Goal: Task Accomplishment & Management: Use online tool/utility

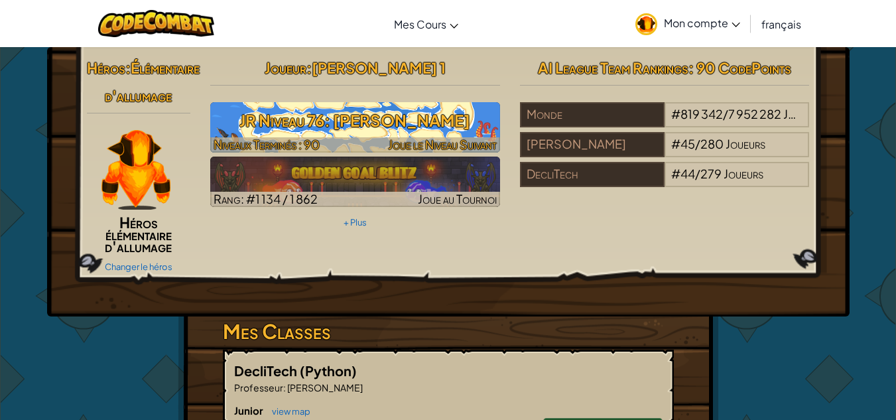
click at [414, 127] on h3 "JR Niveau 76: Fougère" at bounding box center [355, 120] width 290 height 30
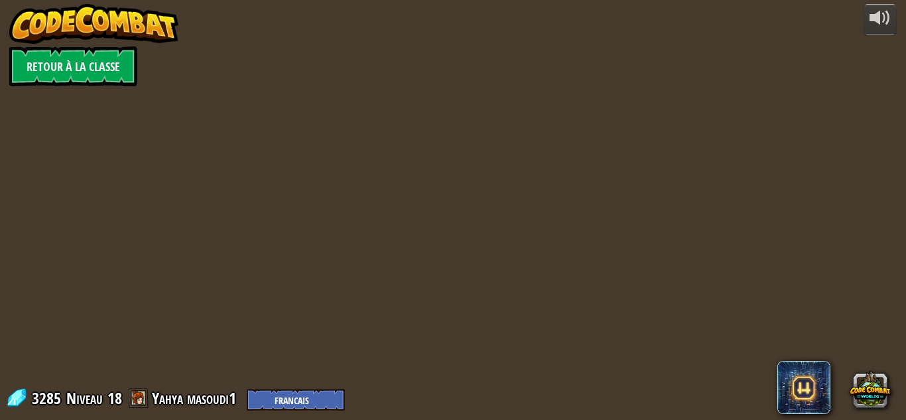
select select "fr"
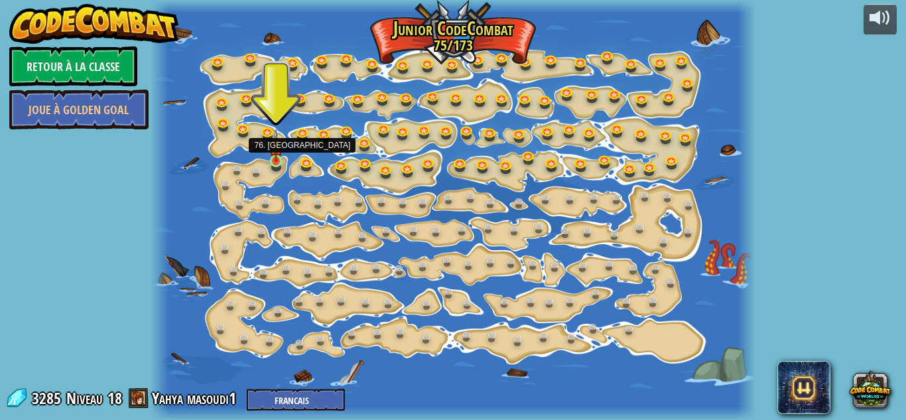
click at [273, 159] on img at bounding box center [276, 146] width 14 height 32
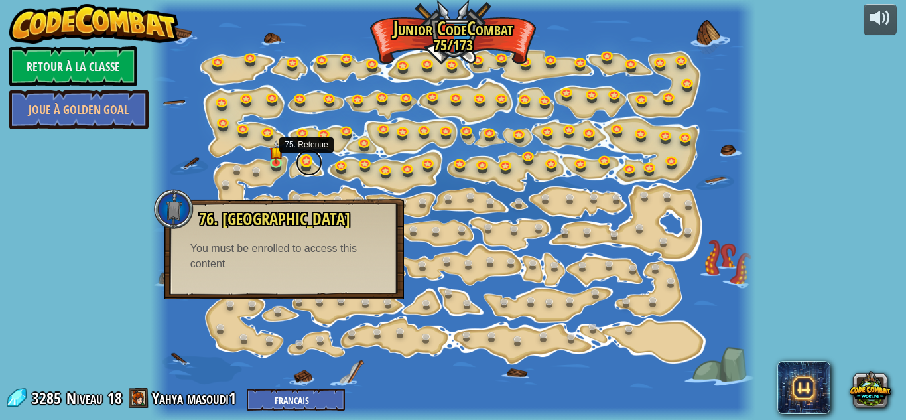
click at [305, 161] on link at bounding box center [309, 162] width 27 height 27
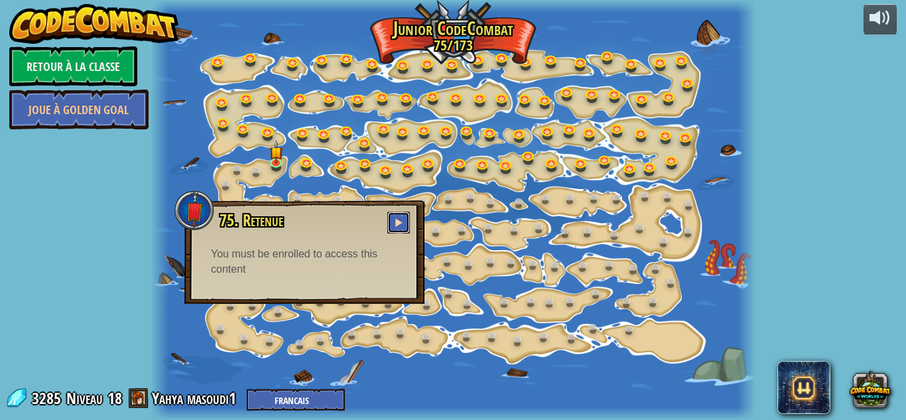
click at [401, 218] on button at bounding box center [398, 223] width 23 height 22
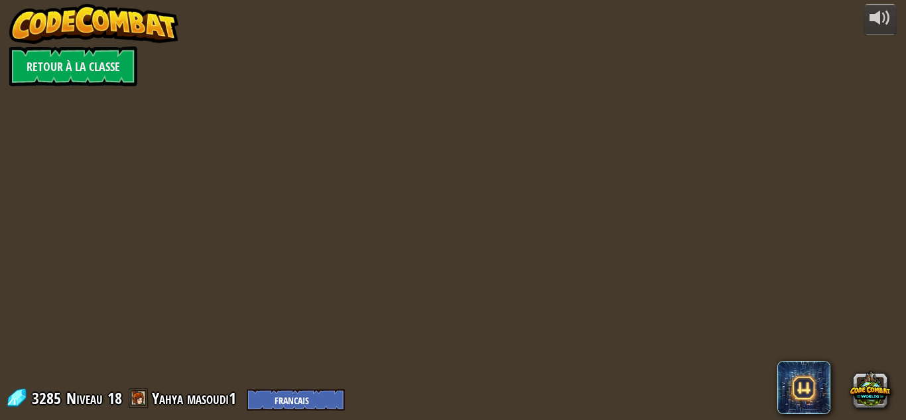
select select "fr"
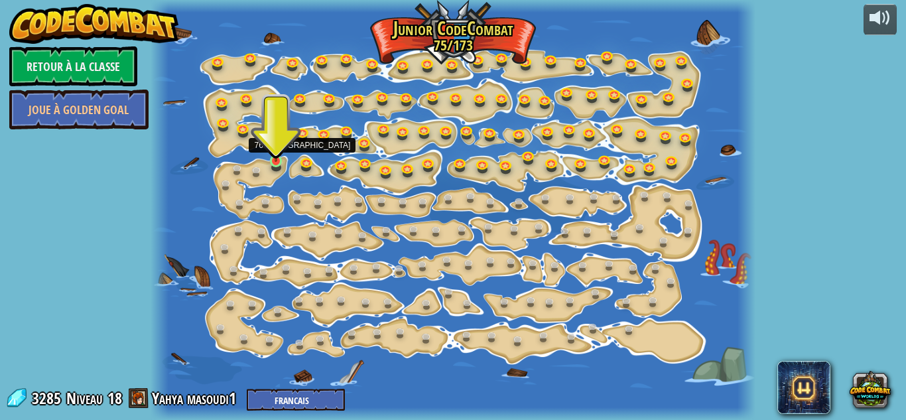
click at [278, 159] on img at bounding box center [276, 146] width 14 height 32
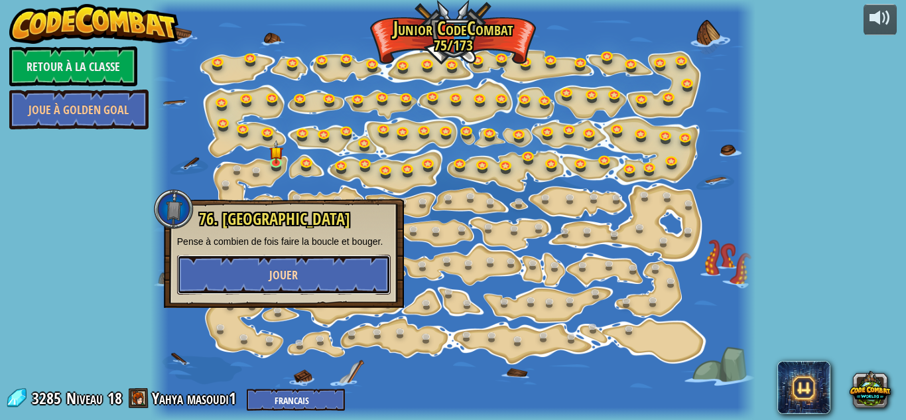
click at [309, 258] on button "Jouer" at bounding box center [284, 275] width 214 height 40
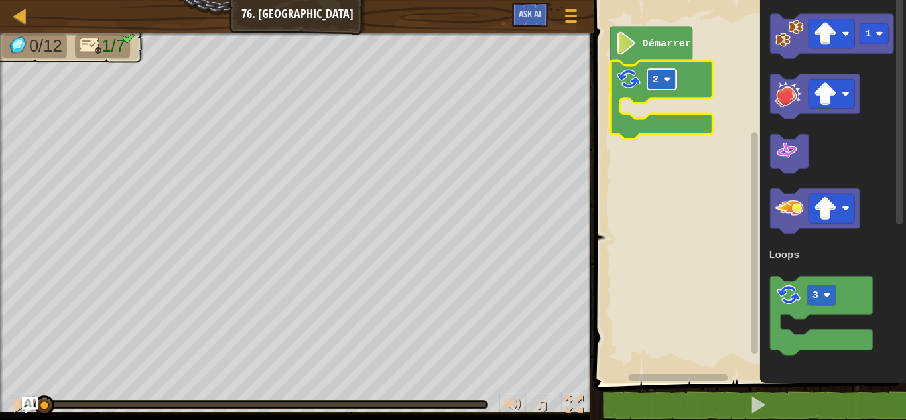
click at [659, 86] on rect "Espace de travail de Blocky" at bounding box center [662, 79] width 29 height 21
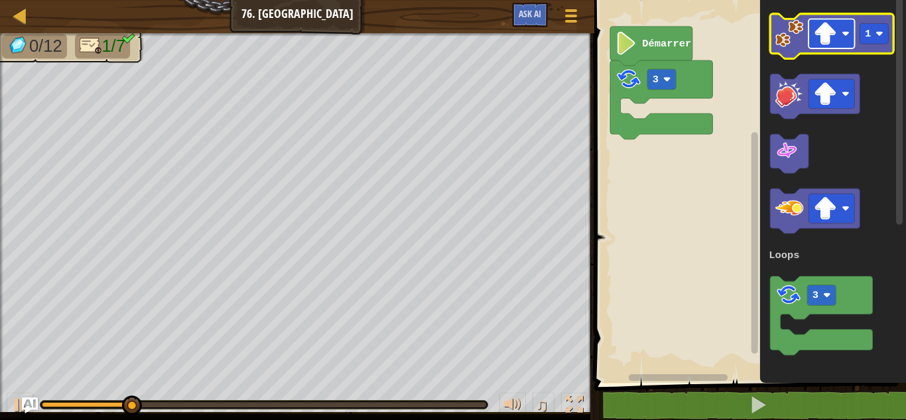
click at [837, 46] on rect "Espace de travail de Blocky" at bounding box center [832, 33] width 46 height 29
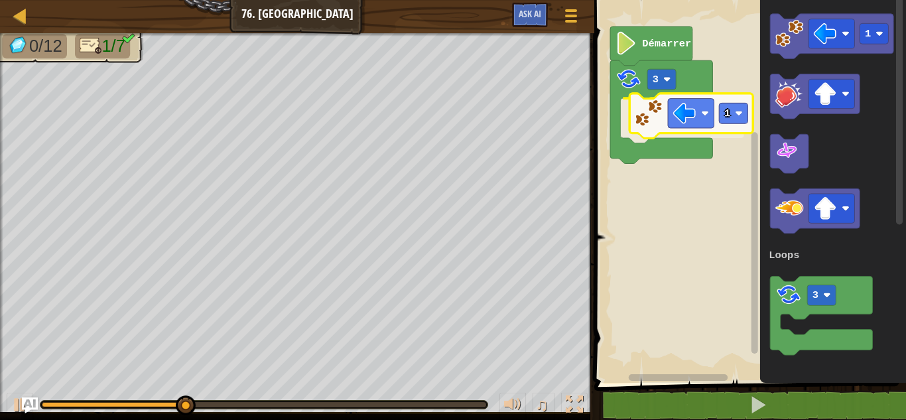
click at [642, 115] on div "Loops Démarrer 3 1 1 3 Loops 1" at bounding box center [748, 187] width 316 height 389
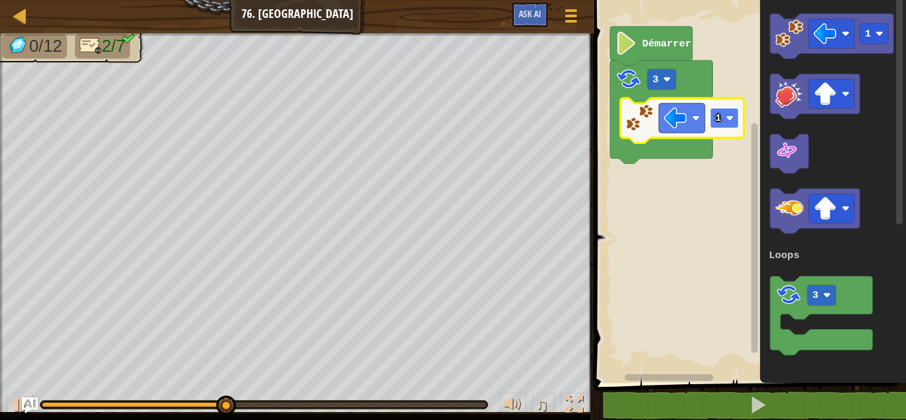
click at [720, 115] on text "1" at bounding box center [719, 118] width 6 height 12
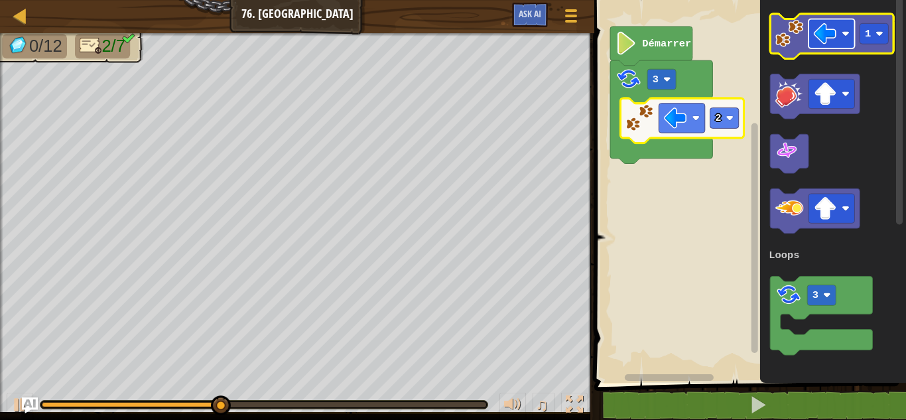
click at [824, 42] on image "Espace de travail de Blocky" at bounding box center [825, 33] width 23 height 23
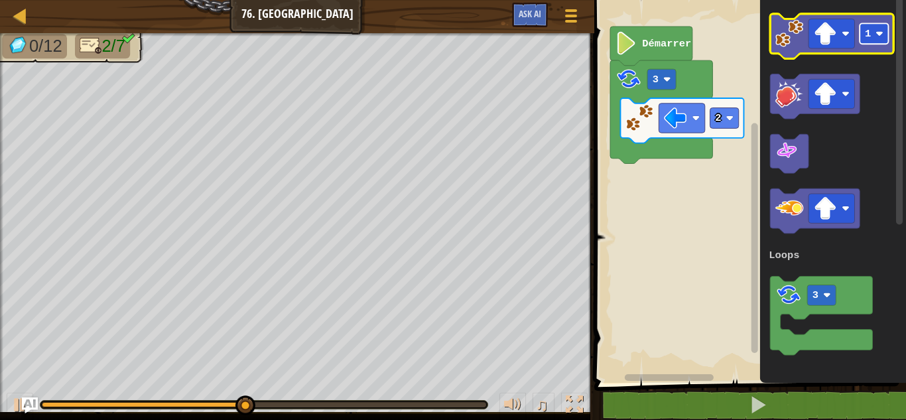
click at [870, 27] on rect "Espace de travail de Blocky" at bounding box center [874, 33] width 29 height 21
click at [886, 32] on rect "Espace de travail de Blocky" at bounding box center [874, 33] width 29 height 21
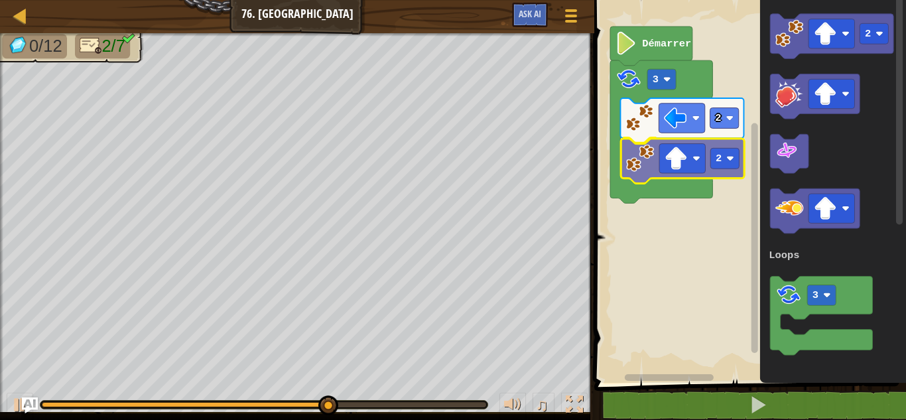
click at [651, 174] on div "Loops Démarrer 3 2 2 2 3 Loops 2" at bounding box center [748, 187] width 316 height 389
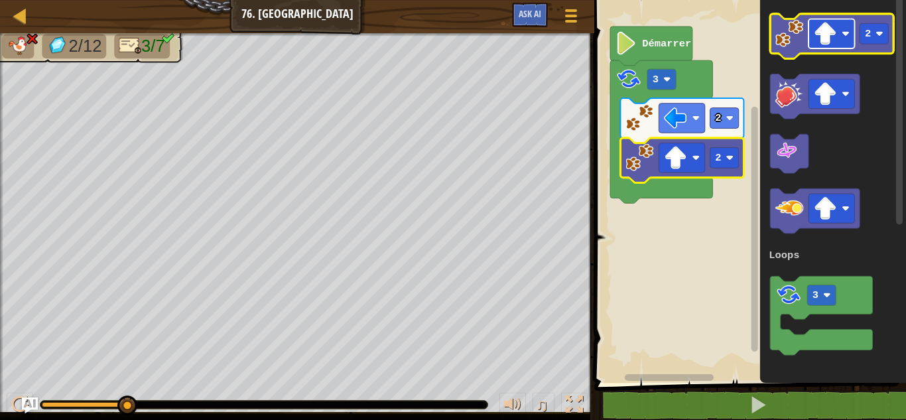
click at [815, 31] on image "Espace de travail de Blocky" at bounding box center [825, 33] width 23 height 23
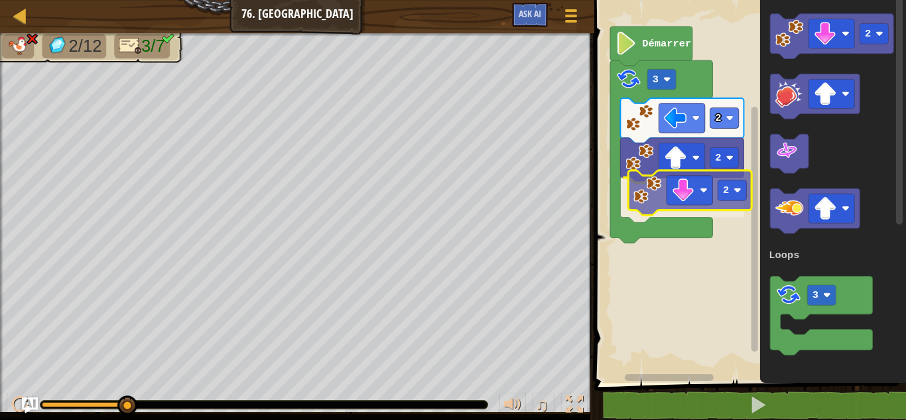
click at [654, 211] on div "Loops Démarrer 3 2 2 2 2 3 Loops 2" at bounding box center [748, 187] width 316 height 389
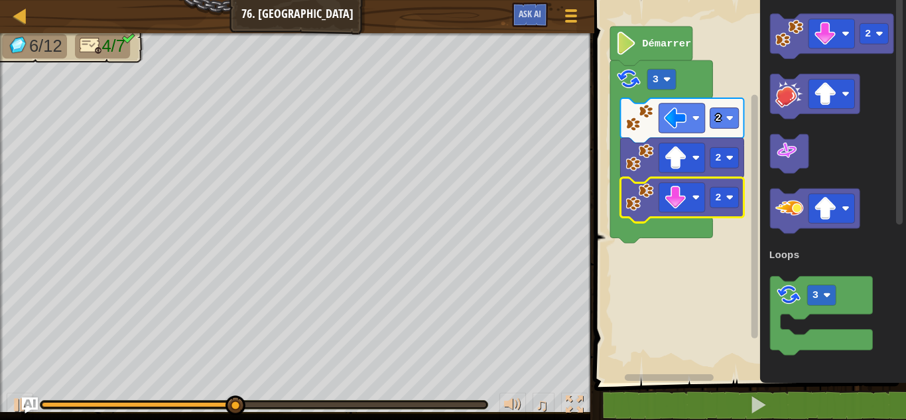
click at [705, 252] on rect "Espace de travail de Blocky" at bounding box center [748, 187] width 316 height 389
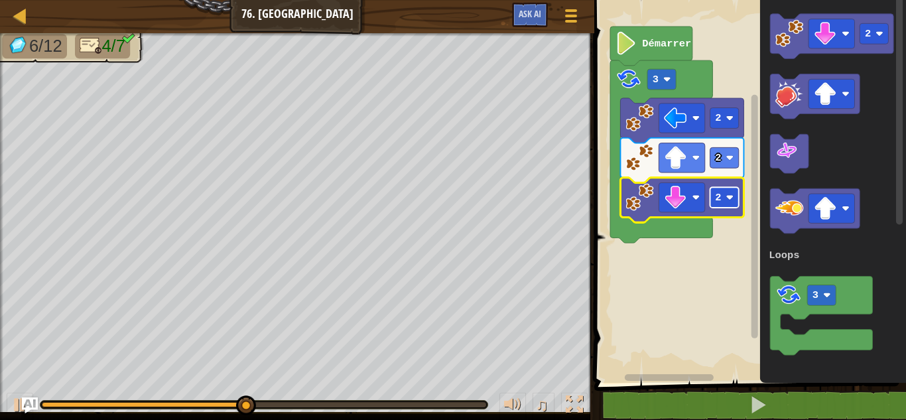
click at [719, 206] on rect "Espace de travail de Blocky" at bounding box center [725, 197] width 29 height 21
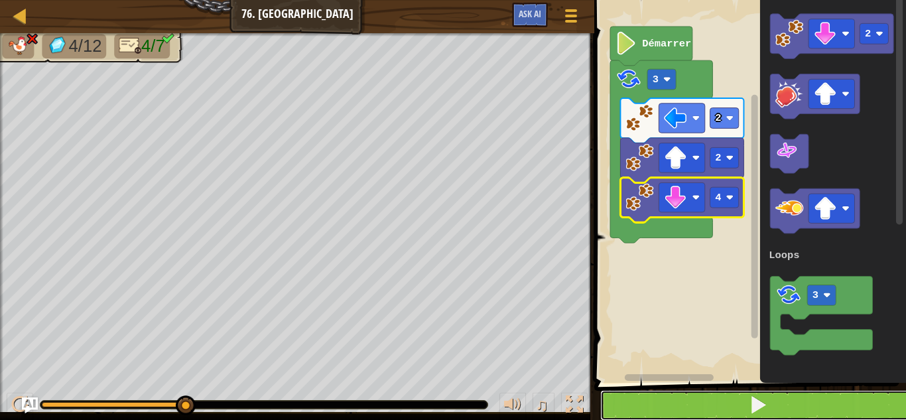
click at [701, 404] on button at bounding box center [758, 405] width 316 height 31
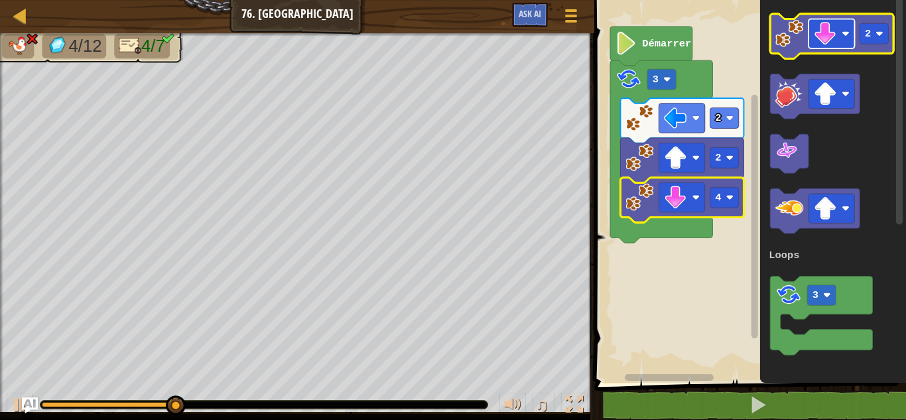
click at [831, 39] on image "Espace de travail de Blocky" at bounding box center [825, 33] width 23 height 23
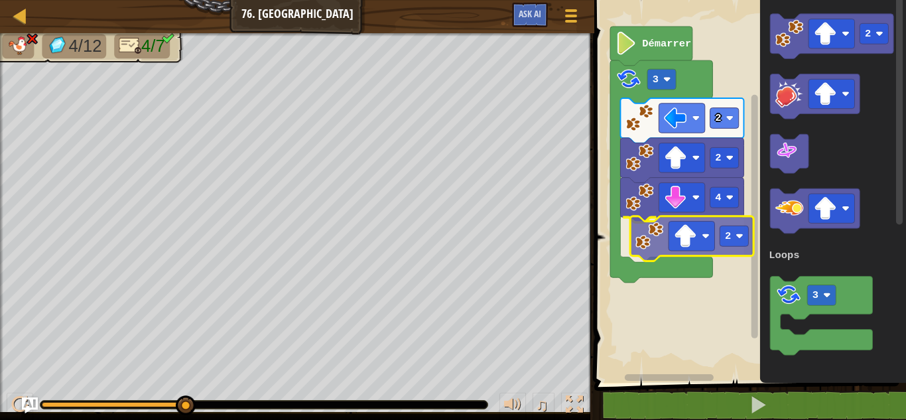
click at [662, 243] on div "Loops Démarrer 3 2 2 4 2 2 3 Loops 2" at bounding box center [748, 187] width 316 height 389
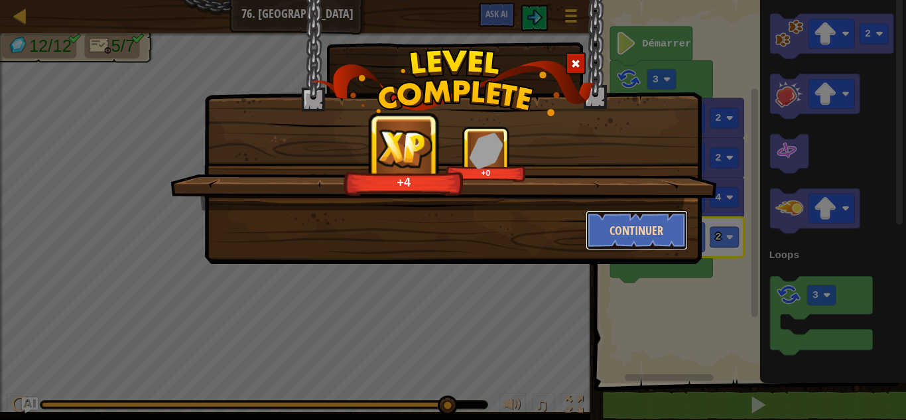
click at [643, 228] on button "Continuer" at bounding box center [637, 230] width 103 height 40
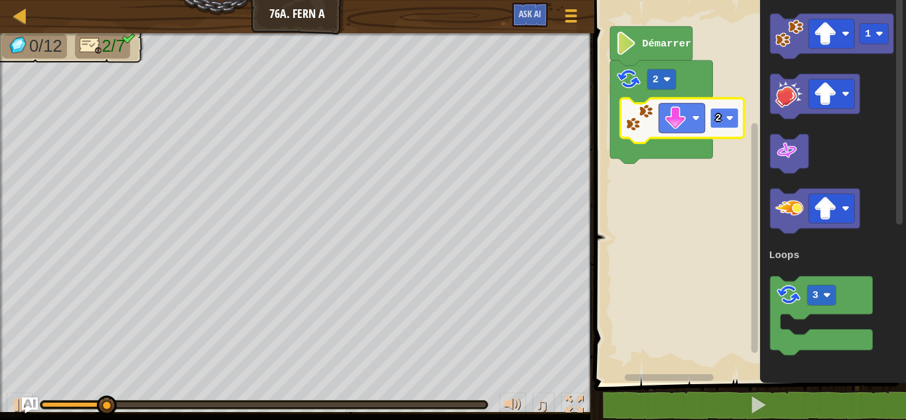
click at [729, 110] on rect "Espace de travail de Blocky" at bounding box center [725, 118] width 29 height 21
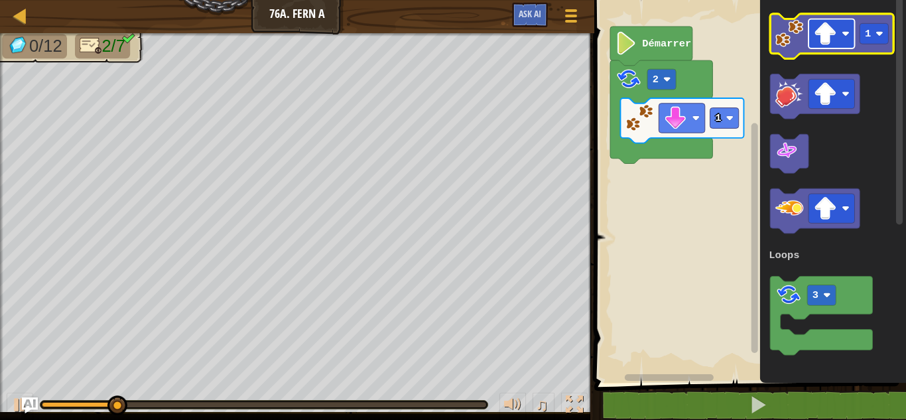
click at [825, 27] on image "Espace de travail de Blocky" at bounding box center [825, 33] width 23 height 23
click at [837, 26] on rect "Espace de travail de Blocky" at bounding box center [832, 33] width 46 height 29
click at [878, 30] on image "Espace de travail de Blocky" at bounding box center [880, 34] width 8 height 8
click at [790, 34] on image "Espace de travail de Blocky" at bounding box center [790, 33] width 28 height 28
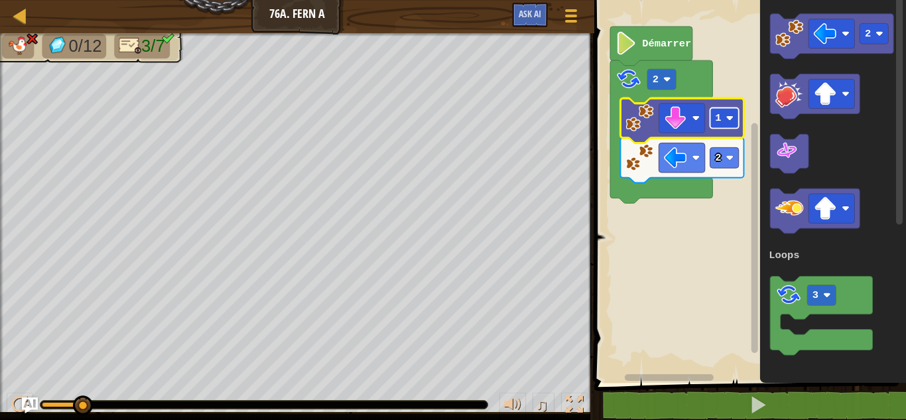
click at [731, 127] on rect "Espace de travail de Blocky" at bounding box center [725, 118] width 29 height 21
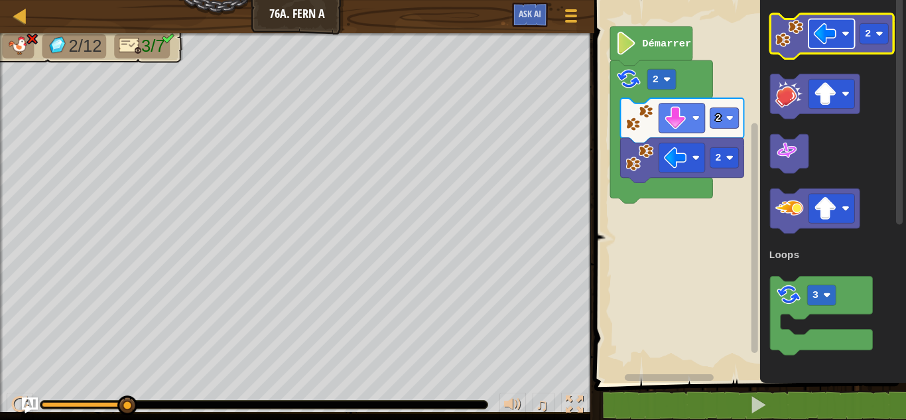
click at [839, 31] on rect "Espace de travail de Blocky" at bounding box center [832, 33] width 46 height 29
click at [791, 52] on icon "Espace de travail de Blocky" at bounding box center [832, 36] width 123 height 45
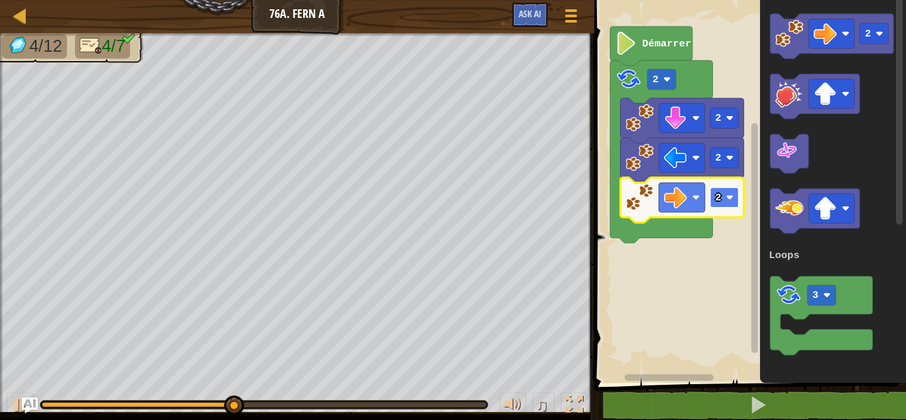
click at [722, 202] on rect "Espace de travail de Blocky" at bounding box center [725, 197] width 29 height 21
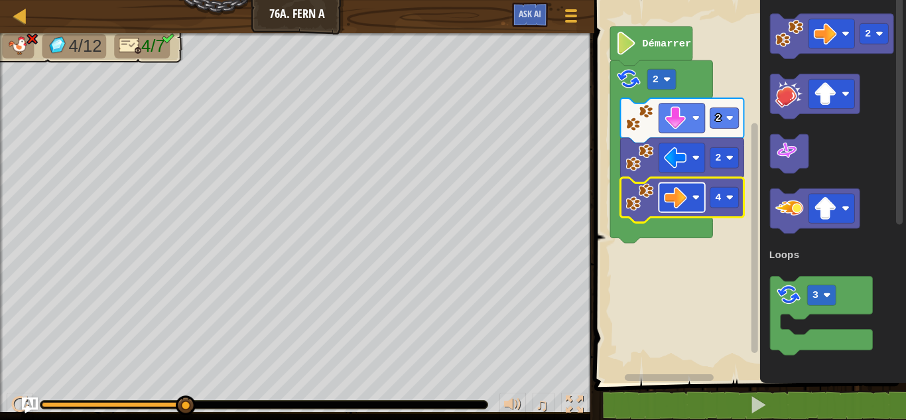
click at [689, 193] on rect "Espace de travail de Blocky" at bounding box center [682, 196] width 46 height 29
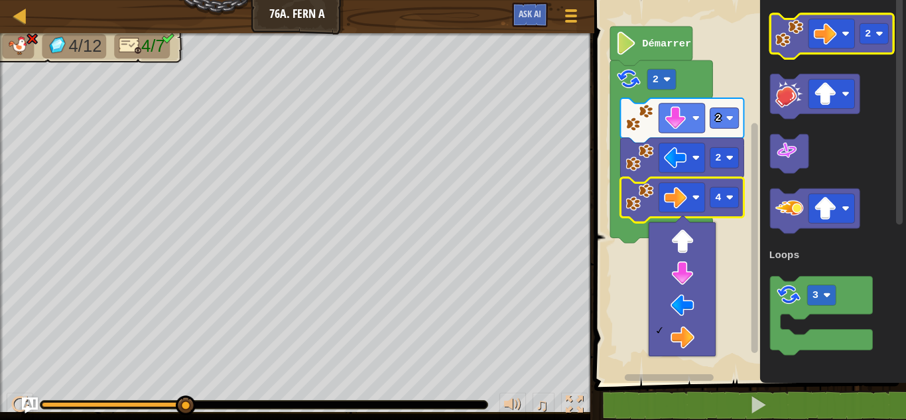
click at [890, 33] on icon "Espace de travail de Blocky" at bounding box center [832, 36] width 123 height 45
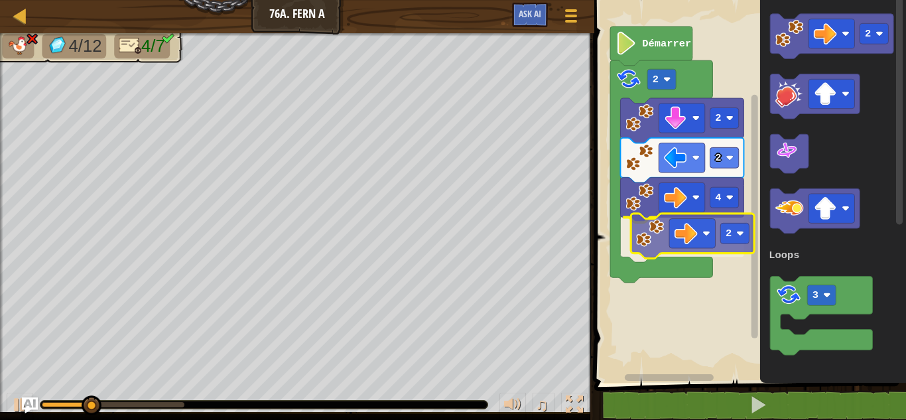
click at [663, 234] on div "Loops Démarrer 2 2 2 4 2 2 3 Loops 2" at bounding box center [748, 187] width 316 height 389
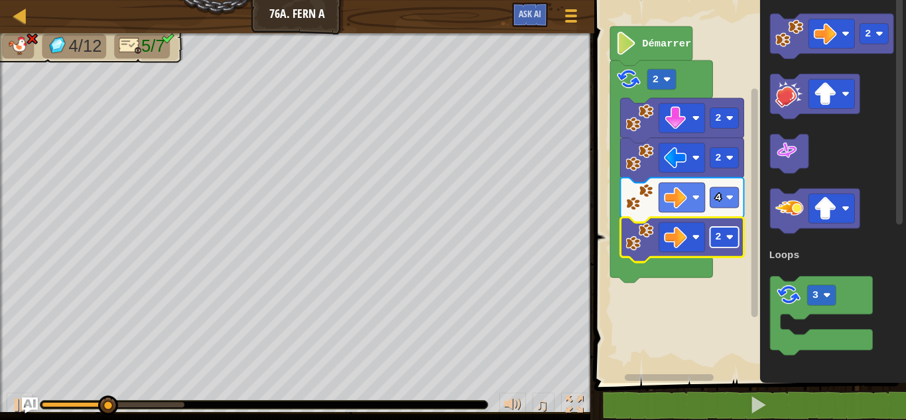
click at [719, 238] on text "2" at bounding box center [719, 237] width 6 height 12
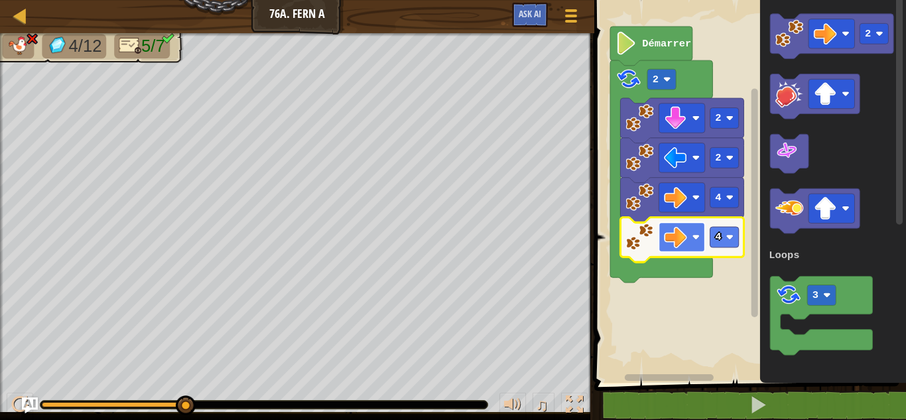
click at [684, 248] on image "Espace de travail de Blocky" at bounding box center [676, 237] width 23 height 23
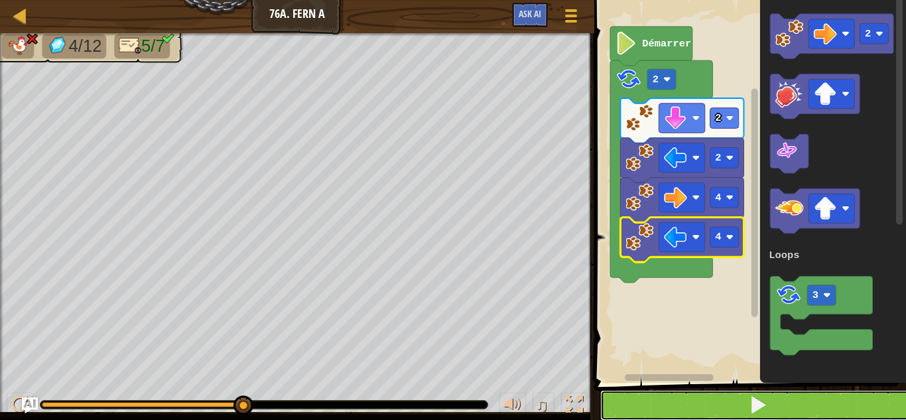
click at [658, 417] on button at bounding box center [758, 405] width 316 height 31
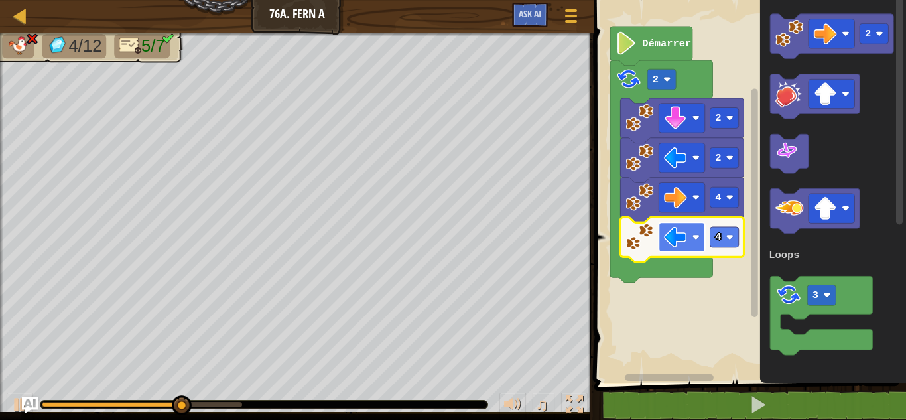
click at [685, 247] on image "Espace de travail de Blocky" at bounding box center [676, 237] width 23 height 23
click at [713, 239] on rect "Espace de travail de Blocky" at bounding box center [725, 237] width 29 height 21
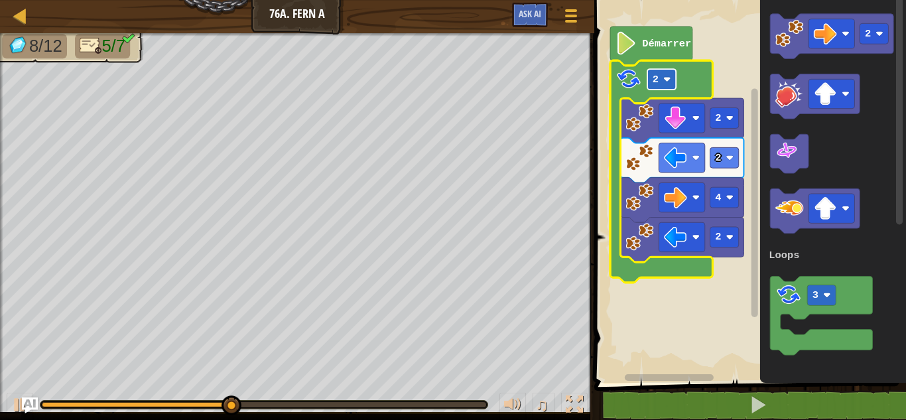
click at [657, 82] on text "2" at bounding box center [656, 80] width 6 height 12
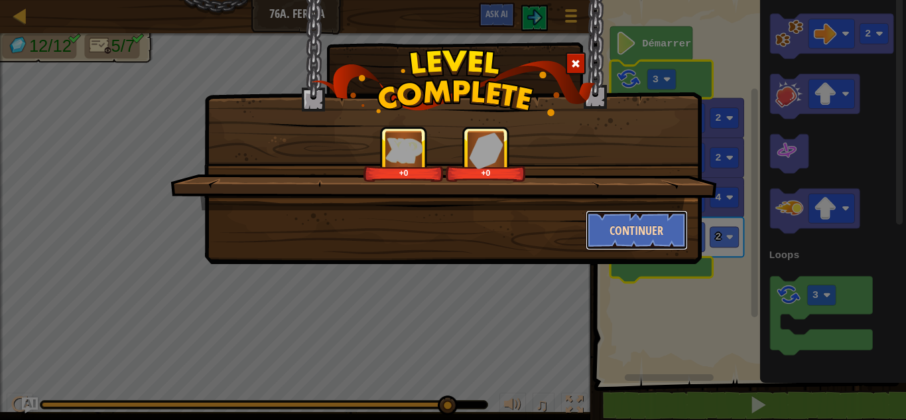
click at [605, 222] on button "Continuer" at bounding box center [637, 230] width 103 height 40
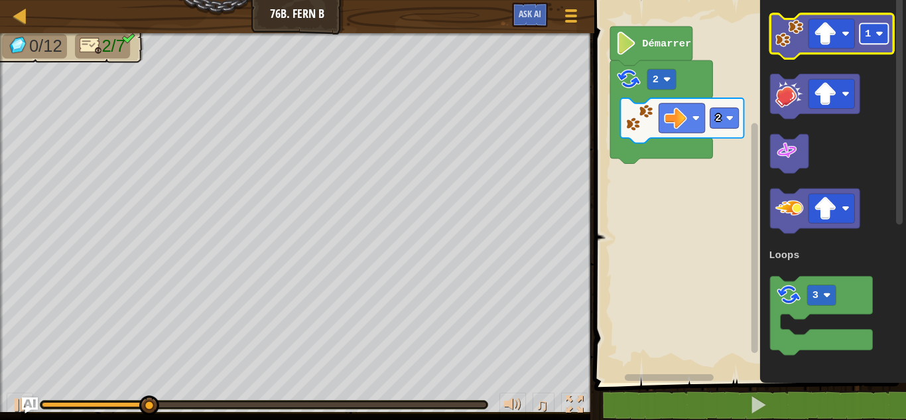
click at [876, 33] on image "Espace de travail de Blocky" at bounding box center [880, 34] width 8 height 8
click at [785, 37] on image "Espace de travail de Blocky" at bounding box center [790, 33] width 28 height 28
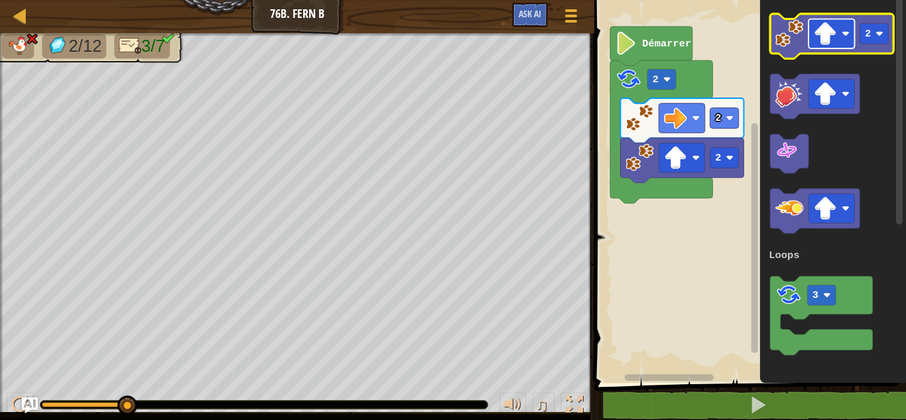
click at [819, 44] on image "Espace de travail de Blocky" at bounding box center [825, 33] width 23 height 23
click at [876, 29] on rect "Espace de travail de Blocky" at bounding box center [874, 33] width 29 height 21
click at [795, 39] on image "Espace de travail de Blocky" at bounding box center [790, 33] width 28 height 28
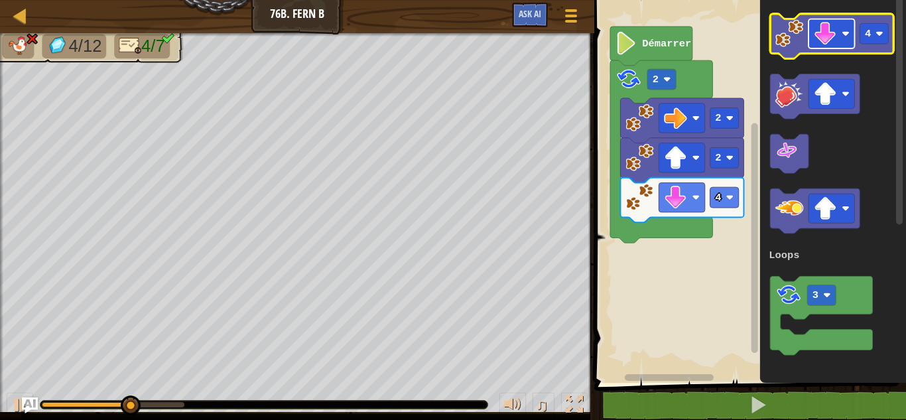
click at [823, 44] on image "Espace de travail de Blocky" at bounding box center [825, 33] width 23 height 23
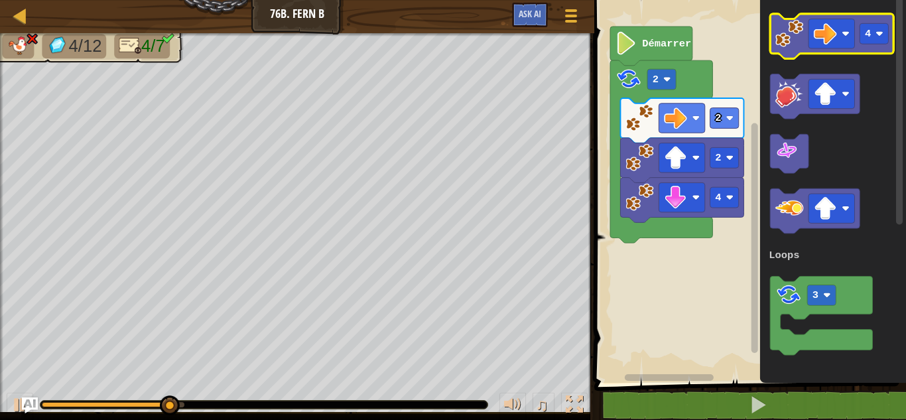
click at [802, 31] on image "Espace de travail de Blocky" at bounding box center [790, 33] width 28 height 28
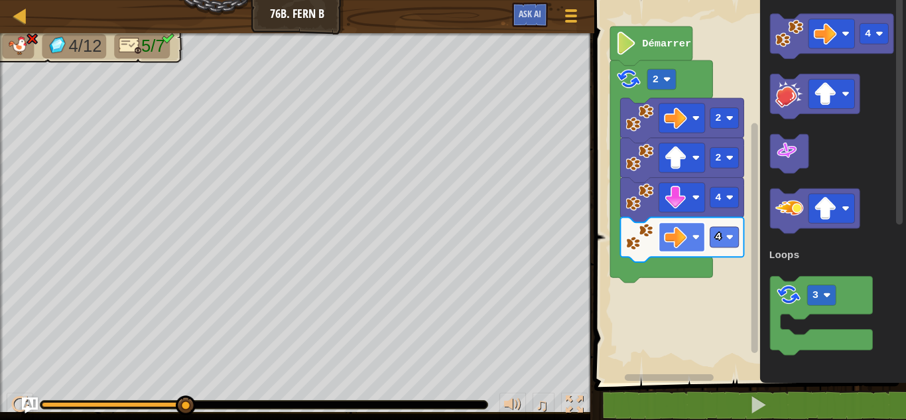
click at [669, 236] on image "Espace de travail de Blocky" at bounding box center [676, 237] width 23 height 23
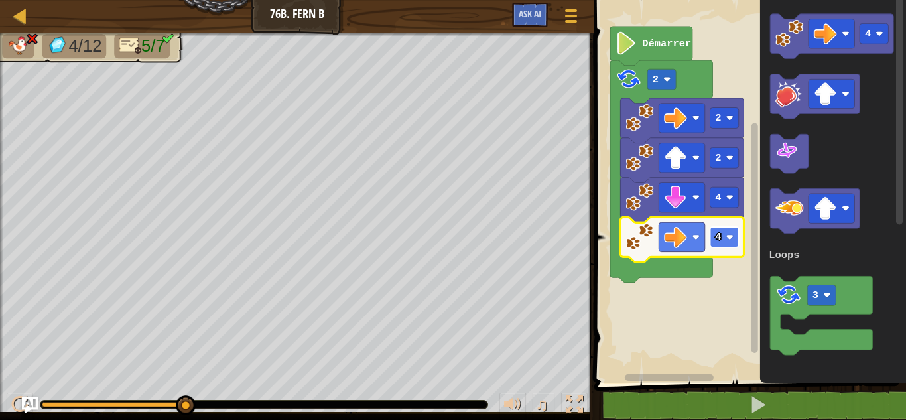
click at [724, 243] on rect "Espace de travail de Blocky" at bounding box center [725, 237] width 29 height 21
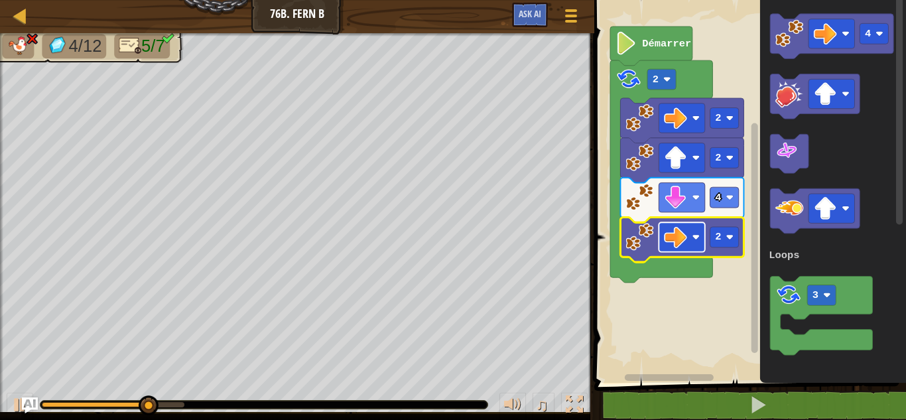
click at [681, 242] on image "Espace de travail de Blocky" at bounding box center [676, 237] width 23 height 23
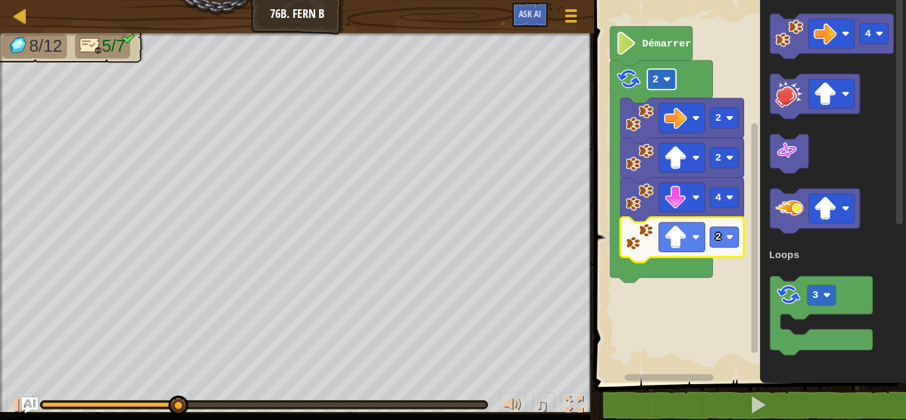
click at [661, 82] on rect "Espace de travail de Blocky" at bounding box center [662, 79] width 29 height 21
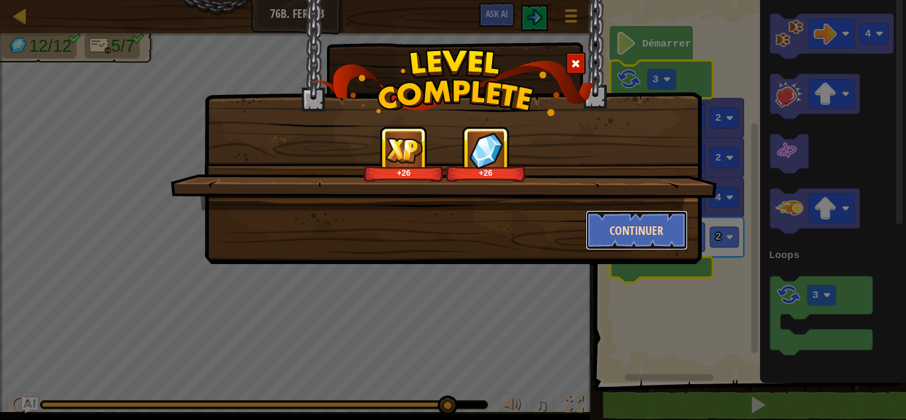
click at [639, 226] on button "Continuer" at bounding box center [637, 230] width 103 height 40
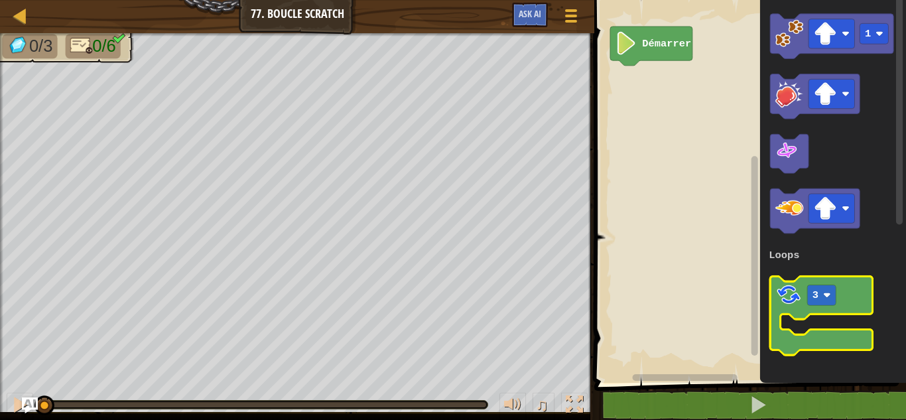
click at [788, 285] on image "Espace de travail de Blocky" at bounding box center [789, 294] width 27 height 27
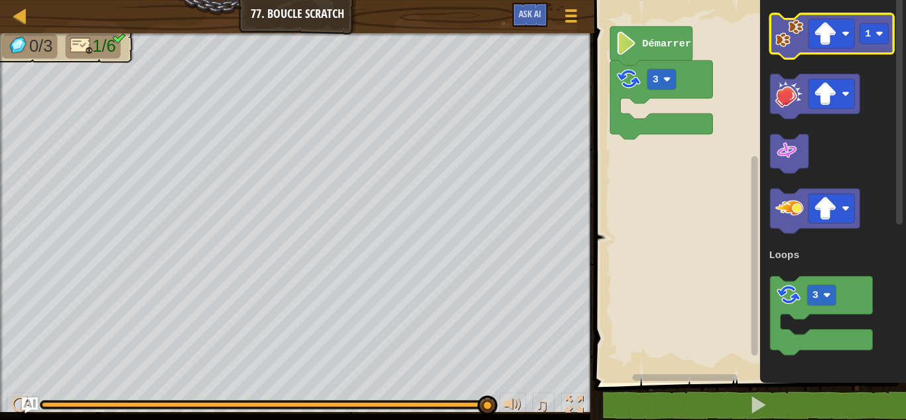
click at [781, 38] on image "Espace de travail de Blocky" at bounding box center [790, 33] width 28 height 28
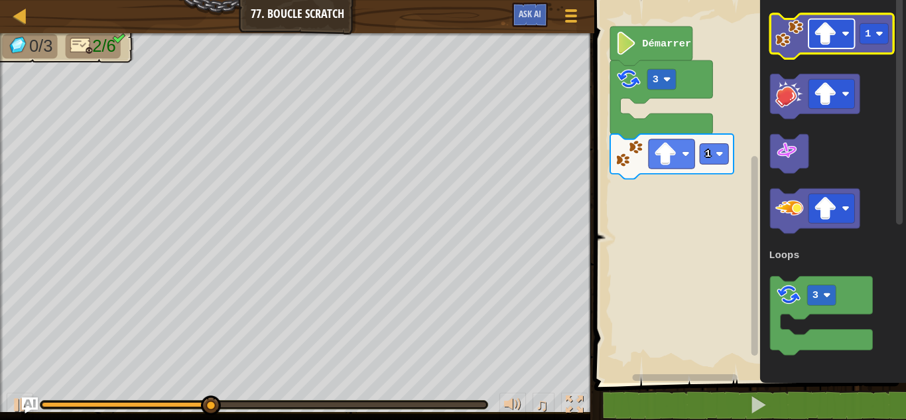
click at [817, 39] on image "Espace de travail de Blocky" at bounding box center [825, 33] width 23 height 23
click at [780, 35] on image "Espace de travail de Blocky" at bounding box center [790, 33] width 28 height 28
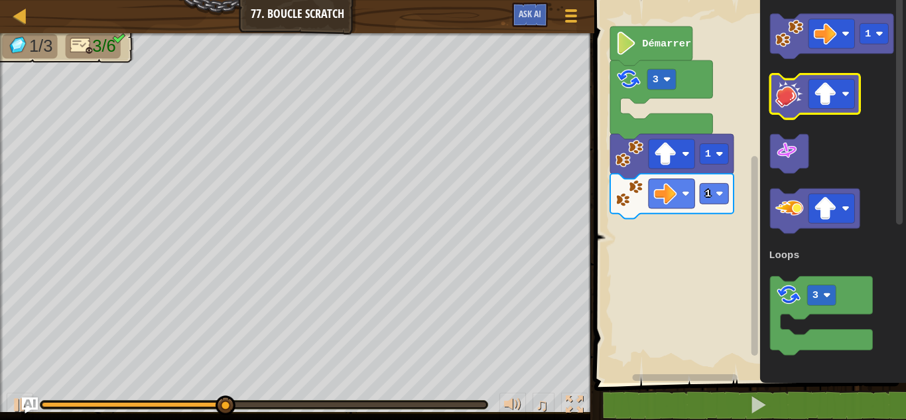
click at [793, 98] on image "Espace de travail de Blocky" at bounding box center [790, 94] width 28 height 28
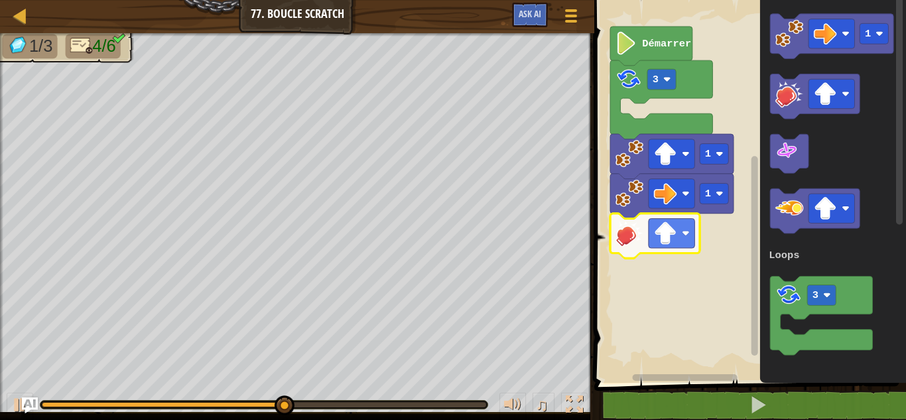
click at [637, 243] on image "Espace de travail de Blocky" at bounding box center [630, 233] width 28 height 28
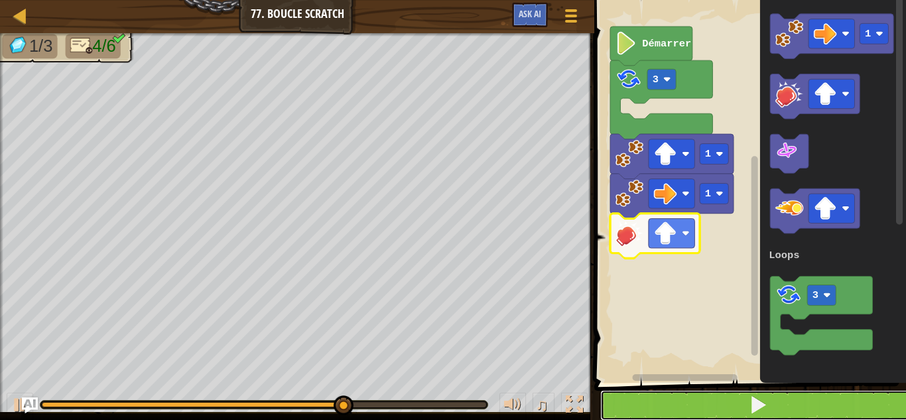
click at [726, 409] on button at bounding box center [758, 405] width 316 height 31
click at [734, 395] on button at bounding box center [758, 405] width 316 height 31
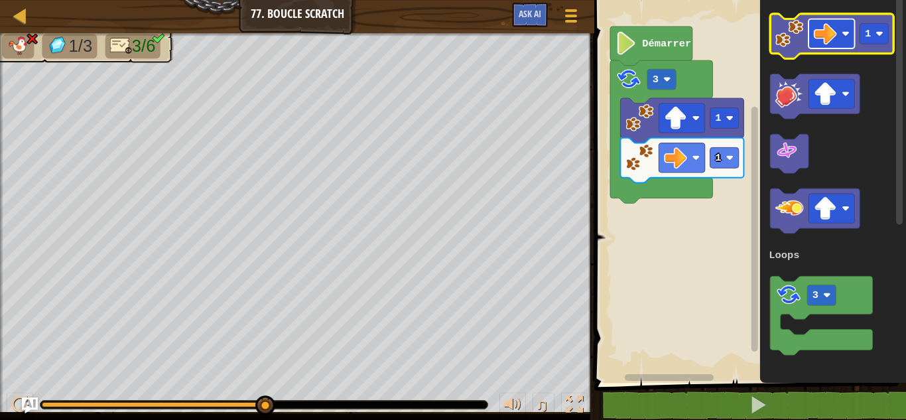
click at [827, 33] on image "Espace de travail de Blocky" at bounding box center [825, 33] width 23 height 23
click at [777, 27] on image "Espace de travail de Blocky" at bounding box center [790, 33] width 28 height 28
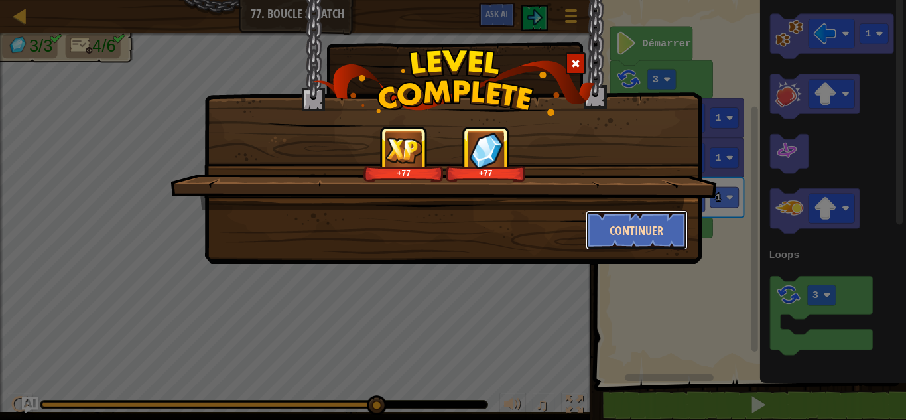
click at [630, 230] on button "Continuer" at bounding box center [637, 230] width 103 height 40
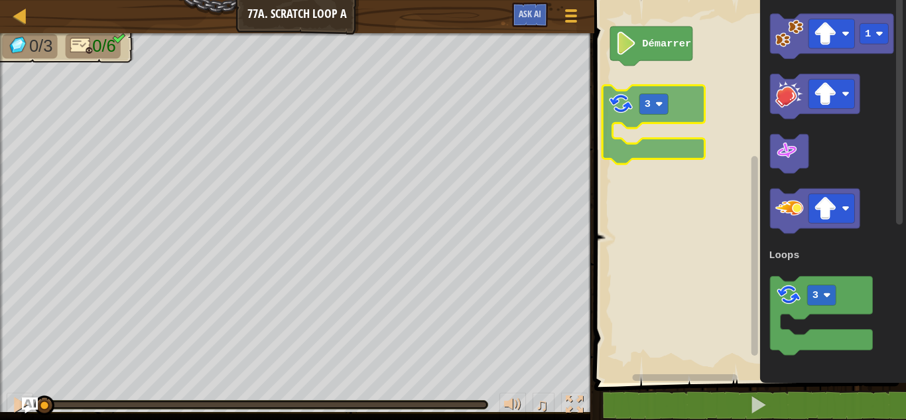
click at [612, 91] on div "Loops Démarrer 1 3 Loops 3" at bounding box center [748, 187] width 316 height 389
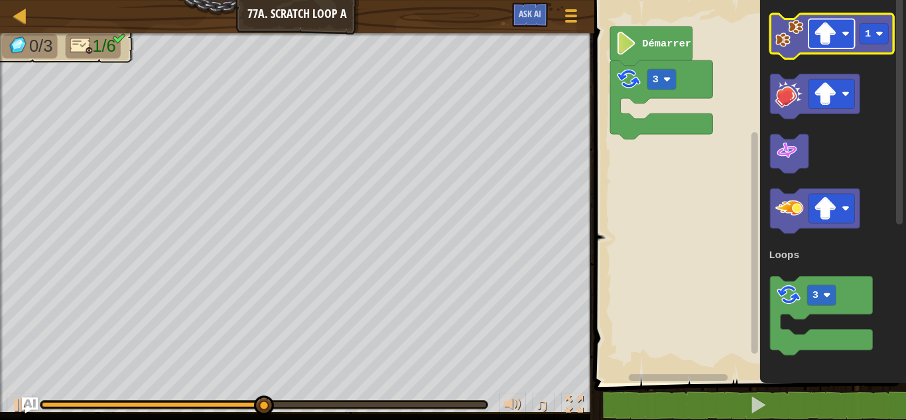
click at [826, 29] on image "Espace de travail de Blocky" at bounding box center [825, 33] width 23 height 23
click at [797, 34] on image "Espace de travail de Blocky" at bounding box center [790, 33] width 28 height 28
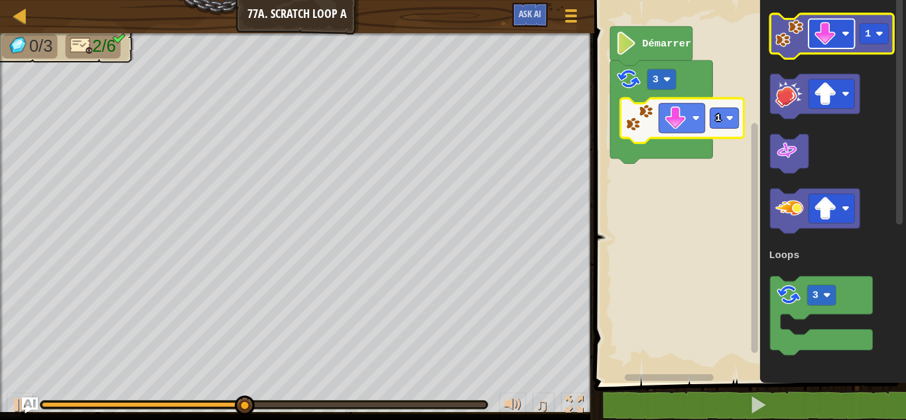
click at [822, 43] on image "Espace de travail de Blocky" at bounding box center [825, 33] width 23 height 23
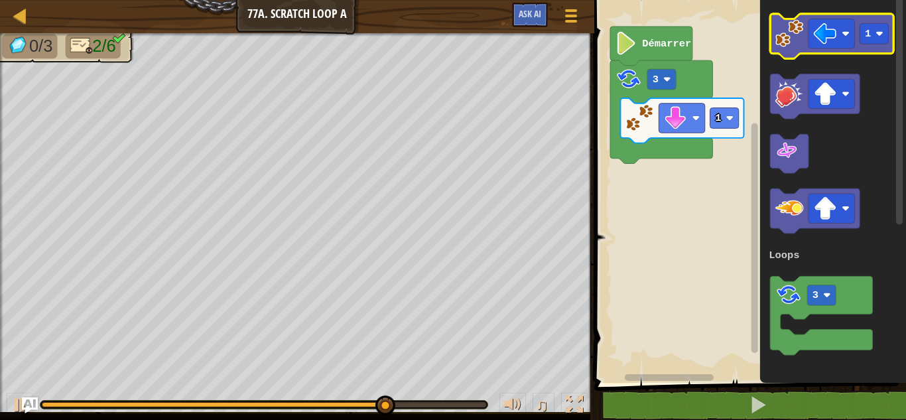
click at [782, 31] on image "Espace de travail de Blocky" at bounding box center [790, 33] width 28 height 28
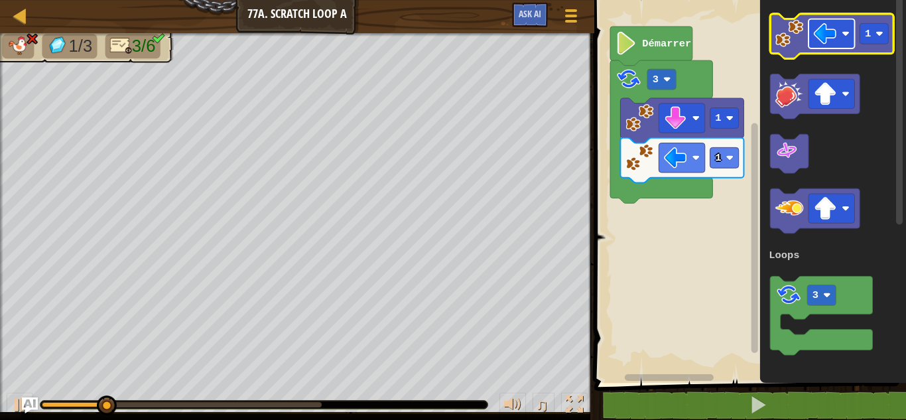
click at [827, 37] on image "Espace de travail de Blocky" at bounding box center [825, 33] width 23 height 23
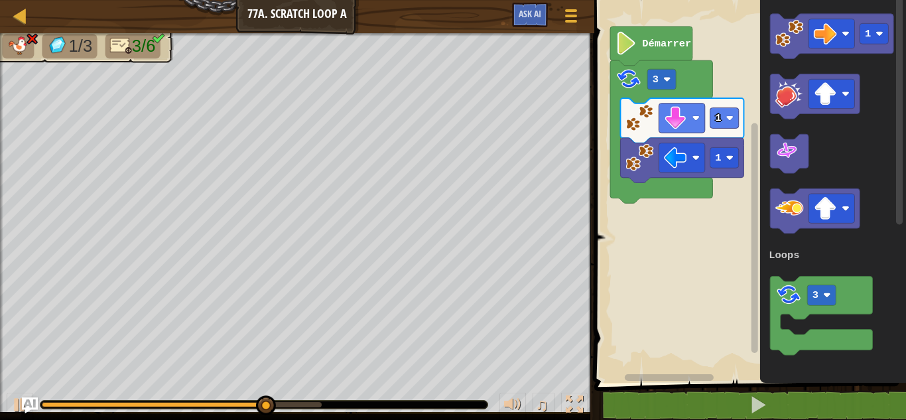
click at [825, 186] on icon "Espace de travail de Blocky" at bounding box center [833, 187] width 146 height 389
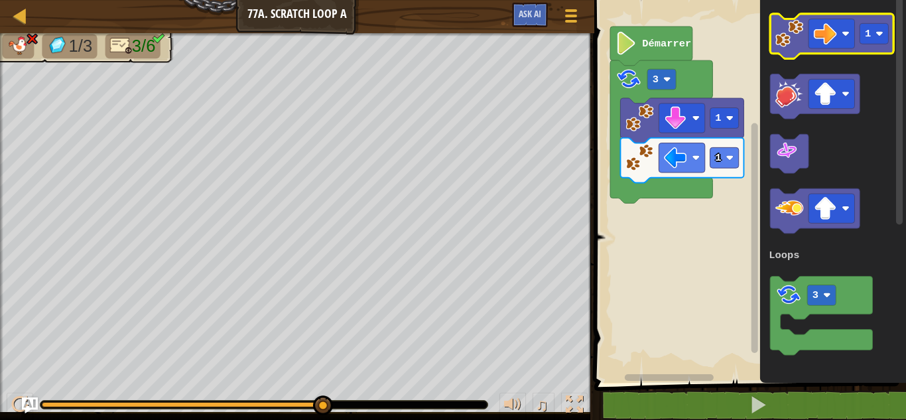
click at [774, 35] on icon "Espace de travail de Blocky" at bounding box center [832, 36] width 123 height 45
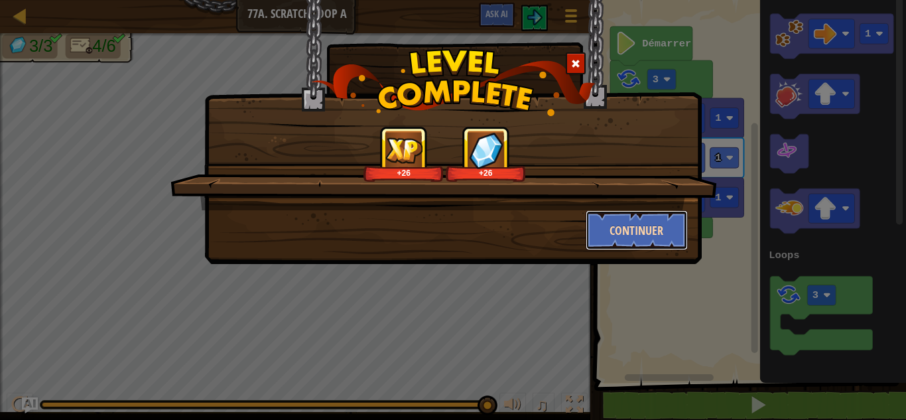
click at [652, 231] on button "Continuer" at bounding box center [637, 230] width 103 height 40
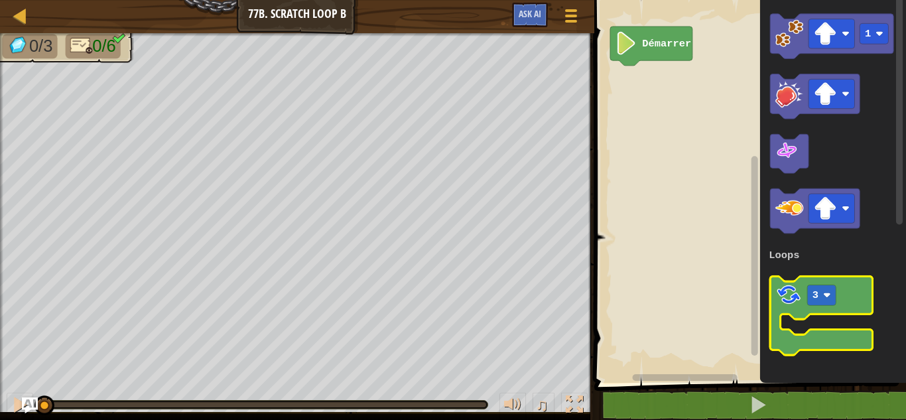
click at [794, 289] on image "Espace de travail de Blocky" at bounding box center [789, 294] width 27 height 27
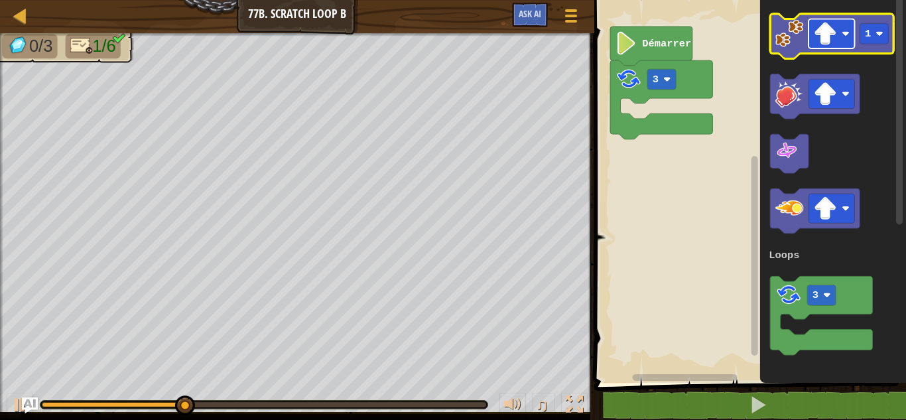
click at [827, 36] on image "Espace de travail de Blocky" at bounding box center [825, 33] width 23 height 23
click at [795, 31] on image "Espace de travail de Blocky" at bounding box center [790, 33] width 28 height 28
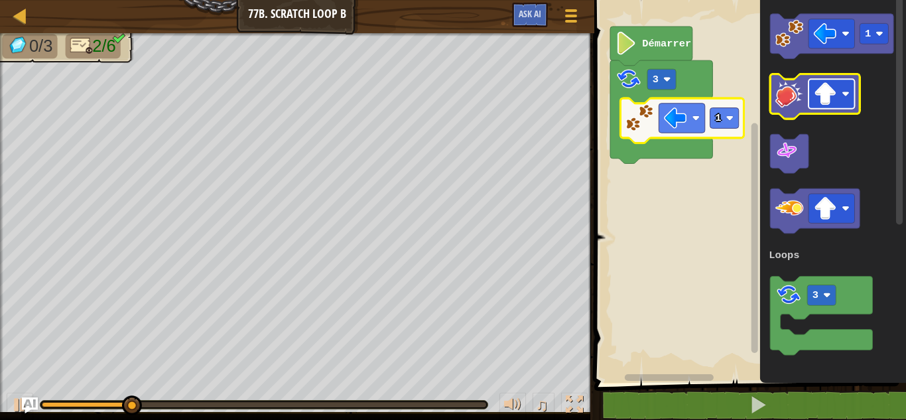
click at [821, 96] on image "Espace de travail de Blocky" at bounding box center [825, 93] width 23 height 23
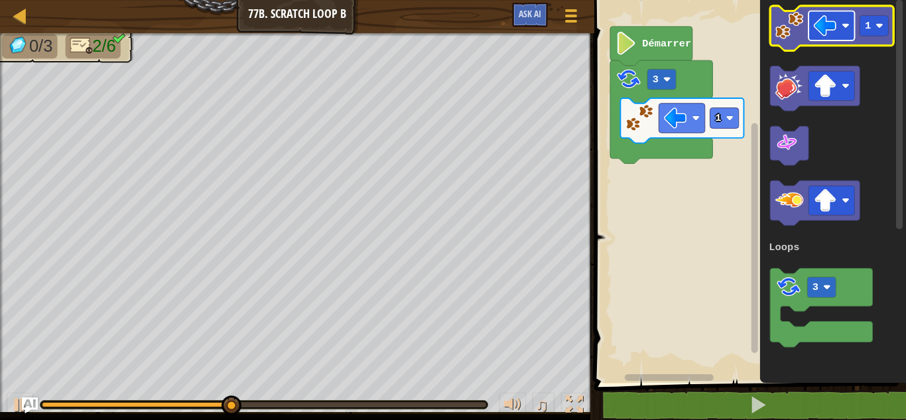
click at [823, 32] on image "Espace de travail de Blocky" at bounding box center [825, 25] width 23 height 23
click at [776, 25] on image "Espace de travail de Blocky" at bounding box center [790, 25] width 28 height 28
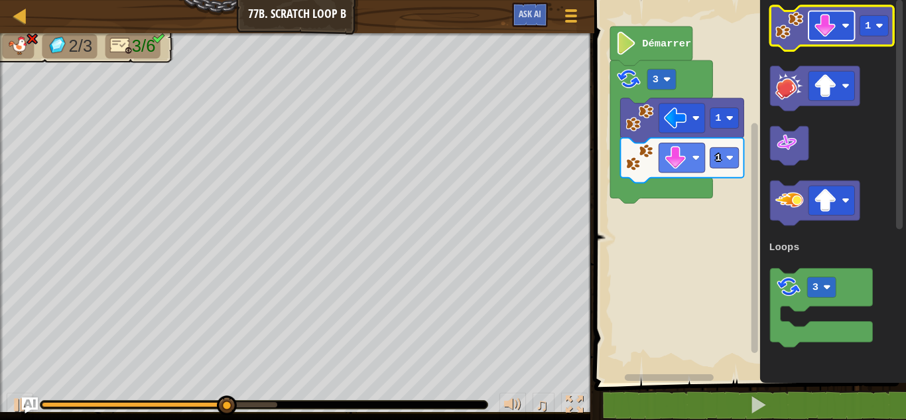
click at [829, 21] on image "Espace de travail de Blocky" at bounding box center [825, 25] width 23 height 23
click at [803, 19] on image "Espace de travail de Blocky" at bounding box center [790, 25] width 28 height 28
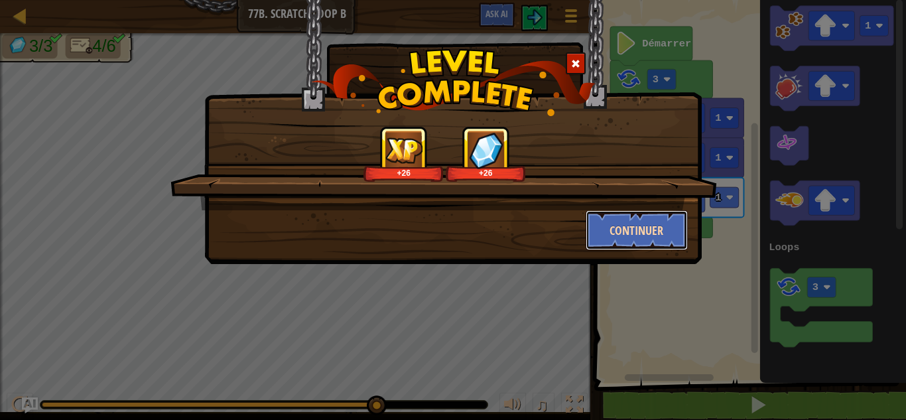
click at [625, 224] on button "Continuer" at bounding box center [637, 230] width 103 height 40
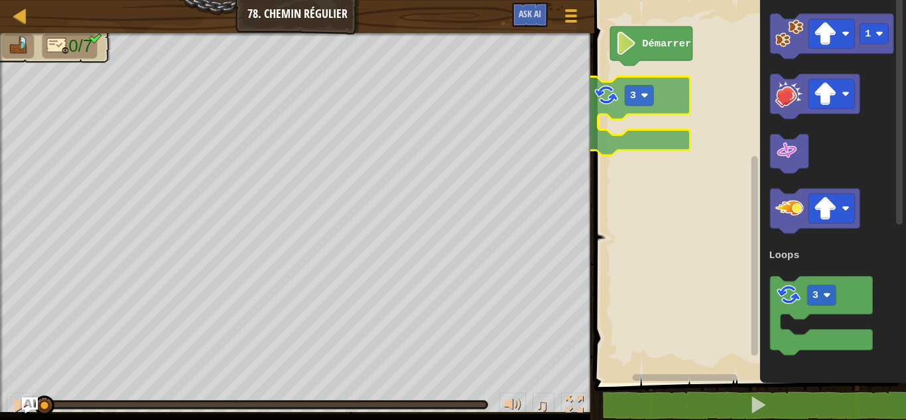
click at [595, 107] on div "Loops Démarrer 1 3 Loops 3" at bounding box center [748, 187] width 316 height 389
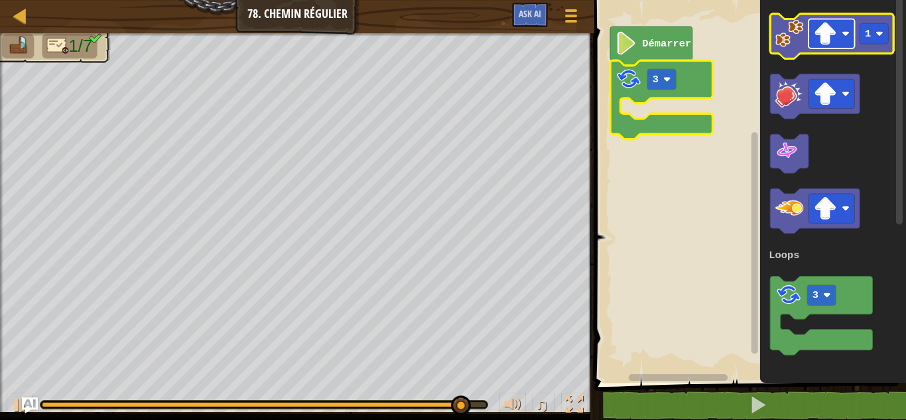
click at [825, 30] on image "Espace de travail de Blocky" at bounding box center [825, 33] width 23 height 23
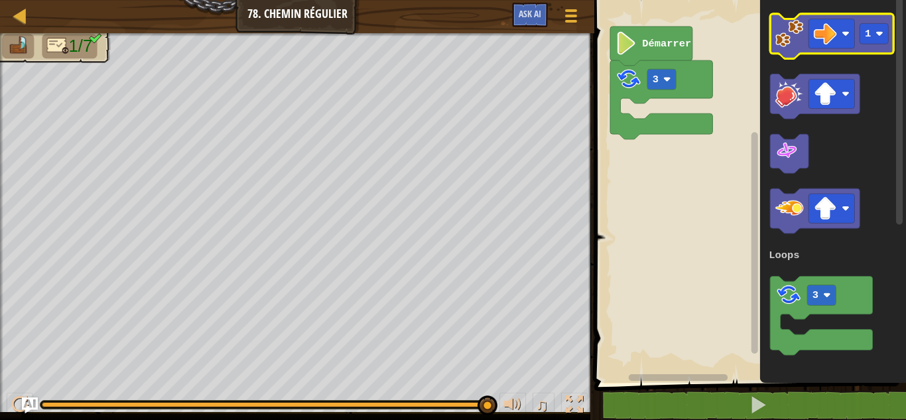
click at [797, 29] on image "Espace de travail de Blocky" at bounding box center [790, 33] width 28 height 28
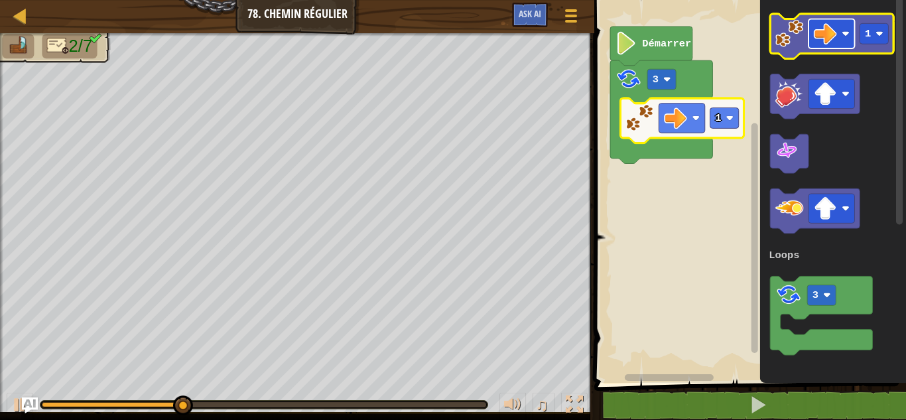
click at [841, 35] on rect "Espace de travail de Blocky" at bounding box center [832, 33] width 46 height 29
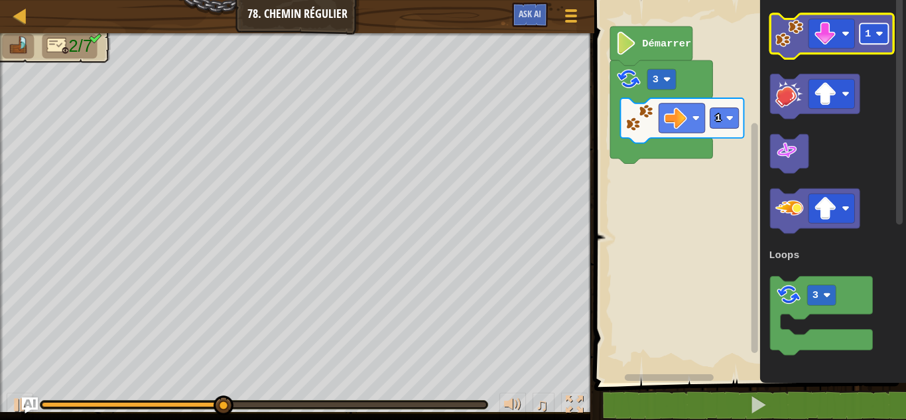
click at [874, 28] on rect "Espace de travail de Blocky" at bounding box center [874, 33] width 29 height 21
click at [783, 37] on image "Espace de travail de Blocky" at bounding box center [790, 33] width 28 height 28
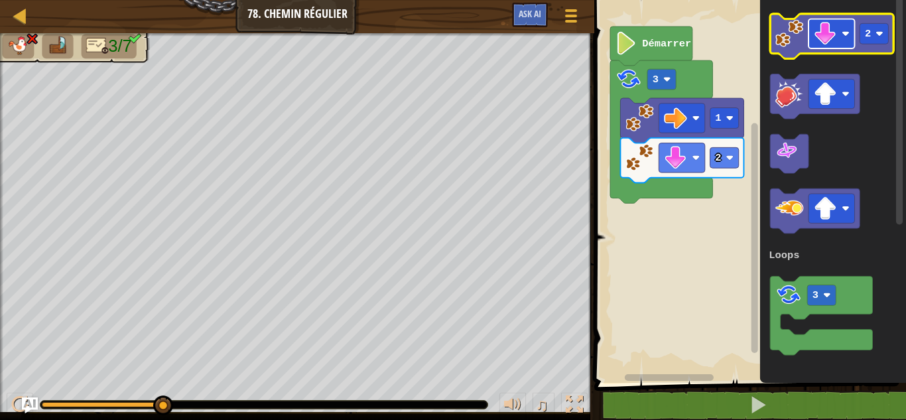
click at [849, 44] on rect "Espace de travail de Blocky" at bounding box center [832, 33] width 46 height 29
click at [787, 36] on image "Espace de travail de Blocky" at bounding box center [790, 33] width 28 height 28
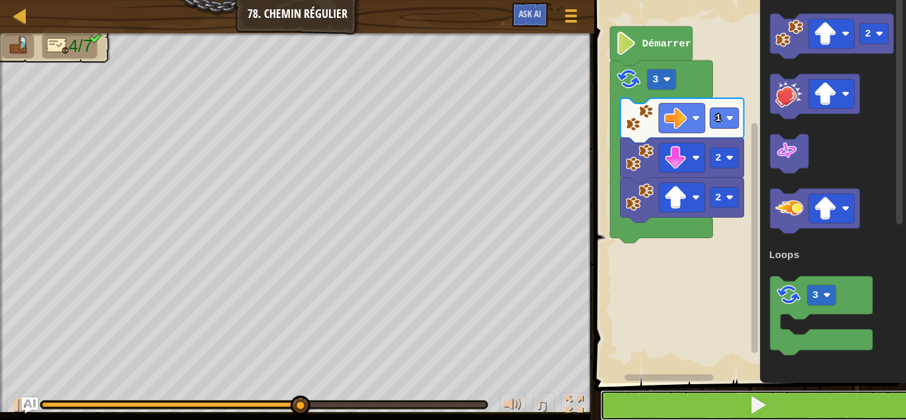
click at [811, 410] on button at bounding box center [758, 405] width 316 height 31
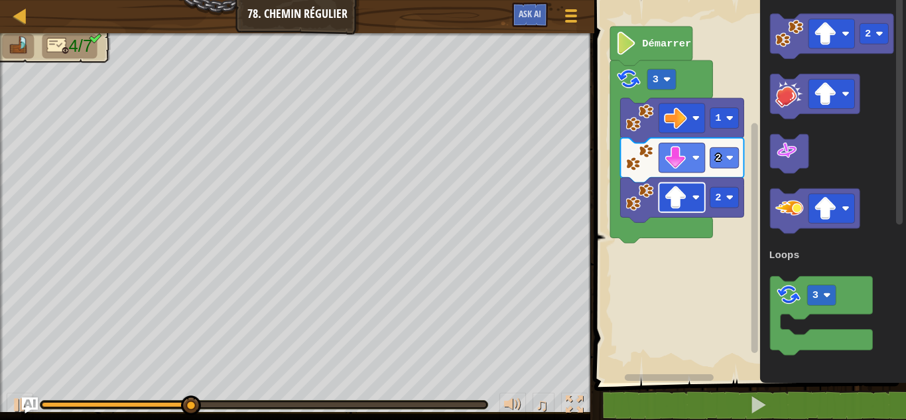
click at [698, 197] on image "Espace de travail de Blocky" at bounding box center [697, 198] width 8 height 8
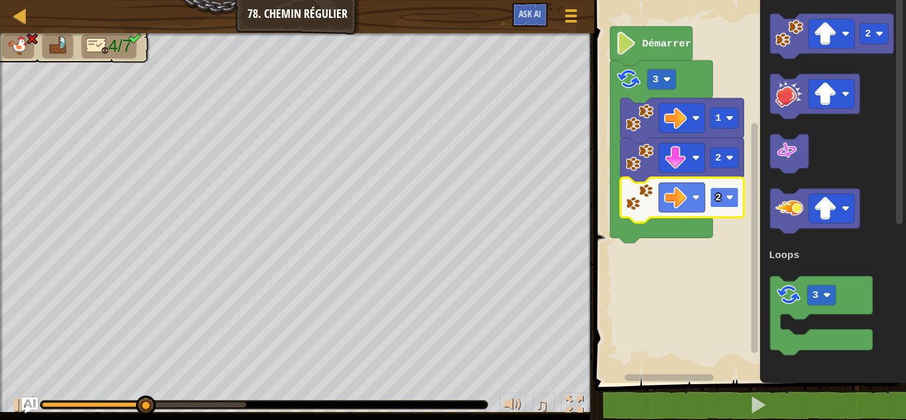
click at [723, 192] on rect "Espace de travail de Blocky" at bounding box center [725, 197] width 29 height 21
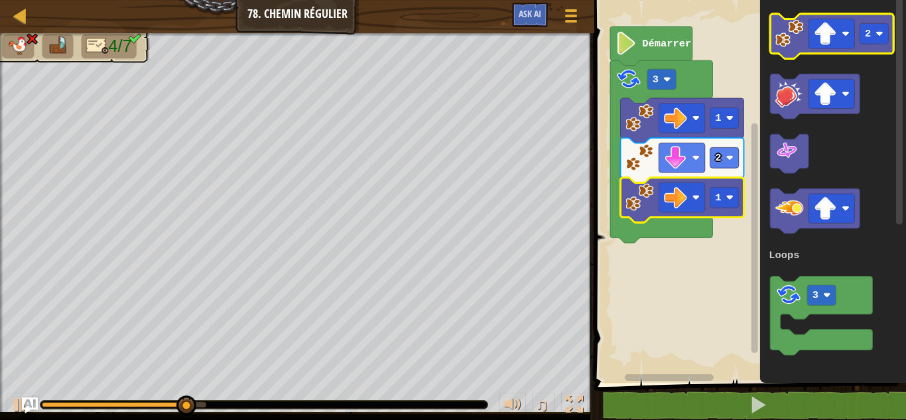
click at [782, 42] on image "Espace de travail de Blocky" at bounding box center [790, 33] width 28 height 28
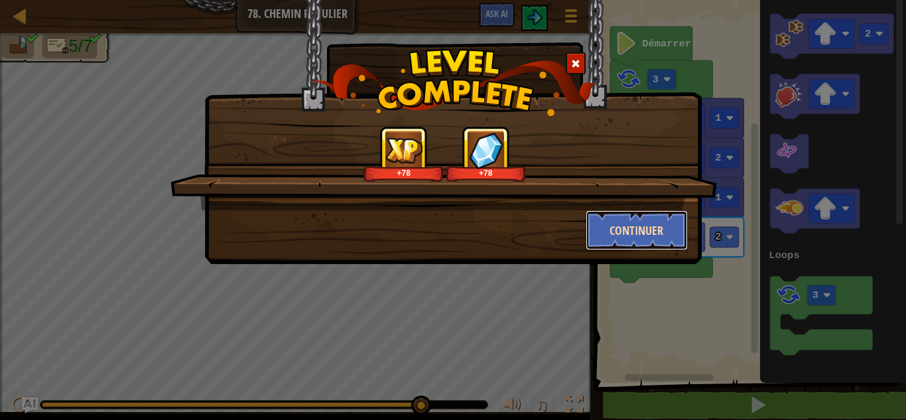
click at [640, 212] on button "Continuer" at bounding box center [637, 230] width 103 height 40
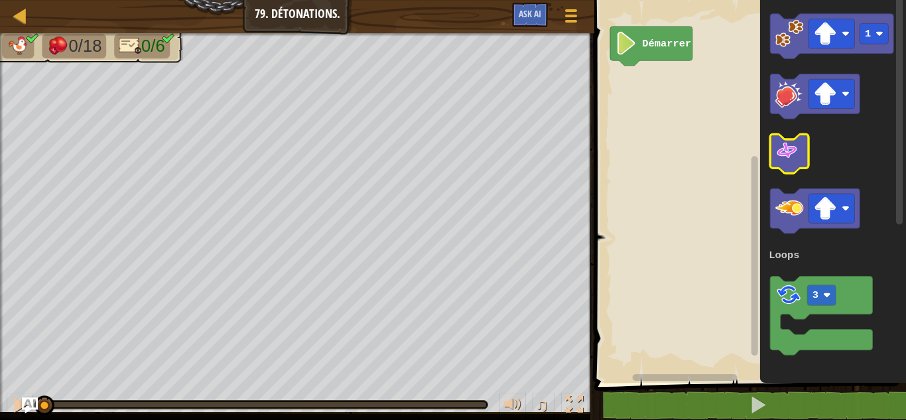
click at [808, 139] on icon "1 3 Loops" at bounding box center [833, 187] width 146 height 389
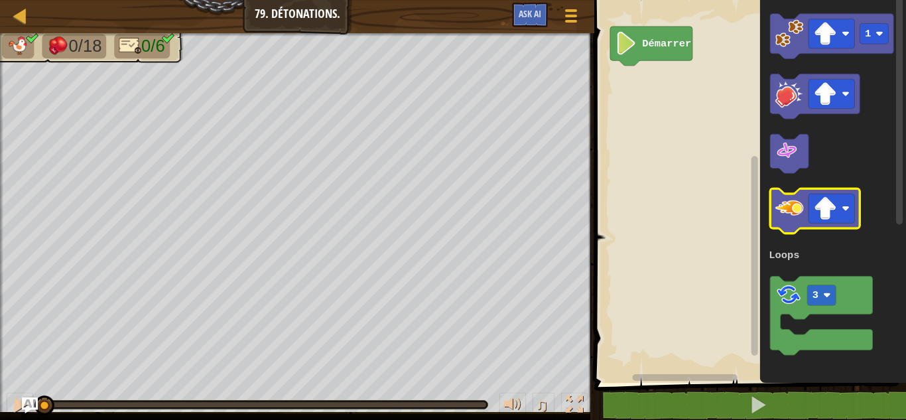
click at [784, 204] on image "Espace de travail de Blocky" at bounding box center [790, 208] width 28 height 28
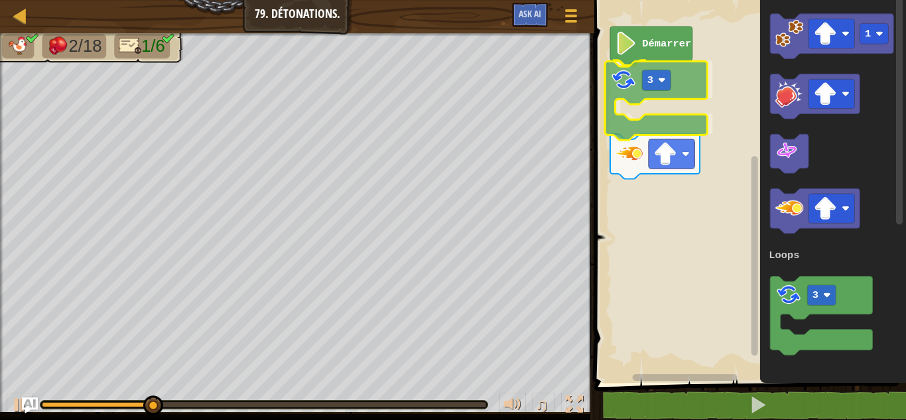
click at [610, 82] on div "Loops Démarrer 3 1 3 Loops 3" at bounding box center [748, 187] width 316 height 389
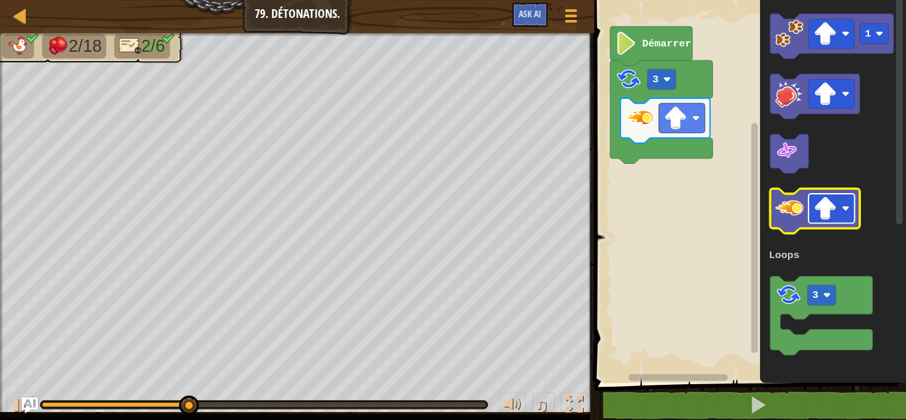
click at [829, 207] on image "Espace de travail de Blocky" at bounding box center [825, 208] width 23 height 23
click at [781, 200] on image "Espace de travail de Blocky" at bounding box center [790, 208] width 28 height 28
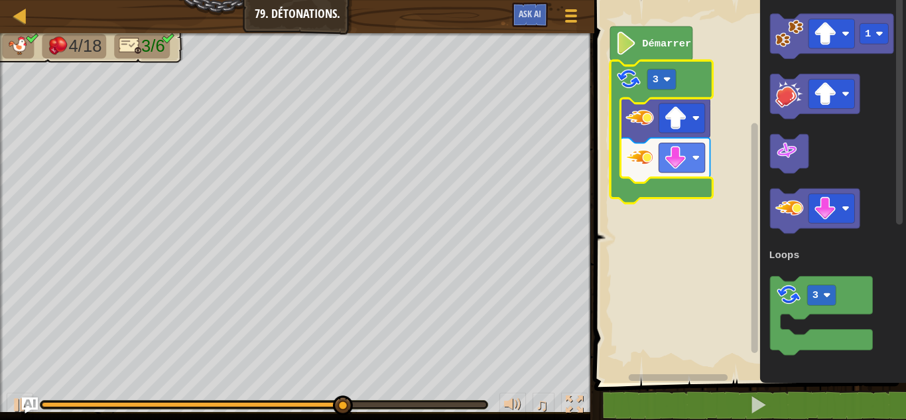
click at [666, 91] on icon "Espace de travail de Blocky" at bounding box center [661, 131] width 102 height 143
click at [655, 72] on rect "Espace de travail de Blocky" at bounding box center [662, 79] width 29 height 21
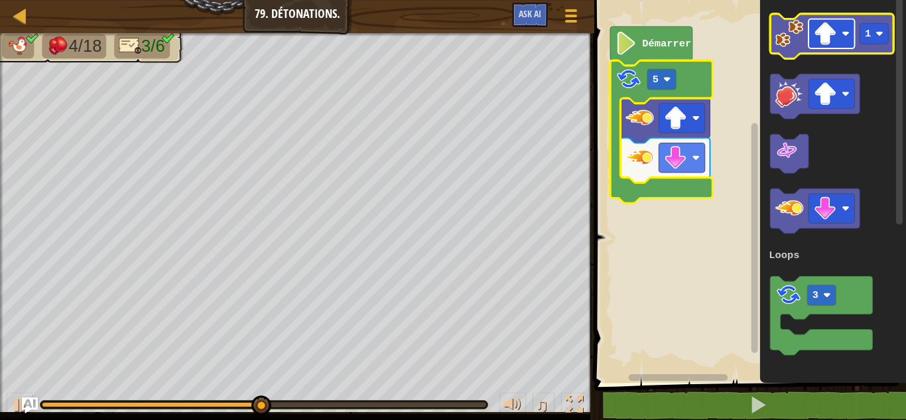
click at [826, 24] on image "Espace de travail de Blocky" at bounding box center [825, 33] width 23 height 23
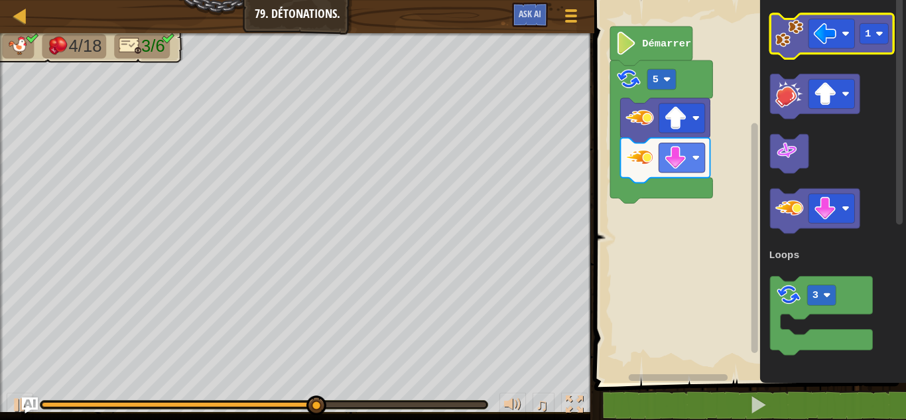
click at [786, 38] on image "Espace de travail de Blocky" at bounding box center [790, 33] width 28 height 28
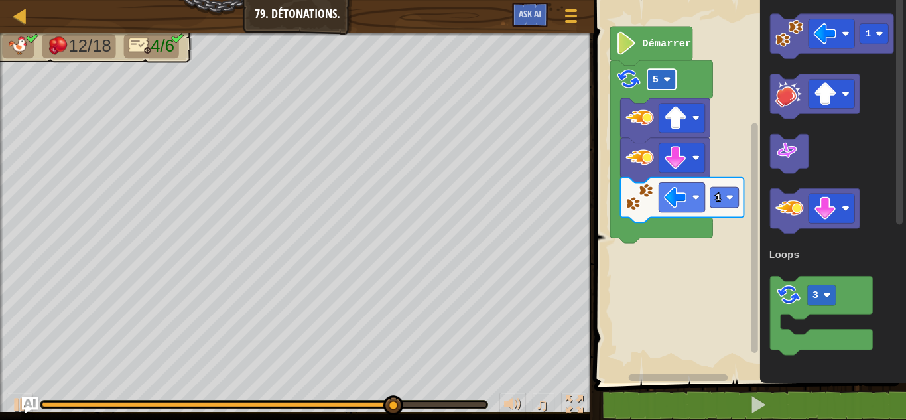
click at [667, 75] on rect "Espace de travail de Blocky" at bounding box center [662, 79] width 29 height 21
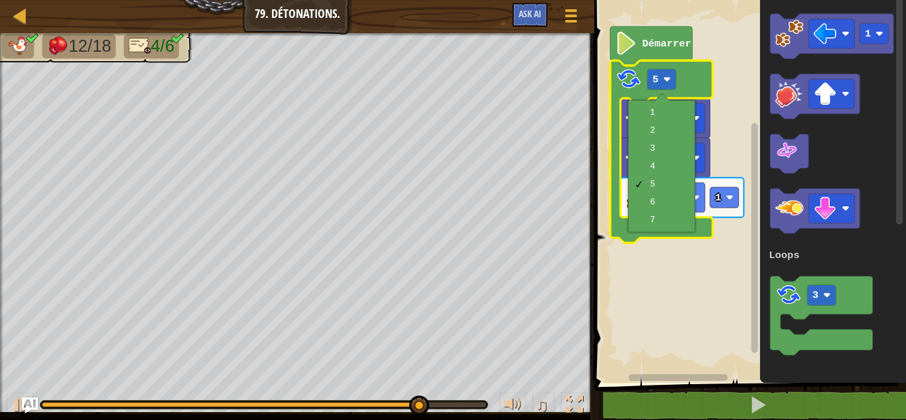
click at [673, 229] on div "1 2 3 4 5 6 7" at bounding box center [661, 166] width 67 height 132
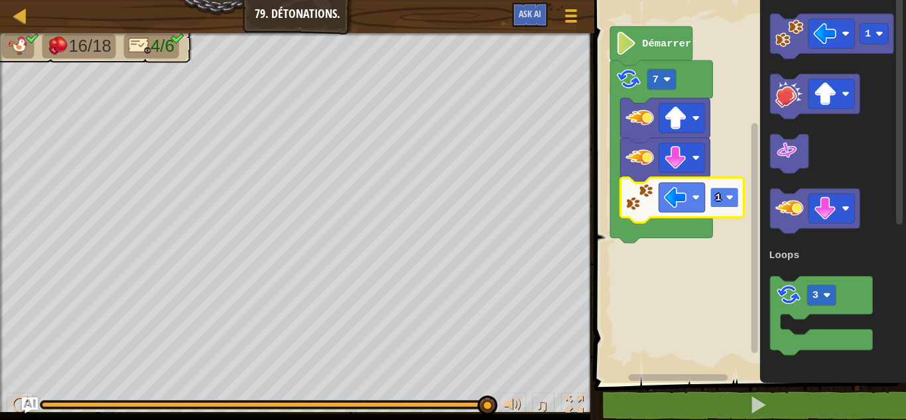
click at [720, 195] on text "1" at bounding box center [719, 198] width 6 height 12
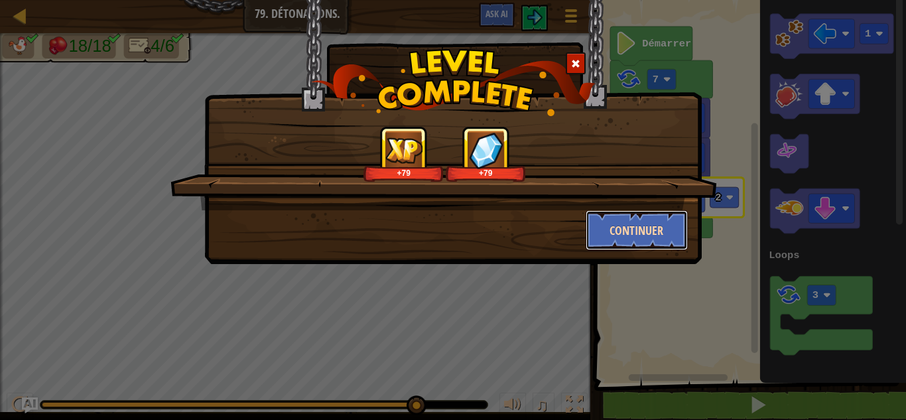
click at [632, 226] on button "Continuer" at bounding box center [637, 230] width 103 height 40
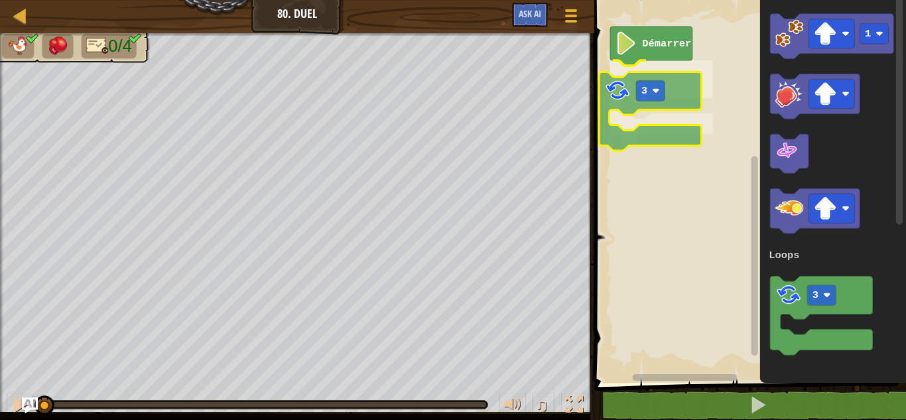
click at [605, 111] on div "Loops Démarrer 3 1 3 Loops 3" at bounding box center [748, 187] width 316 height 389
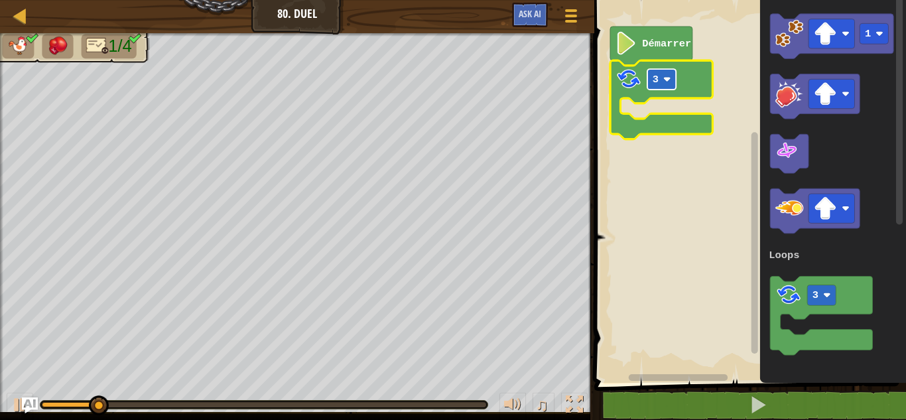
click at [663, 75] on rect "Espace de travail de Blocky" at bounding box center [662, 79] width 29 height 21
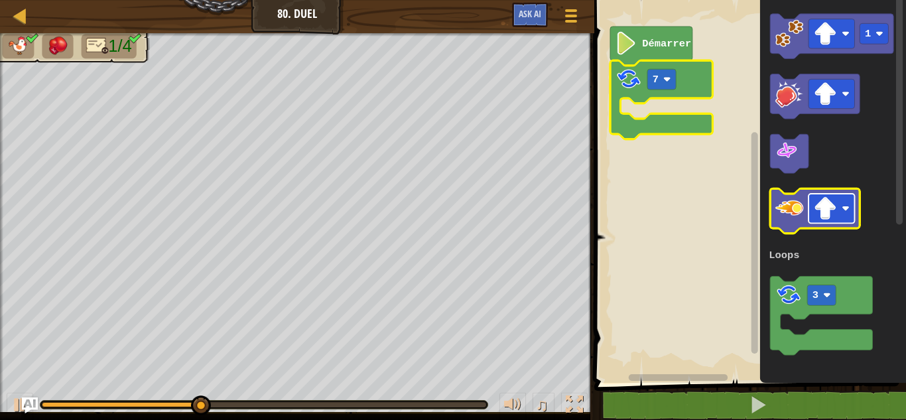
click at [820, 208] on image "Espace de travail de Blocky" at bounding box center [825, 208] width 23 height 23
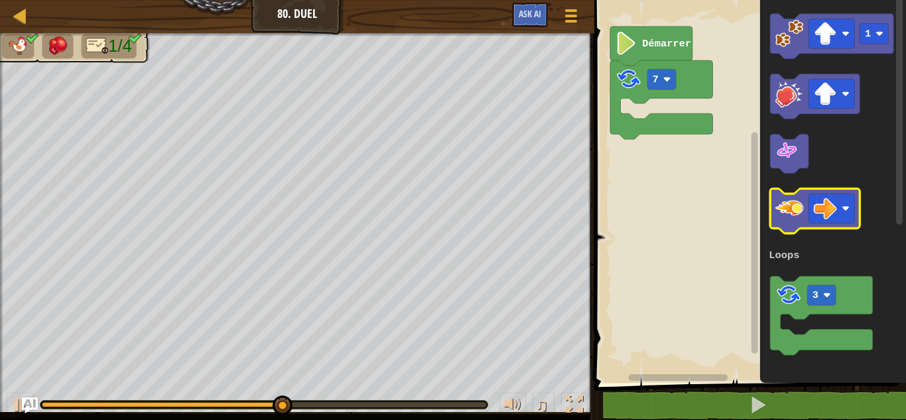
click at [793, 222] on image "Espace de travail de Blocky" at bounding box center [790, 208] width 28 height 28
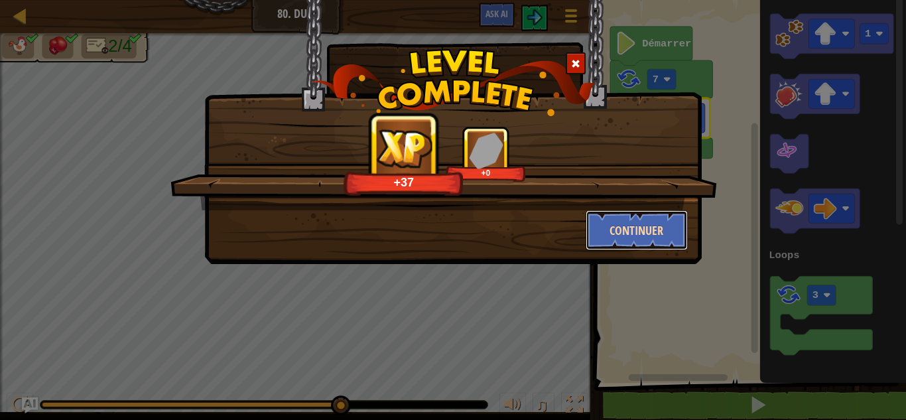
click at [650, 235] on button "Continuer" at bounding box center [637, 230] width 103 height 40
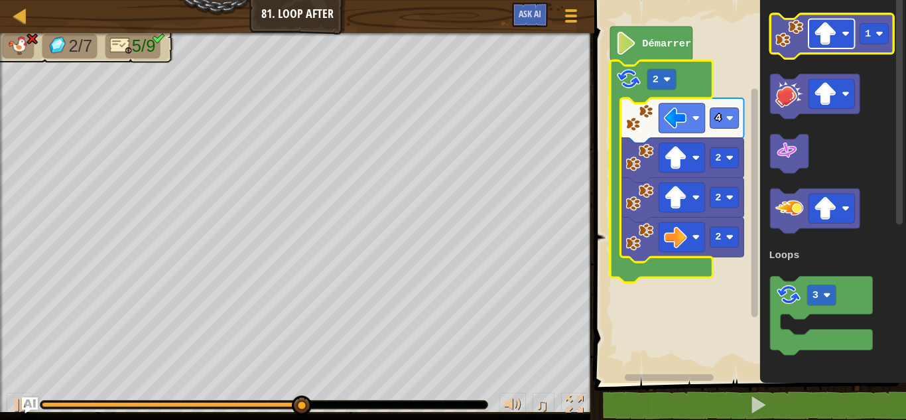
click at [833, 34] on image "Espace de travail de Blocky" at bounding box center [825, 33] width 23 height 23
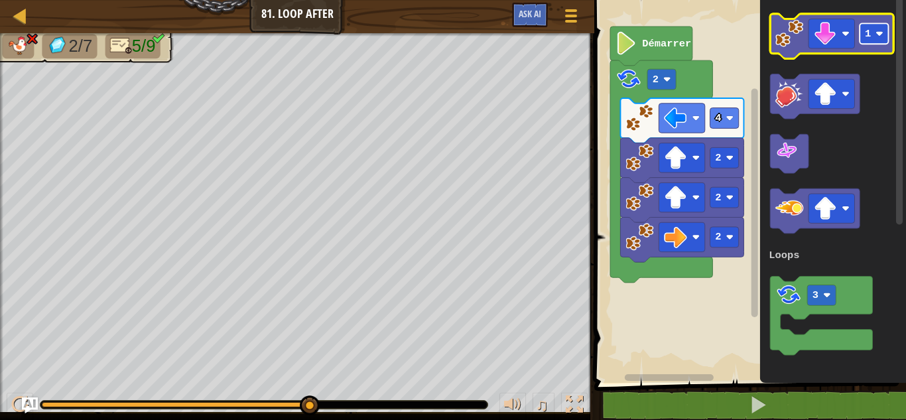
click at [882, 43] on rect "Espace de travail de Blocky" at bounding box center [874, 33] width 29 height 21
click at [784, 32] on image "Espace de travail de Blocky" at bounding box center [790, 33] width 28 height 28
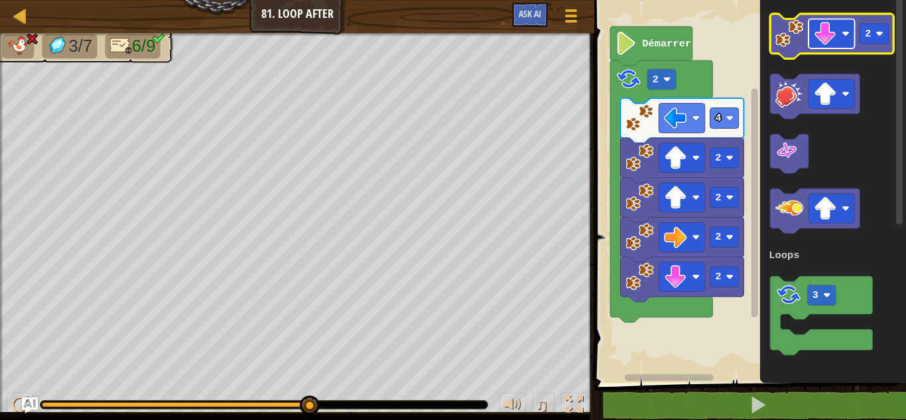
click at [841, 33] on rect "Espace de travail de Blocky" at bounding box center [832, 33] width 46 height 29
click at [878, 34] on image "Espace de travail de Blocky" at bounding box center [880, 34] width 8 height 8
click at [782, 36] on image "Espace de travail de Blocky" at bounding box center [790, 33] width 28 height 28
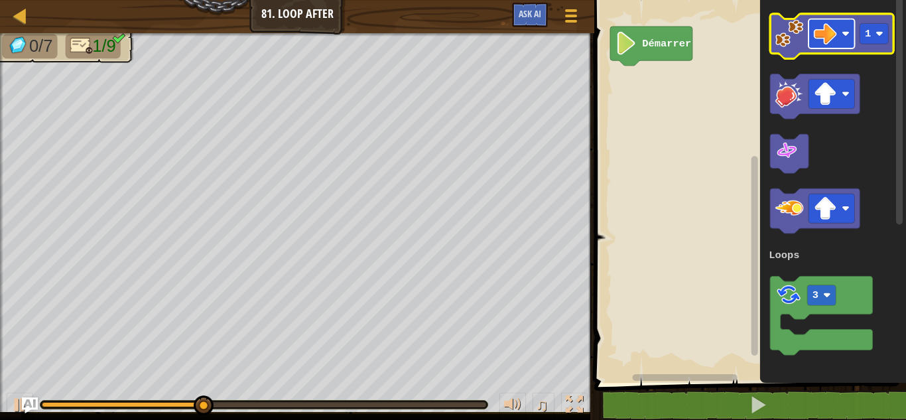
click at [831, 31] on image "Espace de travail de Blocky" at bounding box center [825, 33] width 23 height 23
click at [817, 25] on image "Espace de travail de Blocky" at bounding box center [825, 33] width 23 height 23
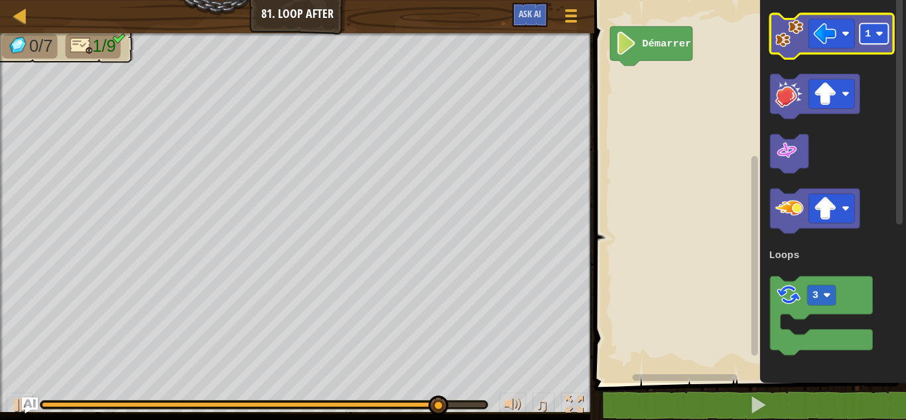
click at [872, 34] on rect "Espace de travail de Blocky" at bounding box center [874, 33] width 29 height 21
click at [795, 24] on image "Espace de travail de Blocky" at bounding box center [790, 33] width 28 height 28
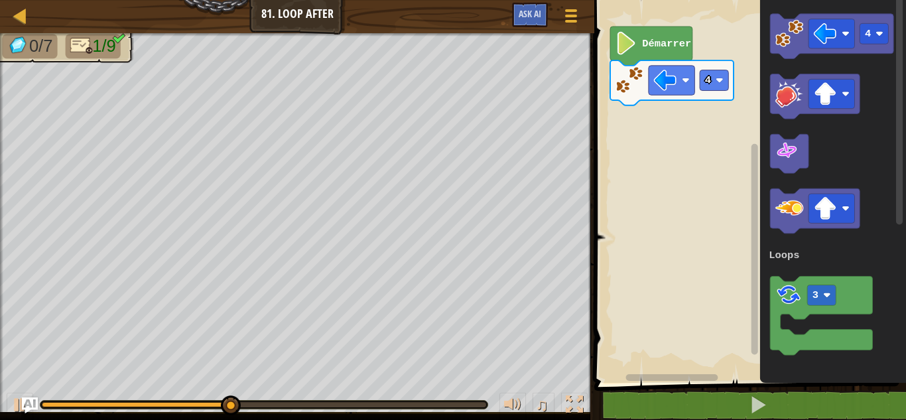
click at [790, 129] on icon "4 3 Loops" at bounding box center [833, 187] width 146 height 389
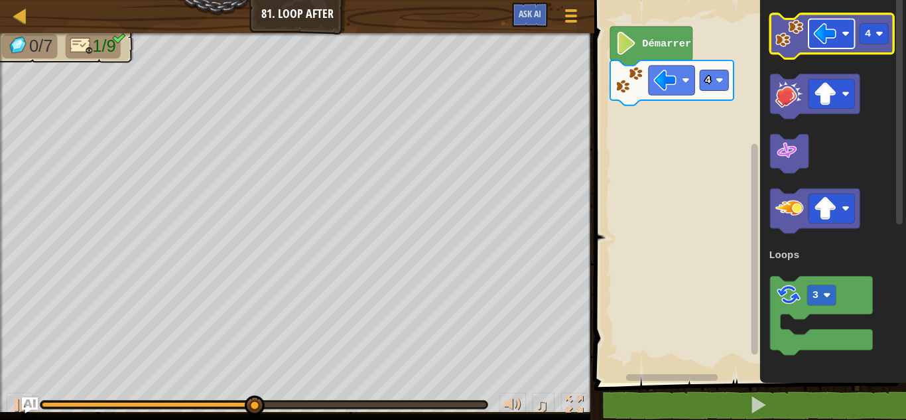
click at [836, 32] on image "Espace de travail de Blocky" at bounding box center [825, 33] width 23 height 23
click at [806, 44] on icon "Espace de travail de Blocky" at bounding box center [832, 36] width 123 height 45
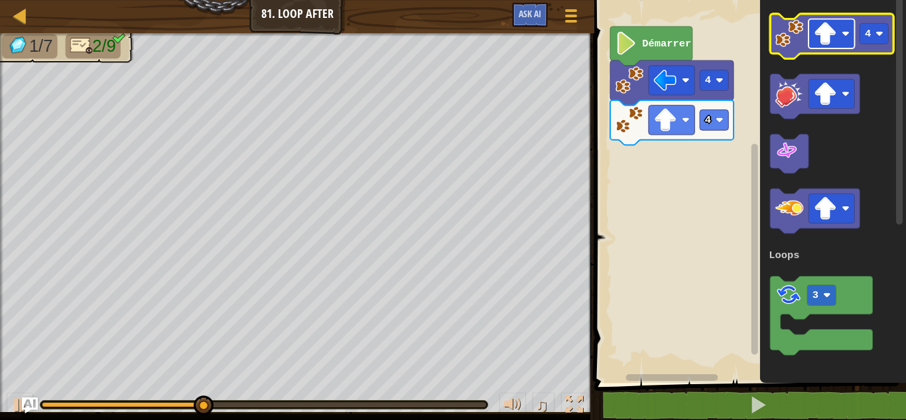
click at [822, 42] on image "Espace de travail de Blocky" at bounding box center [825, 33] width 23 height 23
click at [875, 38] on rect "Espace de travail de Blocky" at bounding box center [874, 33] width 29 height 21
click at [798, 29] on image "Espace de travail de Blocky" at bounding box center [790, 33] width 28 height 28
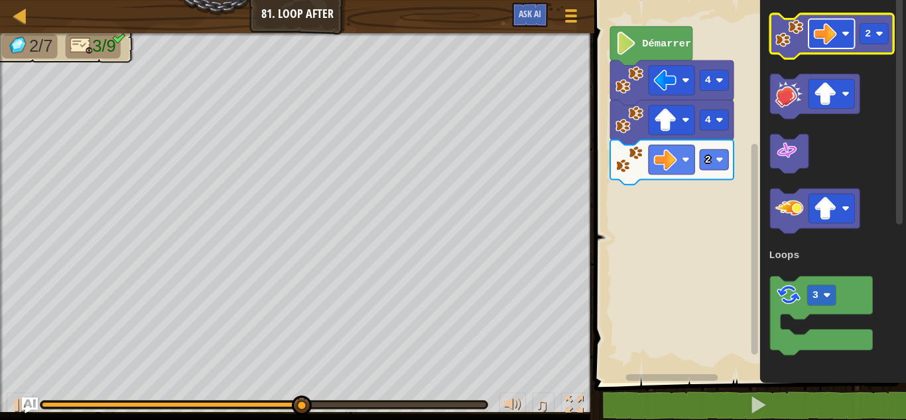
click at [839, 29] on rect "Espace de travail de Blocky" at bounding box center [832, 33] width 46 height 29
click at [783, 34] on image "Espace de travail de Blocky" at bounding box center [790, 33] width 28 height 28
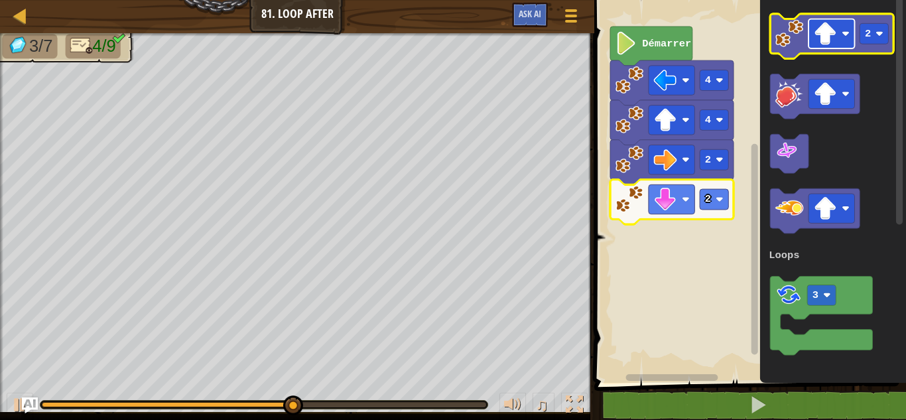
click at [822, 48] on rect "Espace de travail de Blocky" at bounding box center [832, 33] width 46 height 29
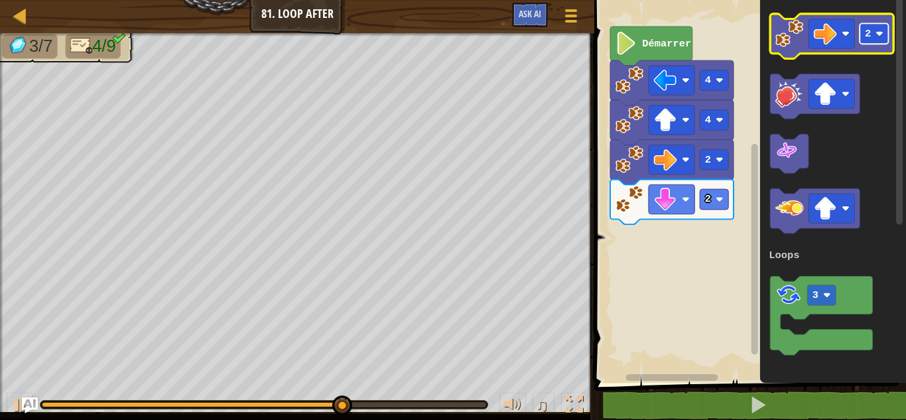
click at [870, 29] on text "2" at bounding box center [868, 34] width 6 height 12
click at [797, 34] on image "Espace de travail de Blocky" at bounding box center [790, 33] width 28 height 28
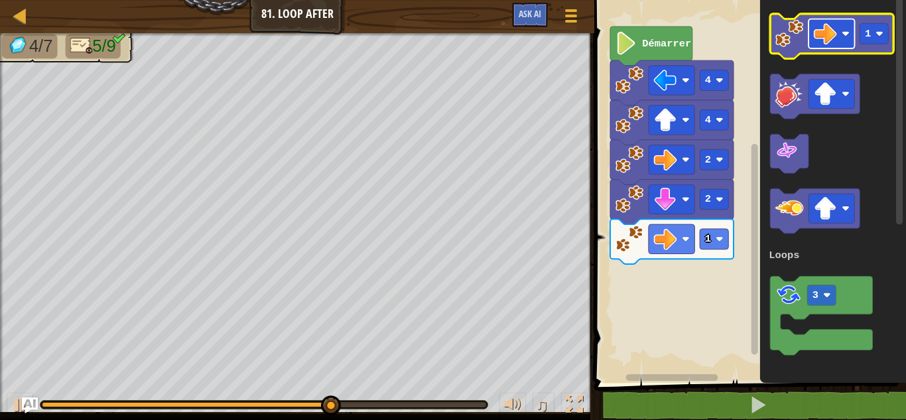
click at [839, 28] on rect "Espace de travail de Blocky" at bounding box center [832, 33] width 46 height 29
click at [871, 35] on rect "Espace de travail de Blocky" at bounding box center [874, 33] width 29 height 21
click at [775, 38] on icon "Espace de travail de Blocky" at bounding box center [832, 36] width 123 height 45
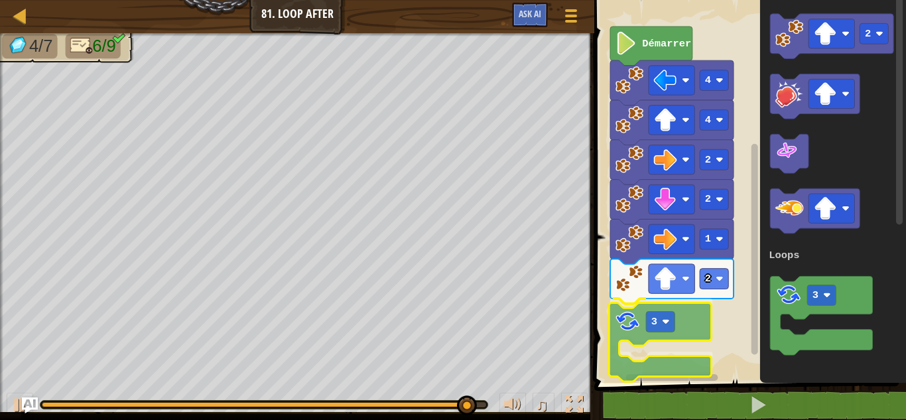
click at [615, 330] on div "Loops Démarrer 4 4 2 2 1 2 3 2 3 Loops 3" at bounding box center [748, 187] width 316 height 389
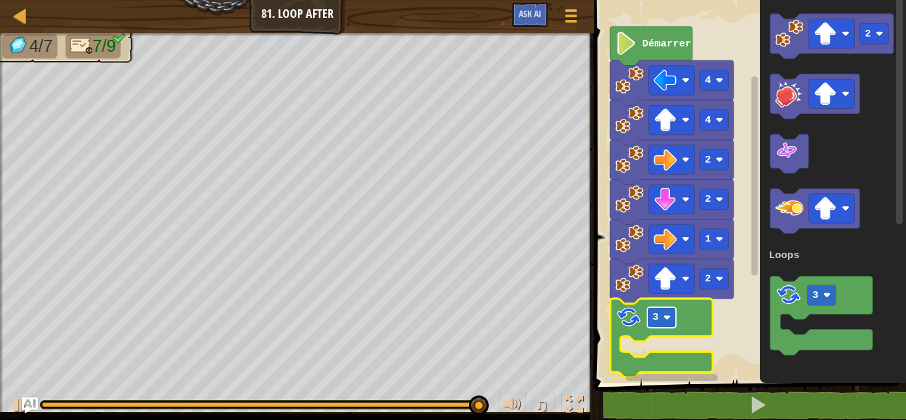
click at [661, 321] on rect "Espace de travail de Blocky" at bounding box center [662, 317] width 29 height 21
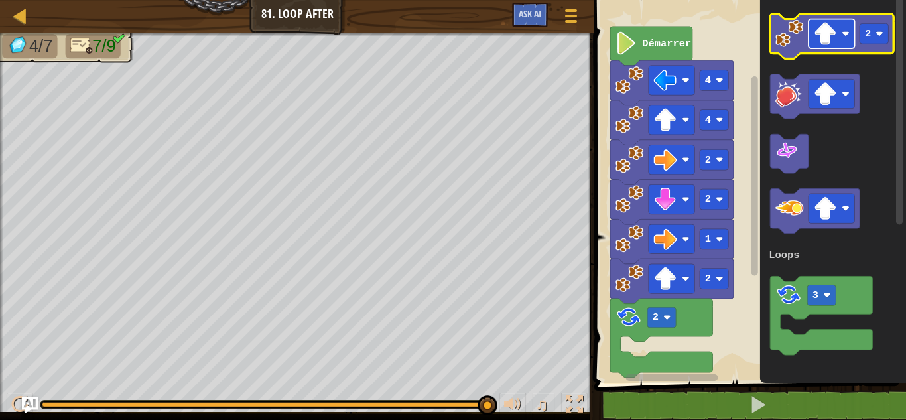
click at [827, 34] on image "Espace de travail de Blocky" at bounding box center [825, 33] width 23 height 23
click at [791, 27] on image "Espace de travail de Blocky" at bounding box center [790, 33] width 28 height 28
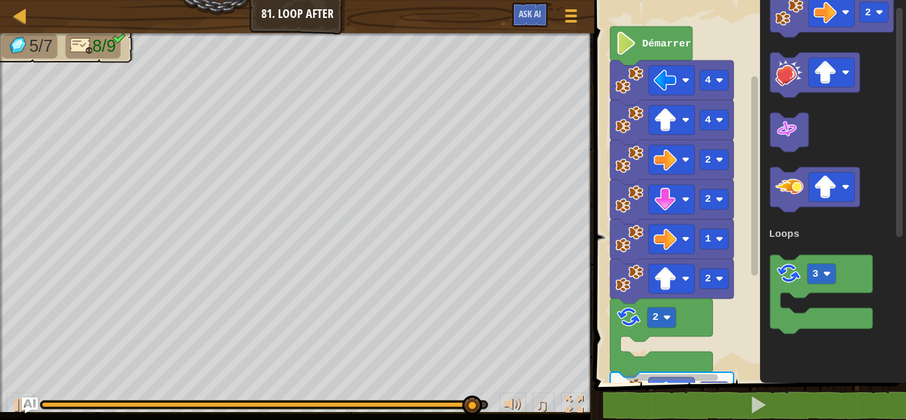
click at [900, 125] on rect "Espace de travail de Blocky" at bounding box center [899, 123] width 7 height 230
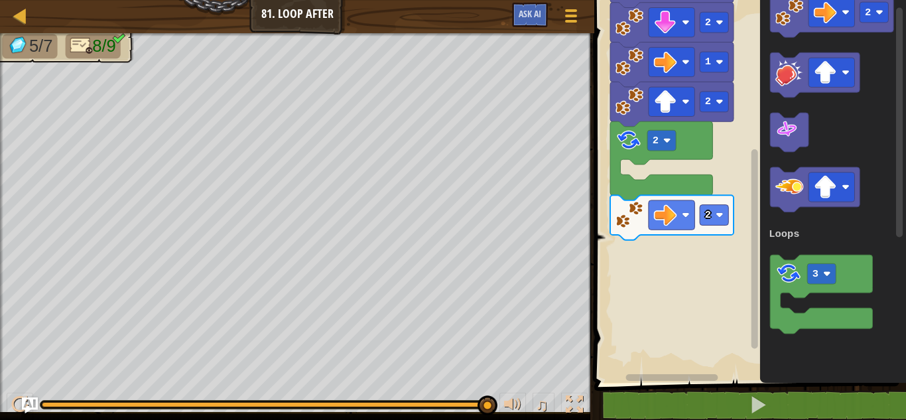
click at [754, 284] on rect "Espace de travail de Blocky" at bounding box center [755, 248] width 7 height 199
click at [821, 3] on image "Espace de travail de Blocky" at bounding box center [825, 12] width 23 height 23
click at [833, 14] on image "Espace de travail de Blocky" at bounding box center [825, 12] width 23 height 23
click at [789, 20] on image "Espace de travail de Blocky" at bounding box center [790, 12] width 28 height 28
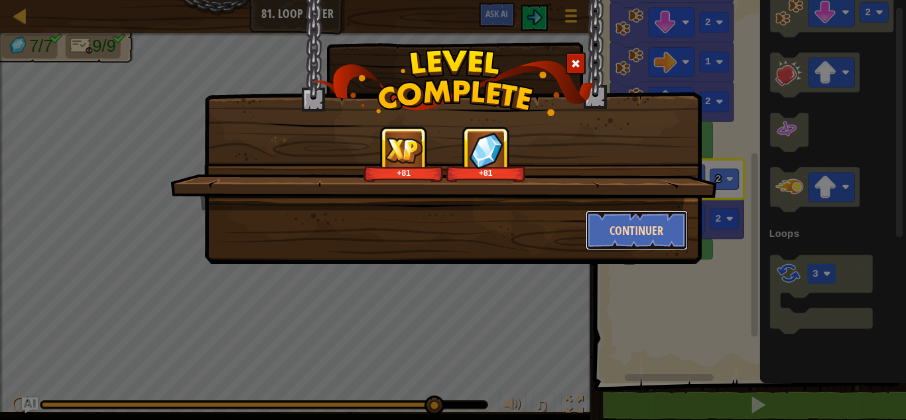
click at [633, 226] on button "Continuer" at bounding box center [637, 230] width 103 height 40
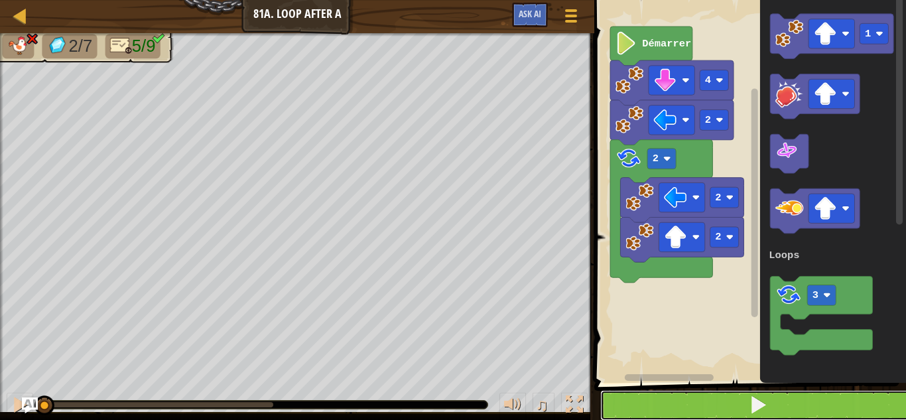
click at [699, 395] on button at bounding box center [758, 405] width 316 height 31
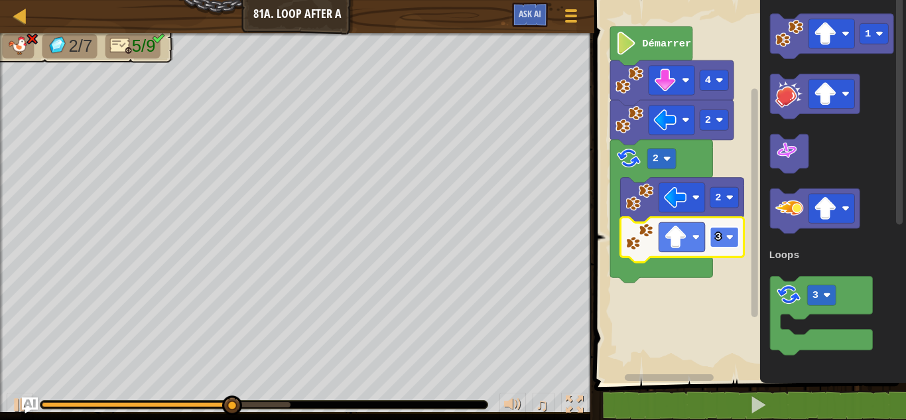
click at [715, 238] on rect "Espace de travail de Blocky" at bounding box center [725, 237] width 29 height 21
click at [666, 238] on image "Espace de travail de Blocky" at bounding box center [676, 237] width 23 height 23
click at [678, 236] on image "Espace de travail de Blocky" at bounding box center [676, 237] width 23 height 23
click at [721, 232] on text "4" at bounding box center [719, 237] width 6 height 12
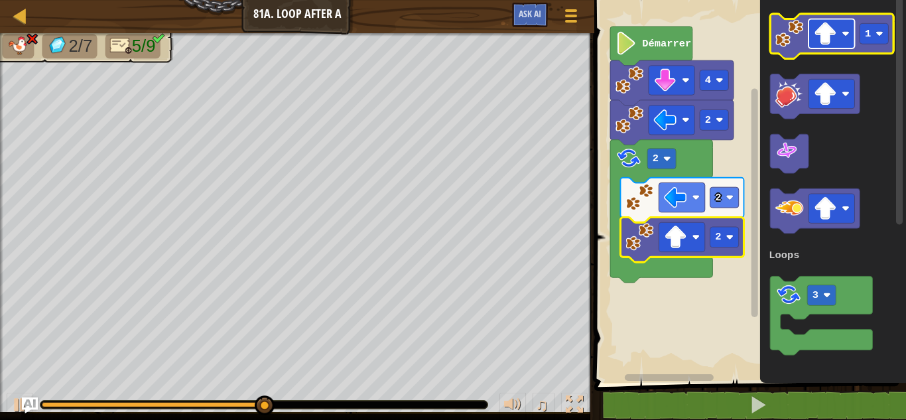
click at [822, 25] on image "Espace de travail de Blocky" at bounding box center [825, 33] width 23 height 23
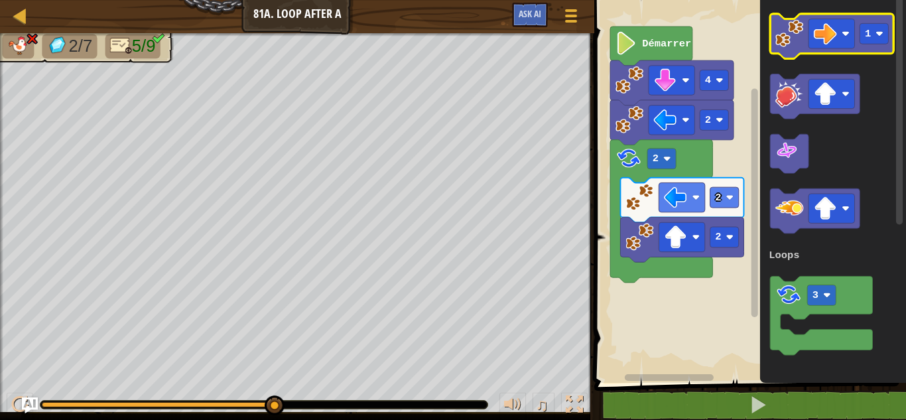
click at [787, 37] on image "Espace de travail de Blocky" at bounding box center [790, 33] width 28 height 28
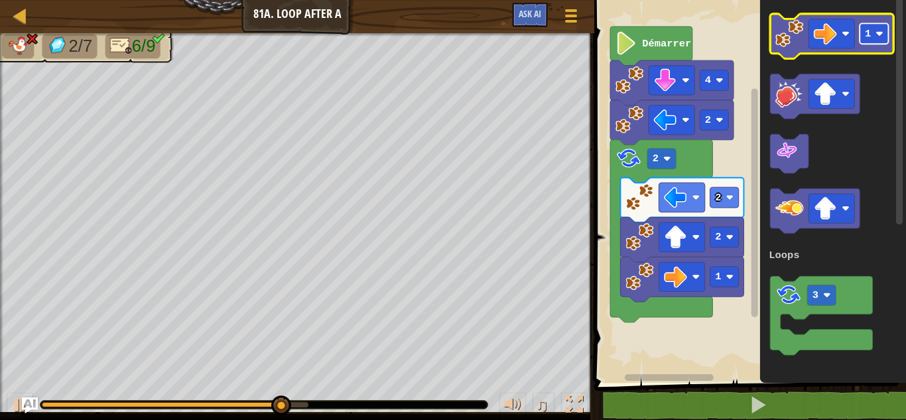
click at [885, 42] on rect "Espace de travail de Blocky" at bounding box center [874, 33] width 29 height 21
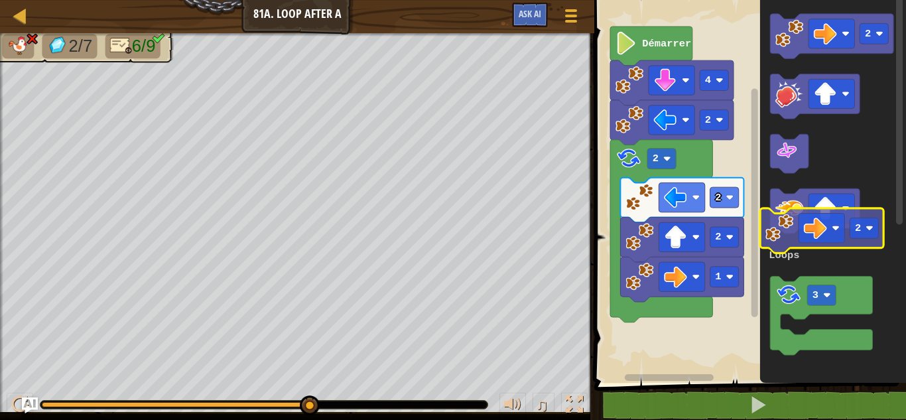
click at [808, 199] on g "2 3 Loops" at bounding box center [832, 184] width 125 height 341
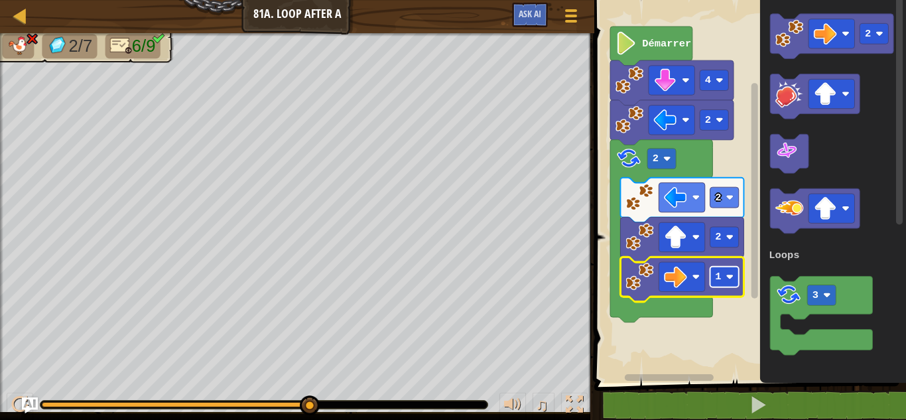
click at [730, 279] on image "Espace de travail de Blocky" at bounding box center [730, 277] width 8 height 8
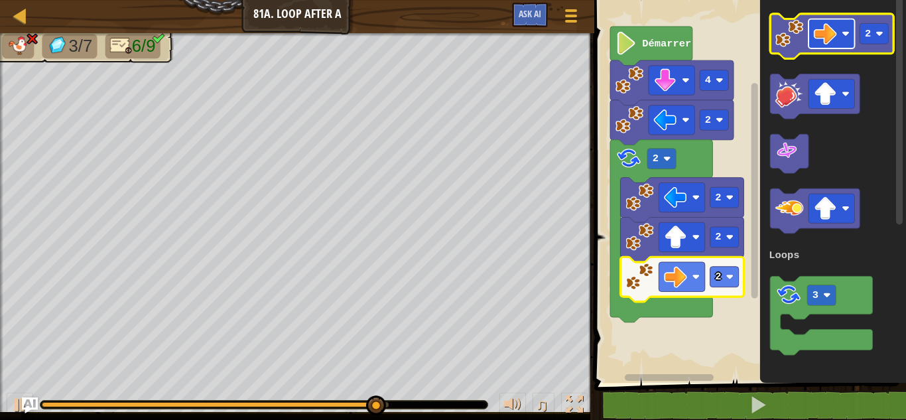
click at [835, 34] on image "Espace de travail de Blocky" at bounding box center [825, 33] width 23 height 23
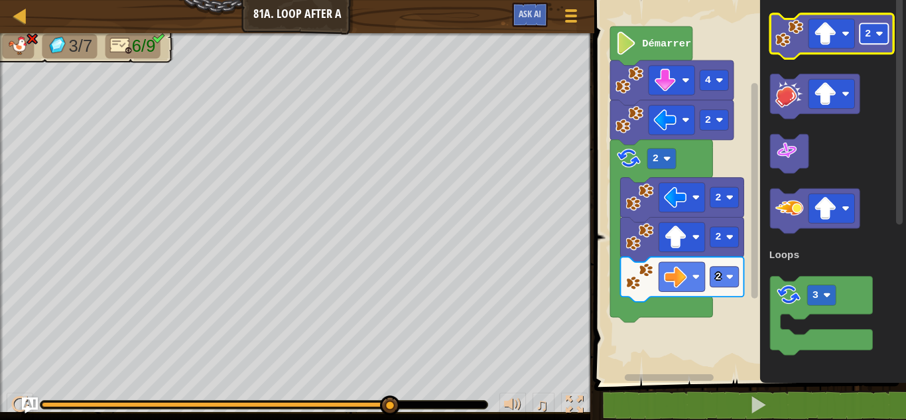
click at [867, 28] on text "2" at bounding box center [868, 34] width 6 height 12
click at [776, 38] on image "Espace de travail de Blocky" at bounding box center [790, 33] width 28 height 28
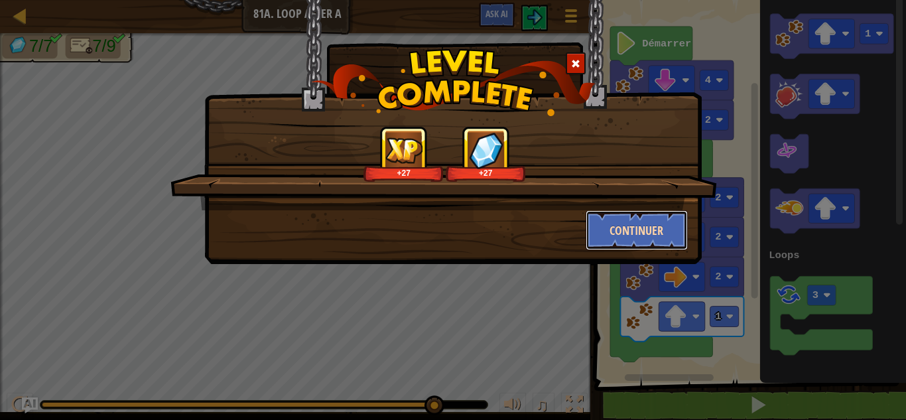
click at [620, 222] on button "Continuer" at bounding box center [637, 230] width 103 height 40
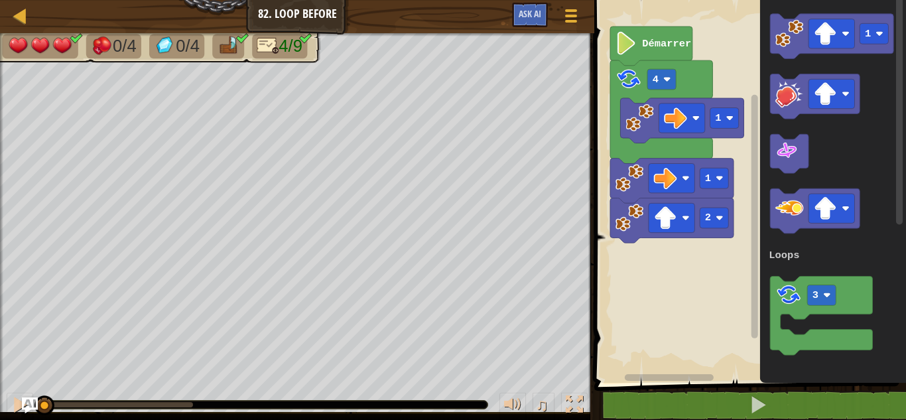
click at [744, 389] on span at bounding box center [751, 173] width 322 height 437
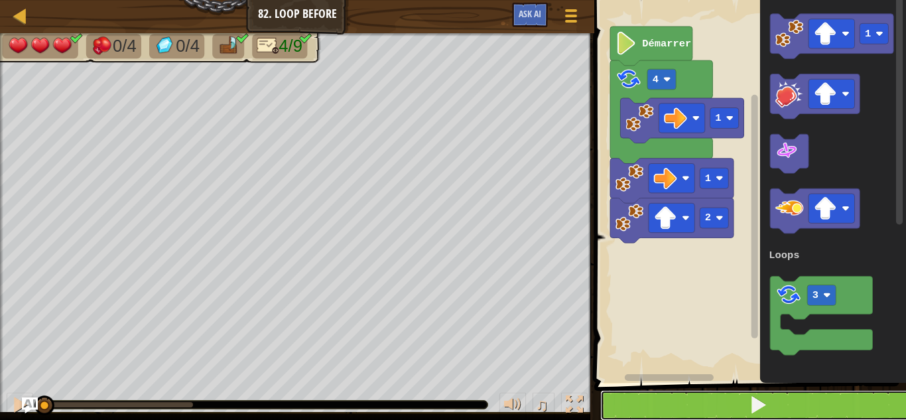
click at [744, 403] on button at bounding box center [758, 405] width 316 height 31
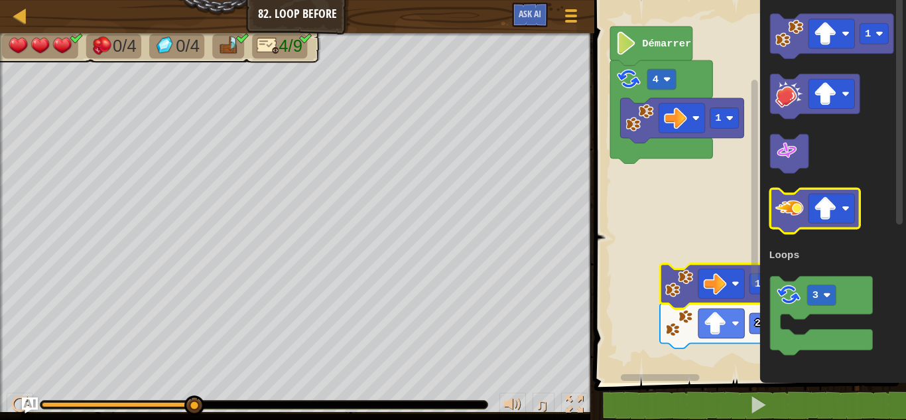
click at [784, 217] on image "Espace de travail de Blocky" at bounding box center [790, 208] width 28 height 28
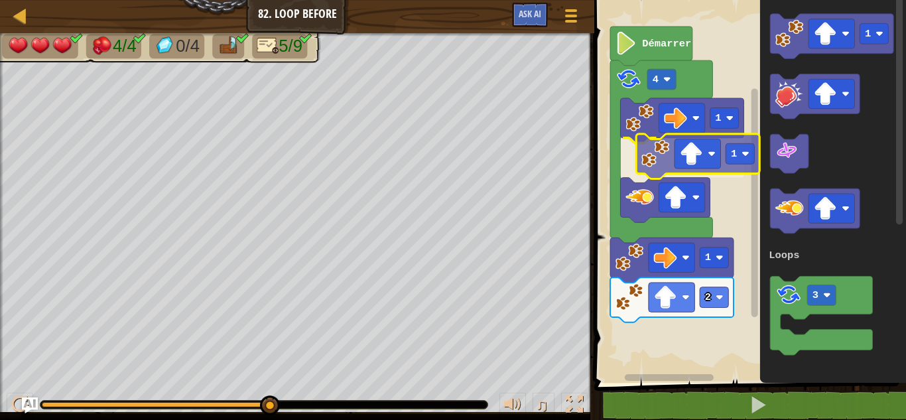
click at [666, 157] on div "Loops 1 1 2 1 4 Démarrer 1 3 Loops 1" at bounding box center [748, 187] width 316 height 389
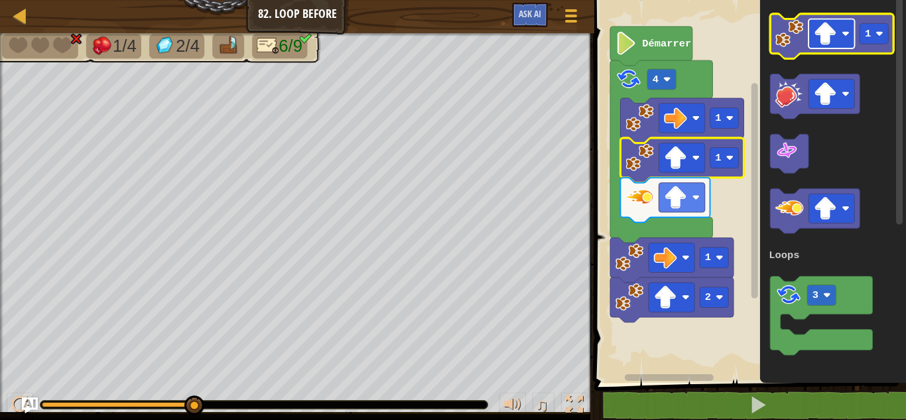
click at [821, 27] on image "Espace de travail de Blocky" at bounding box center [825, 33] width 23 height 23
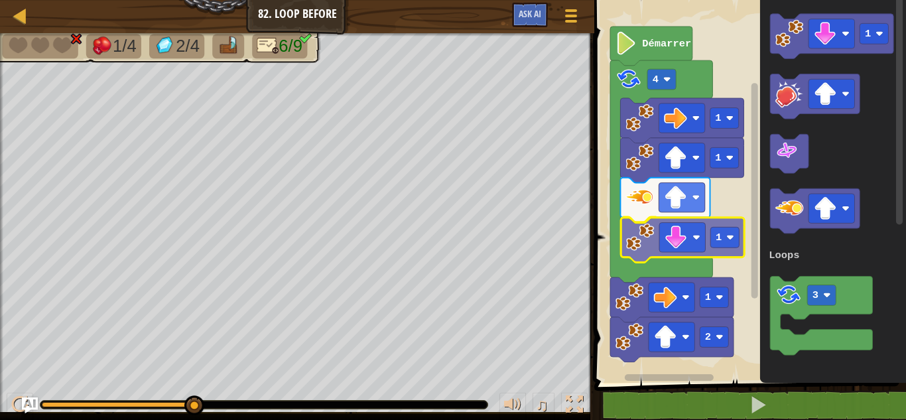
click at [634, 226] on div "Loops 1 1 1 4 2 1 Démarrer 1 3 Loops 1" at bounding box center [748, 187] width 316 height 389
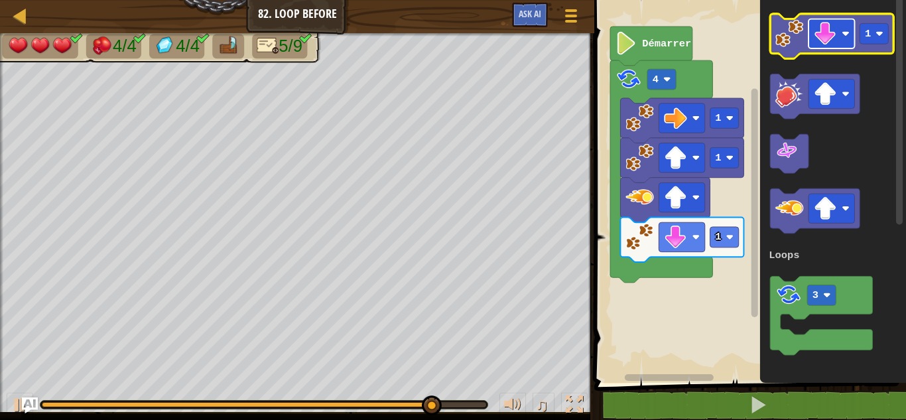
click at [835, 29] on image "Espace de travail de Blocky" at bounding box center [825, 33] width 23 height 23
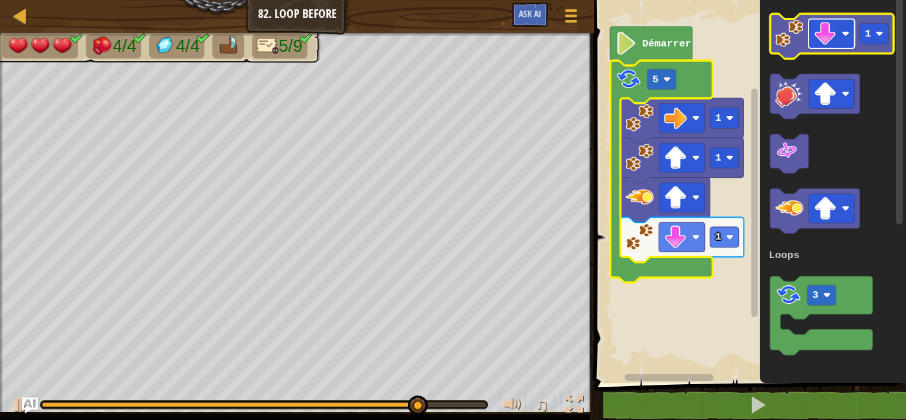
click at [832, 25] on image "Espace de travail de Blocky" at bounding box center [825, 33] width 23 height 23
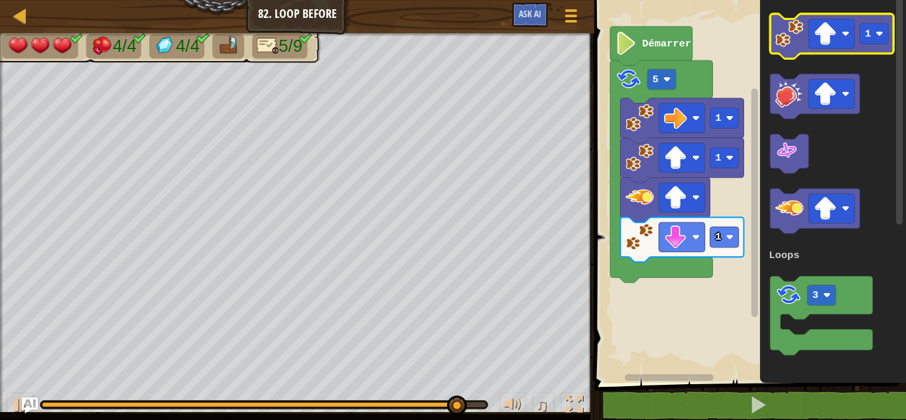
click at [774, 19] on icon "Espace de travail de Blocky" at bounding box center [832, 36] width 123 height 45
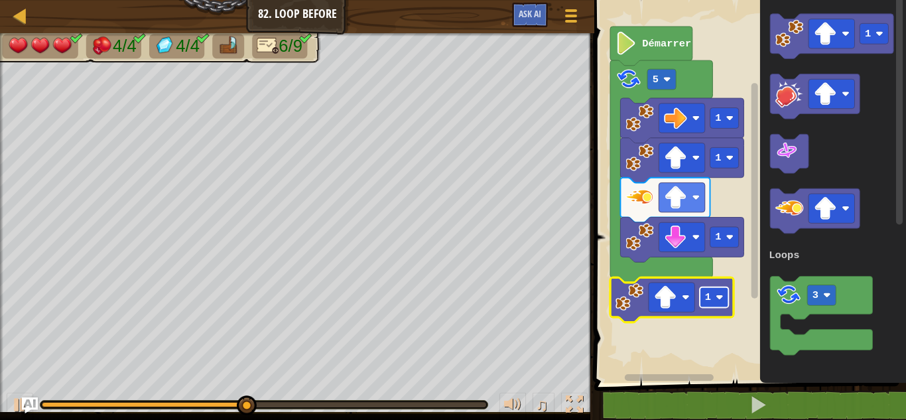
click at [721, 302] on rect "Espace de travail de Blocky" at bounding box center [715, 297] width 29 height 21
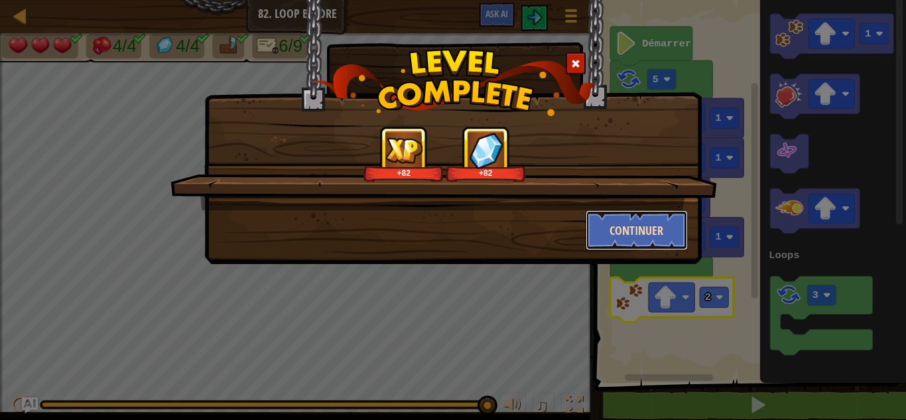
click at [638, 216] on button "Continuer" at bounding box center [637, 230] width 103 height 40
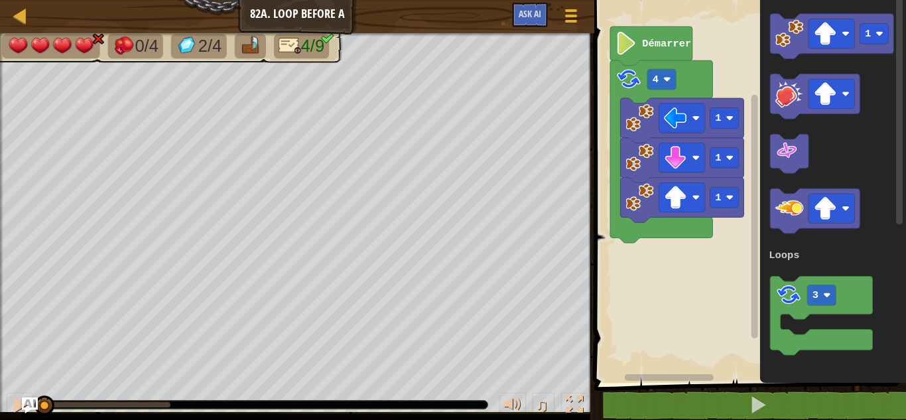
click at [645, 38] on text "Démarrer" at bounding box center [667, 44] width 49 height 12
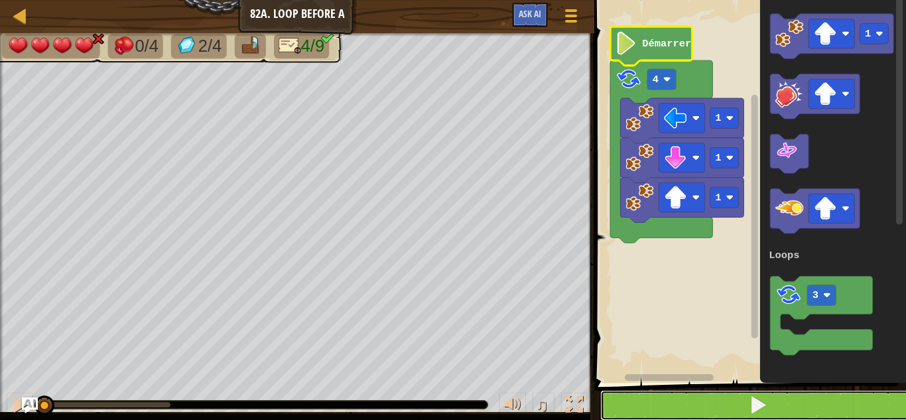
drag, startPoint x: 803, startPoint y: 407, endPoint x: 817, endPoint y: 410, distance: 14.2
click at [817, 410] on button at bounding box center [758, 405] width 316 height 31
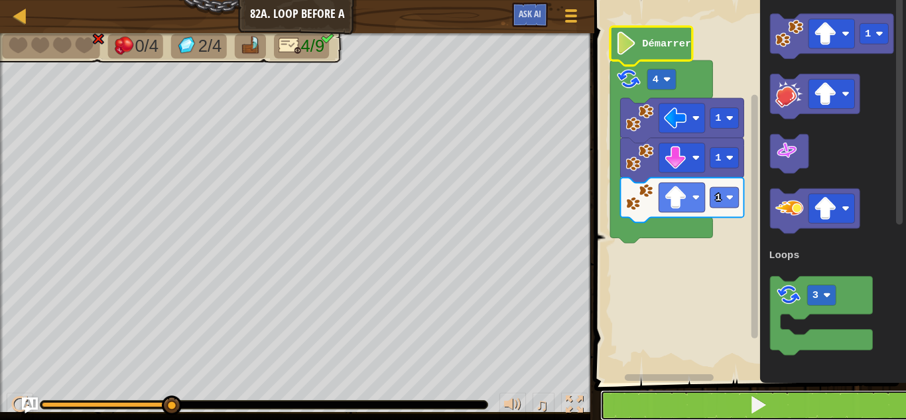
click at [817, 410] on button at bounding box center [758, 405] width 316 height 31
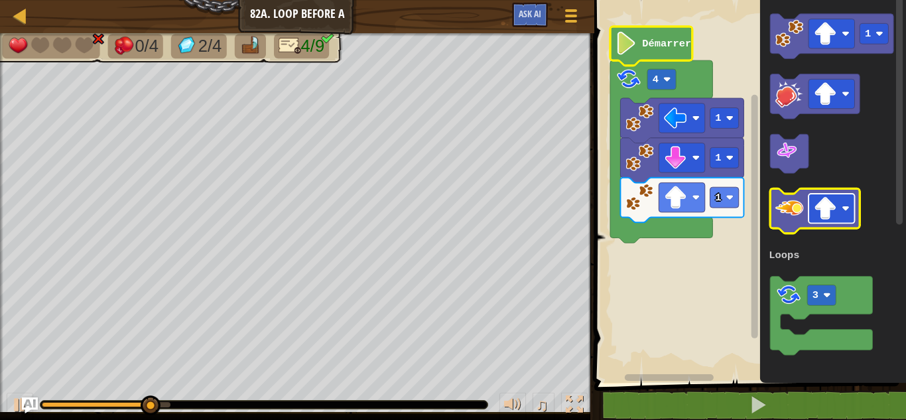
click at [818, 208] on image "Espace de travail de Blocky" at bounding box center [825, 208] width 23 height 23
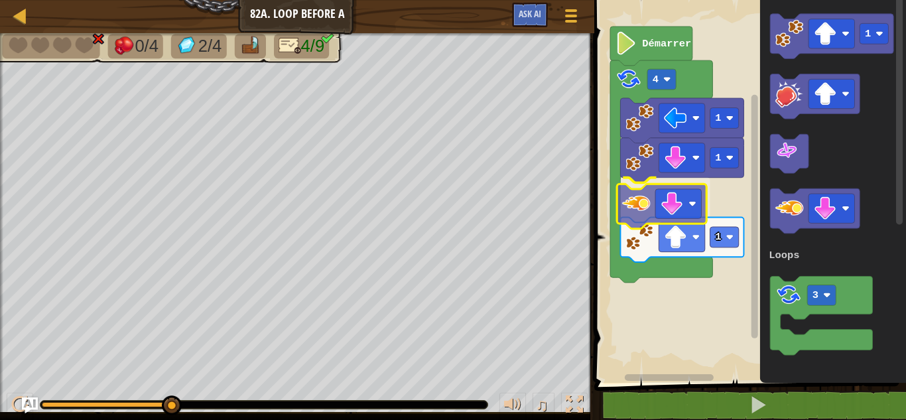
click at [628, 218] on div "Loops 1 1 1 4 Démarrer 1 3 Loops" at bounding box center [748, 187] width 316 height 389
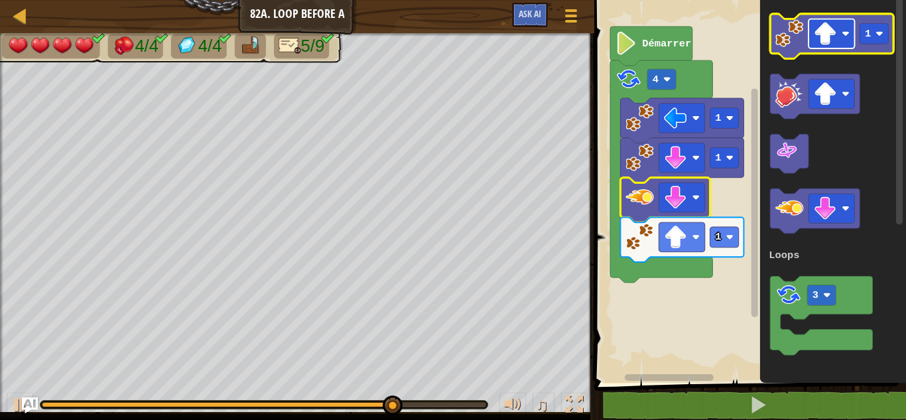
click at [813, 36] on rect "Espace de travail de Blocky" at bounding box center [832, 33] width 46 height 29
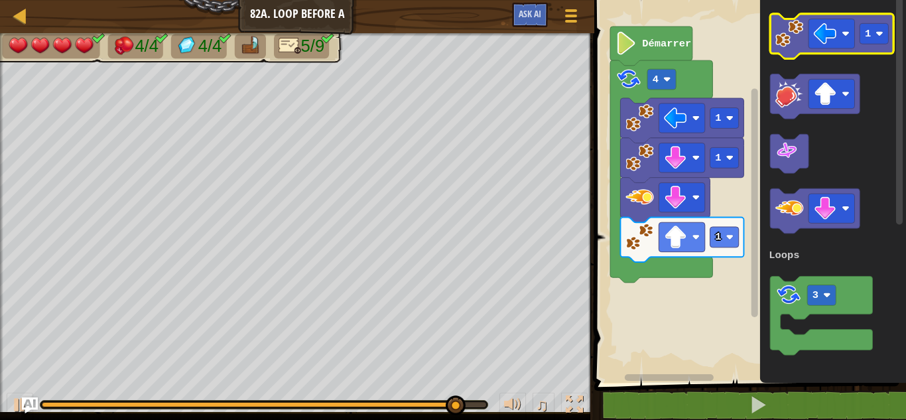
click at [793, 44] on image "Espace de travail de Blocky" at bounding box center [790, 33] width 28 height 28
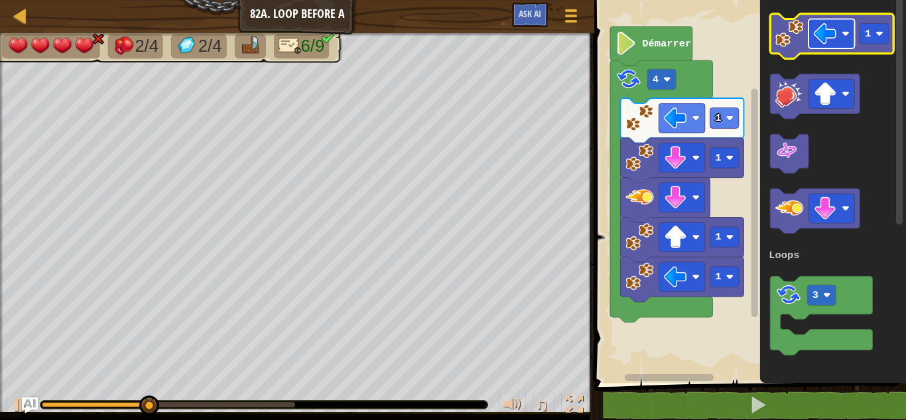
click at [818, 39] on image "Espace de travail de Blocky" at bounding box center [825, 33] width 23 height 23
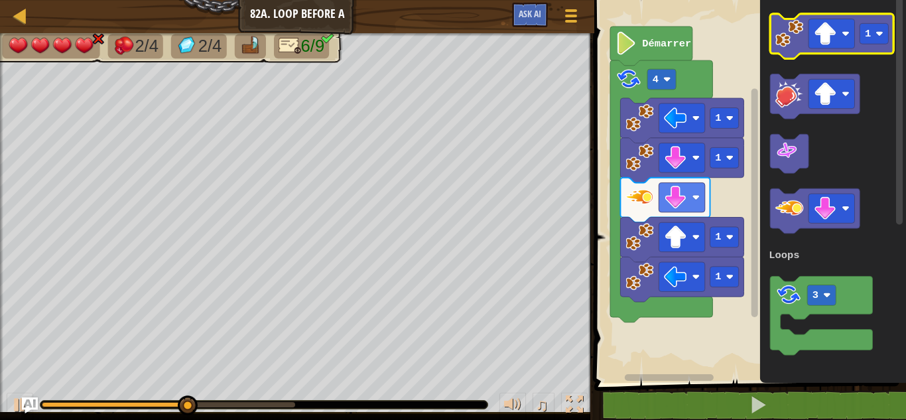
click at [877, 23] on icon "Espace de travail de Blocky" at bounding box center [832, 36] width 123 height 45
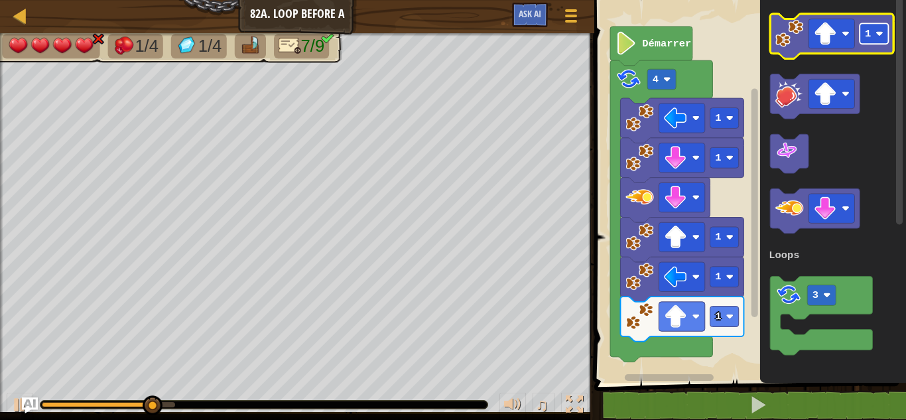
click at [876, 40] on rect "Espace de travail de Blocky" at bounding box center [874, 33] width 29 height 21
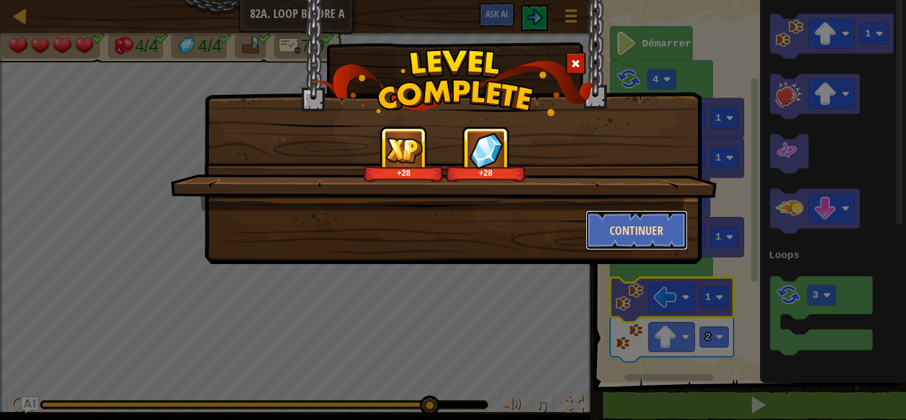
click at [637, 228] on button "Continuer" at bounding box center [637, 230] width 103 height 40
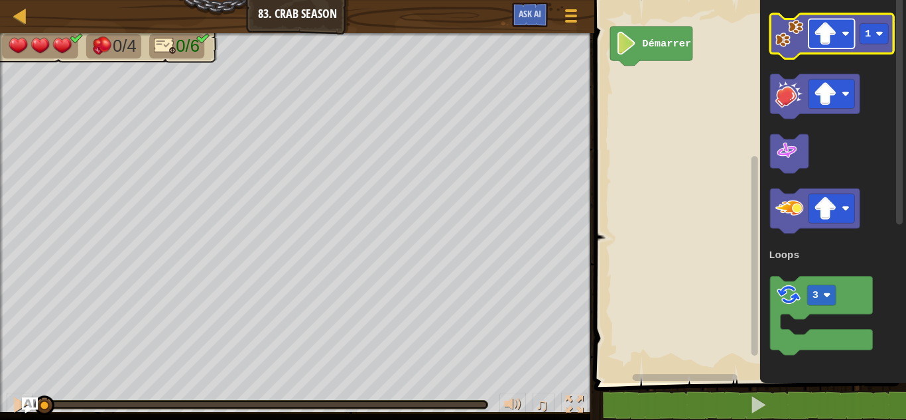
click at [824, 34] on image "Espace de travail de Blocky" at bounding box center [825, 33] width 23 height 23
click at [870, 34] on text "1" at bounding box center [868, 34] width 6 height 12
click at [770, 34] on icon "Espace de travail de Blocky" at bounding box center [833, 187] width 146 height 389
click at [776, 34] on icon "Espace de travail de Blocky" at bounding box center [832, 36] width 123 height 45
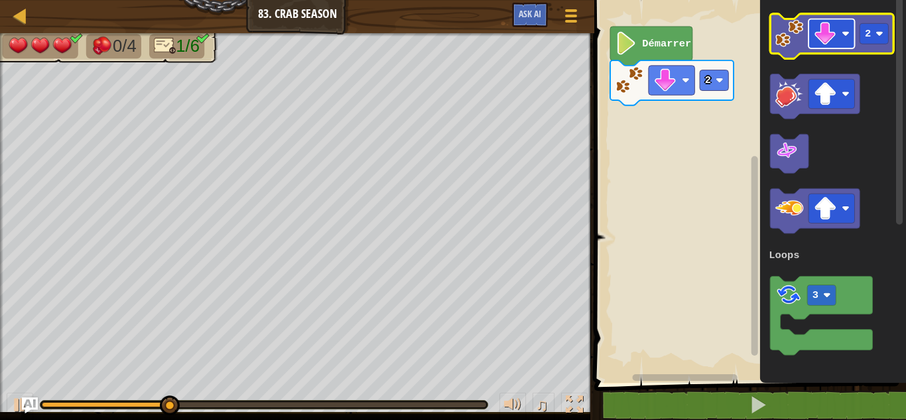
click at [830, 29] on image "Espace de travail de Blocky" at bounding box center [825, 33] width 23 height 23
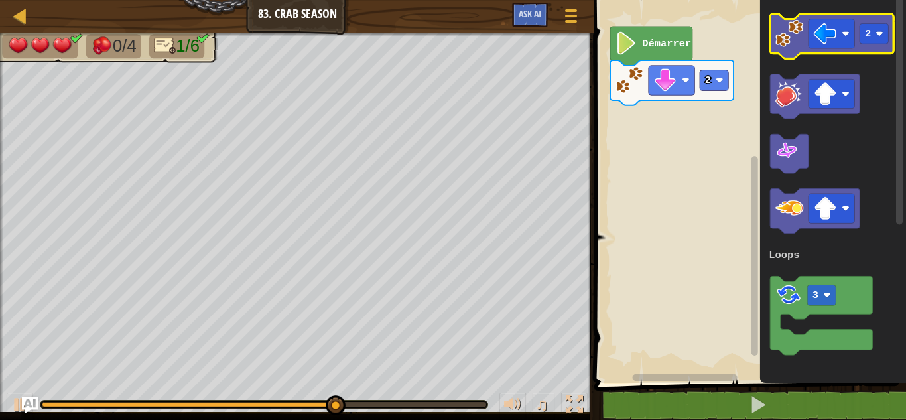
click at [782, 36] on image "Espace de travail de Blocky" at bounding box center [790, 33] width 28 height 28
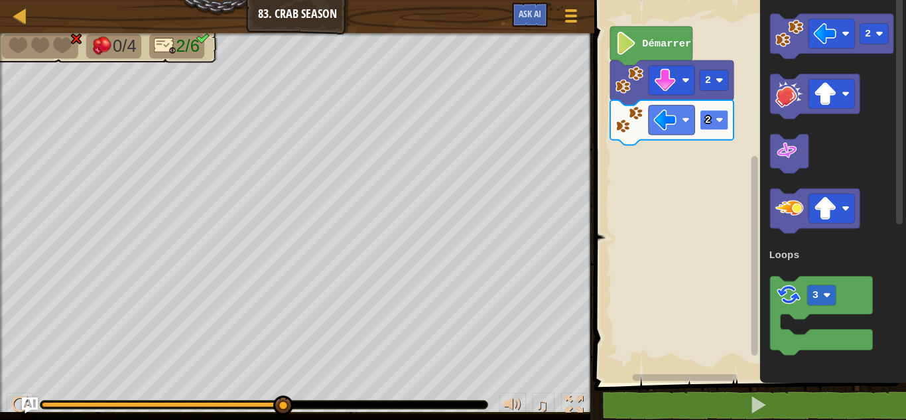
click at [715, 113] on rect "Espace de travail de Blocky" at bounding box center [715, 119] width 29 height 21
click at [833, 206] on image "Espace de travail de Blocky" at bounding box center [825, 208] width 23 height 23
click at [778, 208] on image "Espace de travail de Blocky" at bounding box center [790, 208] width 28 height 28
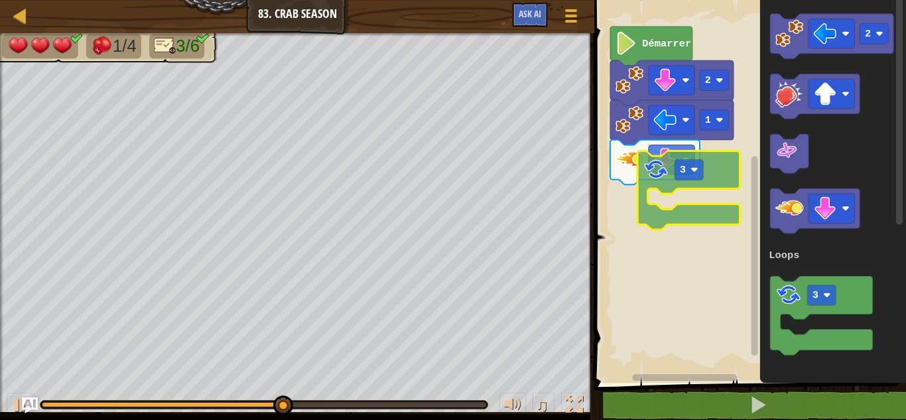
click at [650, 136] on div "Loops Démarrer 2 1 2 3 Loops 3" at bounding box center [748, 187] width 316 height 389
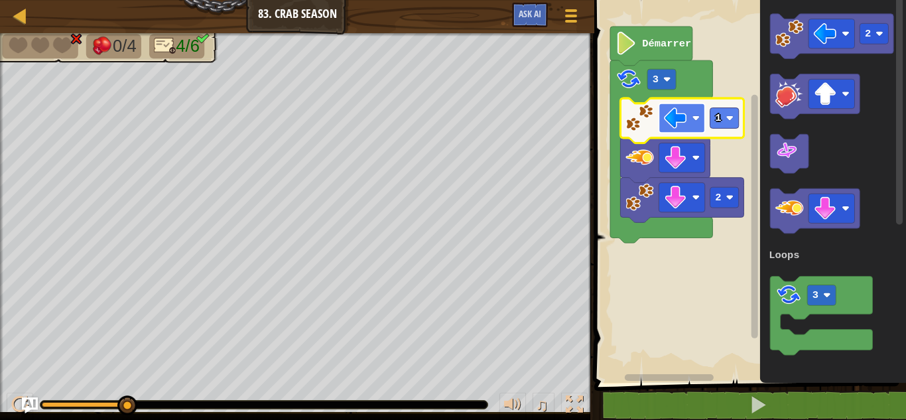
click at [690, 117] on rect "Espace de travail de Blocky" at bounding box center [682, 117] width 46 height 29
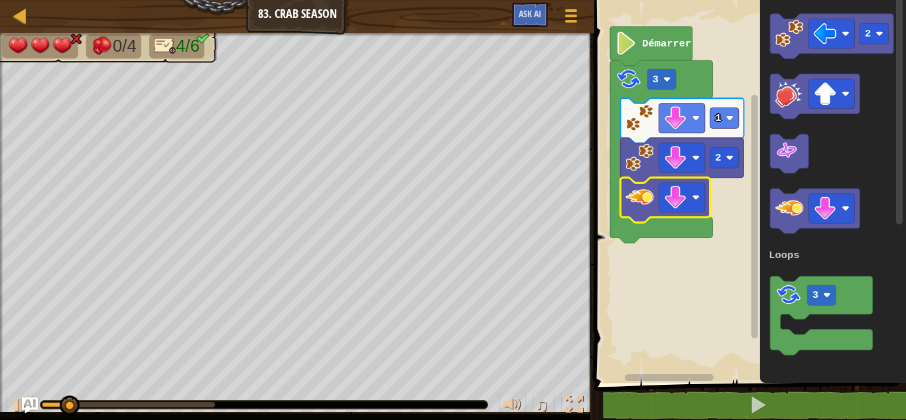
click at [650, 193] on image "Espace de travail de Blocky" at bounding box center [640, 197] width 28 height 28
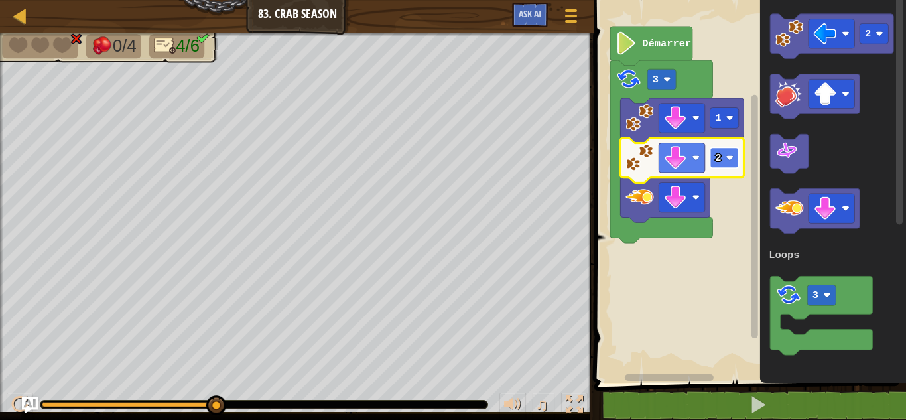
click at [736, 151] on rect "Espace de travail de Blocky" at bounding box center [725, 157] width 29 height 21
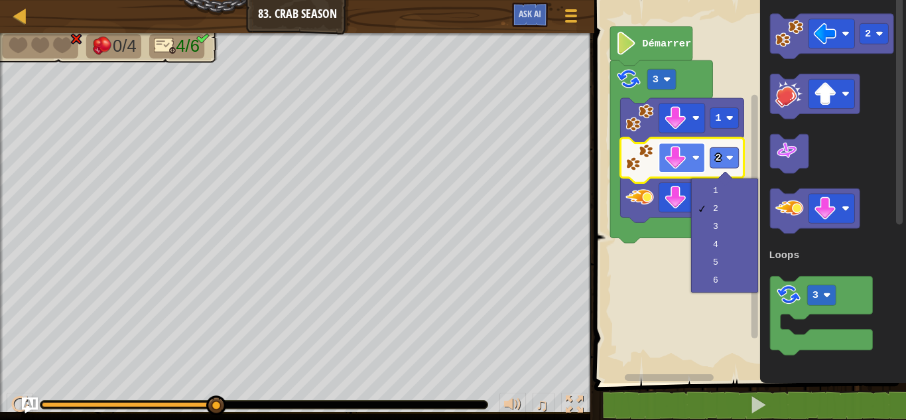
click at [683, 155] on image "Espace de travail de Blocky" at bounding box center [676, 157] width 23 height 23
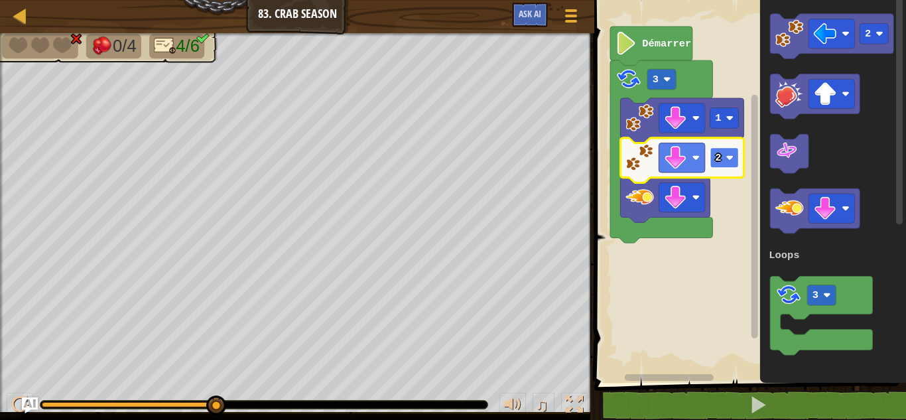
click at [716, 163] on text "2" at bounding box center [719, 158] width 6 height 12
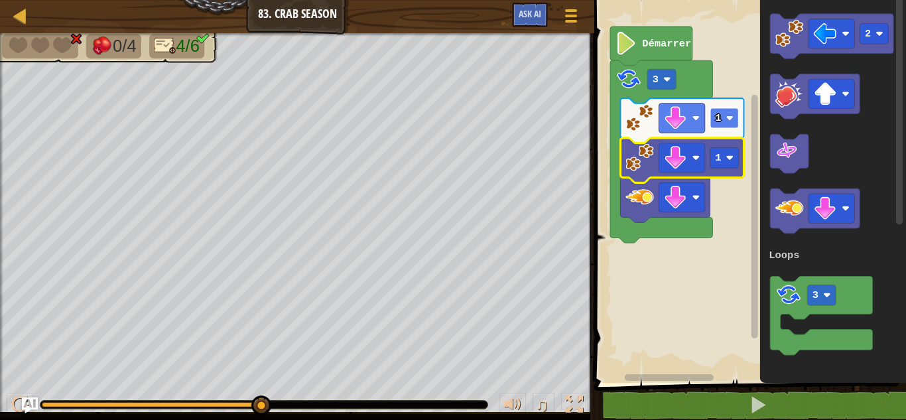
click at [726, 121] on image "Espace de travail de Blocky" at bounding box center [730, 118] width 8 height 8
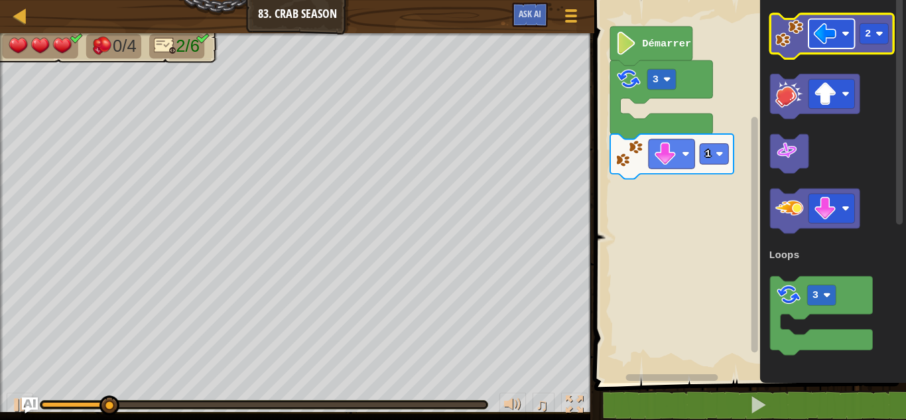
click at [826, 48] on rect "Espace de travail de Blocky" at bounding box center [832, 33] width 46 height 29
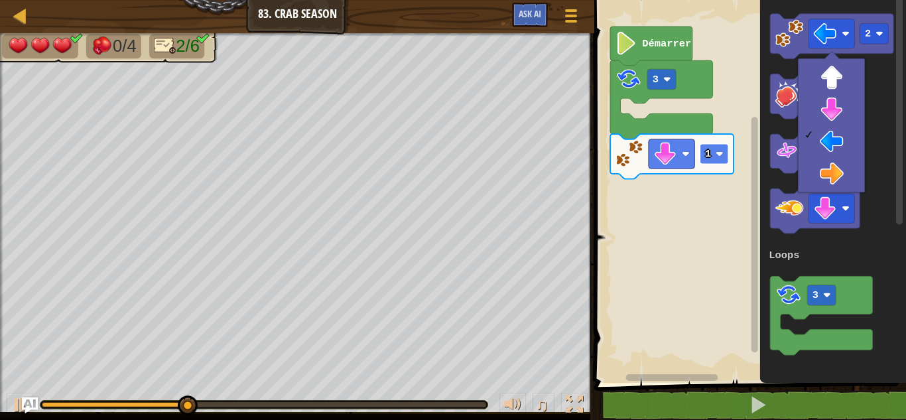
click at [719, 152] on image "Espace de travail de Blocky" at bounding box center [720, 154] width 8 height 8
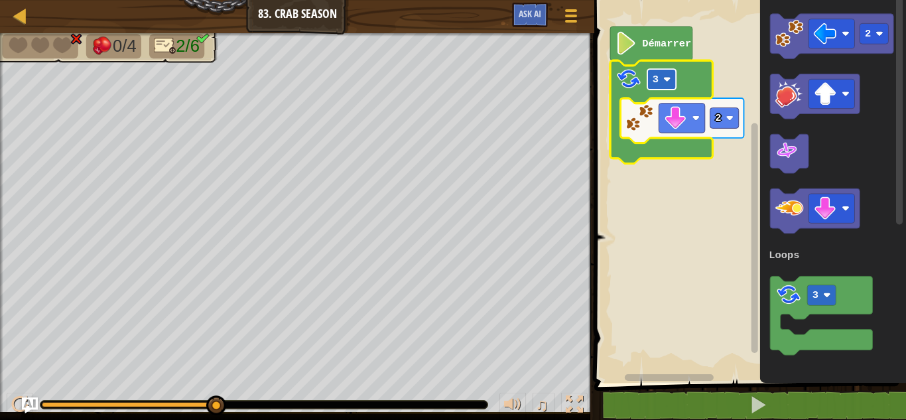
click at [671, 78] on image "Espace de travail de Blocky" at bounding box center [667, 80] width 8 height 8
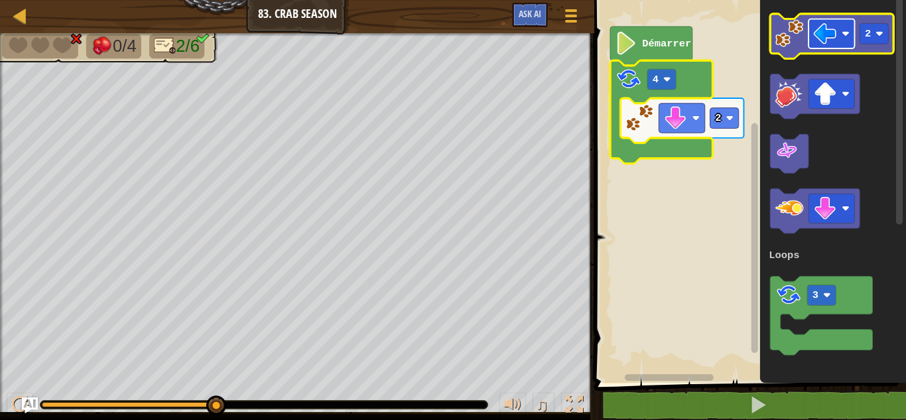
click at [828, 27] on image "Espace de travail de Blocky" at bounding box center [825, 33] width 23 height 23
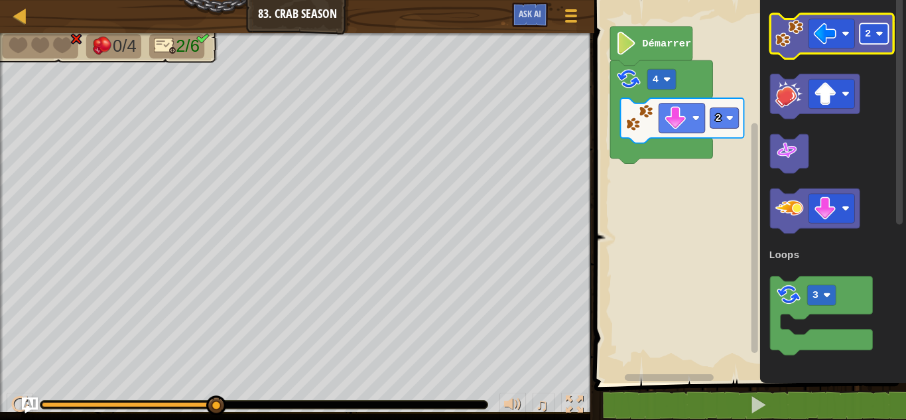
click at [866, 38] on text "2" at bounding box center [868, 34] width 6 height 12
click at [777, 39] on image "Espace de travail de Blocky" at bounding box center [790, 33] width 28 height 28
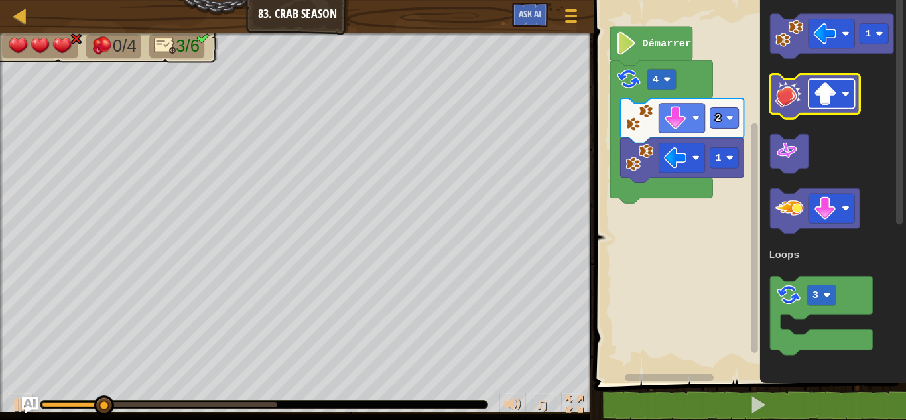
click at [825, 98] on image "Espace de travail de Blocky" at bounding box center [825, 93] width 23 height 23
click at [791, 105] on image "Espace de travail de Blocky" at bounding box center [790, 94] width 28 height 28
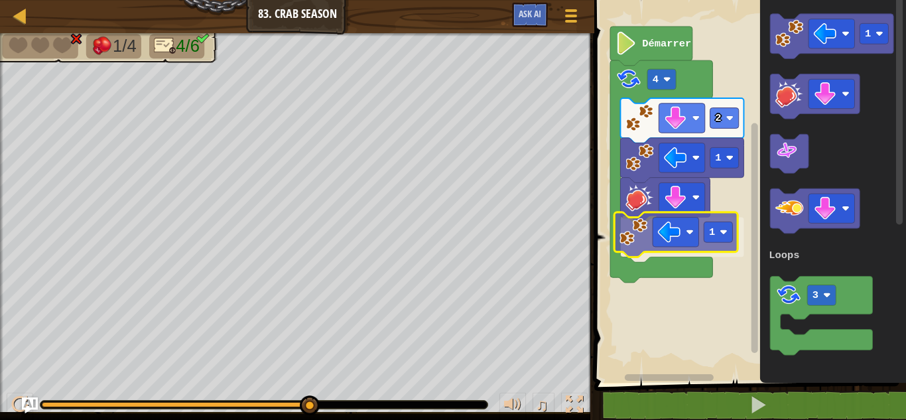
click at [641, 234] on div "Loops Démarrer 4 2 1 1 1 3 Loops 1" at bounding box center [748, 187] width 316 height 389
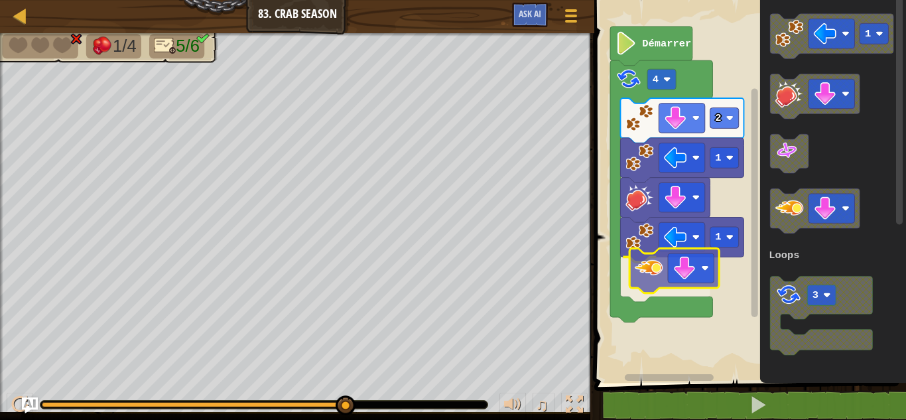
click at [646, 268] on div "Loops Démarrer 4 2 1 1 1 3 Loops" at bounding box center [748, 187] width 316 height 389
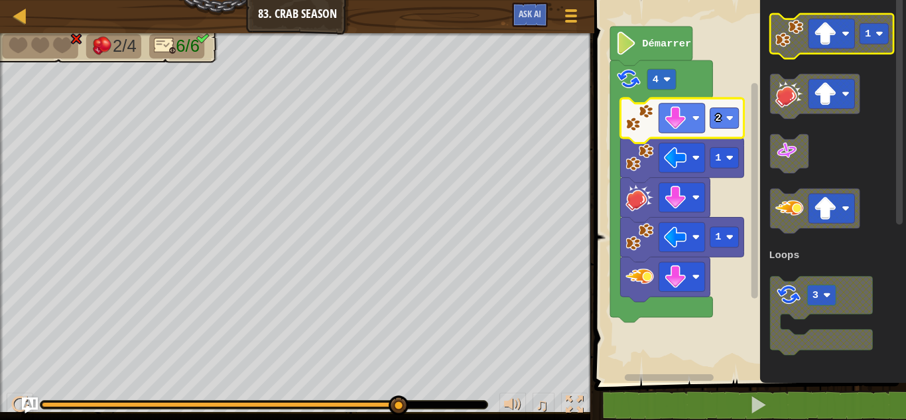
click at [777, 41] on image "Espace de travail de Blocky" at bounding box center [790, 33] width 28 height 28
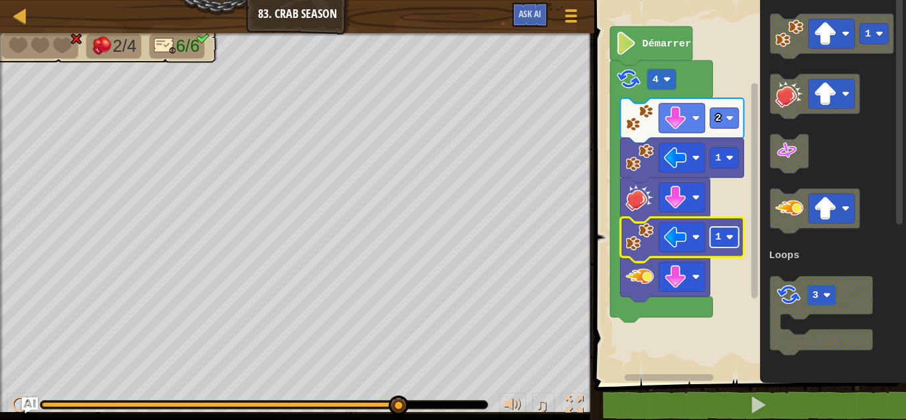
click at [736, 242] on rect "Espace de travail de Blocky" at bounding box center [725, 237] width 29 height 21
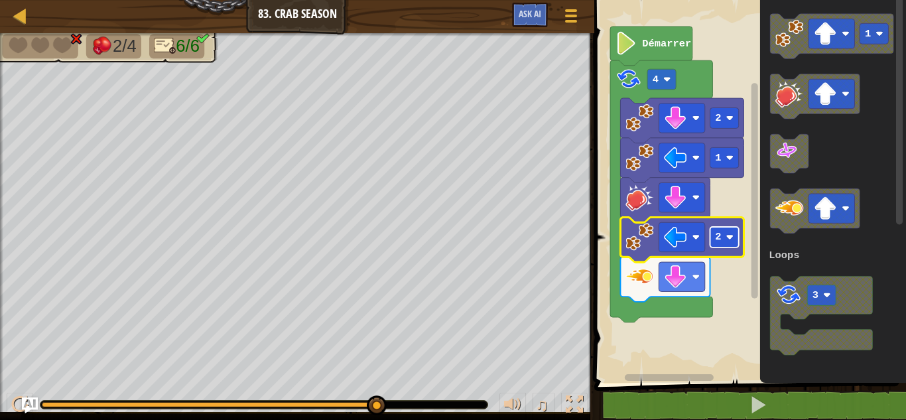
click at [736, 228] on rect "Espace de travail de Blocky" at bounding box center [725, 237] width 29 height 21
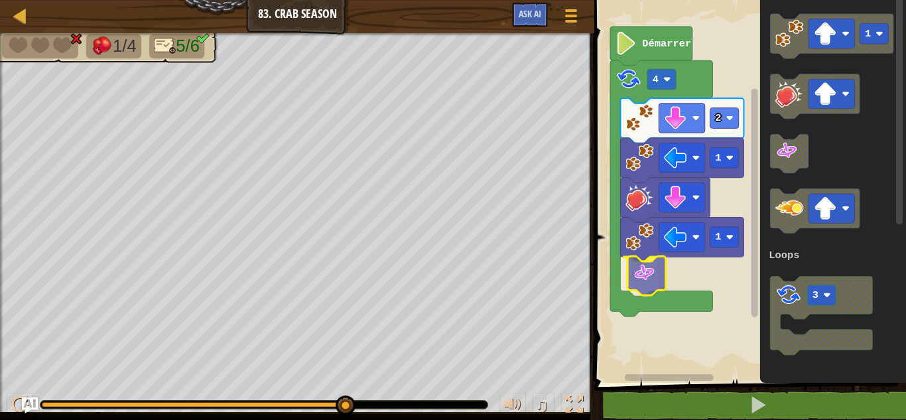
click at [638, 274] on div "Loops Démarrer 4 2 1 1 1 3 Loops" at bounding box center [748, 187] width 316 height 389
click at [788, 207] on image "Espace de travail de Blocky" at bounding box center [790, 208] width 28 height 28
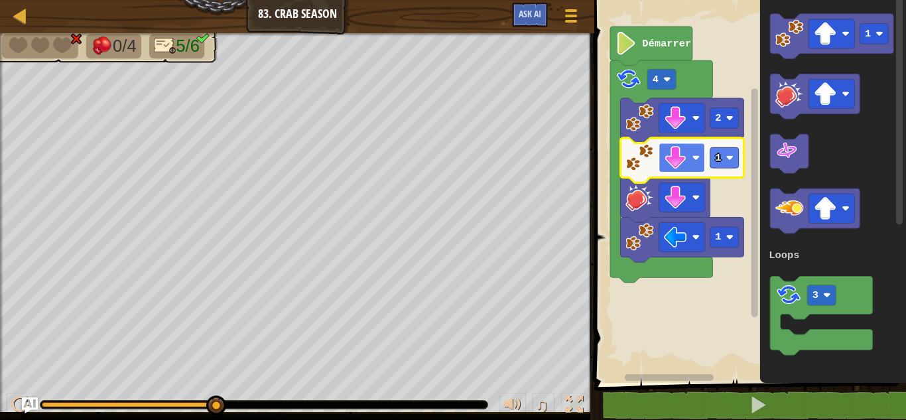
click at [688, 157] on rect "Espace de travail de Blocky" at bounding box center [682, 157] width 46 height 29
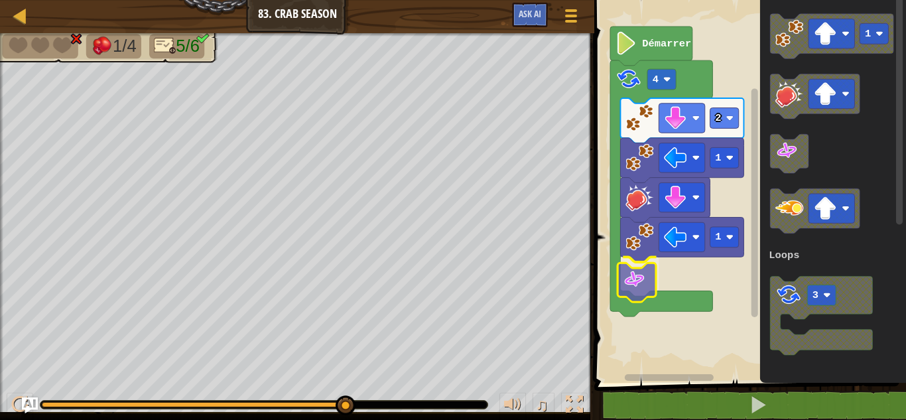
click at [642, 281] on div "Loops Démarrer 4 2 1 1 1 3 Loops" at bounding box center [748, 187] width 316 height 389
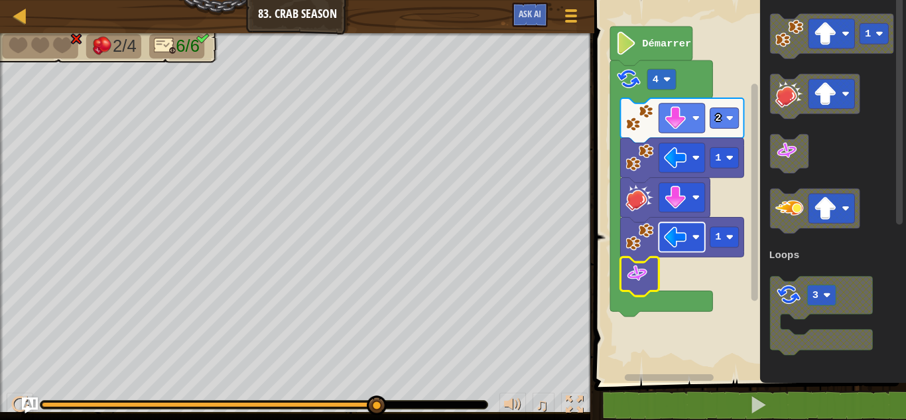
click at [681, 245] on image "Espace de travail de Blocky" at bounding box center [676, 237] width 23 height 23
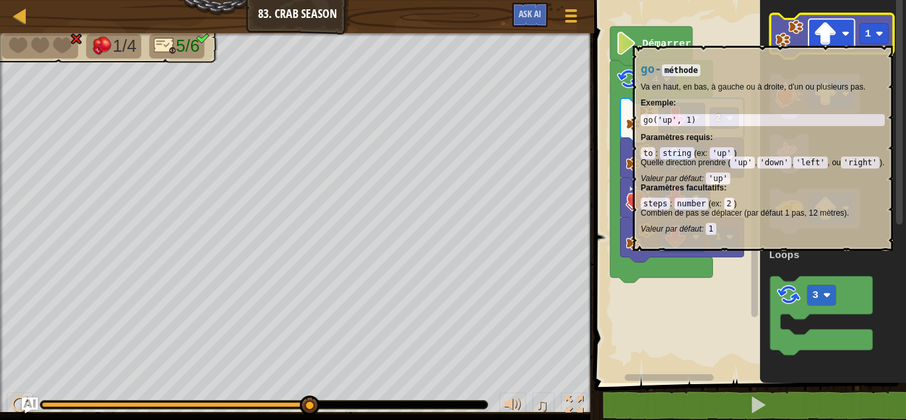
click at [839, 40] on rect "Espace de travail de Blocky" at bounding box center [832, 33] width 46 height 29
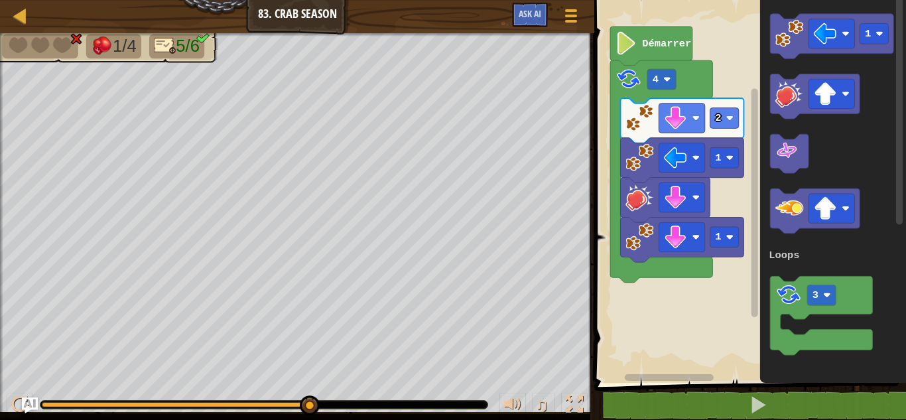
click at [724, 194] on div "Loops Démarrer 4 2 1 1 1 3 Loops" at bounding box center [748, 187] width 316 height 389
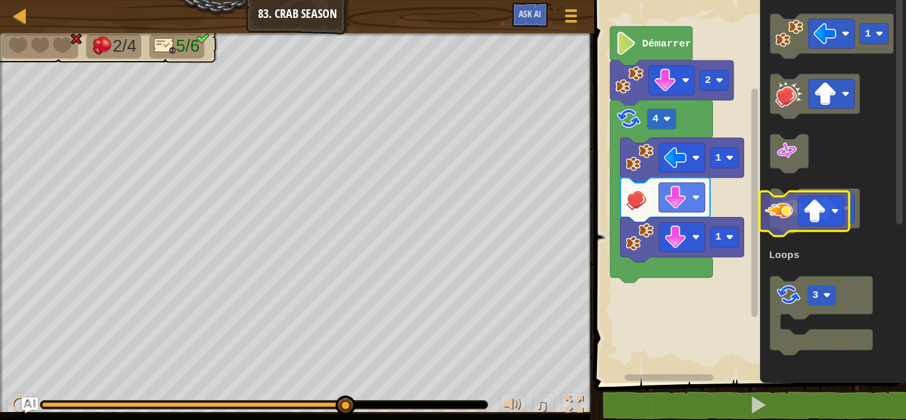
click at [790, 208] on image "Espace de travail de Blocky" at bounding box center [790, 208] width 28 height 28
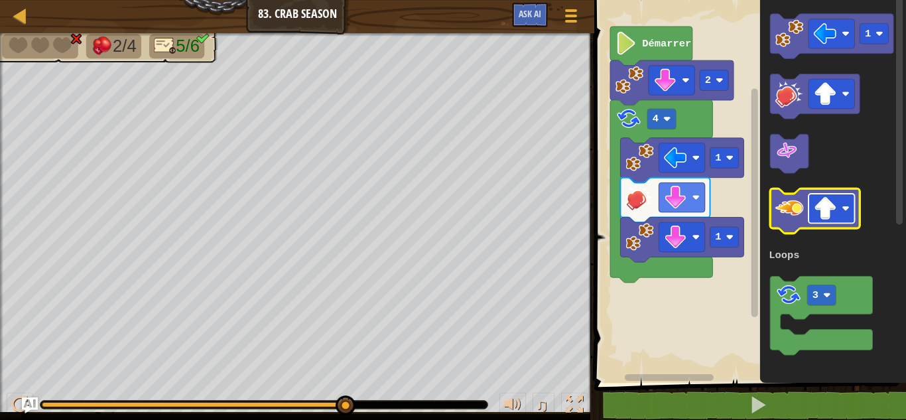
click at [817, 207] on image "Espace de travail de Blocky" at bounding box center [825, 208] width 23 height 23
click at [782, 218] on image "Espace de travail de Blocky" at bounding box center [790, 208] width 28 height 28
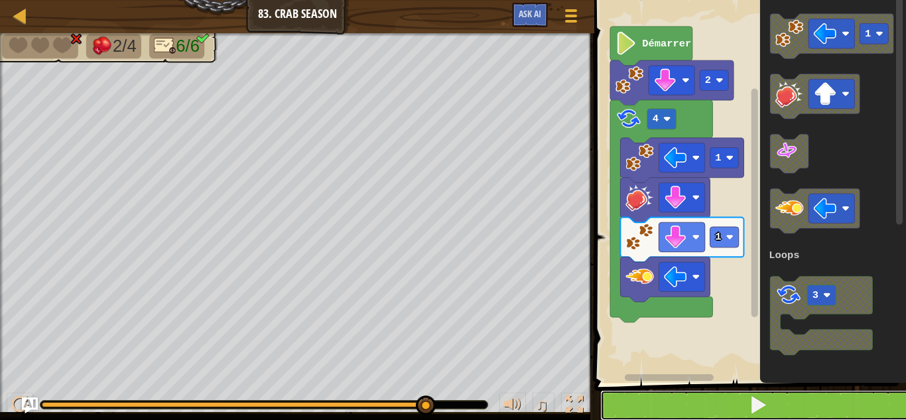
click at [724, 398] on button at bounding box center [758, 405] width 316 height 31
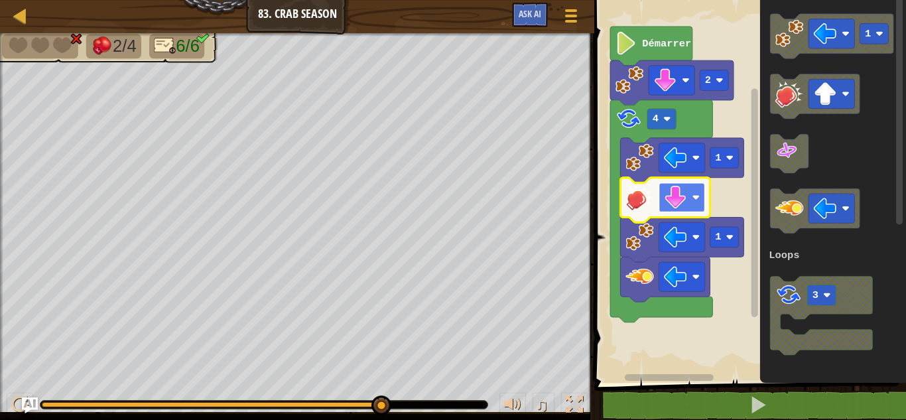
click at [675, 207] on image "Espace de travail de Blocky" at bounding box center [676, 197] width 23 height 23
click at [683, 283] on image "Espace de travail de Blocky" at bounding box center [676, 276] width 23 height 23
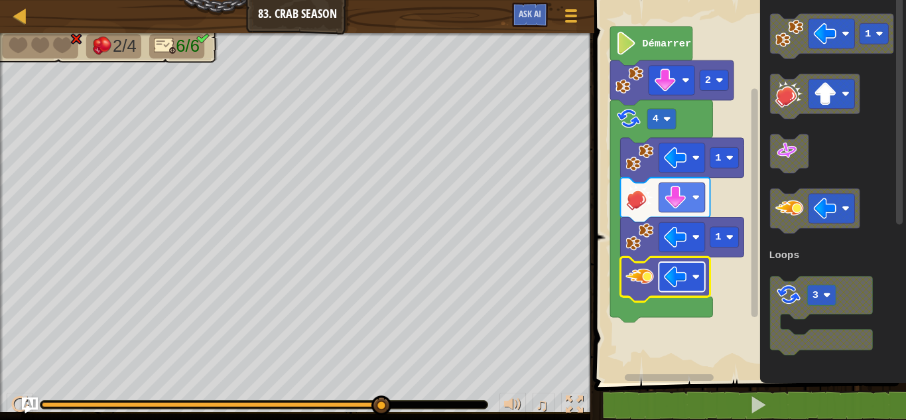
click at [689, 286] on rect "Espace de travail de Blocky" at bounding box center [682, 276] width 46 height 29
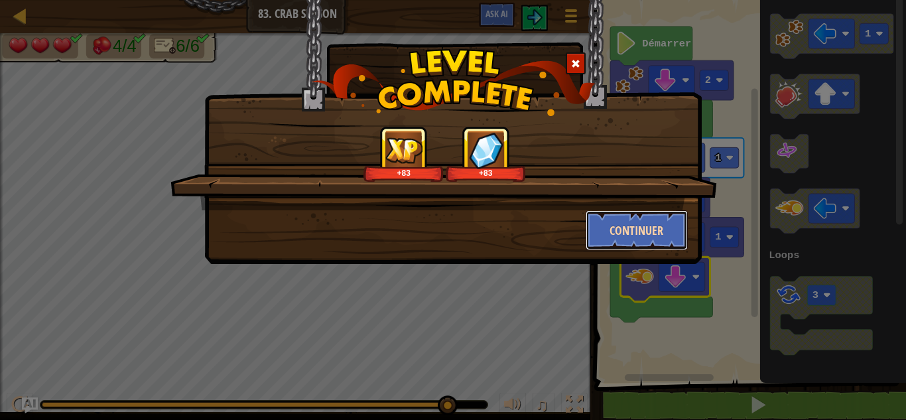
click at [635, 221] on button "Continuer" at bounding box center [637, 230] width 103 height 40
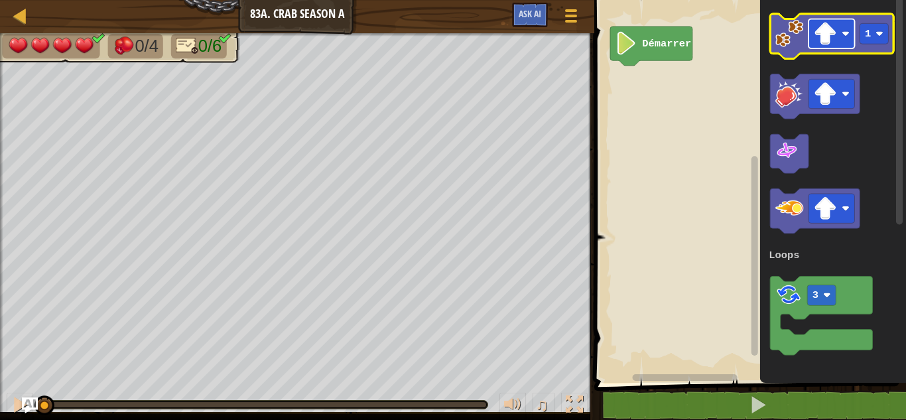
click at [835, 34] on image "Espace de travail de Blocky" at bounding box center [825, 33] width 23 height 23
click at [880, 29] on rect "Espace de travail de Blocky" at bounding box center [874, 33] width 29 height 21
click at [793, 42] on image "Espace de travail de Blocky" at bounding box center [790, 33] width 28 height 28
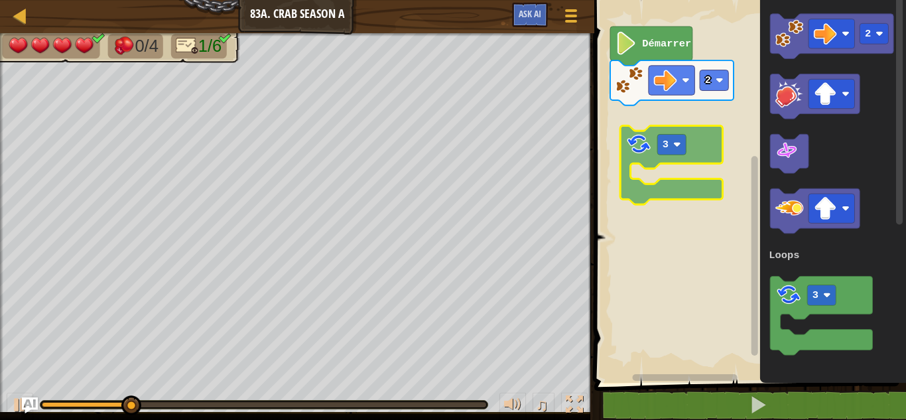
click at [636, 140] on div "Loops Démarrer 2 2 3 Loops 3" at bounding box center [748, 187] width 316 height 389
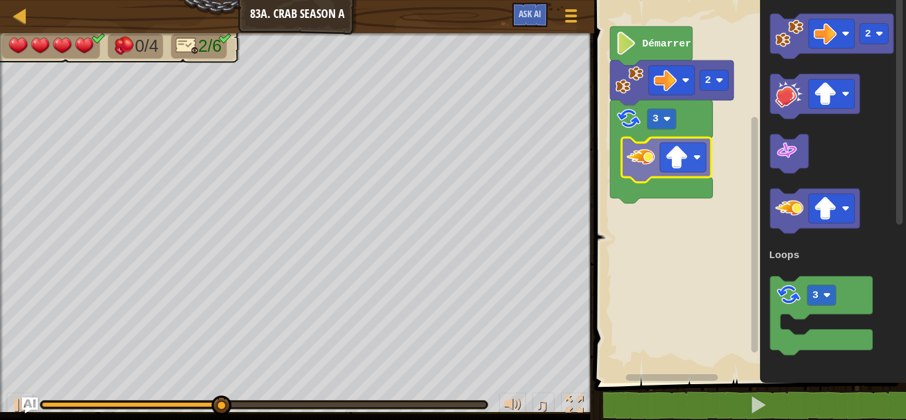
click at [633, 153] on div "Loops 3 2 Démarrer 2 3 Loops" at bounding box center [748, 187] width 316 height 389
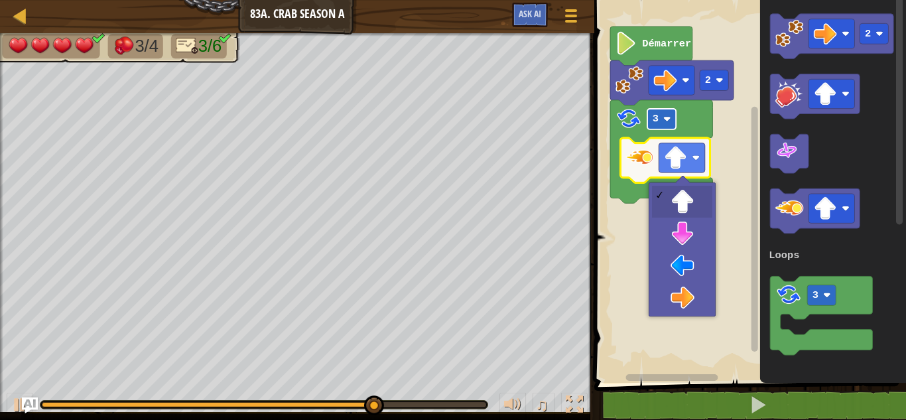
click at [649, 117] on rect "Espace de travail de Blocky" at bounding box center [662, 119] width 29 height 21
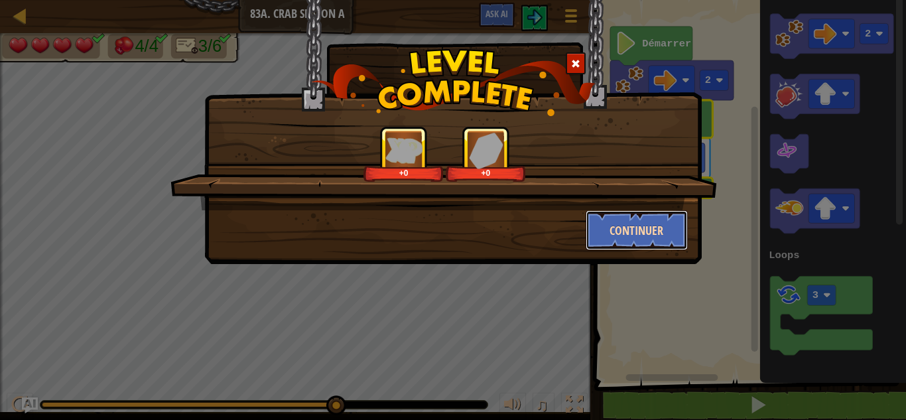
click at [652, 233] on button "Continuer" at bounding box center [637, 230] width 103 height 40
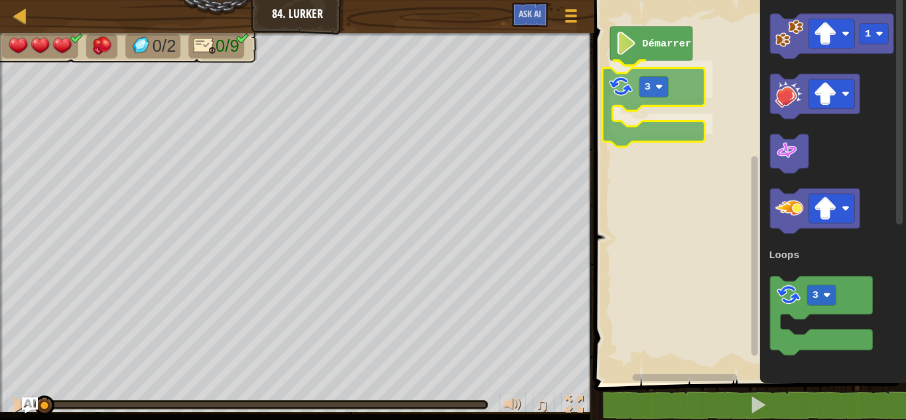
click at [625, 80] on div "Loops Démarrer 3 1 3 Loops 3" at bounding box center [748, 187] width 316 height 389
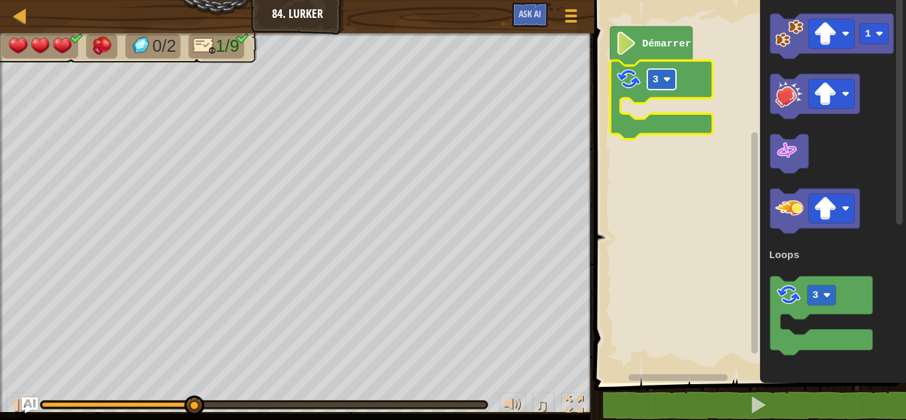
click at [652, 82] on rect "Espace de travail de Blocky" at bounding box center [662, 79] width 29 height 21
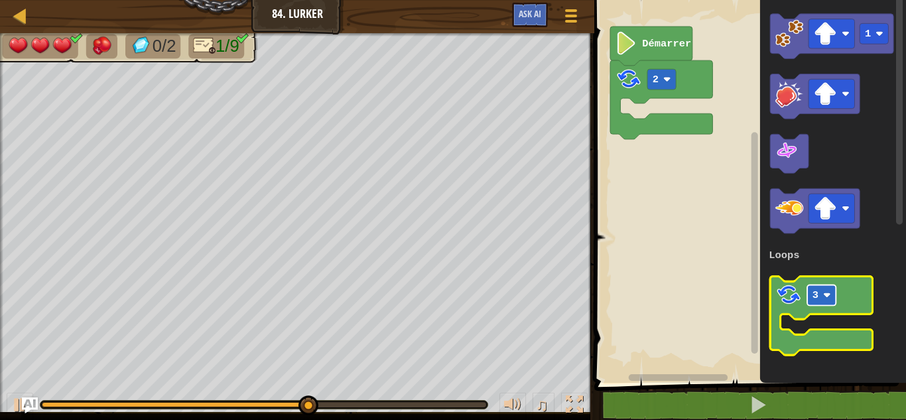
click at [815, 293] on text "3" at bounding box center [816, 295] width 6 height 12
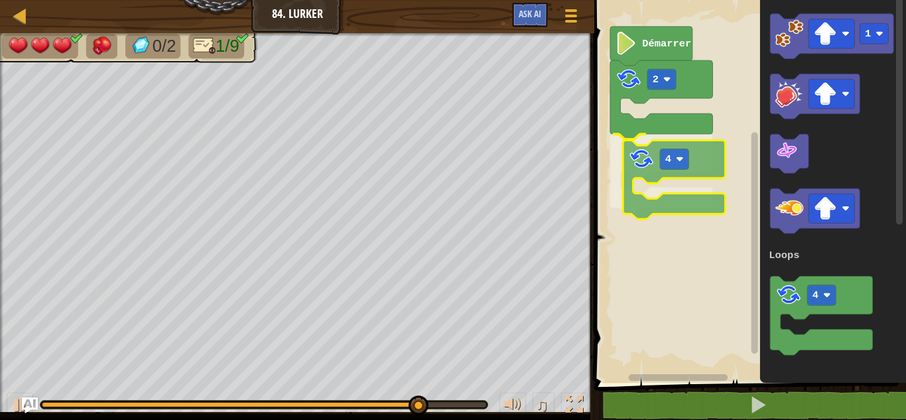
click at [641, 157] on div "Loops Démarrer 2 4 1 4 Loops 4" at bounding box center [748, 187] width 316 height 389
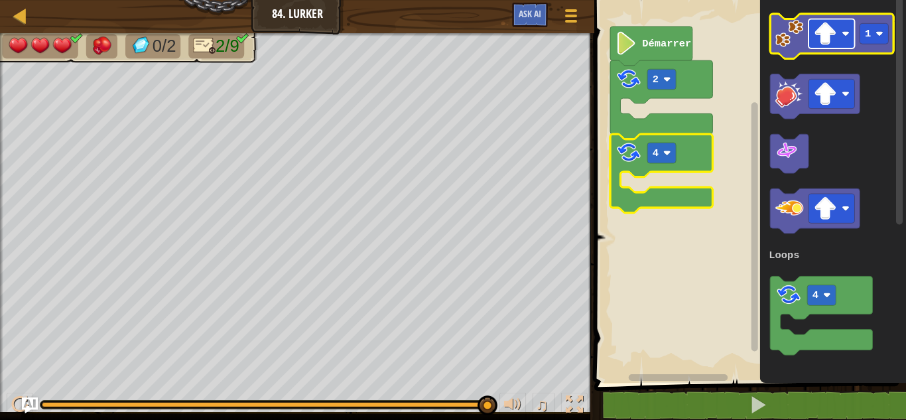
click at [827, 35] on image "Espace de travail de Blocky" at bounding box center [825, 33] width 23 height 23
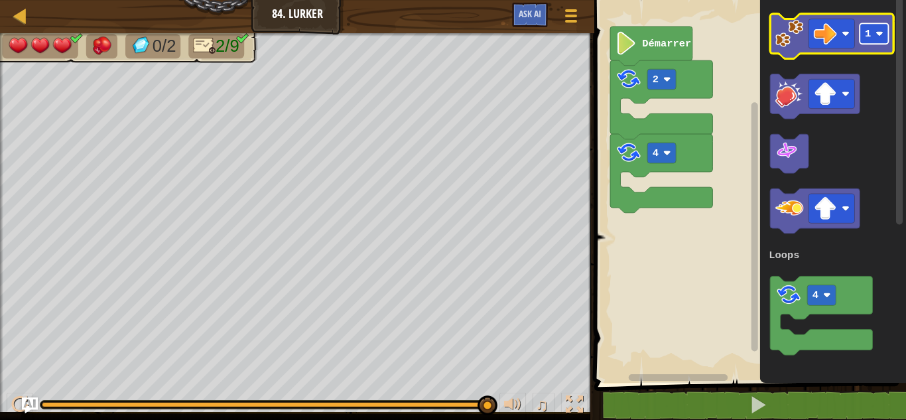
click at [878, 33] on image "Espace de travail de Blocky" at bounding box center [880, 34] width 8 height 8
click at [773, 30] on icon "Espace de travail de Blocky" at bounding box center [832, 36] width 123 height 45
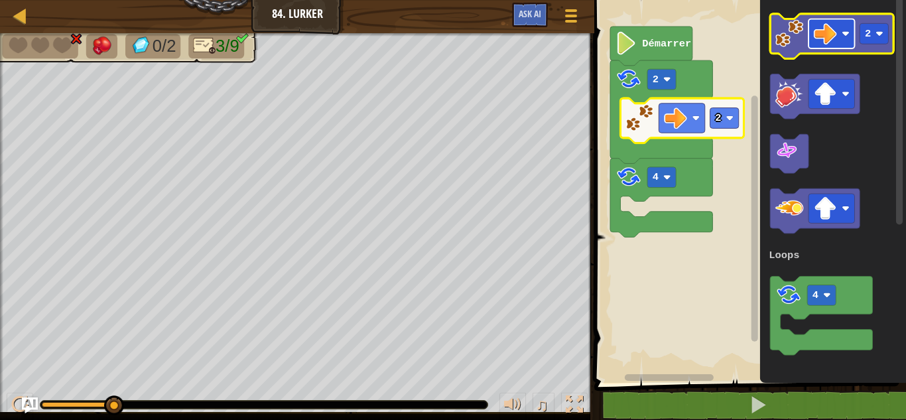
click at [823, 29] on image "Espace de travail de Blocky" at bounding box center [825, 33] width 23 height 23
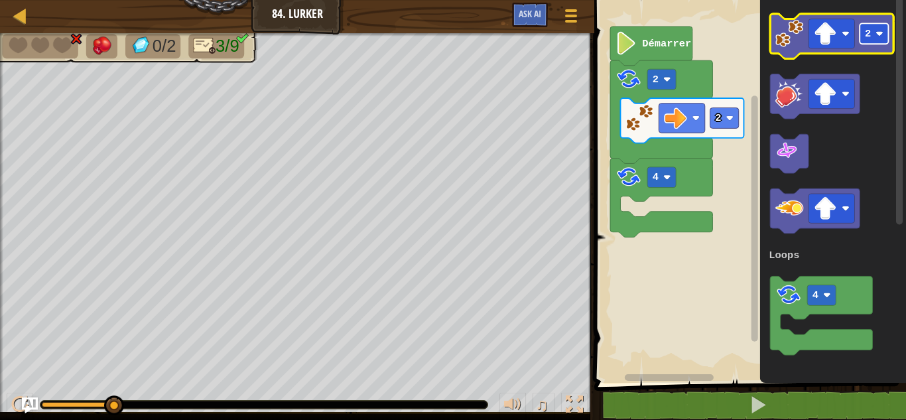
click at [876, 31] on image "Espace de travail de Blocky" at bounding box center [880, 34] width 8 height 8
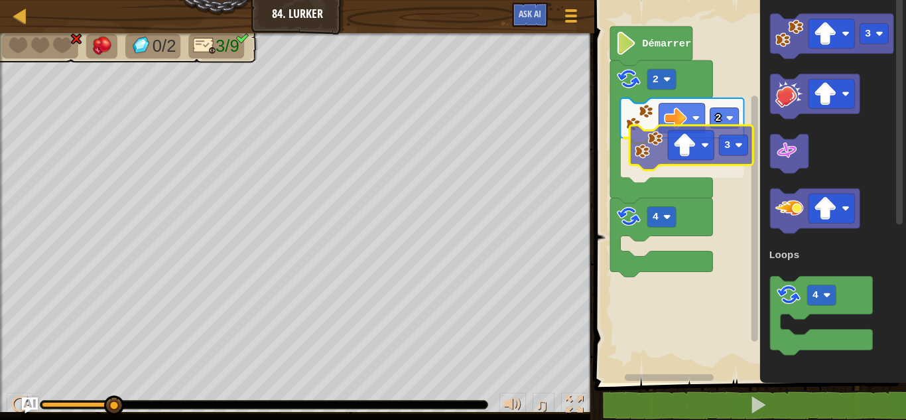
click at [655, 152] on div "Loops Démarrer 2 4 2 3 3 4 Loops 3" at bounding box center [748, 187] width 316 height 389
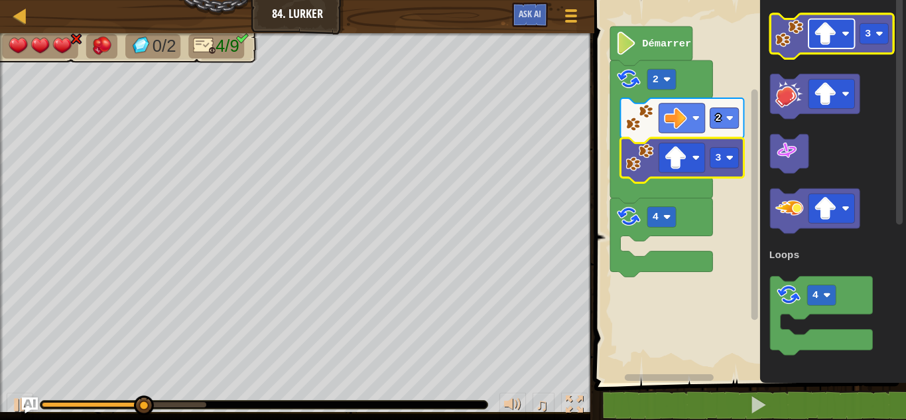
click at [833, 37] on image "Espace de travail de Blocky" at bounding box center [825, 33] width 23 height 23
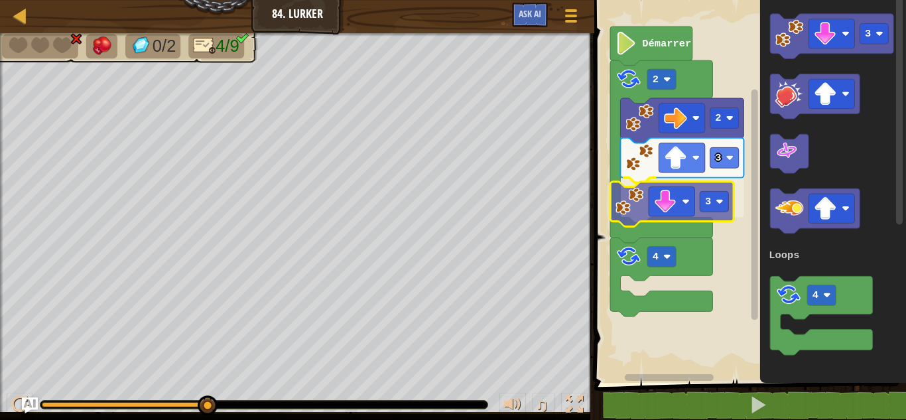
click at [629, 196] on div "Loops Démarrer 2 4 2 3 3 3 4 Loops 3" at bounding box center [748, 187] width 316 height 389
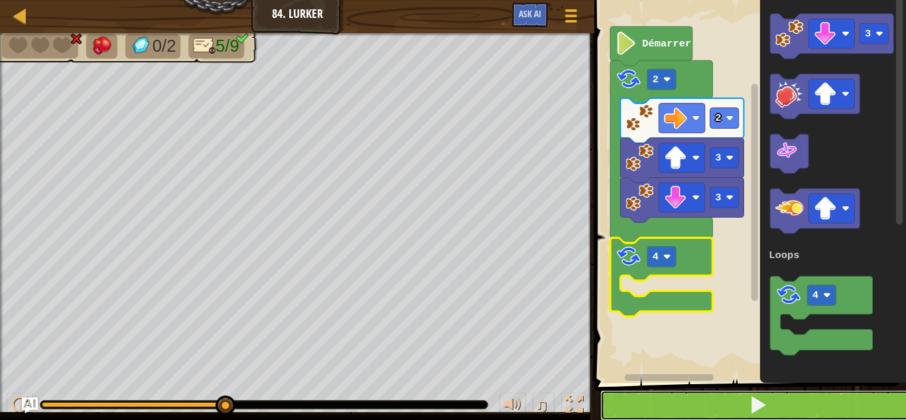
click at [761, 396] on span at bounding box center [758, 404] width 19 height 19
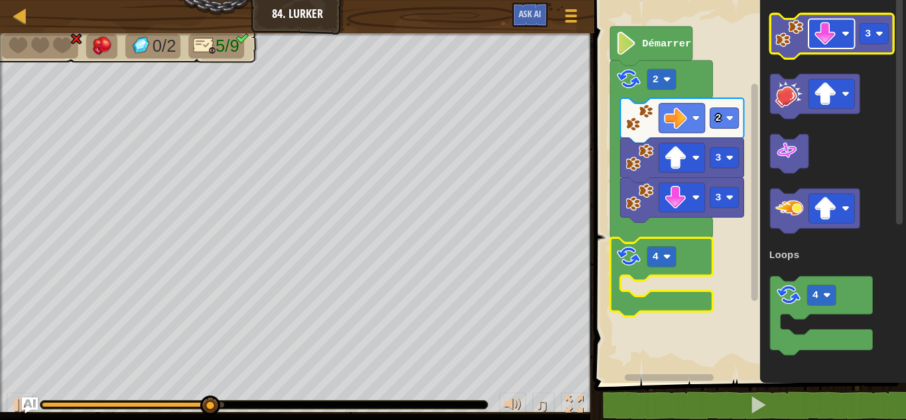
click at [831, 31] on image "Espace de travail de Blocky" at bounding box center [825, 33] width 23 height 23
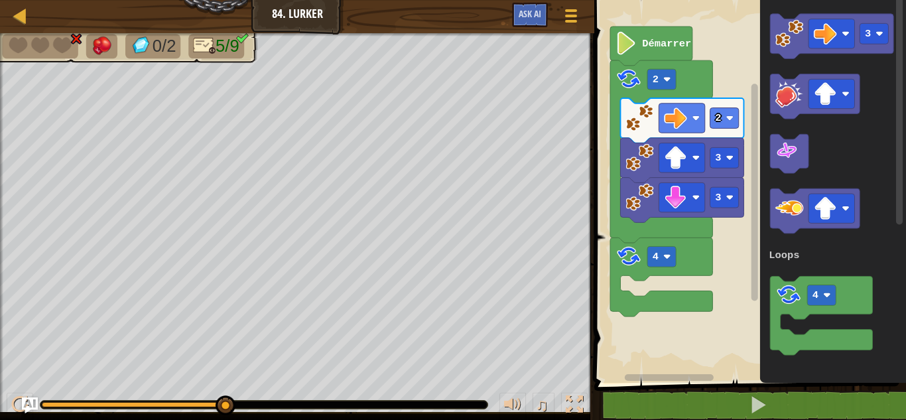
click at [689, 205] on div "Loops Démarrer 2 2 3 3 4 3 4 Loops" at bounding box center [748, 187] width 316 height 389
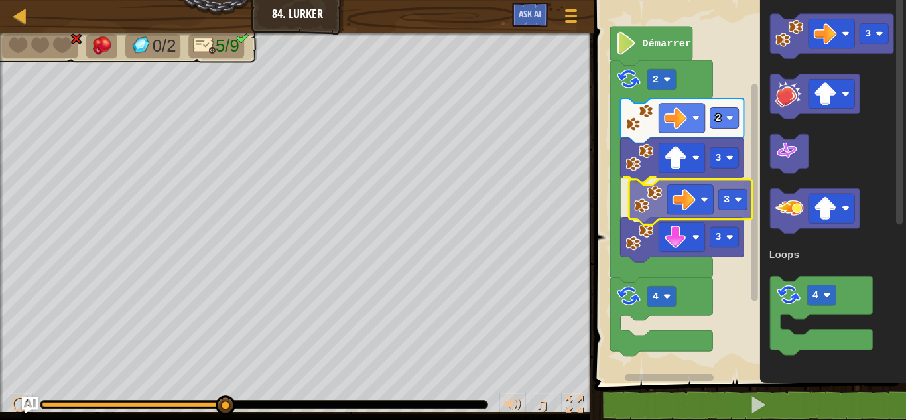
click at [632, 212] on div "Loops Démarrer 2 2 3 3 3 4 3 4 Loops 3" at bounding box center [748, 187] width 316 height 389
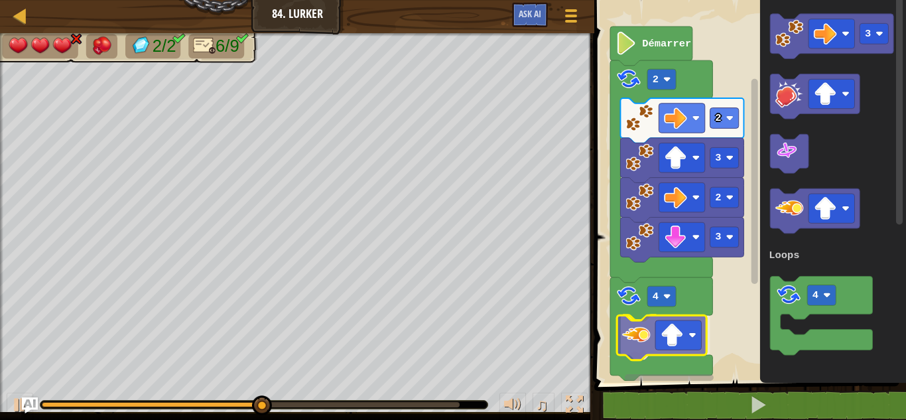
click at [643, 322] on div "Loops Démarrer 2 4 2 3 2 3 3 4 Loops" at bounding box center [748, 187] width 316 height 389
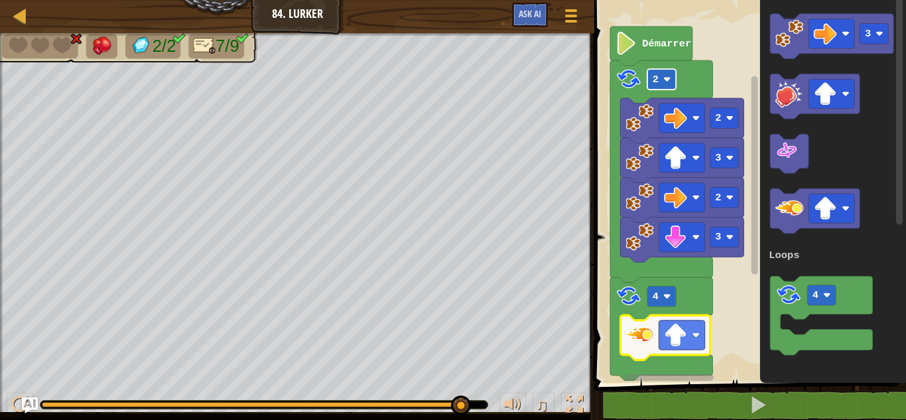
click at [663, 76] on rect "Espace de travail de Blocky" at bounding box center [662, 79] width 29 height 21
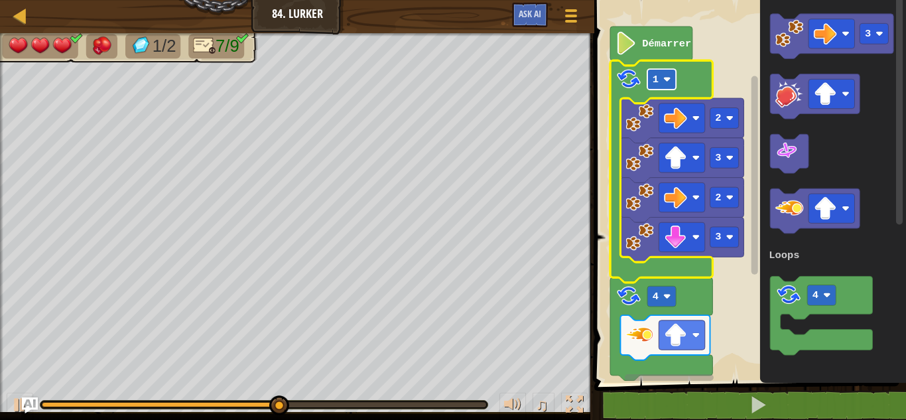
click at [655, 82] on text "1" at bounding box center [656, 80] width 6 height 12
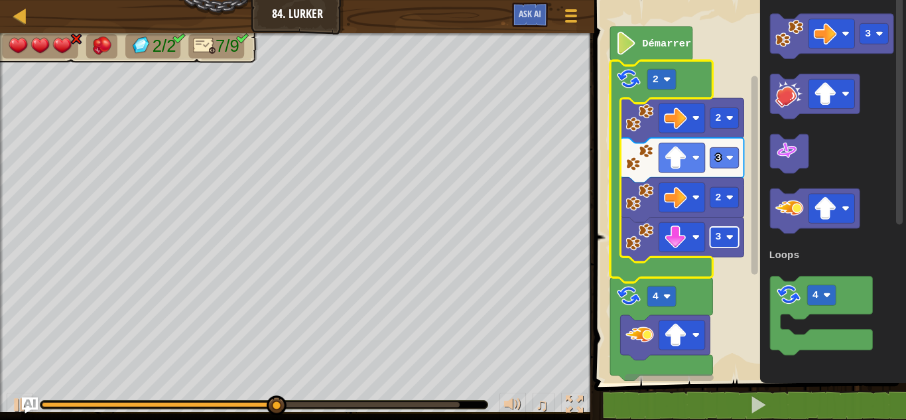
click at [730, 233] on rect "Espace de travail de Blocky" at bounding box center [725, 237] width 29 height 21
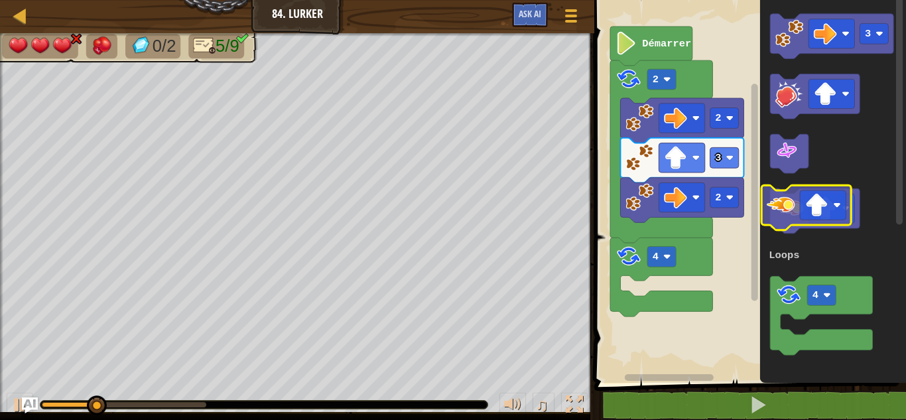
click at [784, 210] on image "Espace de travail de Blocky" at bounding box center [790, 208] width 28 height 28
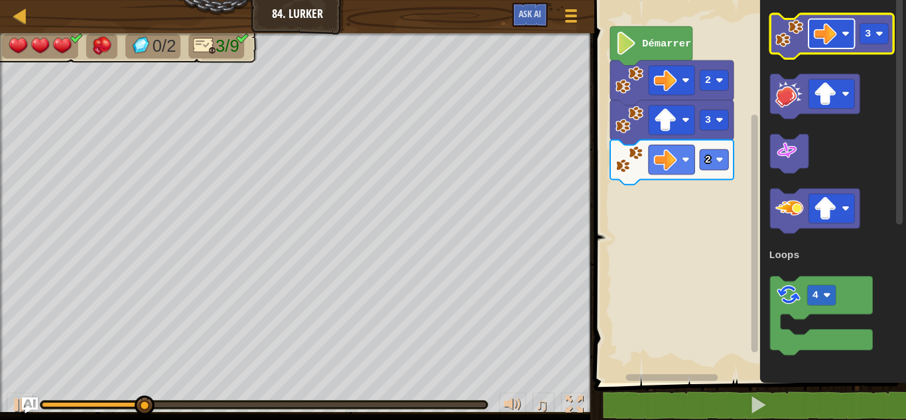
click at [838, 25] on rect "Espace de travail de Blocky" at bounding box center [832, 33] width 46 height 29
click at [796, 44] on image "Espace de travail de Blocky" at bounding box center [790, 33] width 28 height 28
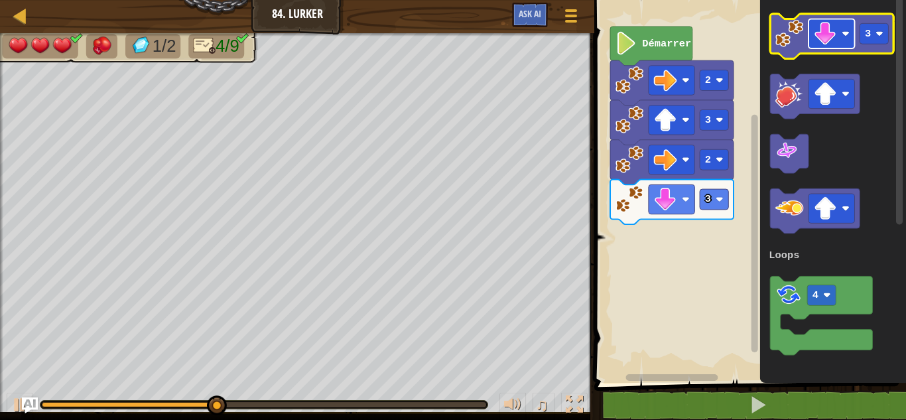
click at [818, 31] on image "Espace de travail de Blocky" at bounding box center [825, 33] width 23 height 23
click at [874, 41] on rect "Espace de travail de Blocky" at bounding box center [874, 33] width 29 height 21
click at [796, 40] on image "Espace de travail de Blocky" at bounding box center [790, 33] width 28 height 28
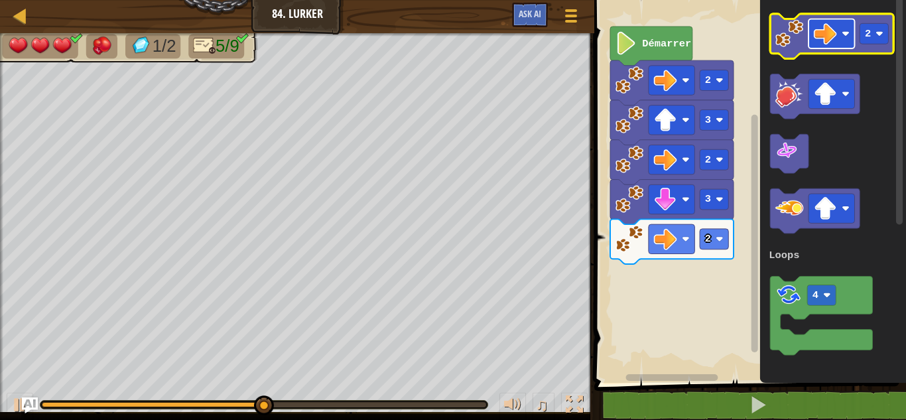
click at [832, 34] on image "Espace de travail de Blocky" at bounding box center [825, 33] width 23 height 23
click at [882, 40] on rect "Espace de travail de Blocky" at bounding box center [874, 33] width 29 height 21
click at [787, 45] on image "Espace de travail de Blocky" at bounding box center [790, 33] width 28 height 28
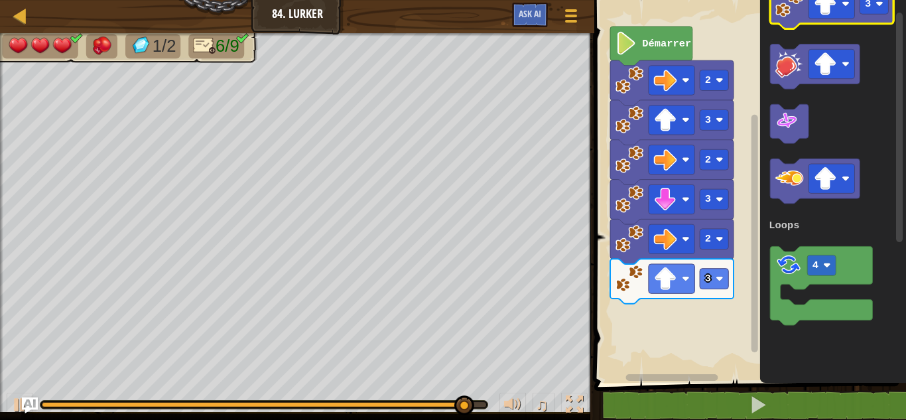
click at [823, 15] on g "3" at bounding box center [832, 6] width 123 height 45
click at [841, 8] on rect "Espace de travail de Blocky" at bounding box center [832, 3] width 46 height 29
click at [870, 11] on rect "Espace de travail de Blocky" at bounding box center [874, 3] width 29 height 21
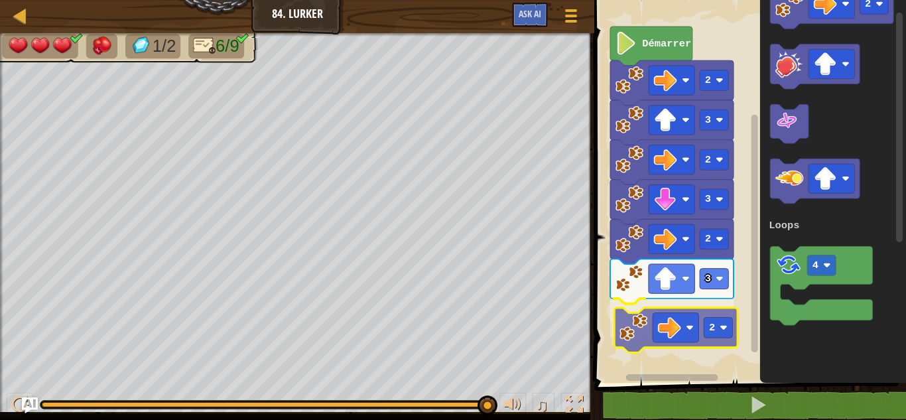
click at [635, 330] on div "Loops Démarrer 2 3 2 3 2 3 2 2 4 Loops 2" at bounding box center [748, 187] width 316 height 389
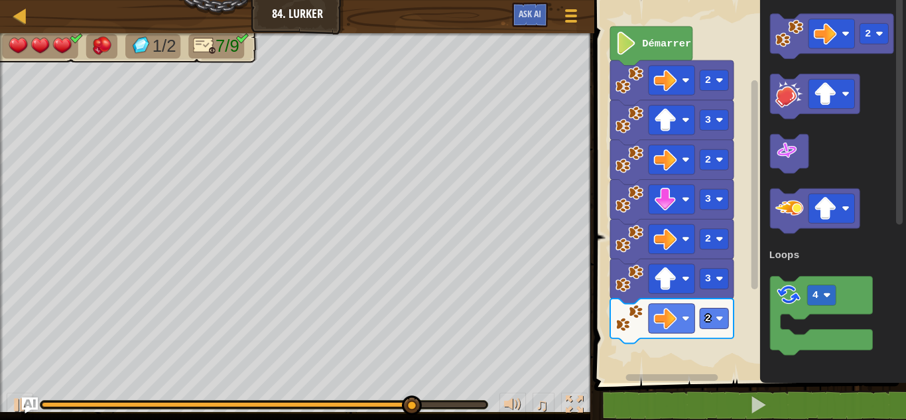
click at [690, 194] on div "Loops Démarrer 2 3 2 3 2 3 2 2 4 Loops" at bounding box center [748, 187] width 316 height 389
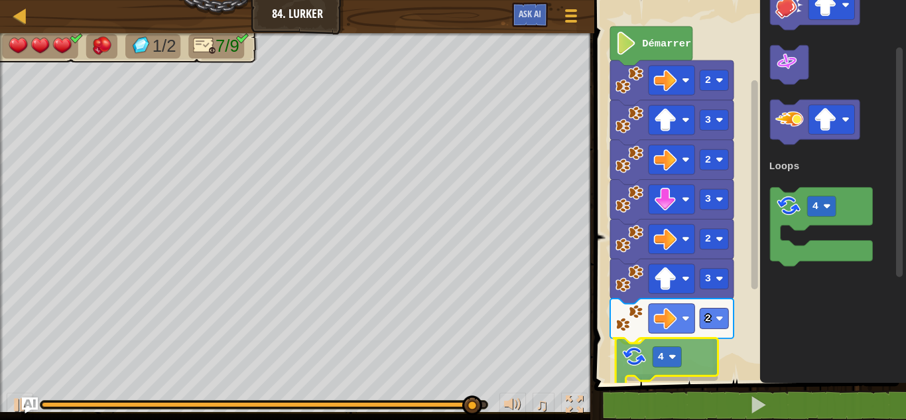
click at [624, 381] on div "Loops Démarrer 2 3 2 3 2 4 3 2 2 4 Loops 4" at bounding box center [748, 187] width 316 height 389
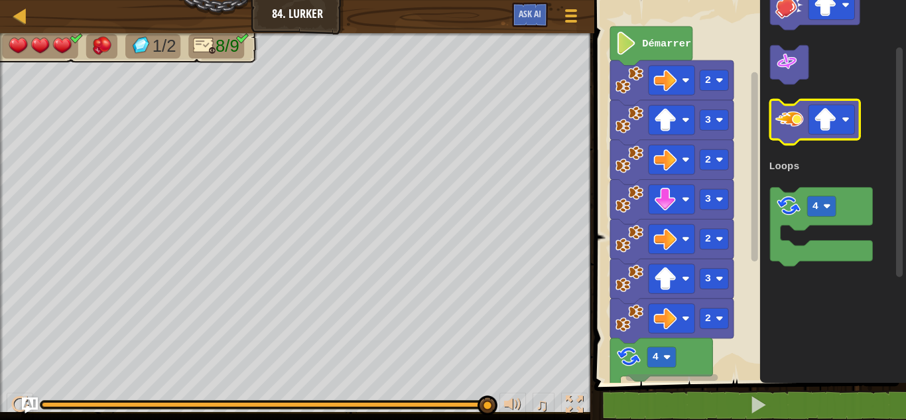
click at [782, 115] on image "Espace de travail de Blocky" at bounding box center [790, 119] width 28 height 28
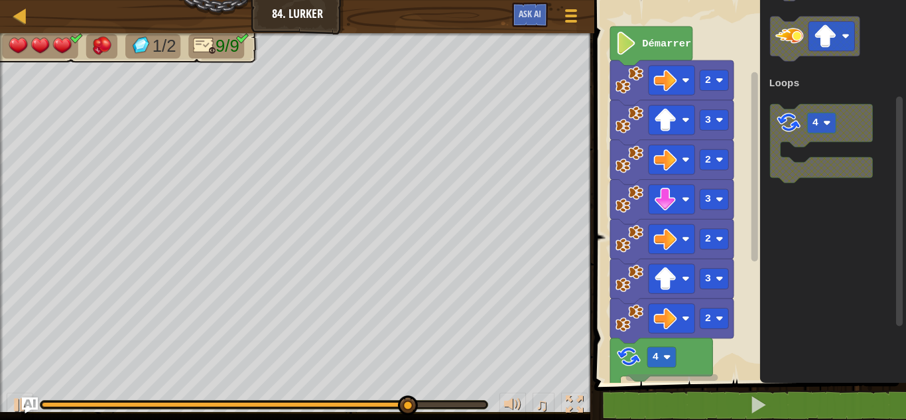
click at [906, 172] on div "Loops Démarrer 2 3 2 3 2 4 3 2 2 4 Loops" at bounding box center [748, 187] width 316 height 389
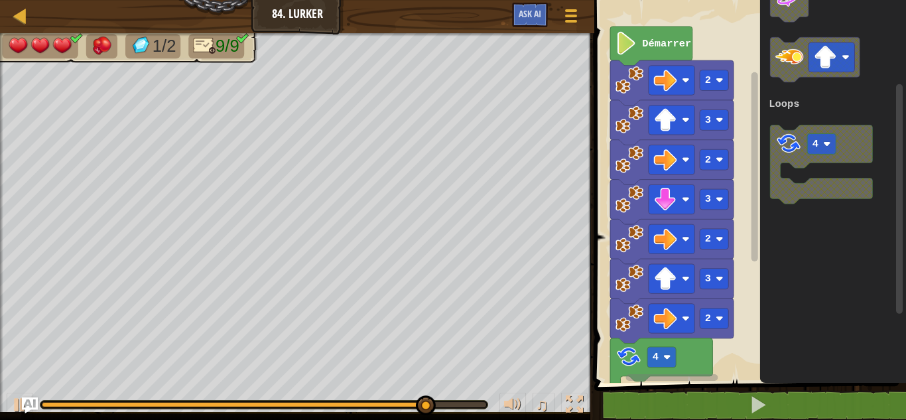
click at [906, 200] on icon "Espace de travail de Blocky" at bounding box center [833, 187] width 146 height 389
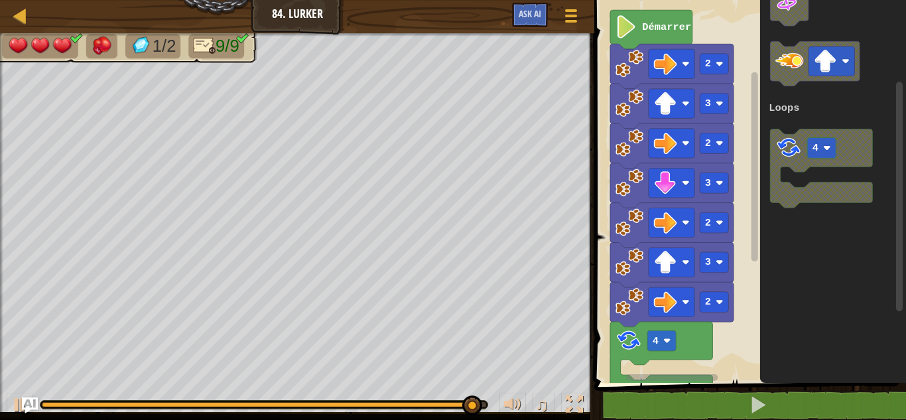
click at [760, 214] on rect "Espace de travail de Blocky" at bounding box center [755, 183] width 10 height 379
click at [747, 252] on div "Loops Démarrer 2 3 2 3 2 4 3 2 2 4 Loops" at bounding box center [748, 187] width 316 height 389
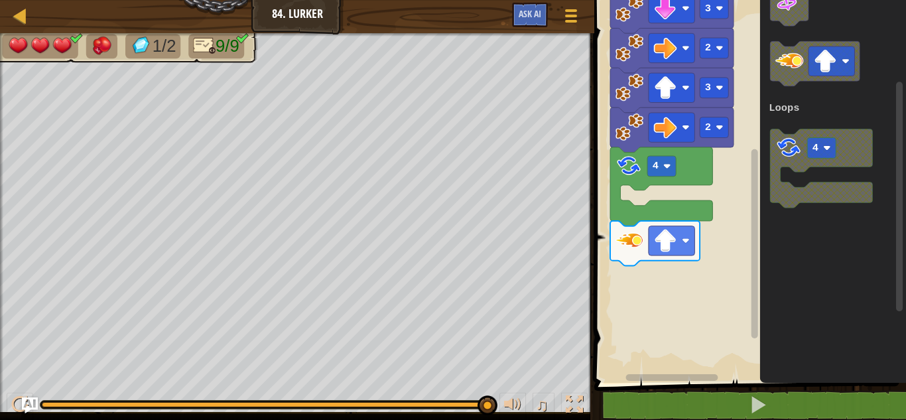
click at [745, 317] on div "Loops Démarrer 2 3 2 3 2 4 3 2 2 4 Loops" at bounding box center [748, 187] width 316 height 389
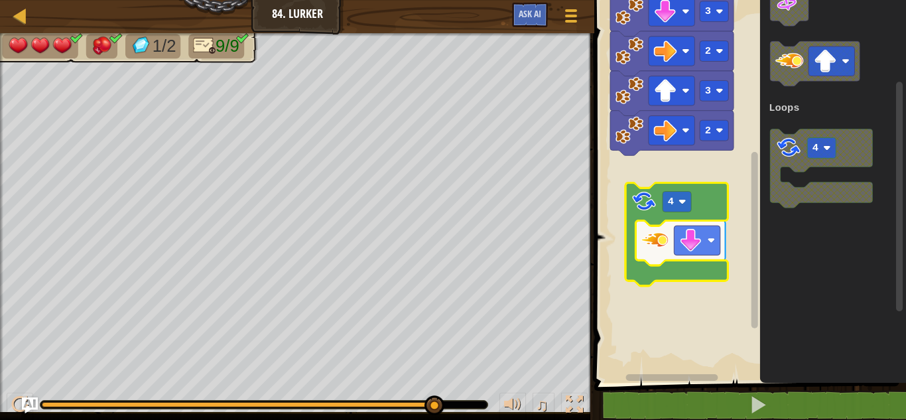
click at [898, 153] on g "Espace de travail de Blocky" at bounding box center [900, 188] width 10 height 386
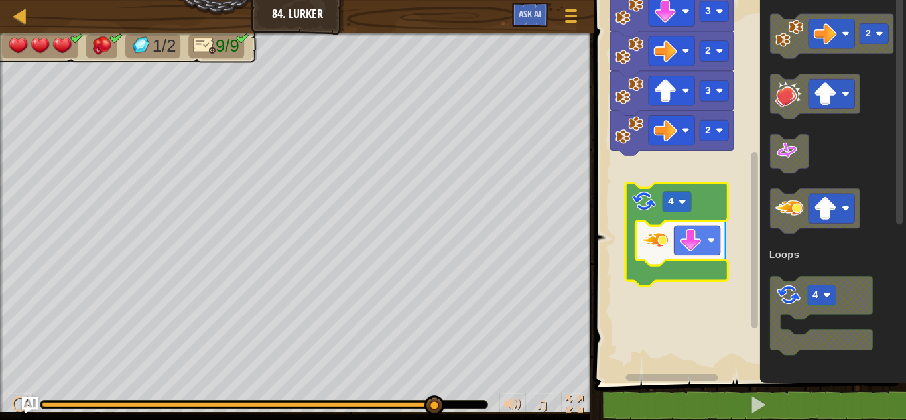
click at [906, 18] on div "Loops Démarrer 2 3 2 3 2 3 2 4 2 4 Loops" at bounding box center [748, 187] width 316 height 389
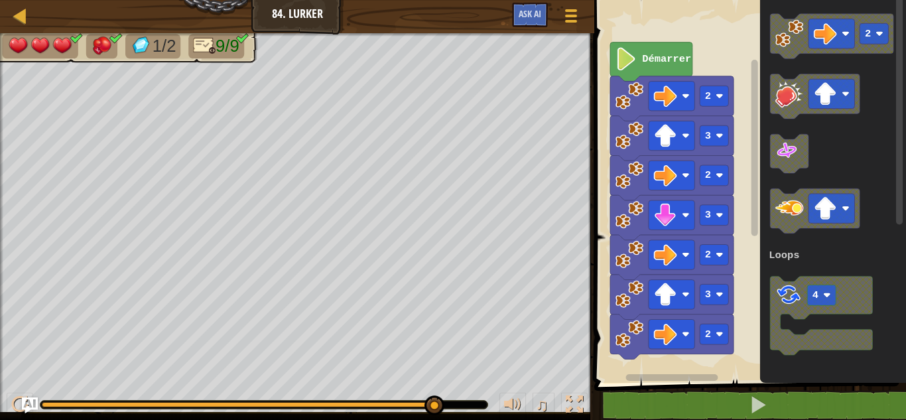
click at [764, 100] on div "Loops Démarrer 2 3 2 3 2 3 2 4 2 4 Loops" at bounding box center [748, 187] width 316 height 389
click at [762, 252] on div "Loops Démarrer 2 3 2 3 2 3 2 4 2 4 Loops" at bounding box center [748, 187] width 316 height 389
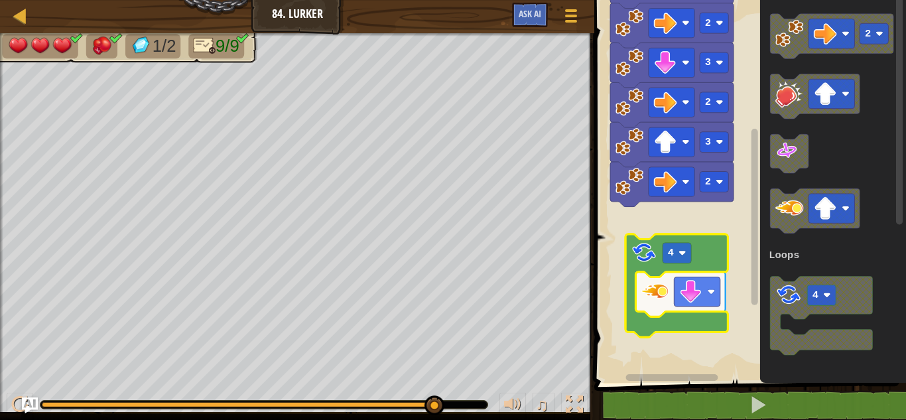
click at [748, 266] on div "Loops Démarrer 2 3 2 3 2 3 2 4 2 4 Loops" at bounding box center [748, 187] width 316 height 389
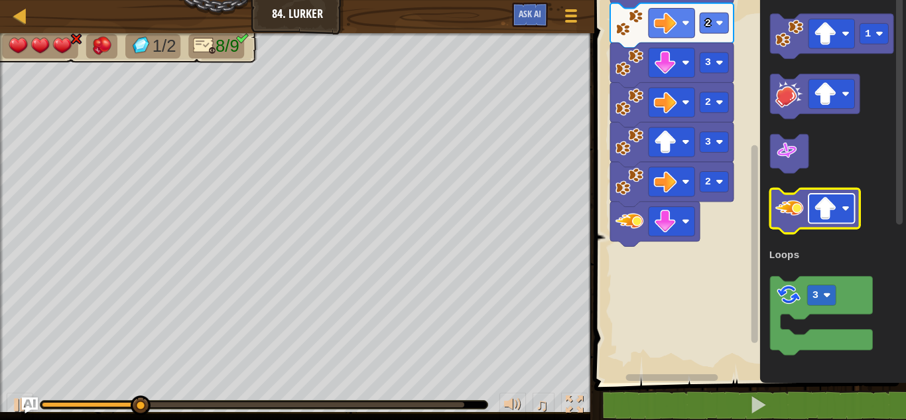
click at [850, 215] on rect "Espace de travail de Blocky" at bounding box center [832, 208] width 46 height 29
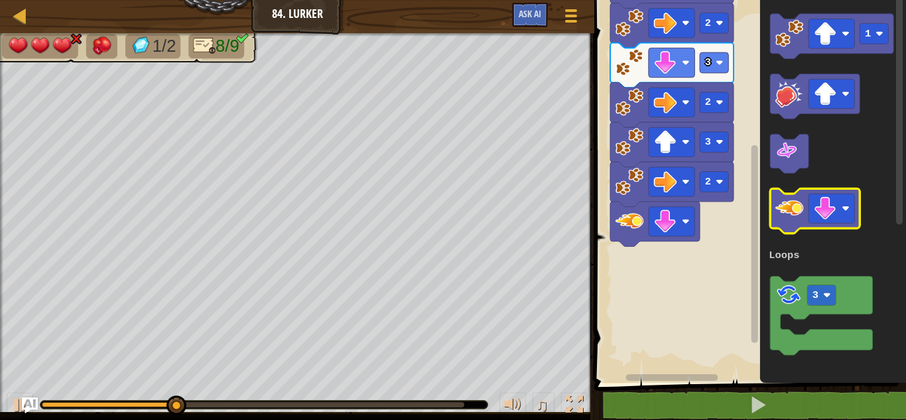
click at [788, 194] on image "Espace de travail de Blocky" at bounding box center [790, 208] width 28 height 28
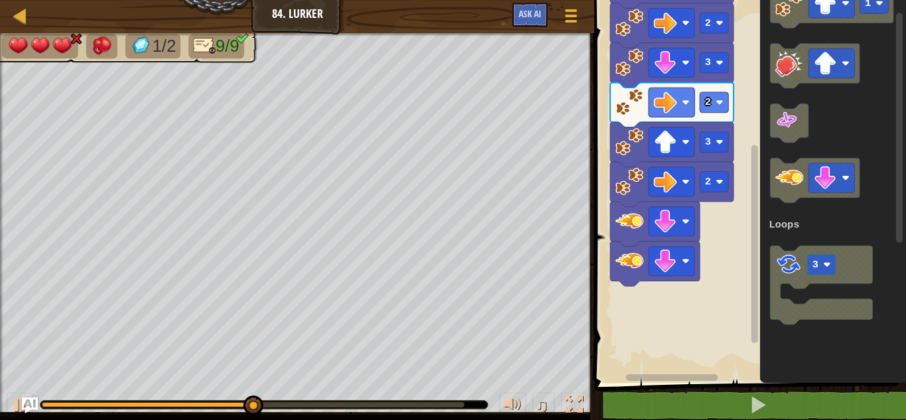
click at [780, 275] on icon "Espace de travail de Blocky" at bounding box center [822, 284] width 102 height 79
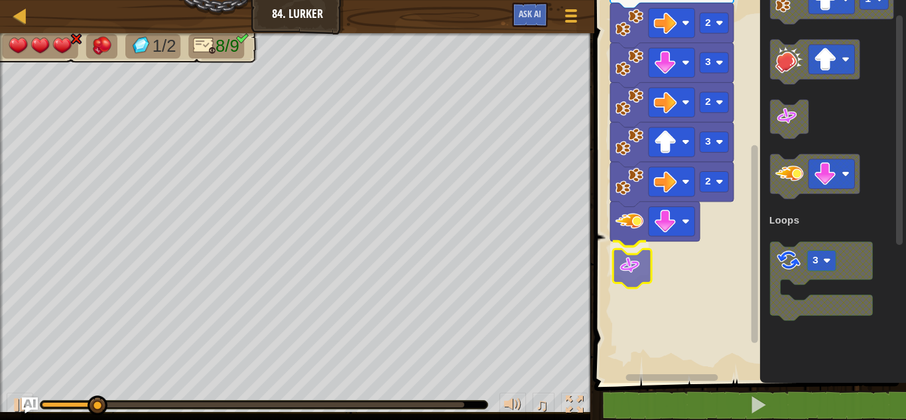
click at [632, 278] on div "Loops 2 3 2 3 2 3 2 Démarrer 1 3 Loops" at bounding box center [748, 187] width 316 height 389
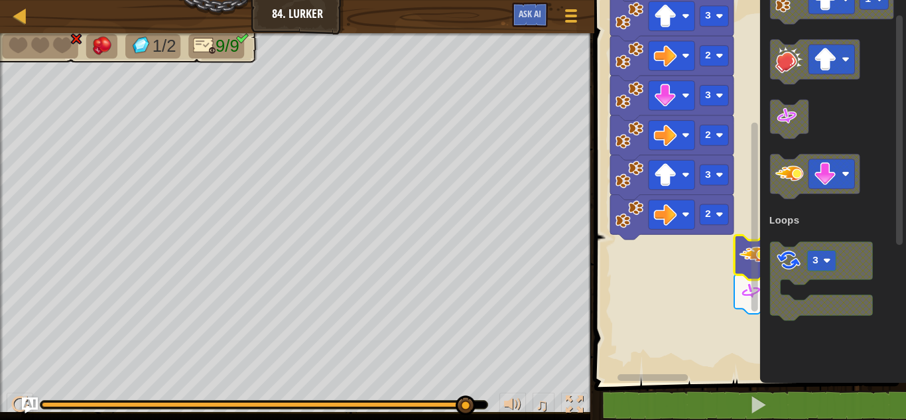
click at [805, 216] on div "Loops 2 3 2 3 2 3 2 Démarrer 1 3 Loops" at bounding box center [748, 187] width 316 height 389
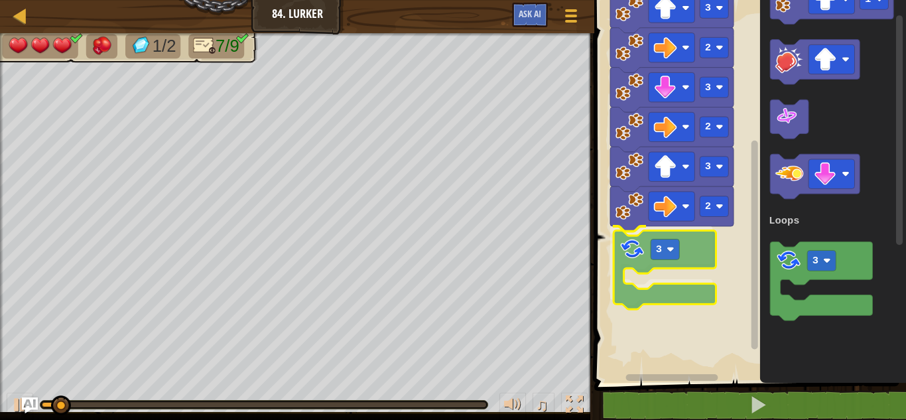
click at [644, 242] on div "Loops 2 3 3 2 3 2 3 2 Démarrer 1 3 Loops 3" at bounding box center [748, 187] width 316 height 389
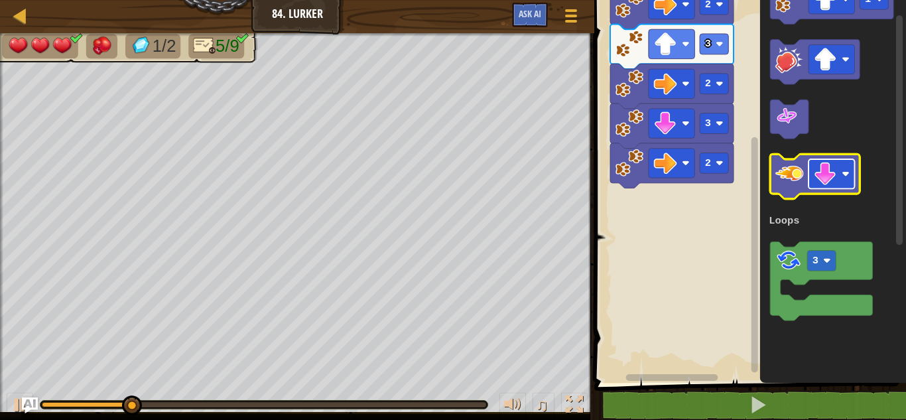
click at [821, 180] on image "Espace de travail de Blocky" at bounding box center [825, 174] width 23 height 23
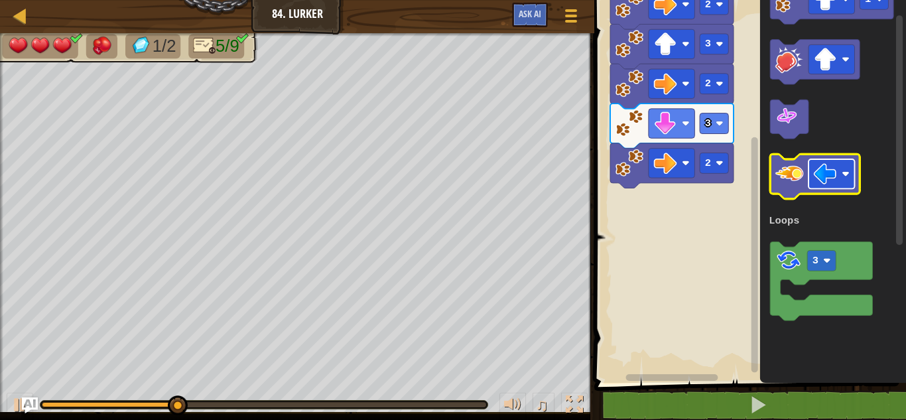
click at [831, 173] on image "Espace de travail de Blocky" at bounding box center [825, 174] width 23 height 23
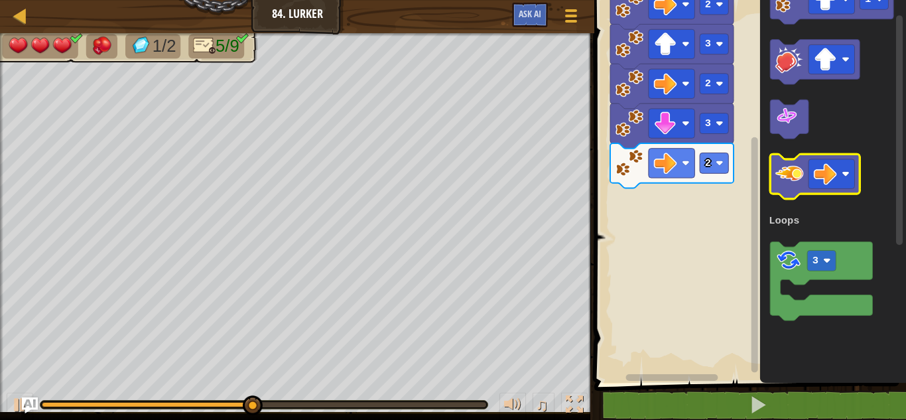
click at [782, 182] on image "Espace de travail de Blocky" at bounding box center [790, 173] width 28 height 28
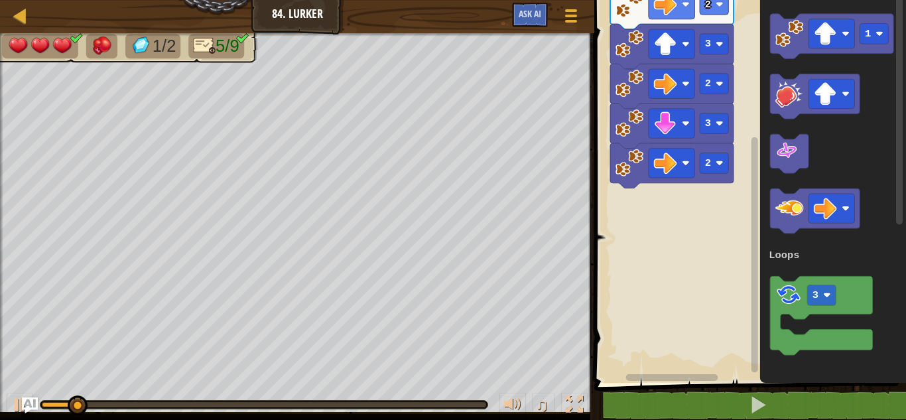
click at [900, 36] on rect "Espace de travail de Blocky" at bounding box center [899, 110] width 7 height 230
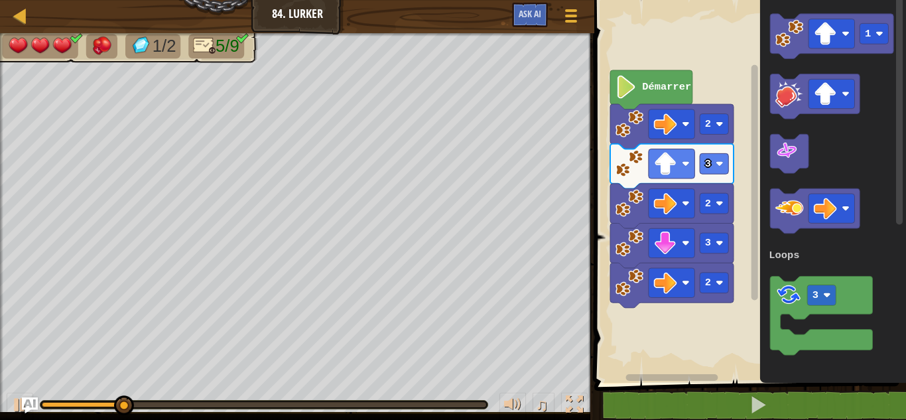
click at [750, 147] on g "Espace de travail de Blocky" at bounding box center [755, 183] width 10 height 379
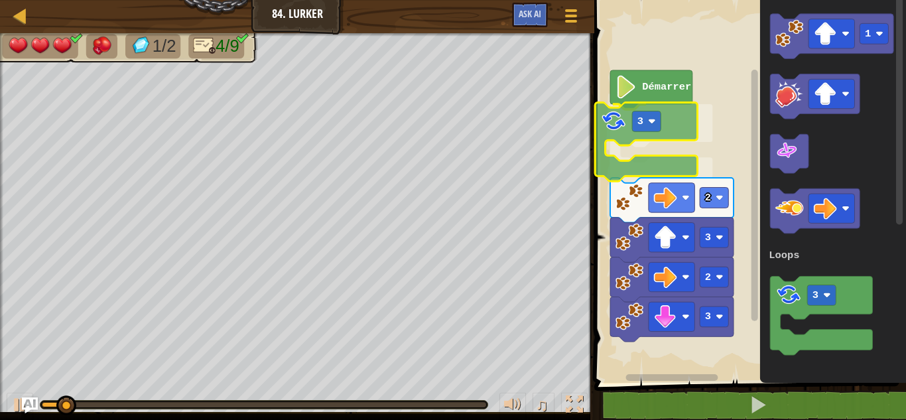
click at [615, 128] on div "Loops Démarrer 3 2 3 2 3 1 3 Loops 3" at bounding box center [748, 187] width 316 height 389
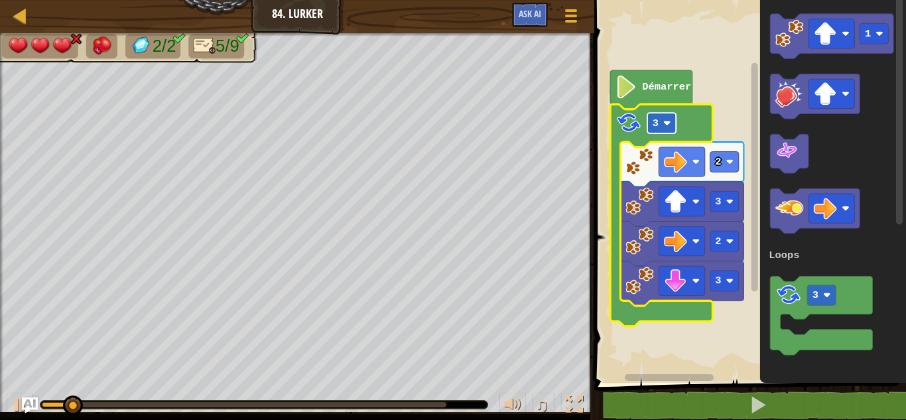
click at [661, 121] on rect "Espace de travail de Blocky" at bounding box center [662, 123] width 29 height 21
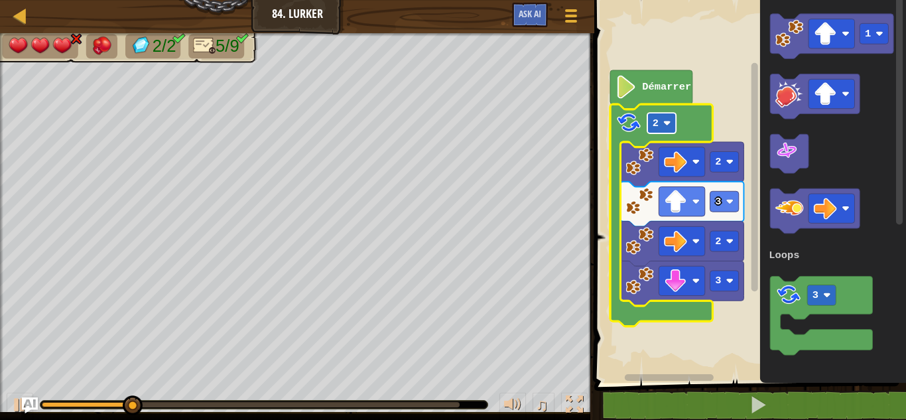
click at [667, 118] on rect "Espace de travail de Blocky" at bounding box center [662, 123] width 29 height 21
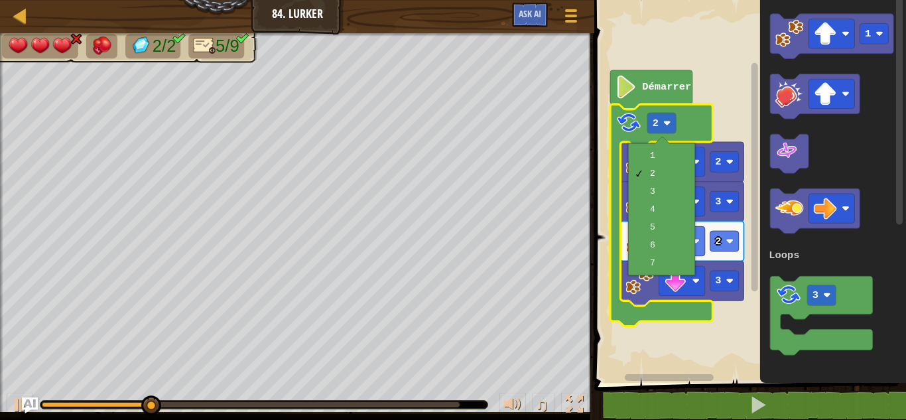
click at [653, 146] on div "1 2 3 4 5 6 7" at bounding box center [661, 209] width 67 height 132
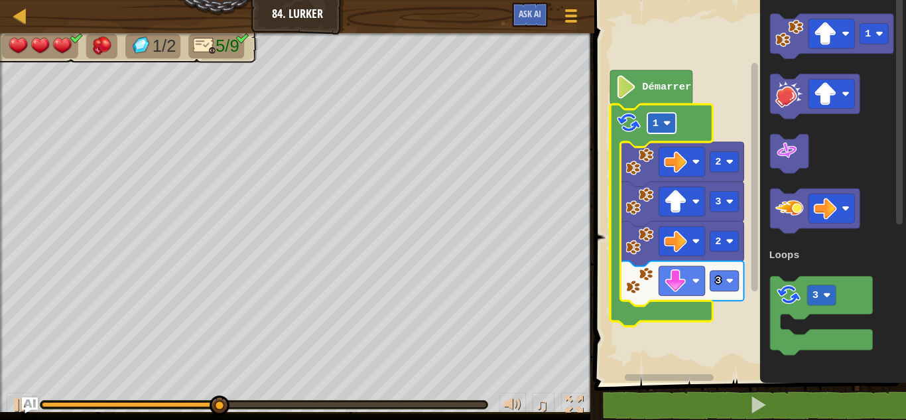
click at [671, 113] on rect "Espace de travail de Blocky" at bounding box center [662, 123] width 29 height 21
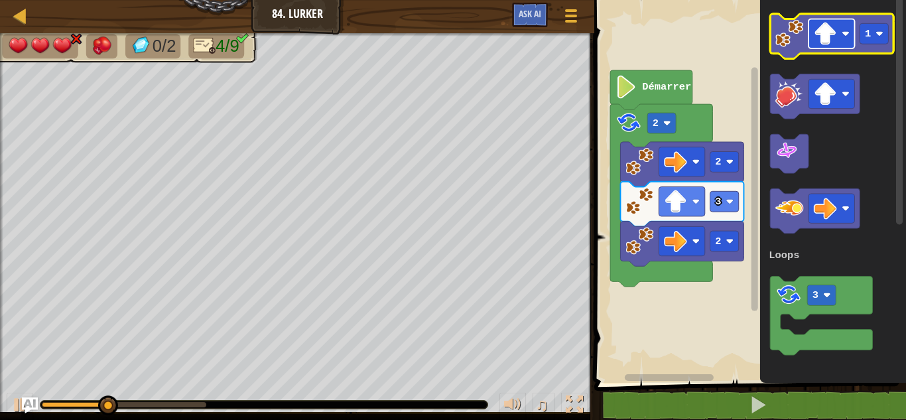
click at [833, 38] on image "Espace de travail de Blocky" at bounding box center [825, 33] width 23 height 23
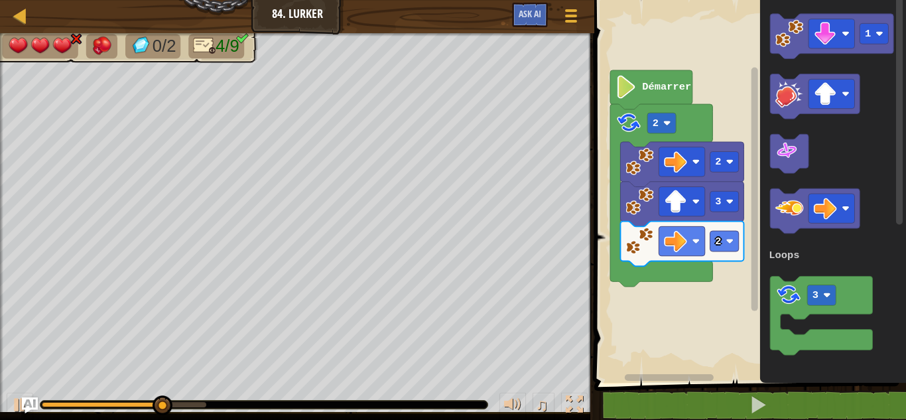
click at [693, 220] on div "Loops Démarrer 2 2 2 3 1 3 Loops" at bounding box center [748, 187] width 316 height 389
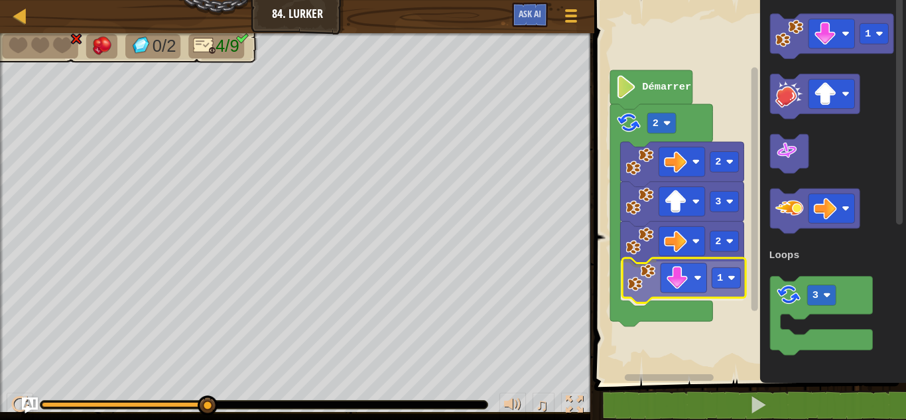
click at [646, 299] on div "Loops Démarrer 2 2 3 2 1 1 3 Loops 1" at bounding box center [748, 187] width 316 height 389
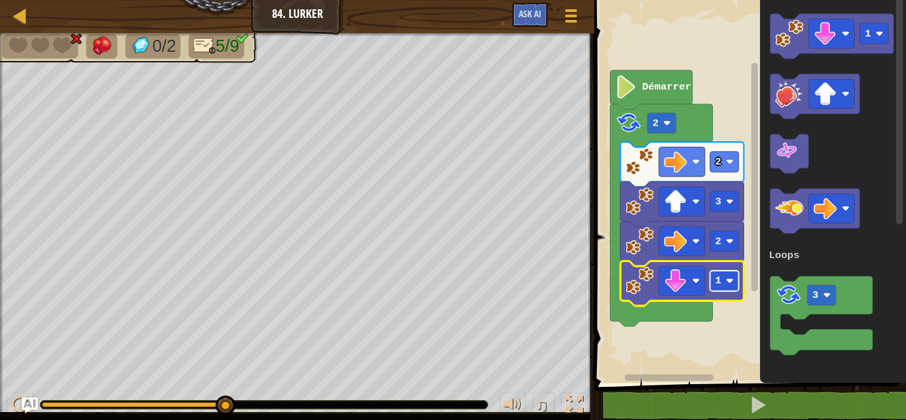
click at [725, 277] on rect "Espace de travail de Blocky" at bounding box center [725, 281] width 29 height 21
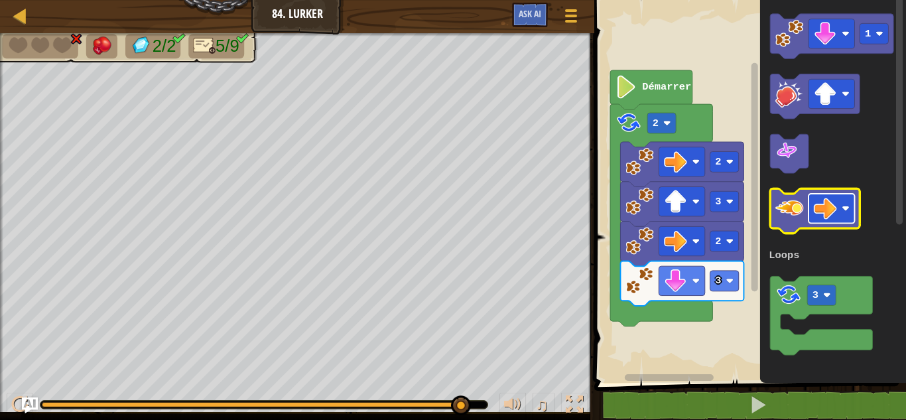
click at [826, 205] on image "Espace de travail de Blocky" at bounding box center [825, 208] width 23 height 23
click at [829, 221] on g "Espace de travail de Blocky" at bounding box center [816, 210] width 90 height 45
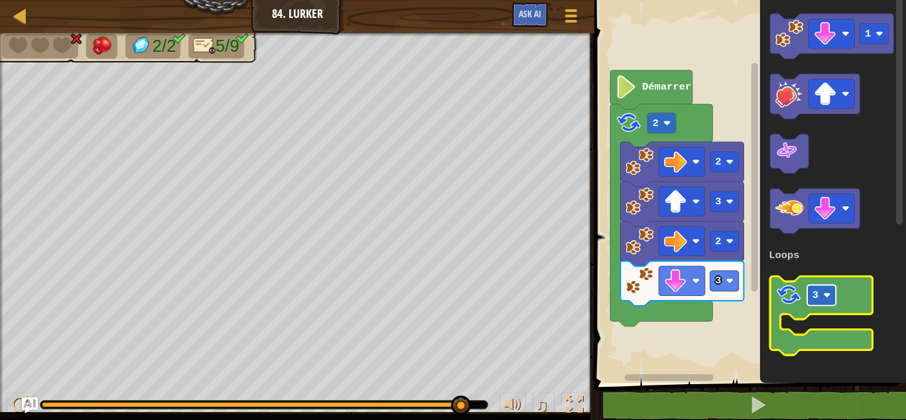
click at [819, 297] on rect "Espace de travail de Blocky" at bounding box center [822, 295] width 29 height 21
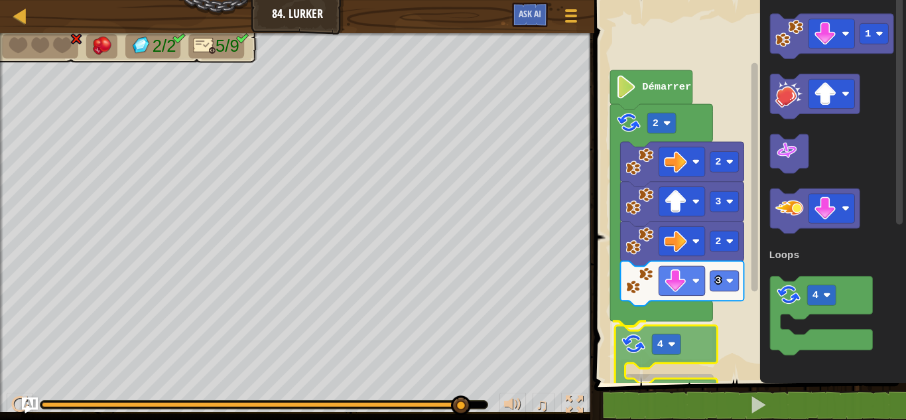
click at [634, 346] on div "Loops Démarrer 2 2 3 2 3 4 1 4 Loops 4" at bounding box center [748, 187] width 316 height 389
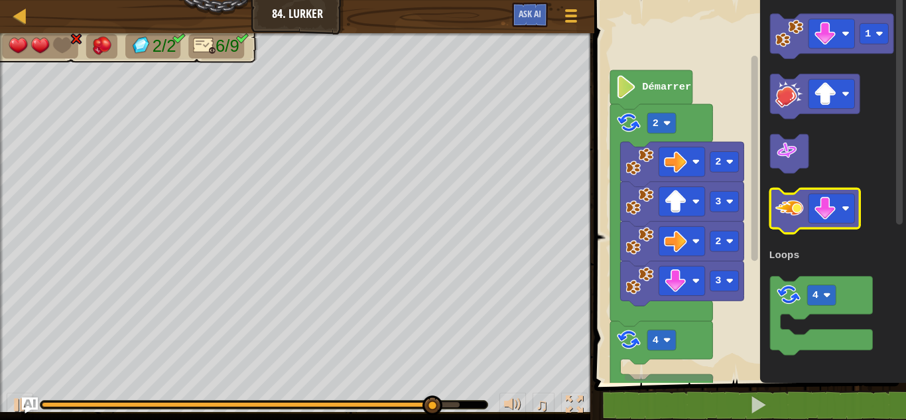
click at [790, 210] on image "Espace de travail de Blocky" at bounding box center [790, 208] width 28 height 28
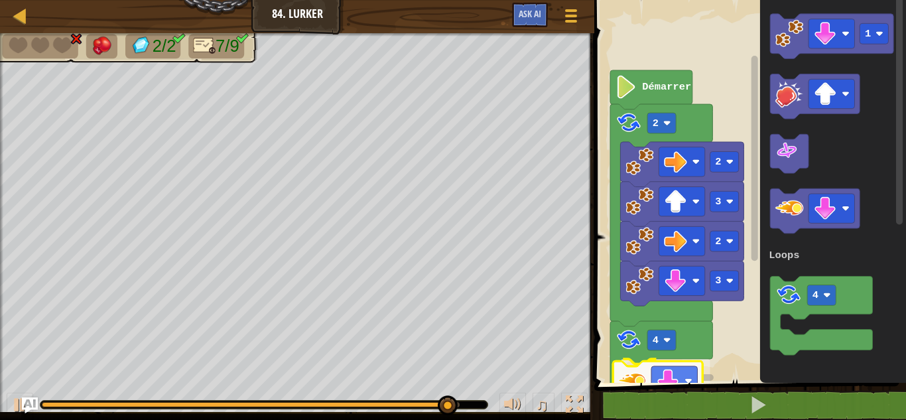
click at [633, 383] on div "1 ההההההההההההההההההההההההההההההההההההההההההההההההההההההההההההההההההההההההההההה…" at bounding box center [748, 219] width 316 height 425
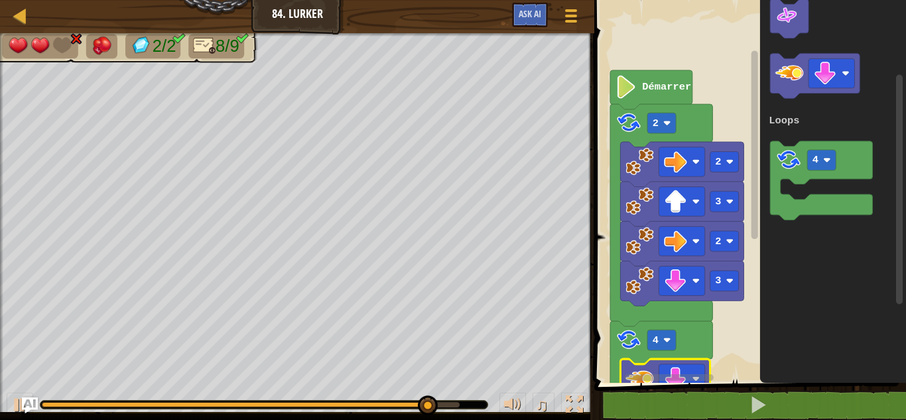
click at [906, 241] on div "Loops Démarrer 2 2 3 2 3 4 1 4 Loops" at bounding box center [748, 187] width 316 height 389
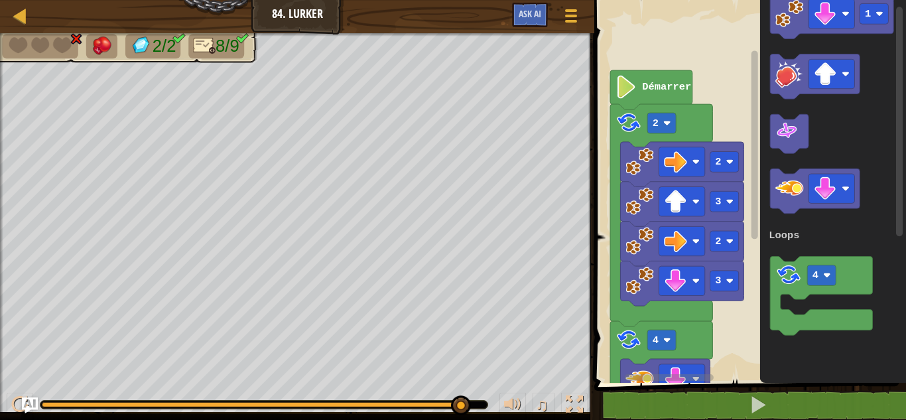
click at [772, 114] on g "Espace de travail de Blocky" at bounding box center [790, 133] width 38 height 39
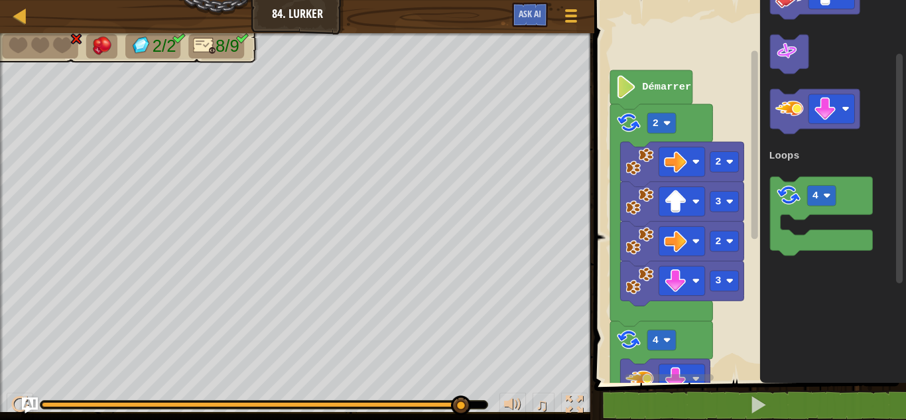
click at [904, 109] on g "Espace de travail de Blocky" at bounding box center [900, 188] width 10 height 386
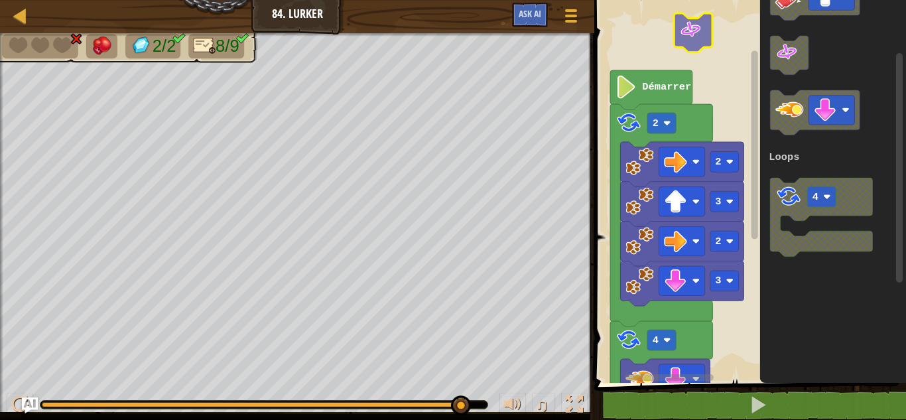
click at [685, 30] on div "Loops Démarrer 2 2 3 2 3 4 1 4 Loops" at bounding box center [748, 187] width 316 height 389
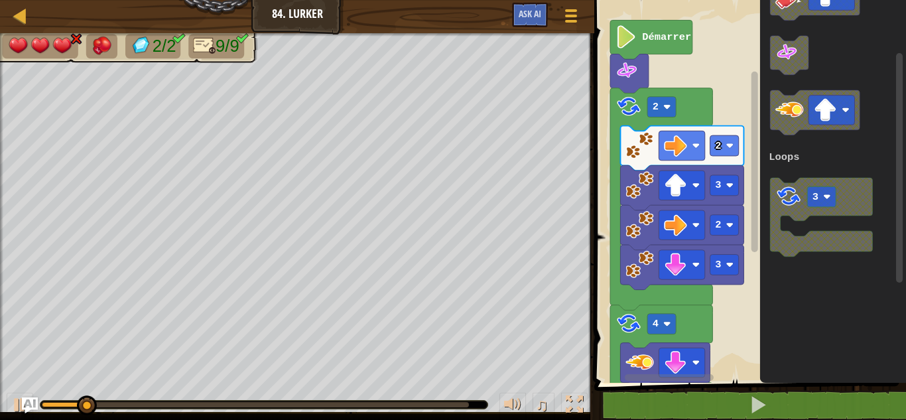
click at [760, 98] on g "Espace de travail de Blocky" at bounding box center [755, 183] width 10 height 379
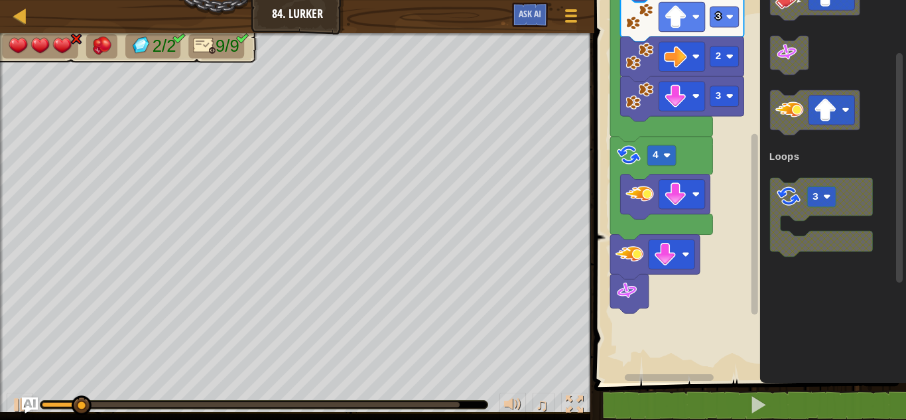
click at [749, 254] on div "Loops 3 2 3 2 4 2 Démarrer 1 3 Loops" at bounding box center [748, 187] width 316 height 389
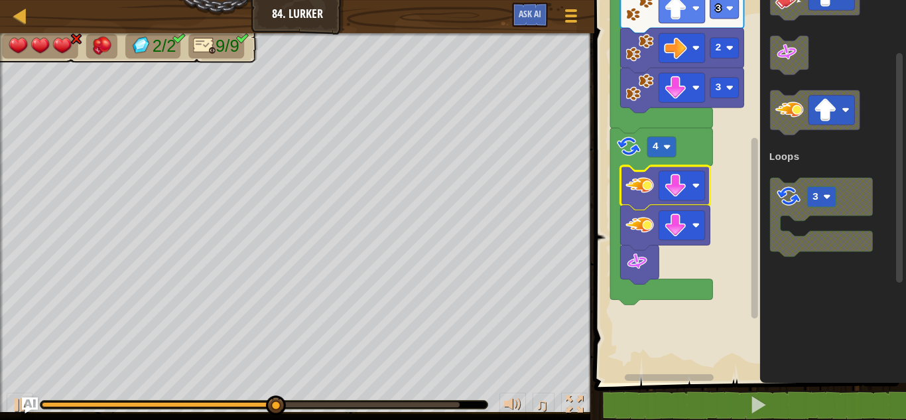
click at [896, 66] on rect "Espace de travail de Blocky" at bounding box center [900, 188] width 10 height 386
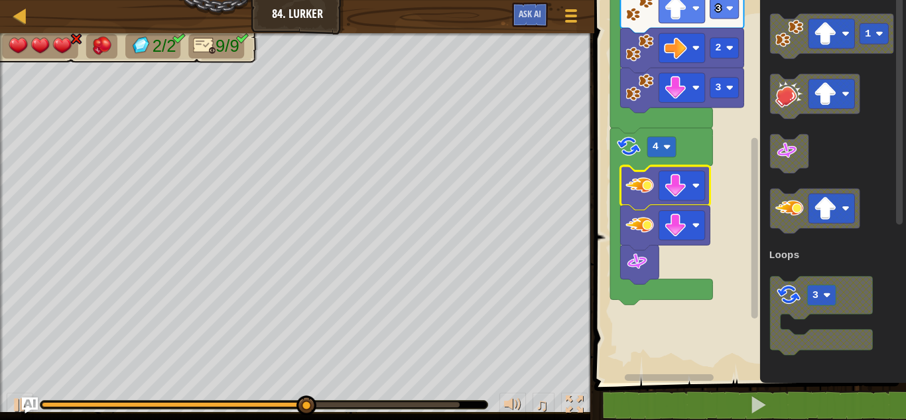
click at [898, 0] on html "Carte Junior 84. Lurker Menu du jeu Ask AI 1 הההההההההההההההההההההההההההההההההה…" at bounding box center [453, 0] width 906 height 0
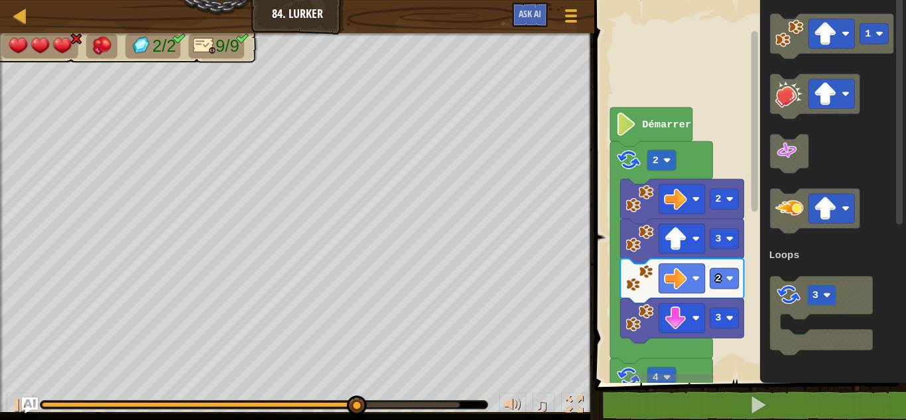
click at [766, 76] on div "Loops 3 2 3 2 2 4 Démarrer 1 3 Loops" at bounding box center [748, 187] width 316 height 389
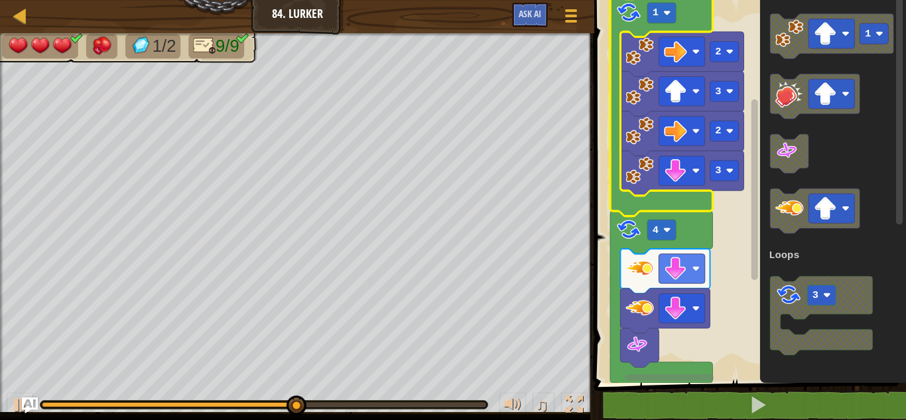
click at [760, 211] on div "Loops Démarrer 3 2 3 2 1 4 1 3 Loops" at bounding box center [748, 187] width 316 height 389
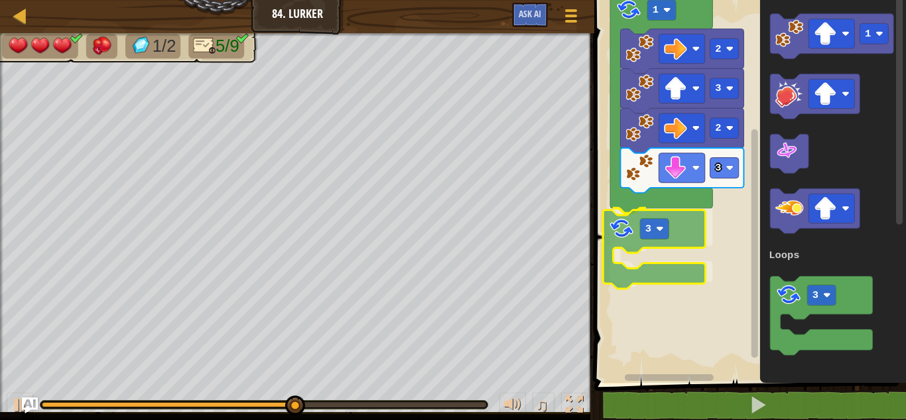
click at [644, 237] on div "Loops Démarrer 3 2 3 2 1 3 1 3 Loops 3" at bounding box center [748, 187] width 316 height 389
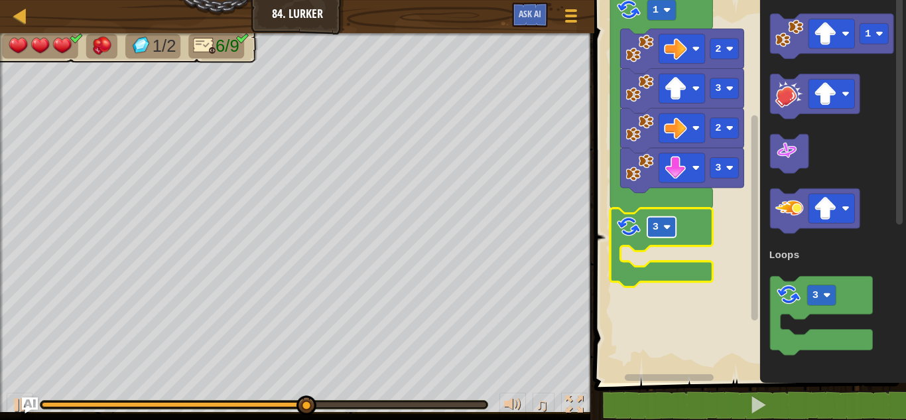
click at [659, 226] on rect "Espace de travail de Blocky" at bounding box center [662, 227] width 29 height 21
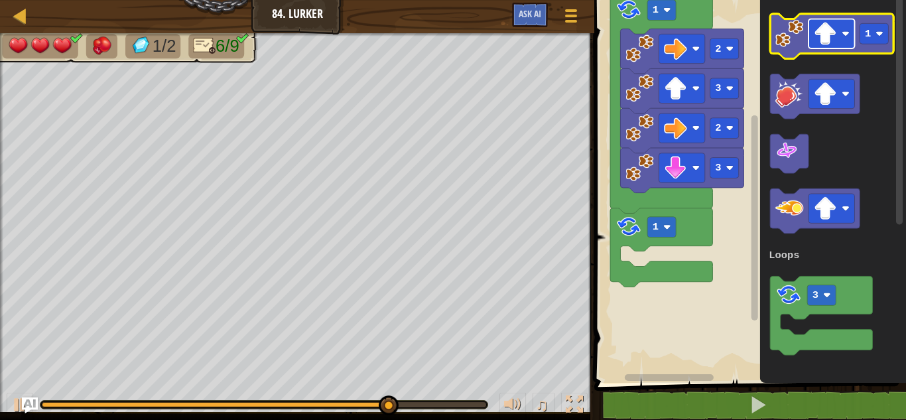
click at [818, 37] on image "Espace de travail de Blocky" at bounding box center [825, 33] width 23 height 23
click at [886, 33] on rect "Espace de travail de Blocky" at bounding box center [874, 33] width 29 height 21
click at [786, 40] on image "Espace de travail de Blocky" at bounding box center [790, 33] width 28 height 28
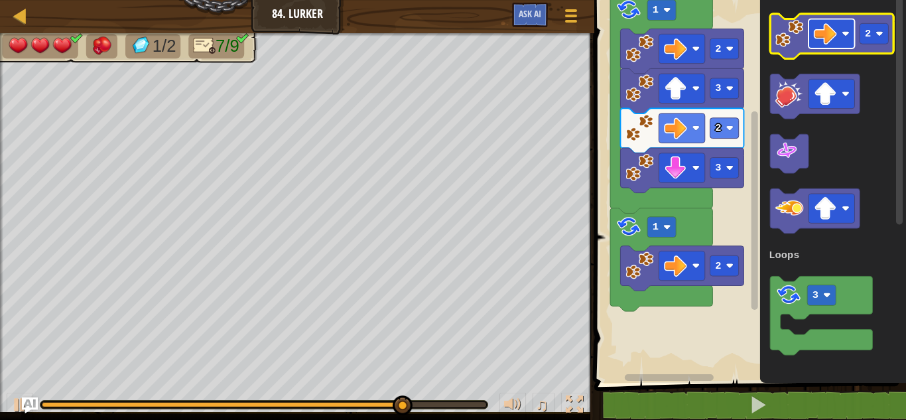
click at [841, 23] on rect "Espace de travail de Blocky" at bounding box center [832, 33] width 46 height 29
click at [792, 27] on image "Espace de travail de Blocky" at bounding box center [790, 33] width 28 height 28
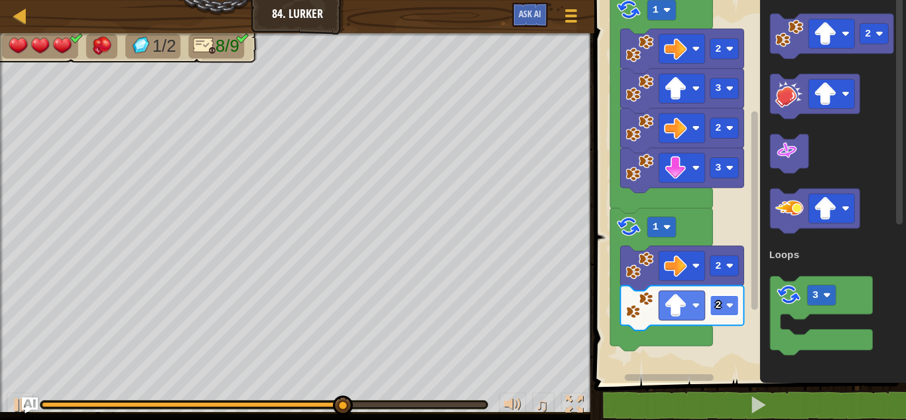
click at [717, 305] on text "2" at bounding box center [719, 305] width 6 height 12
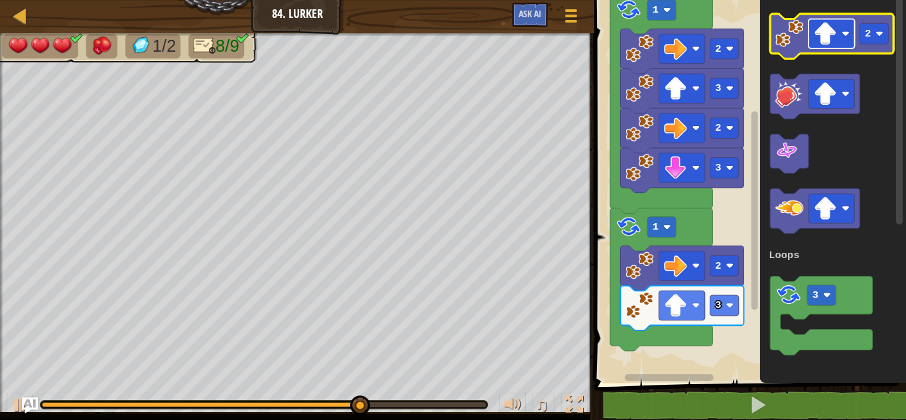
click at [845, 31] on image "Espace de travail de Blocky" at bounding box center [847, 34] width 8 height 8
click at [825, 31] on image "Espace de travail de Blocky" at bounding box center [825, 33] width 23 height 23
click at [791, 38] on image "Espace de travail de Blocky" at bounding box center [790, 33] width 28 height 28
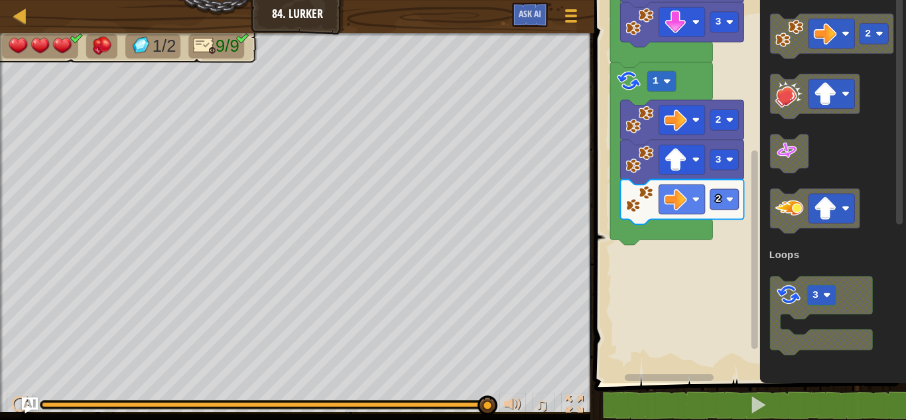
click at [759, 180] on g "Espace de travail de Blocky" at bounding box center [755, 183] width 10 height 379
click at [835, 212] on image "Espace de travail de Blocky" at bounding box center [825, 208] width 23 height 23
click at [783, 225] on icon "Espace de travail de Blocky" at bounding box center [816, 210] width 90 height 45
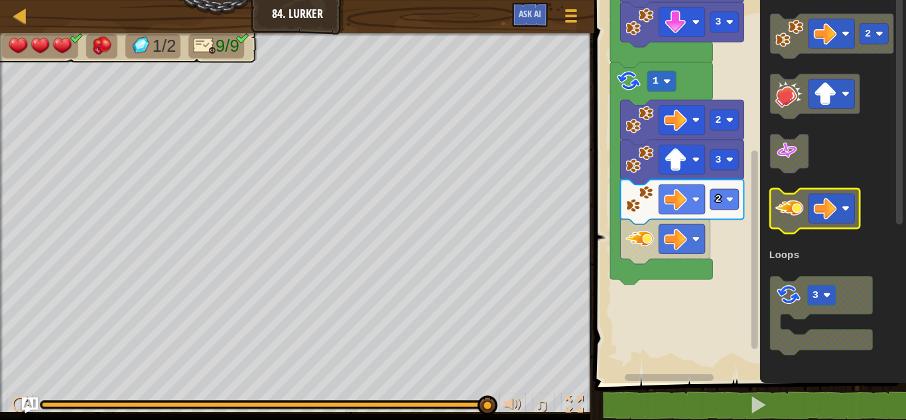
click at [831, 226] on icon "Espace de travail de Blocky" at bounding box center [816, 210] width 90 height 45
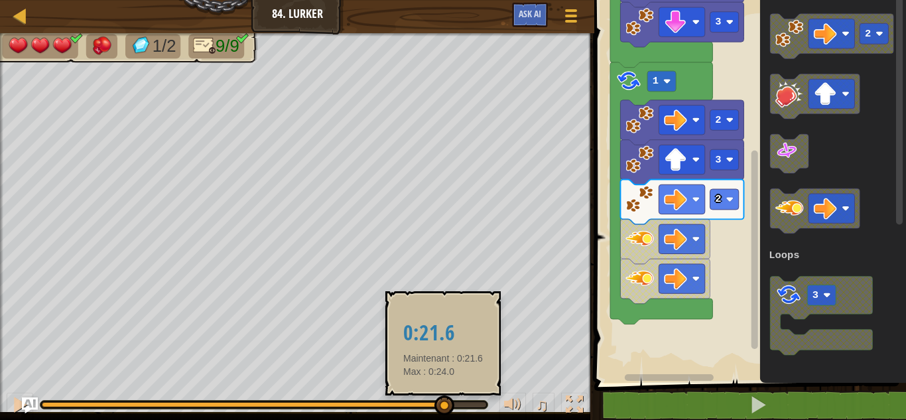
drag, startPoint x: 474, startPoint y: 400, endPoint x: 443, endPoint y: 395, distance: 32.2
click at [443, 395] on div at bounding box center [445, 405] width 20 height 20
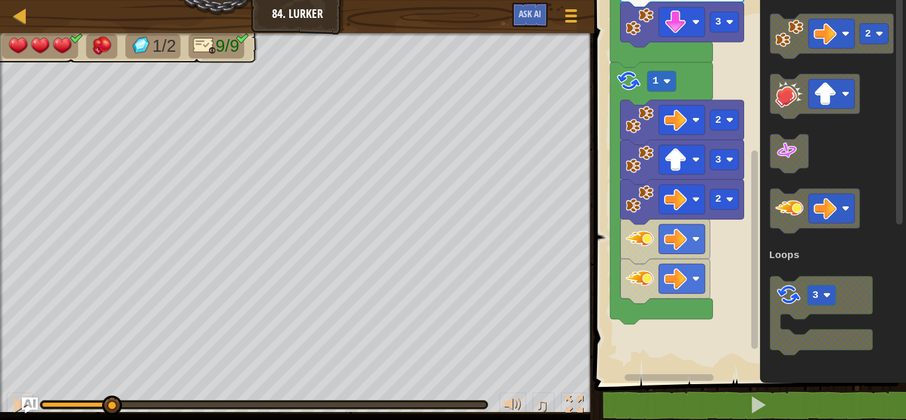
click at [80, 354] on div "1/2 9/9 ♫ Élémentaire d'allumage 3 x: 22 y: 36 x: 22 y: 46 action: move" at bounding box center [453, 226] width 906 height 387
drag, startPoint x: 90, startPoint y: 403, endPoint x: 270, endPoint y: 385, distance: 181.3
click at [270, 385] on div "♫" at bounding box center [297, 401] width 594 height 40
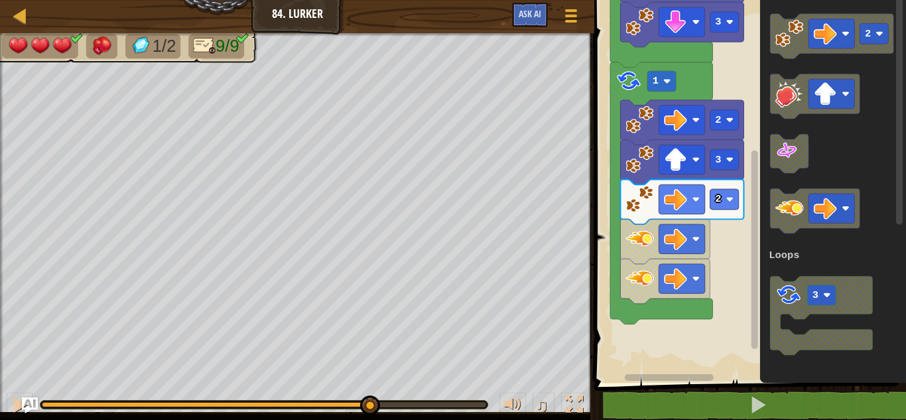
drag, startPoint x: 275, startPoint y: 396, endPoint x: 369, endPoint y: 383, distance: 94.4
click at [369, 383] on div "♫" at bounding box center [297, 401] width 594 height 40
drag, startPoint x: 373, startPoint y: 416, endPoint x: 527, endPoint y: 409, distance: 154.8
click at [527, 409] on div "♫" at bounding box center [297, 401] width 594 height 40
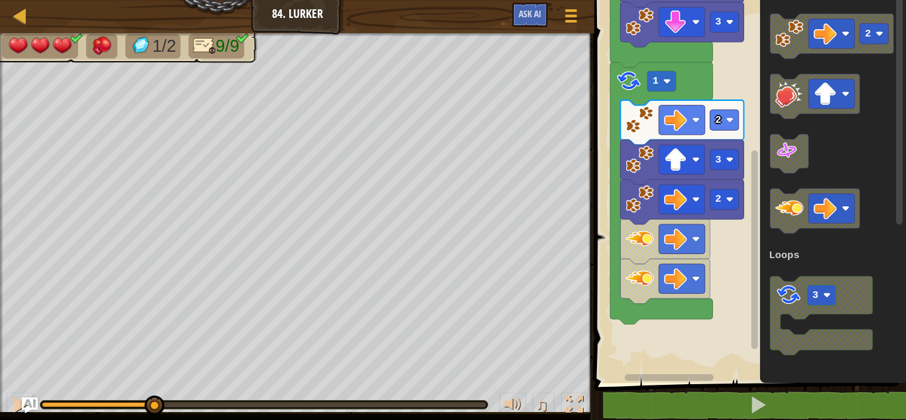
click at [131, 361] on div "1/2 9/9 ♫ Élémentaire d'allumage 3 x: 30 y: 46 x: 38 y: 46 action: move" at bounding box center [453, 226] width 906 height 387
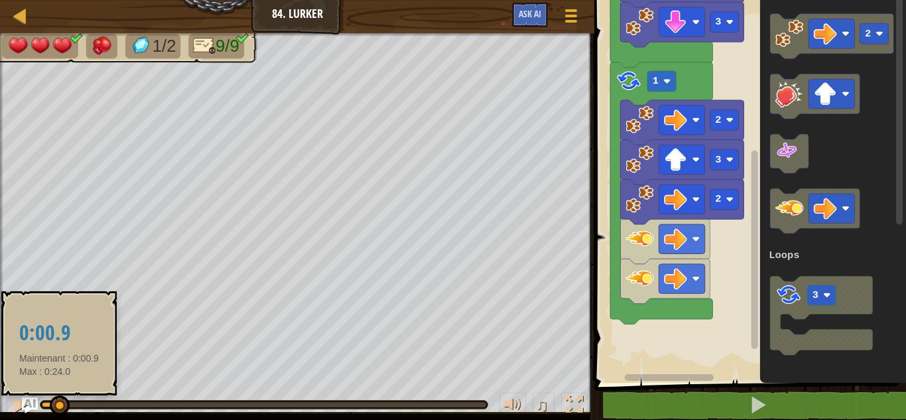
drag, startPoint x: 126, startPoint y: 404, endPoint x: 59, endPoint y: 403, distance: 67.0
click at [59, 403] on div at bounding box center [60, 405] width 20 height 20
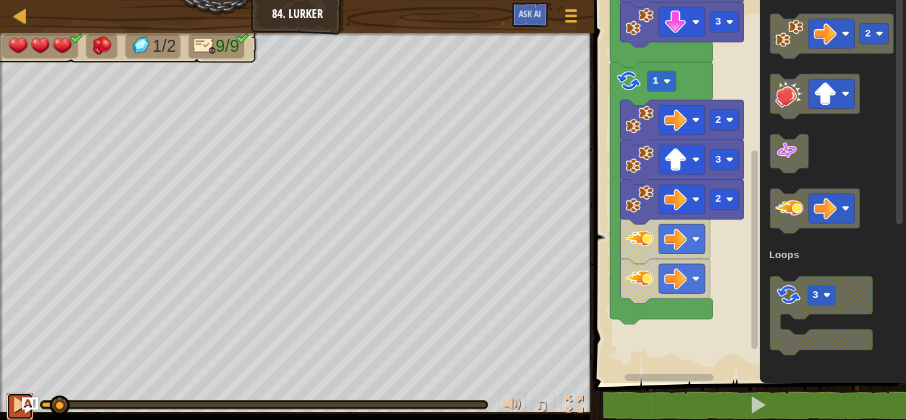
click at [19, 403] on div at bounding box center [19, 404] width 17 height 17
click at [31, 401] on img "Ask AI" at bounding box center [29, 405] width 17 height 17
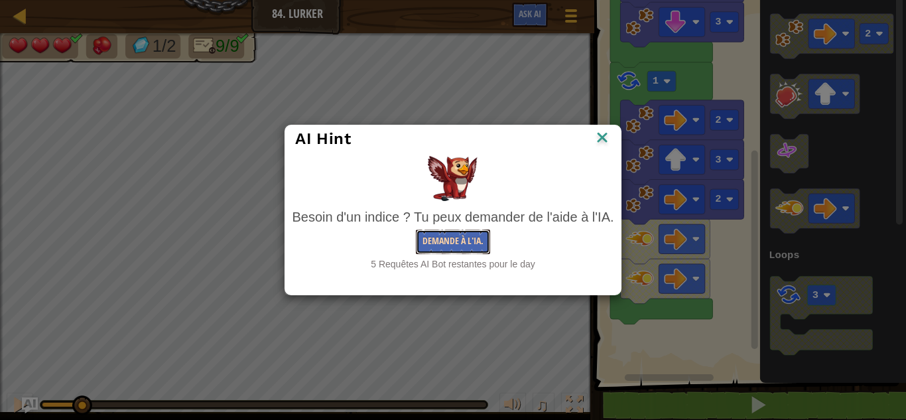
click at [437, 240] on button "Demande à l'IA." at bounding box center [453, 242] width 74 height 25
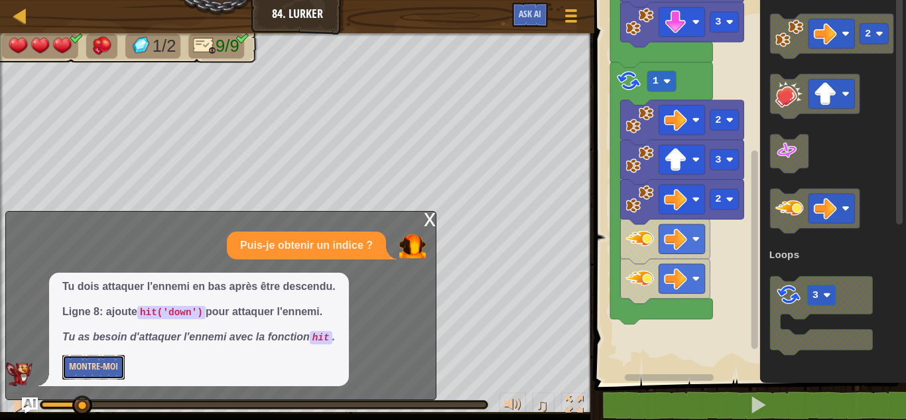
click at [91, 362] on button "Montre-moi" at bounding box center [93, 367] width 62 height 25
click at [98, 362] on button "Cacher" at bounding box center [82, 367] width 40 height 25
click at [98, 362] on button "Montre-moi" at bounding box center [93, 367] width 62 height 25
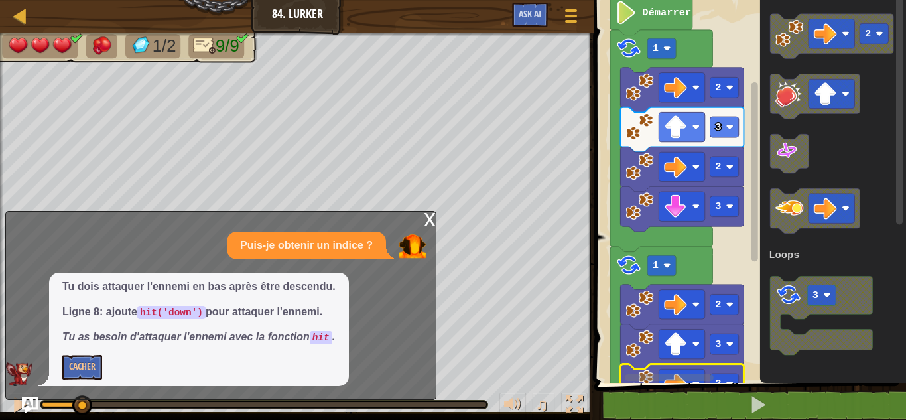
click at [759, 131] on g "Espace de travail de Blocky" at bounding box center [755, 183] width 10 height 379
click at [759, 131] on rect "Espace de travail de Blocky" at bounding box center [755, 183] width 10 height 379
click at [660, 50] on rect "Espace de travail de Blocky" at bounding box center [662, 48] width 29 height 21
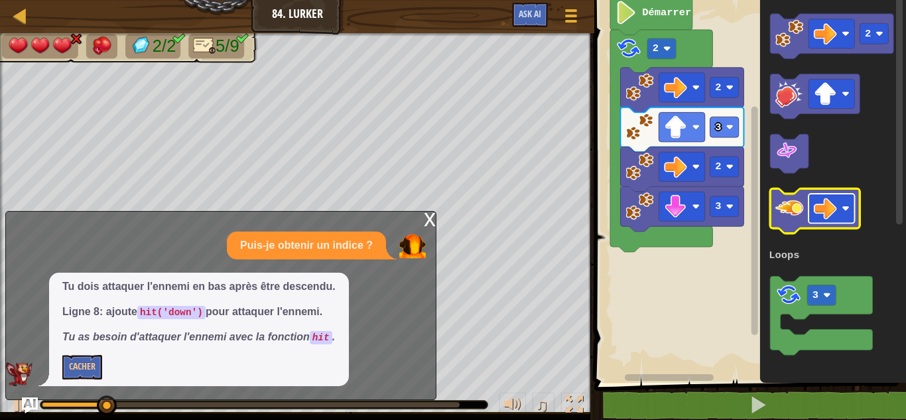
click at [827, 203] on image "Espace de travail de Blocky" at bounding box center [825, 208] width 23 height 23
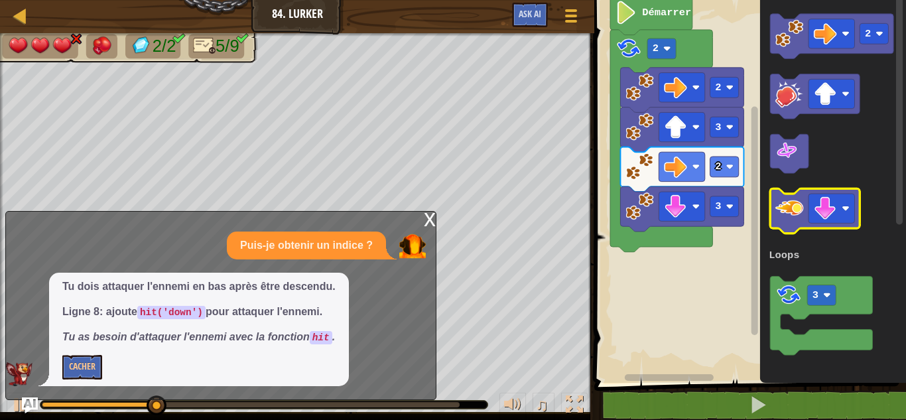
click at [799, 211] on image "Espace de travail de Blocky" at bounding box center [790, 208] width 28 height 28
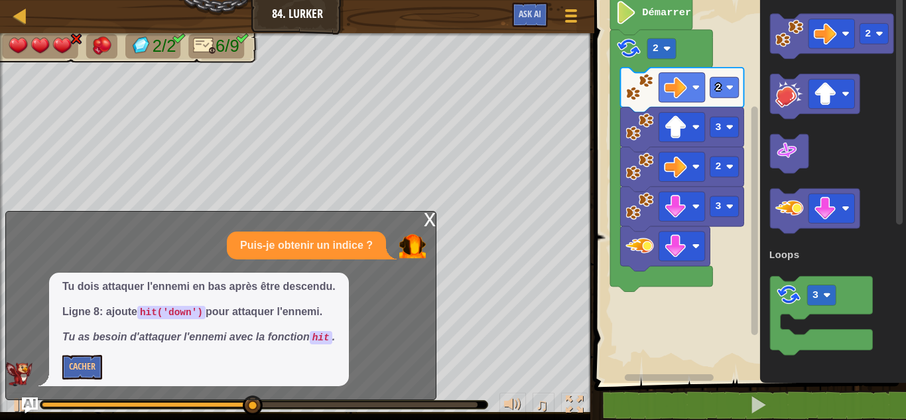
click at [429, 220] on div "x" at bounding box center [430, 218] width 12 height 13
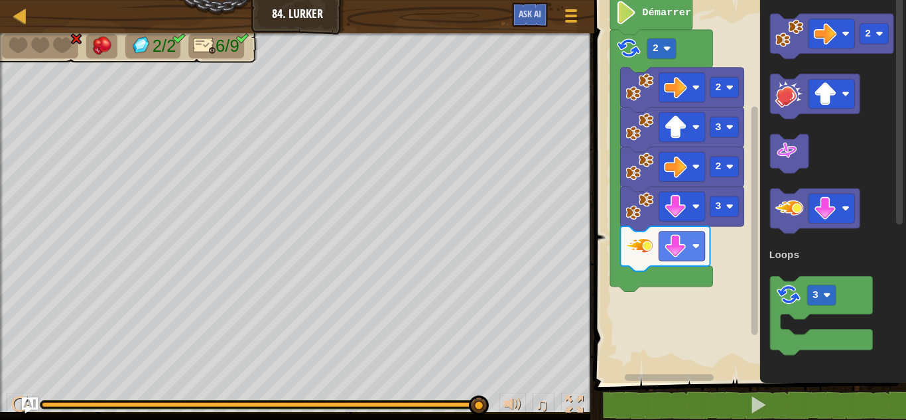
click at [590, 125] on div "Carte Junior 84. Lurker Menu du jeu Ask AI 1 2 3 4 5 6 7 8 9 10 11 for i in ran…" at bounding box center [453, 210] width 906 height 420
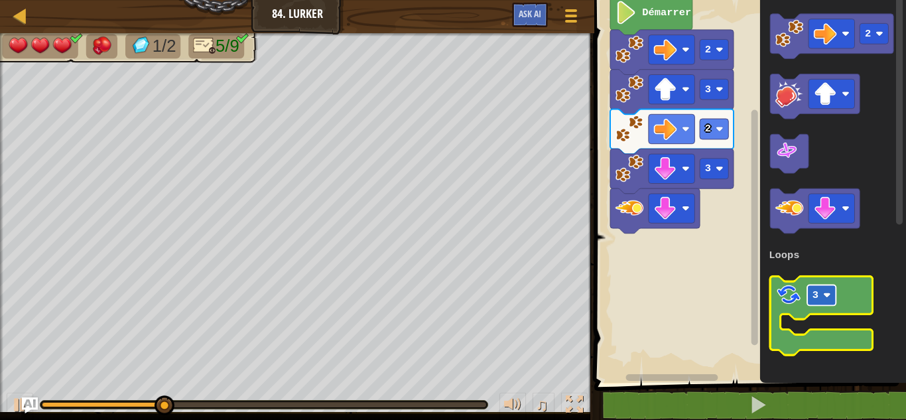
click at [822, 287] on rect "Espace de travail de Blocky" at bounding box center [822, 295] width 29 height 21
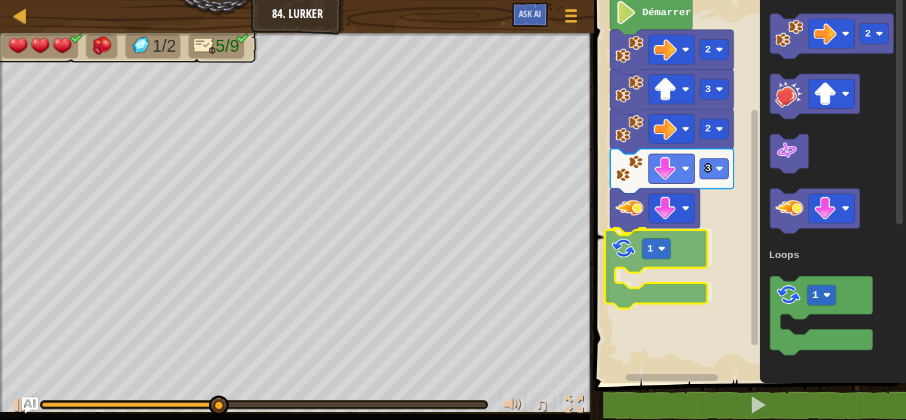
click at [619, 253] on div "Loops Démarrer 1 3 2 3 2 2 1 Loops 1" at bounding box center [748, 187] width 316 height 389
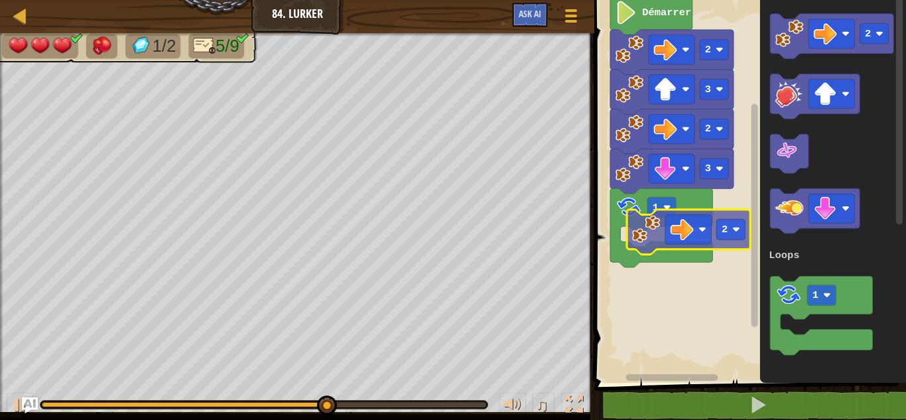
click at [657, 228] on div "Loops 1 3 2 3 2 Démarrer 2 2 1 Loops 2" at bounding box center [748, 187] width 316 height 389
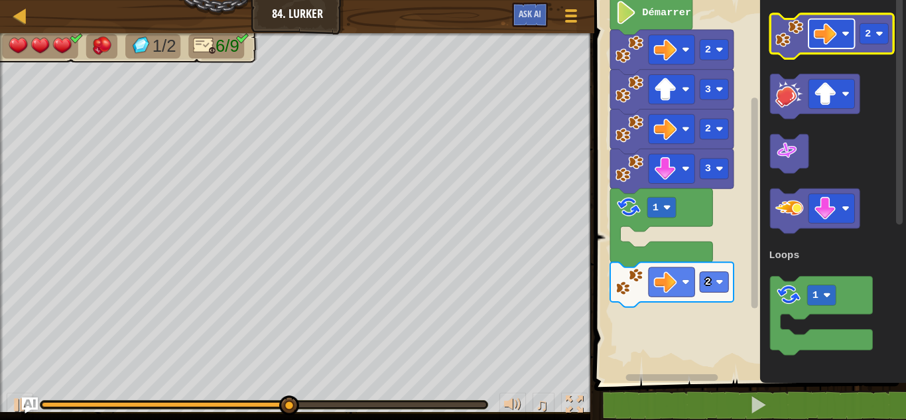
click at [839, 20] on rect "Espace de travail de Blocky" at bounding box center [832, 33] width 46 height 29
click at [786, 31] on image "Espace de travail de Blocky" at bounding box center [790, 33] width 28 height 28
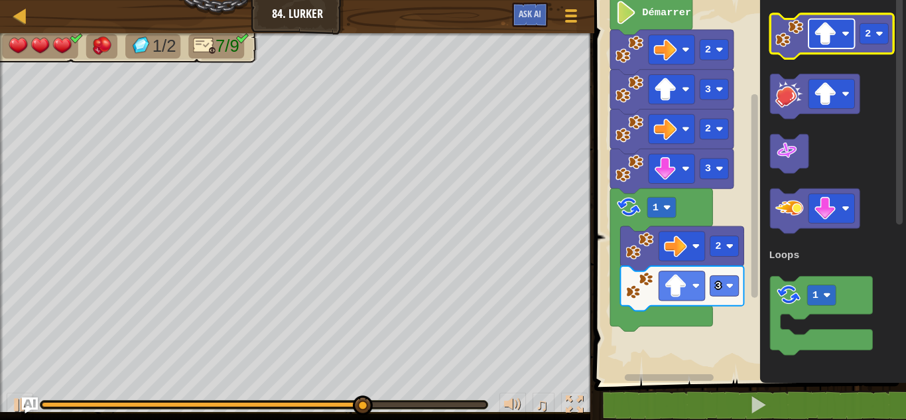
click at [823, 40] on image "Espace de travail de Blocky" at bounding box center [825, 33] width 23 height 23
click at [795, 38] on image "Espace de travail de Blocky" at bounding box center [790, 33] width 28 height 28
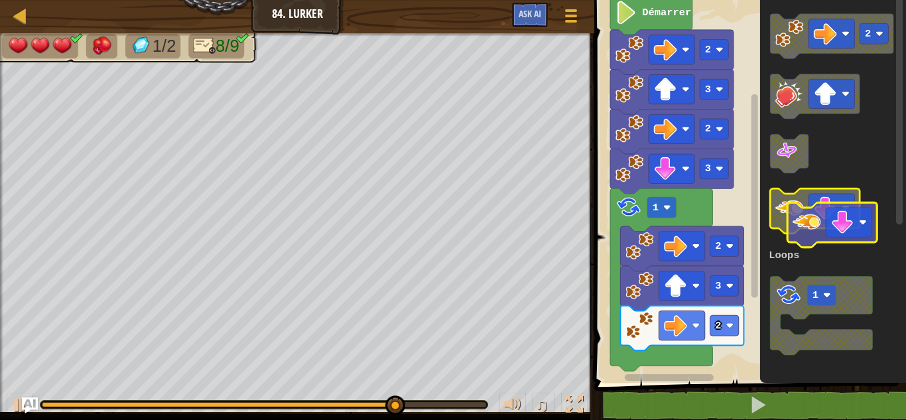
click at [803, 220] on image "Espace de travail de Blocky" at bounding box center [790, 208] width 28 height 28
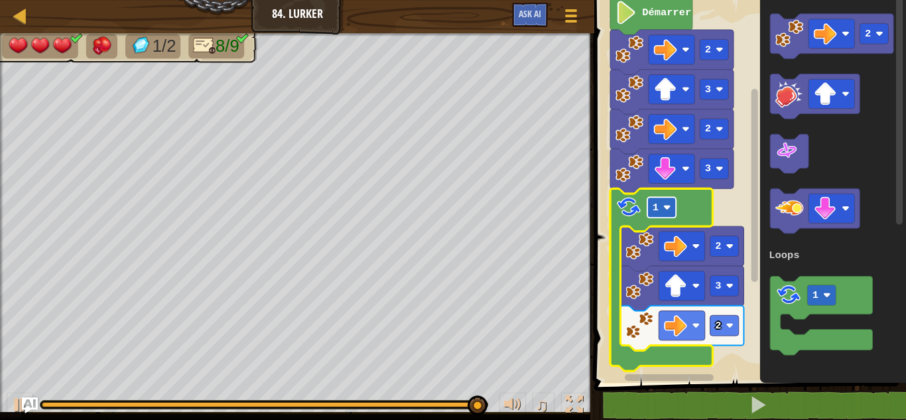
click at [667, 206] on image "Espace de travail de Blocky" at bounding box center [667, 208] width 8 height 8
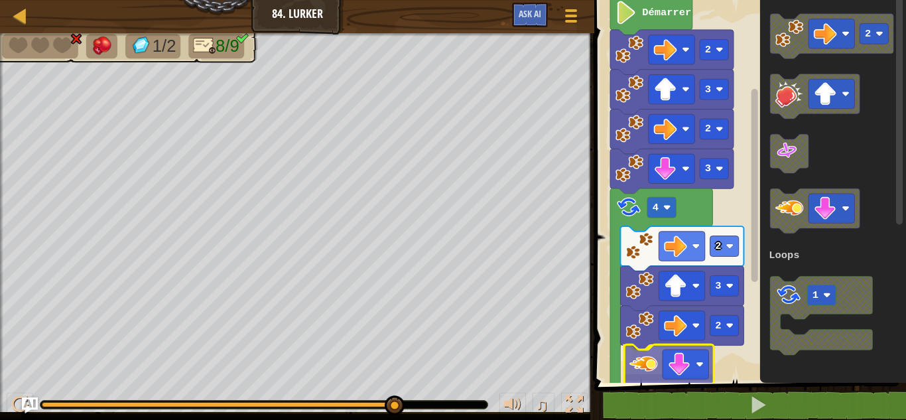
click at [640, 370] on div "Loops Démarrer 2 3 2 3 4 2 3 2 2 1 Loops" at bounding box center [748, 187] width 316 height 389
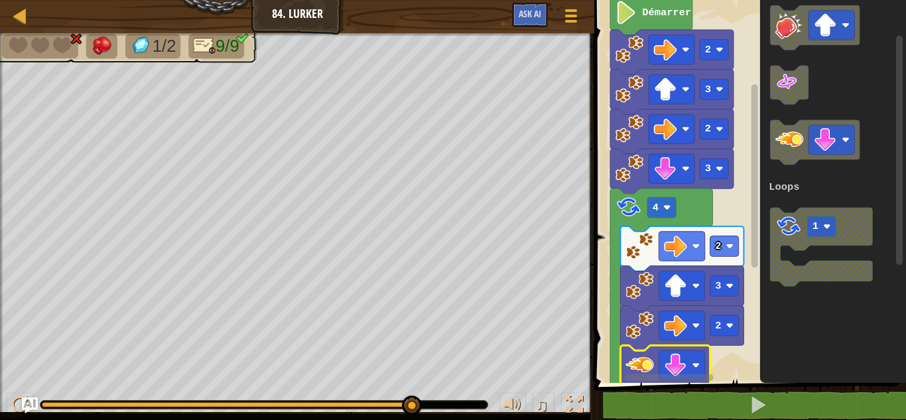
click at [906, 154] on div "Loops Démarrer 2 3 2 3 4 2 3 2 2 1 Loops" at bounding box center [748, 187] width 316 height 389
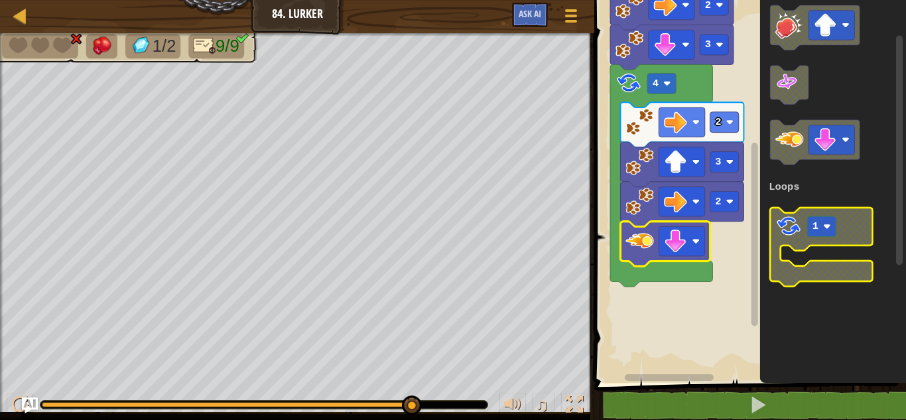
click at [781, 238] on div "Loops Démarrer 2 3 2 3 4 2 3 2 2 1 Loops" at bounding box center [748, 187] width 316 height 389
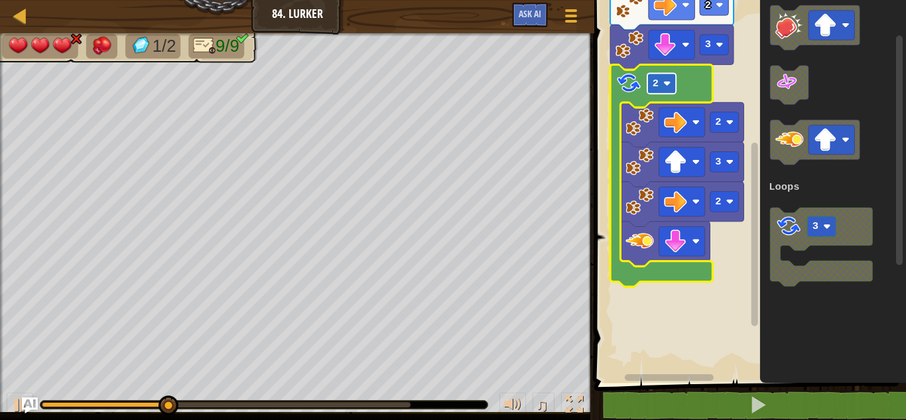
click at [661, 86] on rect "Espace de travail de Blocky" at bounding box center [662, 83] width 29 height 21
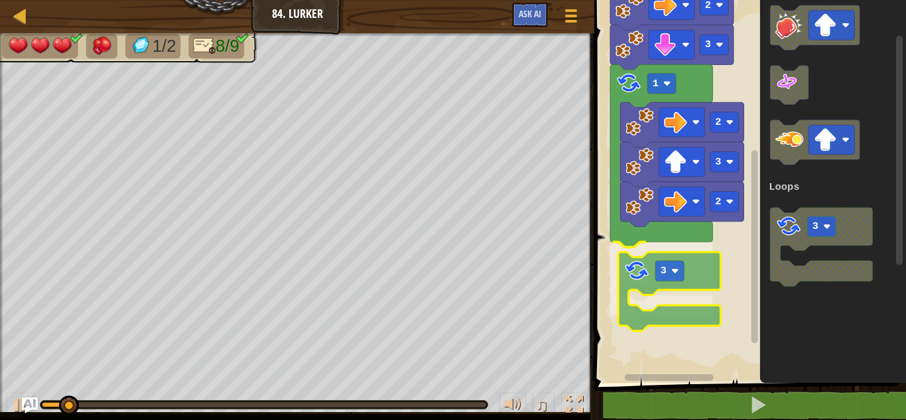
click at [627, 263] on div "Loops Démarrer 2 3 2 3 1 2 3 2 3 1 3 Loops 3" at bounding box center [748, 187] width 316 height 389
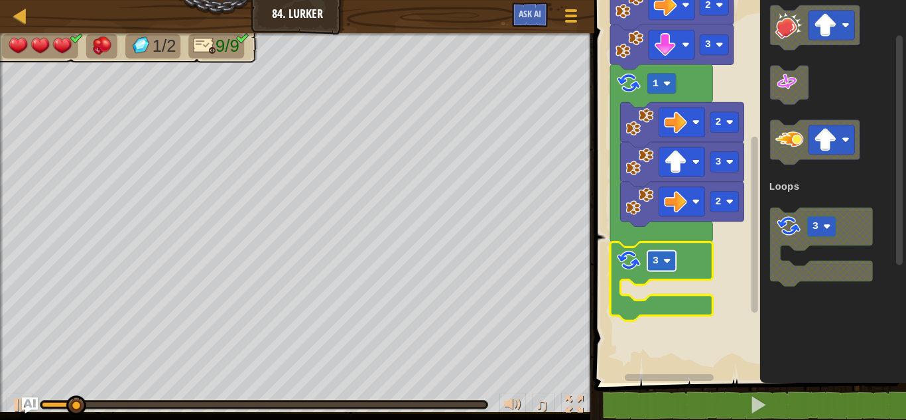
click at [658, 255] on text "3" at bounding box center [656, 261] width 6 height 12
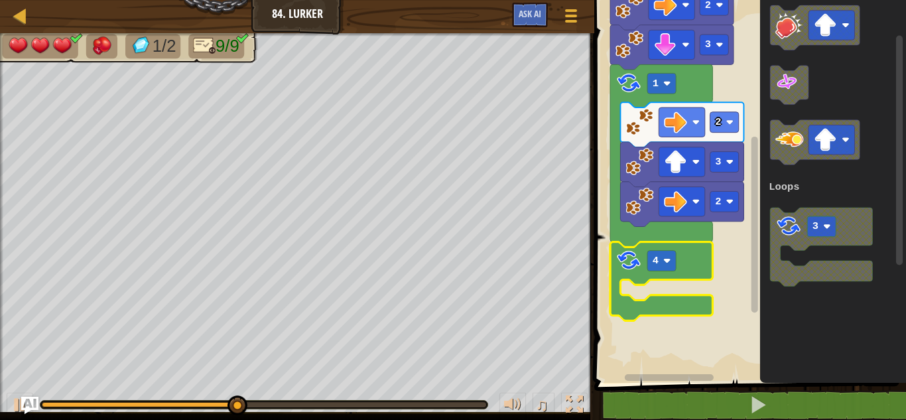
click at [28, 405] on img "Ask AI" at bounding box center [29, 405] width 17 height 17
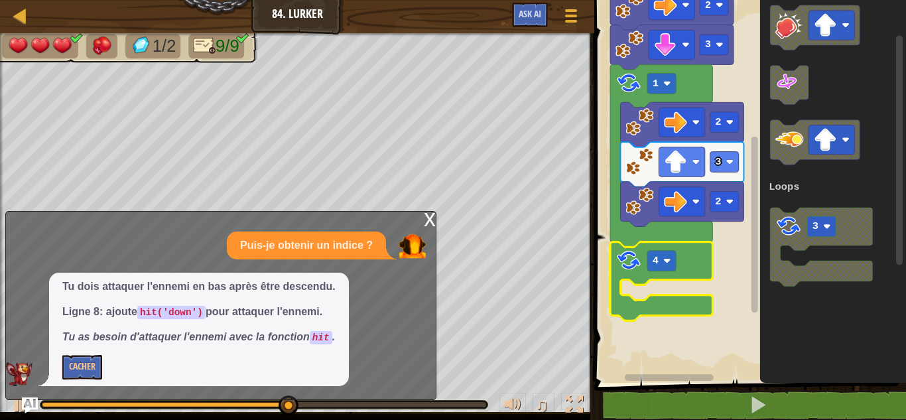
click at [151, 312] on code "hit('down')" at bounding box center [171, 312] width 68 height 13
click at [180, 310] on code "hit('down')" at bounding box center [171, 312] width 68 height 13
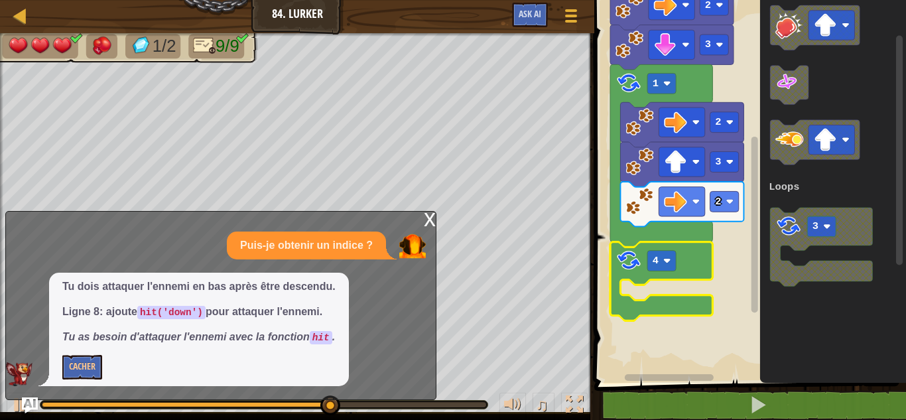
click at [165, 312] on code "hit('down')" at bounding box center [171, 312] width 68 height 13
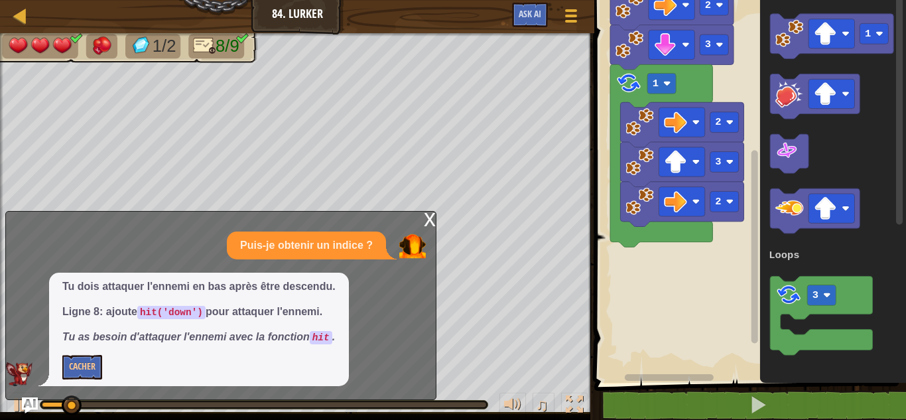
click at [739, 165] on div "Loops Démarrer 2 3 2 3 1 2 3 2 1 3 Loops" at bounding box center [748, 187] width 316 height 389
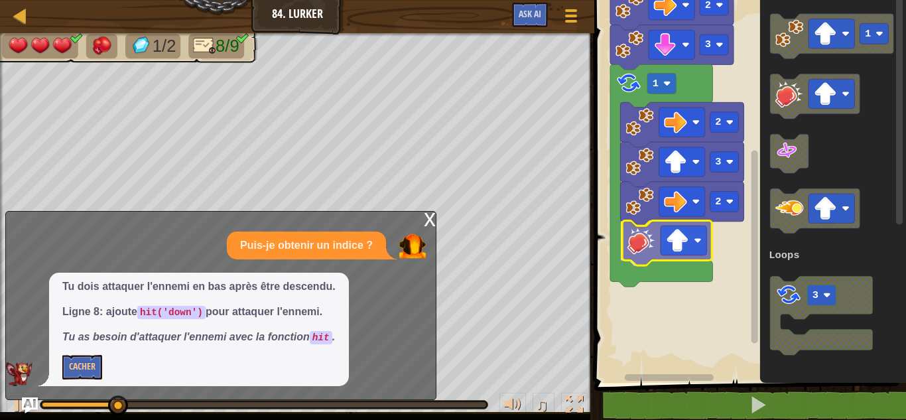
click at [659, 245] on div "Loops Démarrer 2 3 2 3 1 2 3 2 1 3 Loops" at bounding box center [748, 187] width 316 height 389
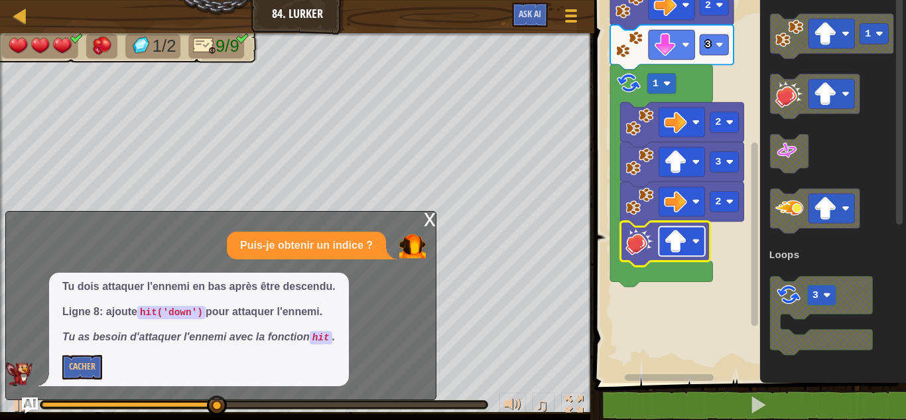
click at [690, 249] on rect "Espace de travail de Blocky" at bounding box center [682, 240] width 46 height 29
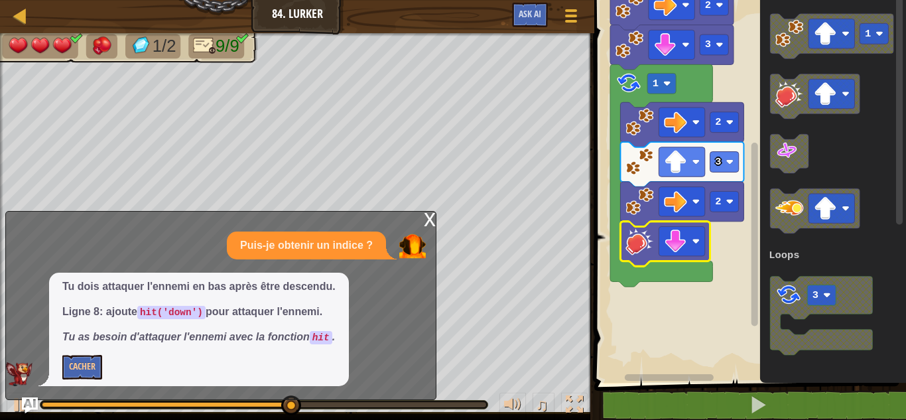
click at [427, 221] on div "x" at bounding box center [430, 218] width 12 height 13
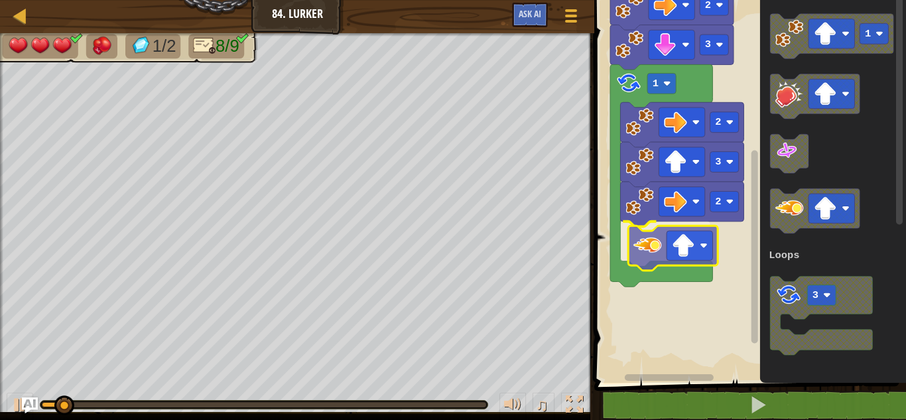
click at [650, 248] on div "Loops 2 3 2 1 3 2 3 2 Démarrer 1 3 Loops" at bounding box center [748, 187] width 316 height 389
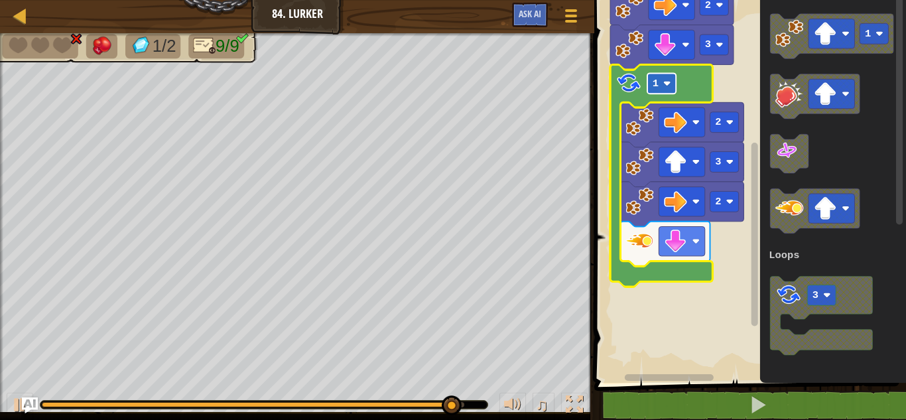
click at [659, 83] on rect "Espace de travail de Blocky" at bounding box center [662, 83] width 29 height 21
click at [670, 86] on image "Espace de travail de Blocky" at bounding box center [667, 84] width 8 height 8
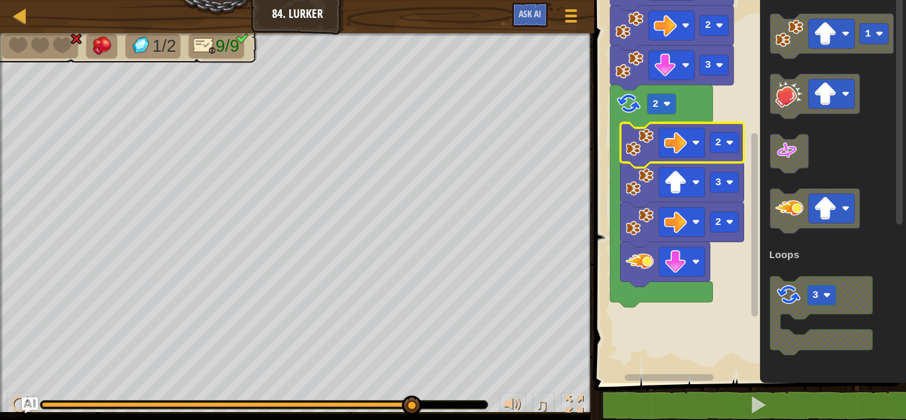
click at [906, 68] on div "Loops Démarrer 2 3 2 3 2 2 3 2 1 3 Loops" at bounding box center [748, 187] width 316 height 389
click at [906, 40] on div "Loops Démarrer 2 3 2 3 2 2 3 2 1 3 Loops" at bounding box center [748, 187] width 316 height 389
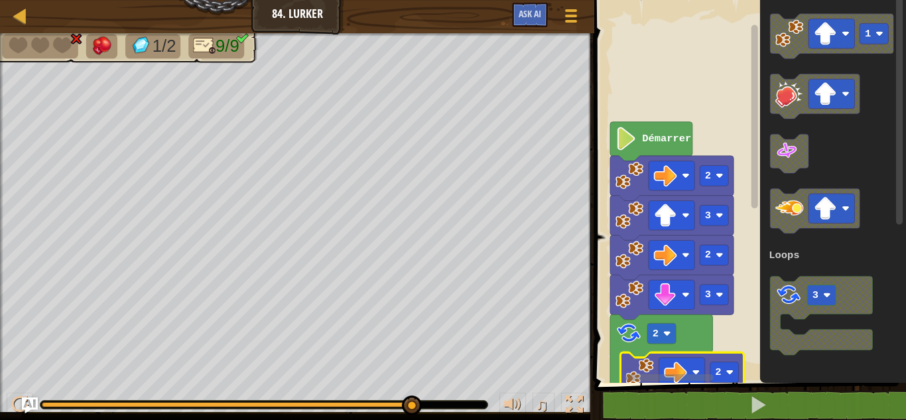
click at [751, 59] on g "Espace de travail de Blocky" at bounding box center [755, 183] width 10 height 379
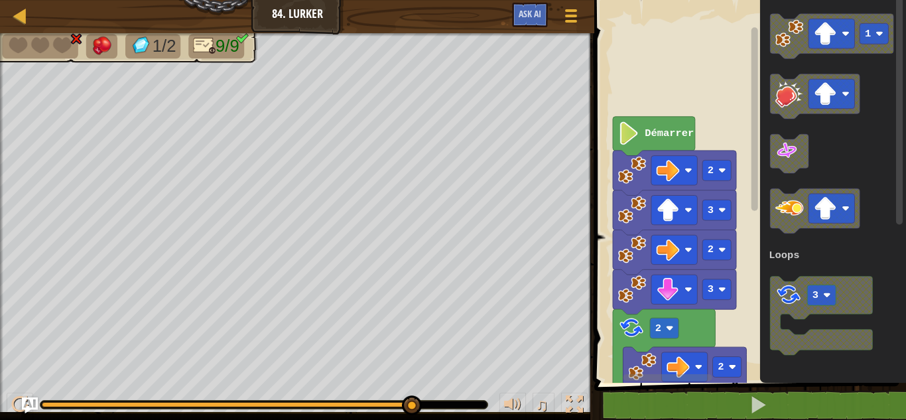
click at [654, 87] on rect "Espace de travail de Blocky" at bounding box center [748, 187] width 316 height 389
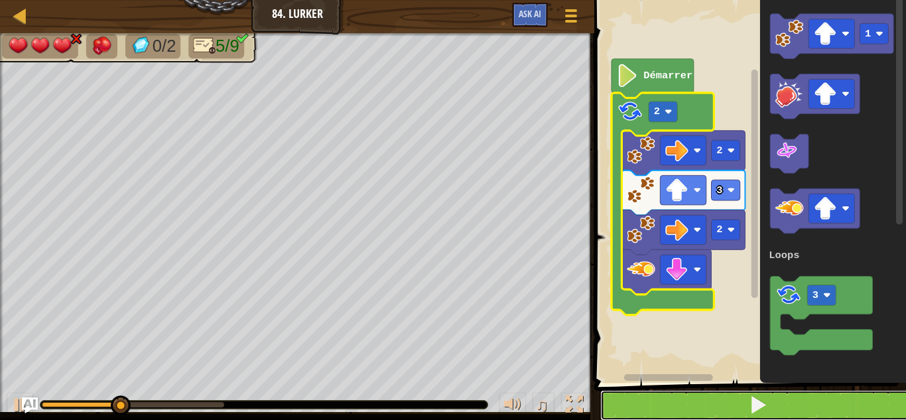
click at [665, 400] on button at bounding box center [758, 405] width 316 height 31
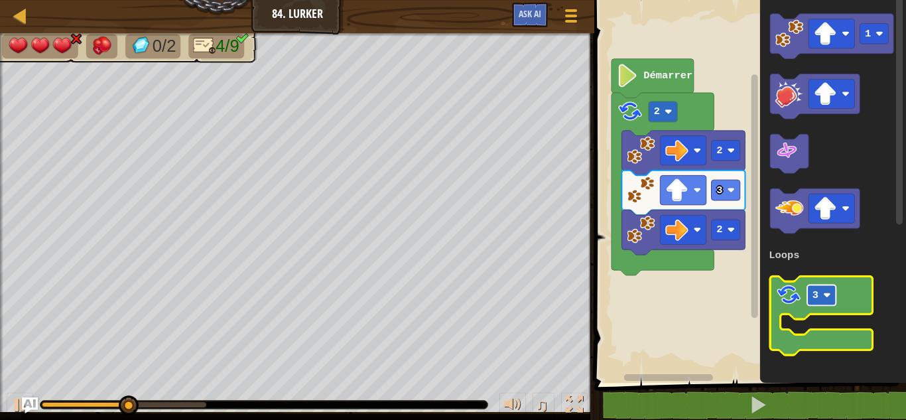
click at [815, 291] on text "3" at bounding box center [816, 295] width 6 height 12
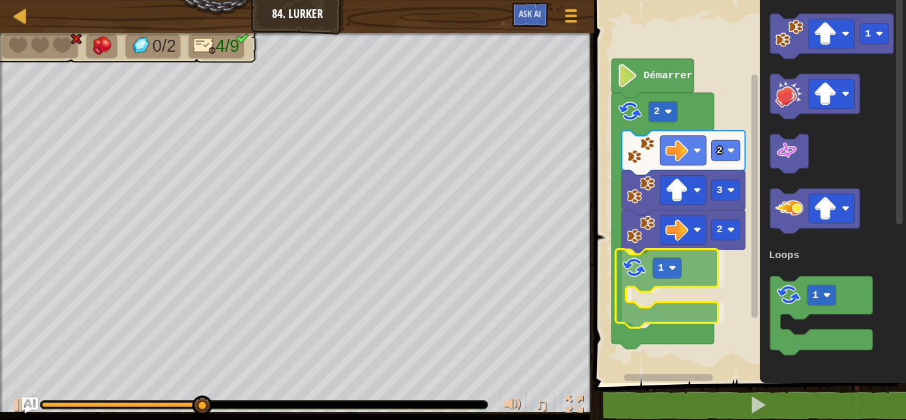
click at [638, 276] on div "Loops Démarrer 2 2 3 2 1 1 1 Loops 1" at bounding box center [748, 187] width 316 height 389
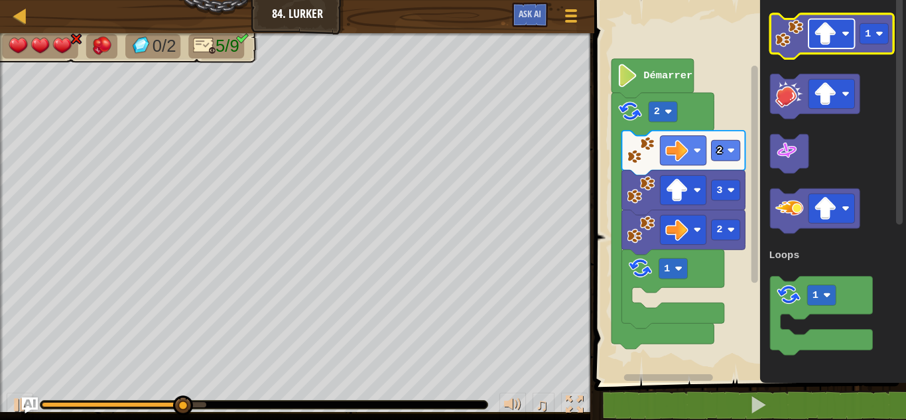
click at [823, 35] on image "Espace de travail de Blocky" at bounding box center [825, 33] width 23 height 23
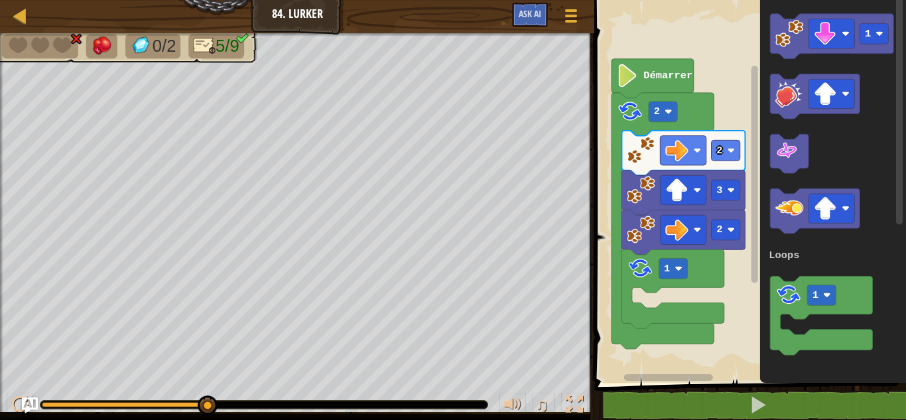
click at [760, 117] on div "Loops Démarrer 2 2 3 2 1 1 1 Loops" at bounding box center [748, 187] width 316 height 389
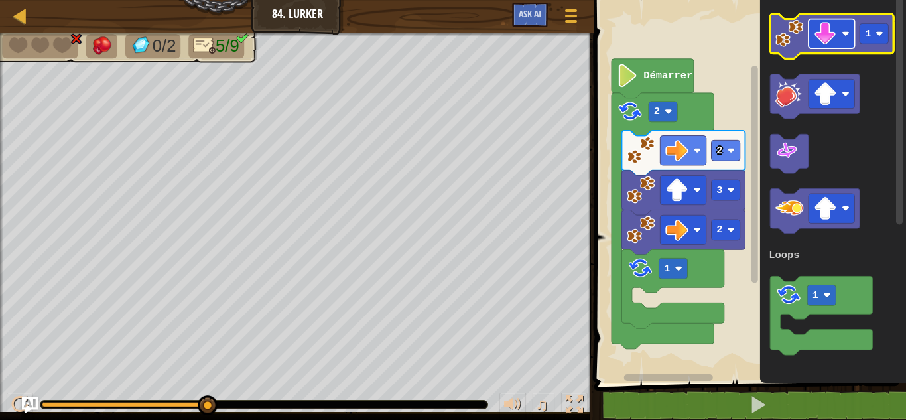
click at [830, 42] on image "Espace de travail de Blocky" at bounding box center [825, 33] width 23 height 23
click at [877, 34] on image "Espace de travail de Blocky" at bounding box center [880, 34] width 8 height 8
click at [784, 36] on image "Espace de travail de Blocky" at bounding box center [790, 33] width 28 height 28
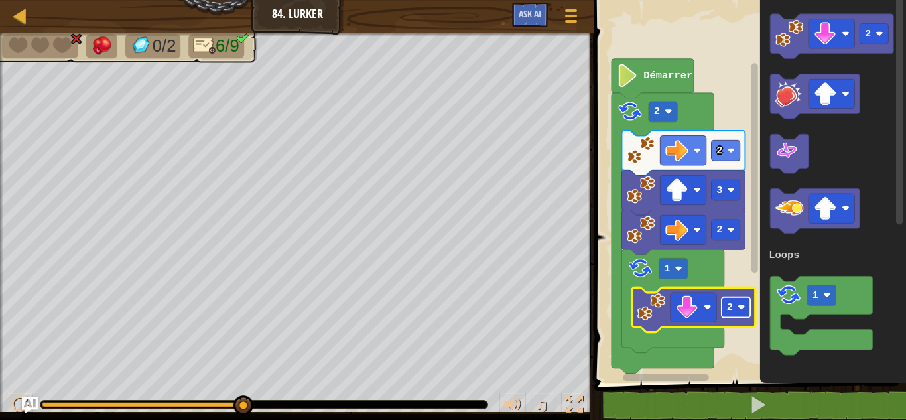
click at [732, 302] on text "2" at bounding box center [730, 307] width 6 height 12
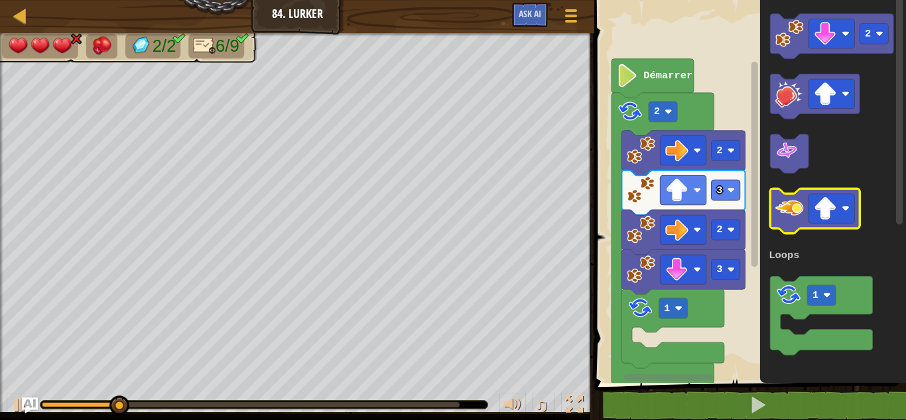
click at [813, 224] on icon "Espace de travail de Blocky" at bounding box center [816, 210] width 90 height 45
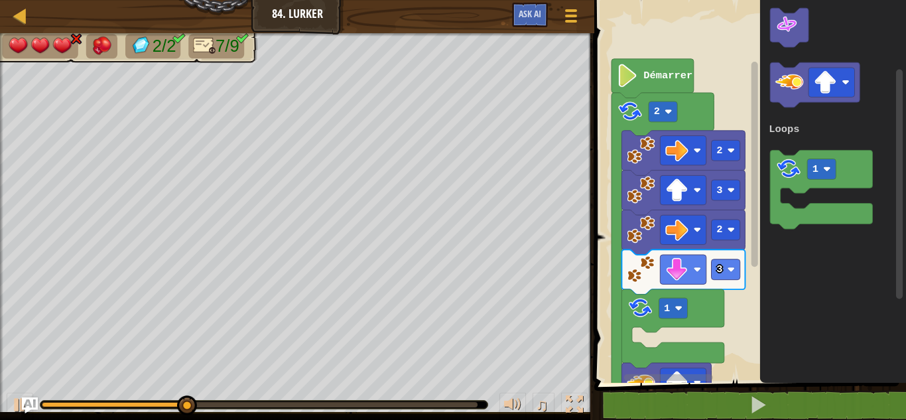
click at [906, 204] on div "Loops Démarrer 2 2 3 2 3 1 2 1 Loops" at bounding box center [748, 187] width 316 height 389
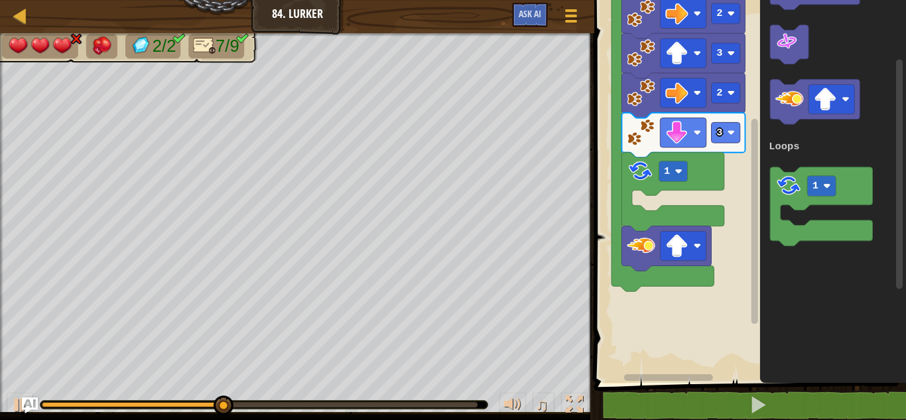
click at [766, 213] on div "Loops Démarrer 2 2 3 2 3 1 2 1 Loops" at bounding box center [748, 187] width 316 height 389
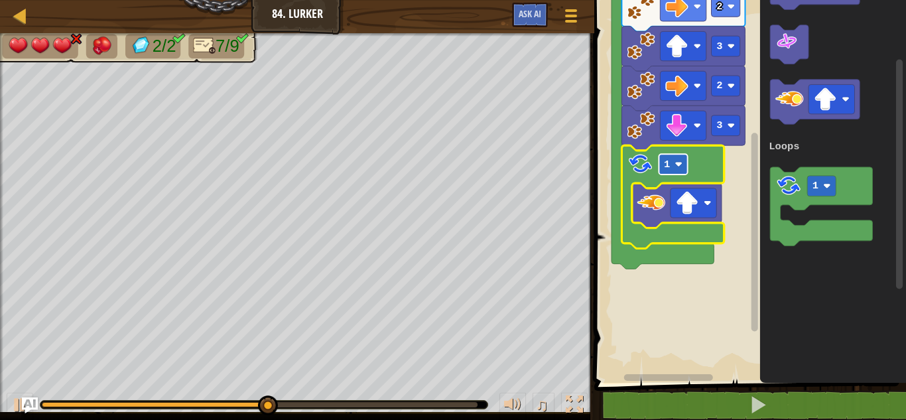
click at [677, 164] on image "Espace de travail de Blocky" at bounding box center [679, 165] width 8 height 8
click at [671, 159] on rect "Espace de travail de Blocky" at bounding box center [673, 164] width 29 height 21
drag, startPoint x: 478, startPoint y: 407, endPoint x: 279, endPoint y: 381, distance: 200.1
click at [279, 381] on div "♫" at bounding box center [297, 401] width 594 height 40
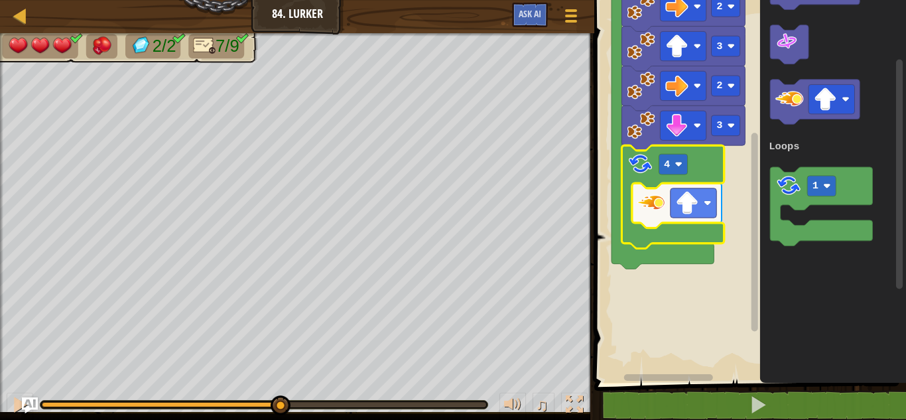
click at [279, 381] on div "♫" at bounding box center [297, 401] width 594 height 40
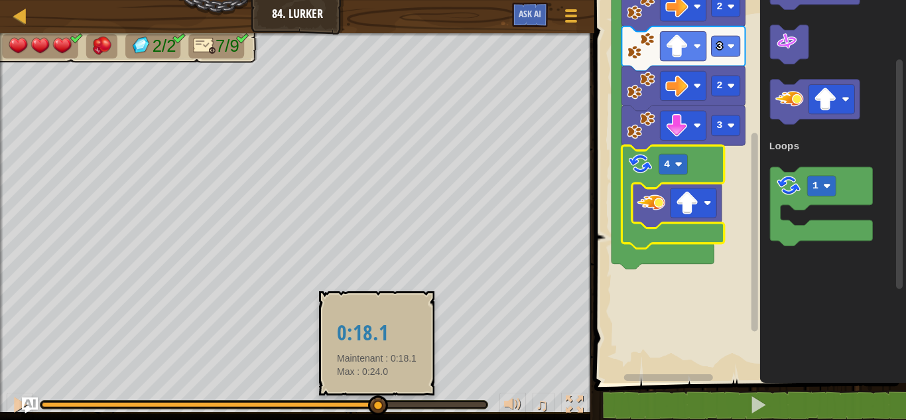
drag, startPoint x: 285, startPoint y: 407, endPoint x: 378, endPoint y: 402, distance: 93.0
click at [378, 402] on div at bounding box center [378, 405] width 20 height 20
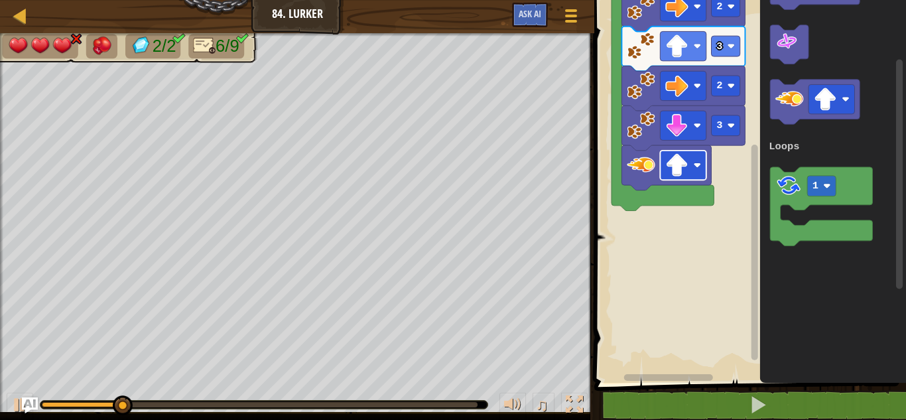
click at [689, 169] on image "Espace de travail de Blocky" at bounding box center [677, 165] width 23 height 23
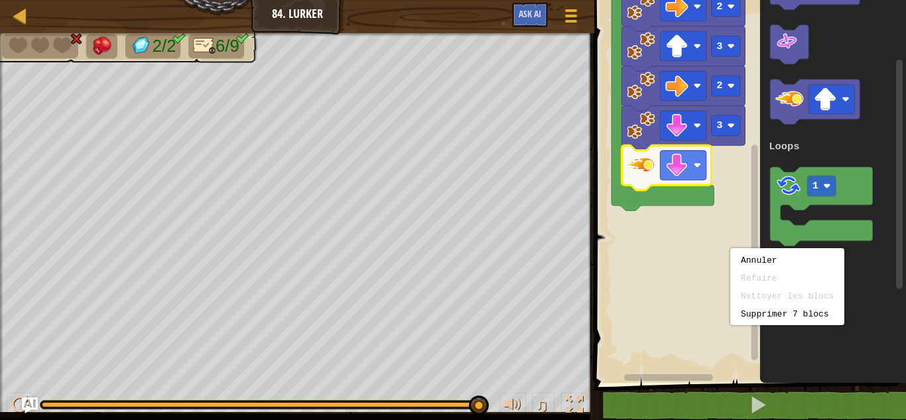
click at [603, 280] on rect "Espace de travail de Blocky" at bounding box center [748, 187] width 316 height 389
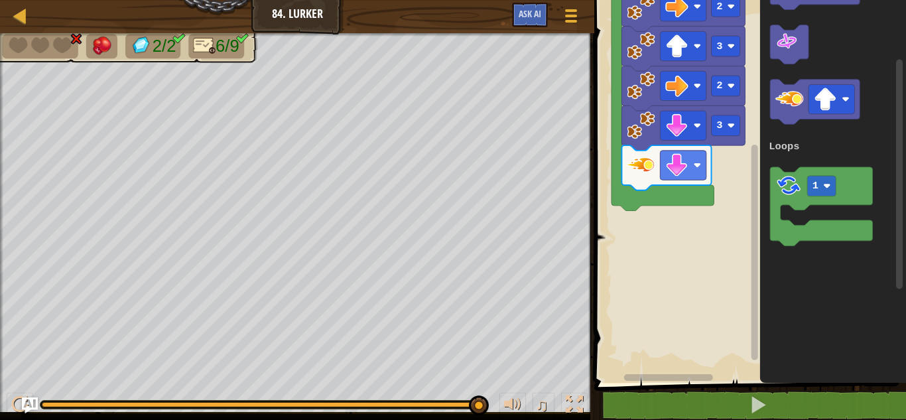
drag, startPoint x: 894, startPoint y: 125, endPoint x: 906, endPoint y: 80, distance: 45.9
click at [906, 80] on div "Loops Démarrer 2 2 3 2 3 2 1 Loops" at bounding box center [748, 187] width 316 height 389
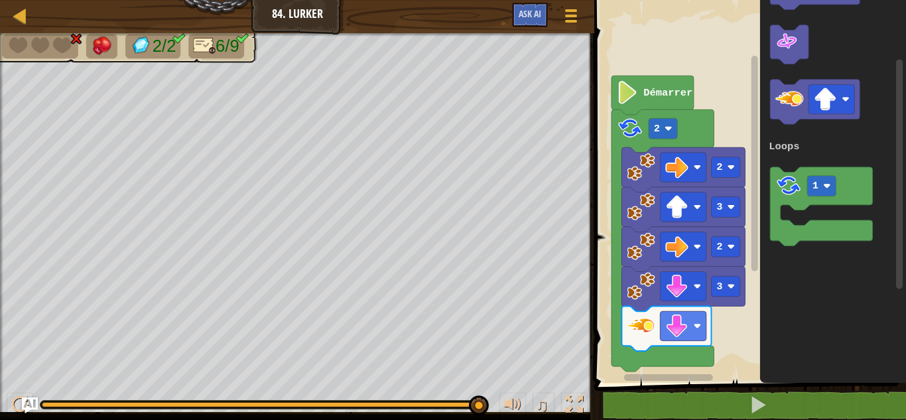
click at [748, 105] on div "Loops Démarrer 2 2 3 2 3 2 1 Loops" at bounding box center [748, 187] width 316 height 389
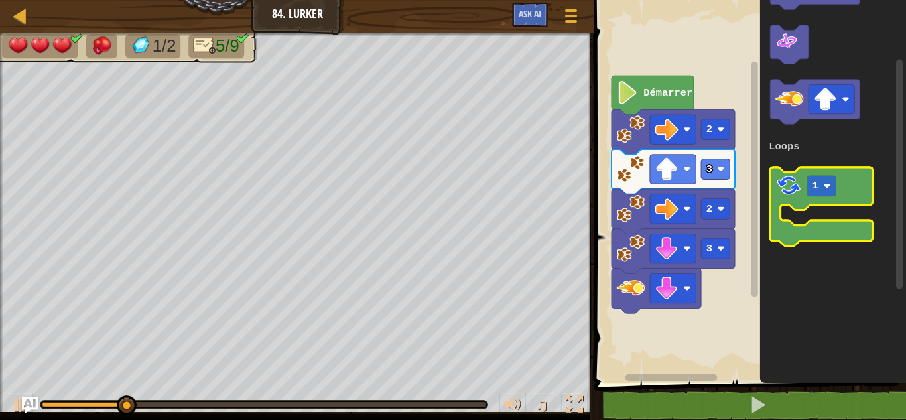
click at [784, 199] on image "Espace de travail de Blocky" at bounding box center [789, 185] width 27 height 27
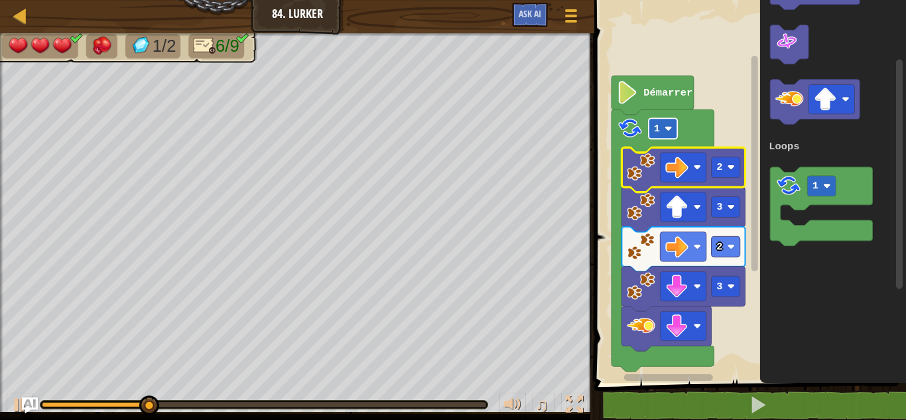
click at [661, 125] on rect "Espace de travail de Blocky" at bounding box center [663, 128] width 29 height 21
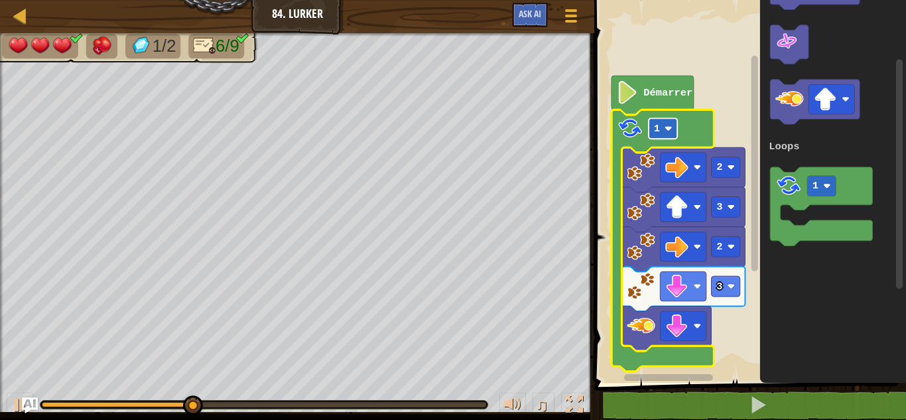
click at [662, 128] on rect "Espace de travail de Blocky" at bounding box center [663, 128] width 29 height 21
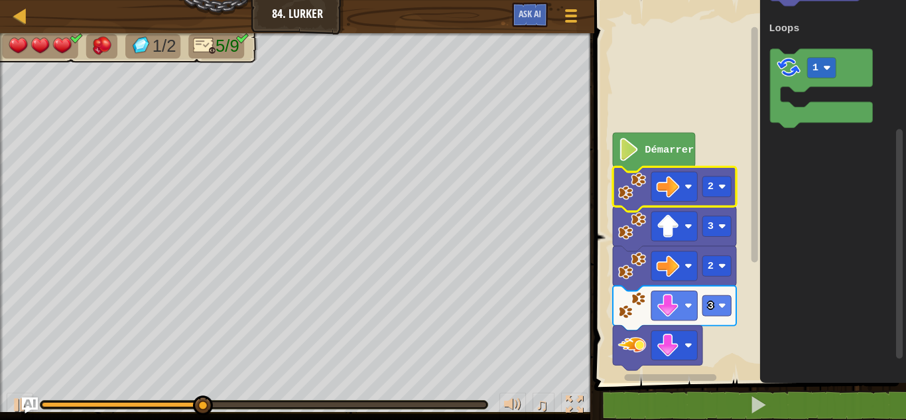
click at [888, 209] on div "Loops Démarrer 3 2 3 2 2 1 Loops" at bounding box center [748, 187] width 316 height 389
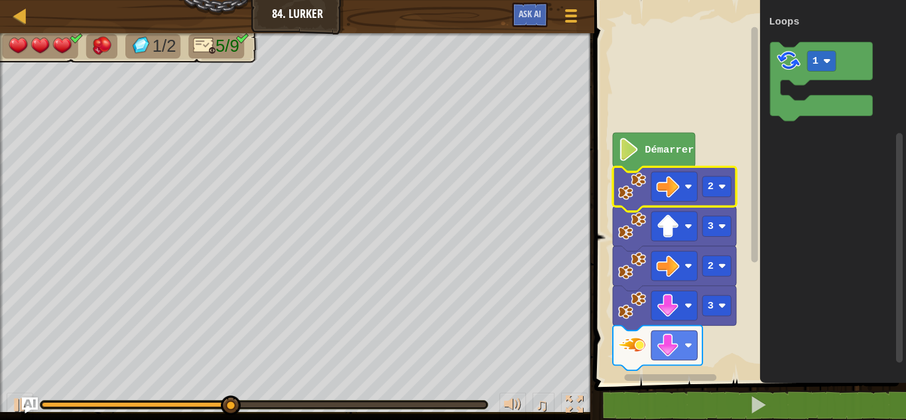
click at [758, 268] on rect "Espace de travail de Blocky" at bounding box center [755, 183] width 10 height 379
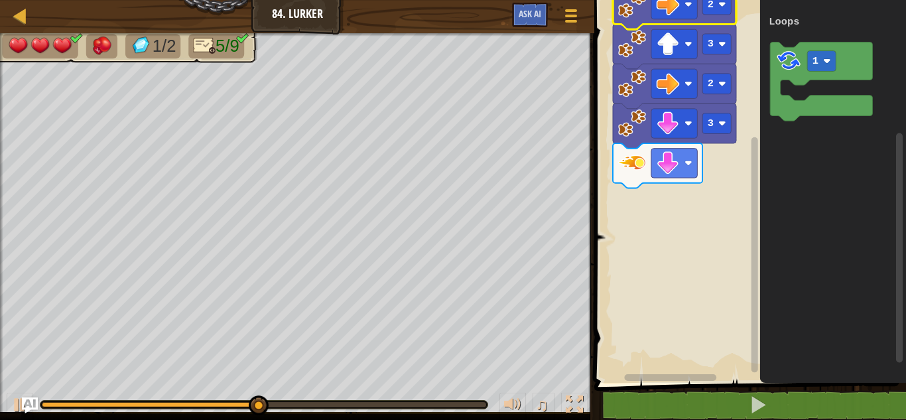
click at [746, 401] on div "1 ההההההההההההההההההההההההההההההההההההההההההההההההההההההההההההההההההההההההההההה…" at bounding box center [748, 219] width 316 height 425
click at [754, 302] on rect "Espace de travail de Blocky" at bounding box center [755, 255] width 7 height 236
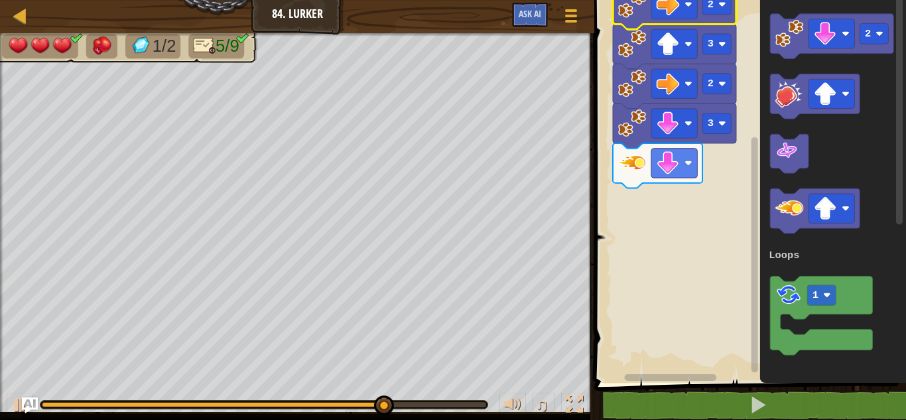
click at [906, 22] on div "Loops Démarrer 3 2 3 2 2 1 Loops" at bounding box center [748, 187] width 316 height 389
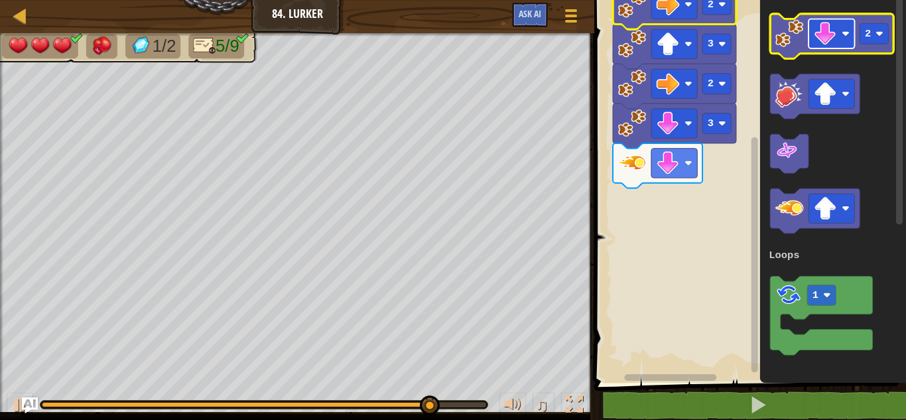
click at [841, 33] on rect "Espace de travail de Blocky" at bounding box center [832, 33] width 46 height 29
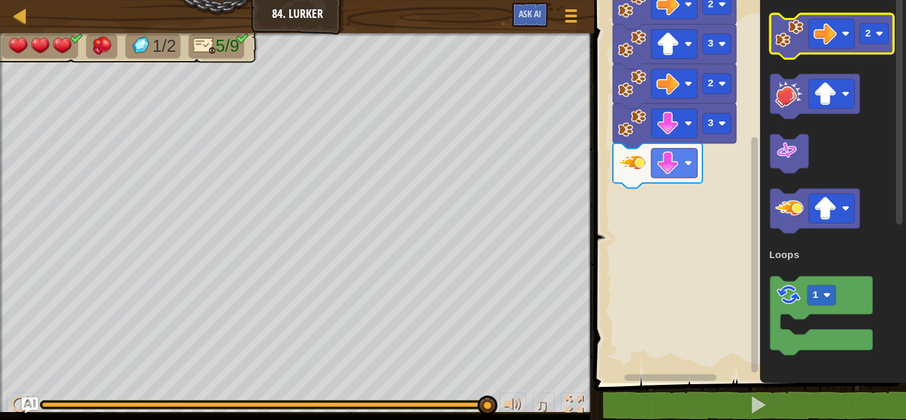
click at [793, 39] on image "Espace de travail de Blocky" at bounding box center [790, 33] width 28 height 28
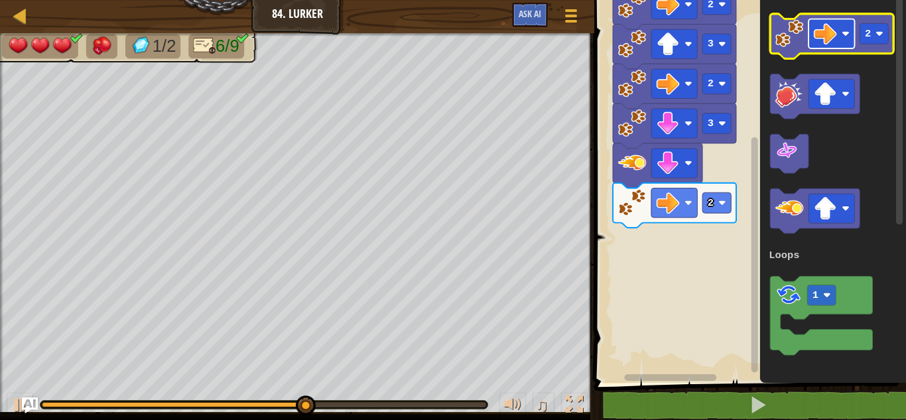
click at [840, 25] on rect "Espace de travail de Blocky" at bounding box center [832, 33] width 46 height 29
click at [876, 27] on rect "Espace de travail de Blocky" at bounding box center [874, 33] width 29 height 21
click at [799, 32] on image "Espace de travail de Blocky" at bounding box center [790, 33] width 28 height 28
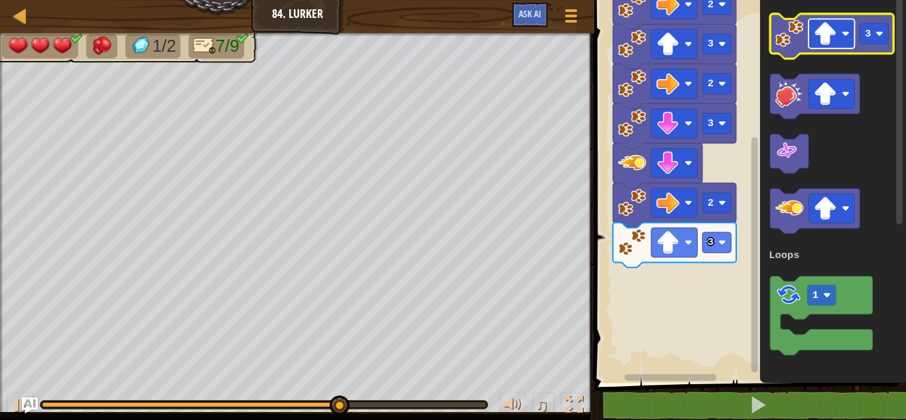
click at [839, 31] on rect "Espace de travail de Blocky" at bounding box center [832, 33] width 46 height 29
click at [876, 26] on rect "Espace de travail de Blocky" at bounding box center [874, 33] width 29 height 21
click at [782, 37] on image "Espace de travail de Blocky" at bounding box center [790, 33] width 28 height 28
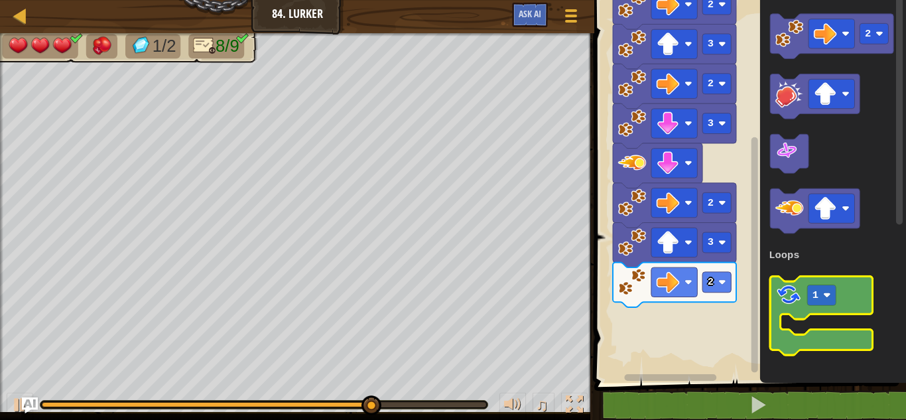
click at [803, 291] on icon "Espace de travail de Blocky" at bounding box center [822, 315] width 102 height 79
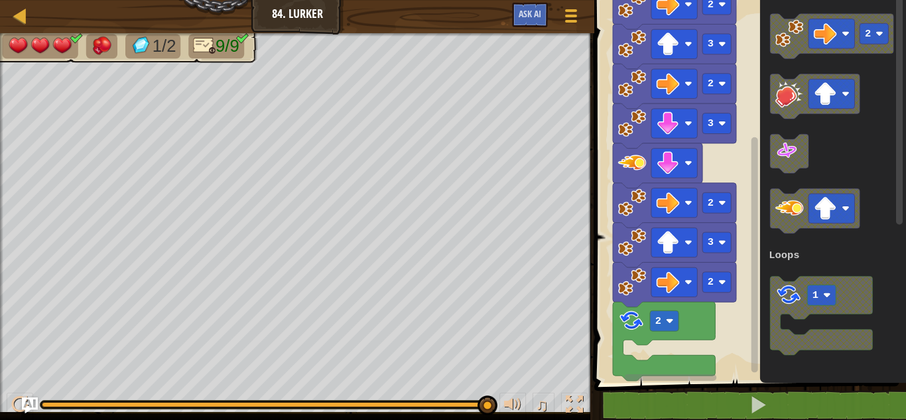
click at [791, 241] on icon "2 1 Loops" at bounding box center [833, 187] width 146 height 389
click at [758, 277] on div "Loops Démarrer 2 3 2 3 2 3 2 2 2 1 Loops" at bounding box center [748, 187] width 316 height 389
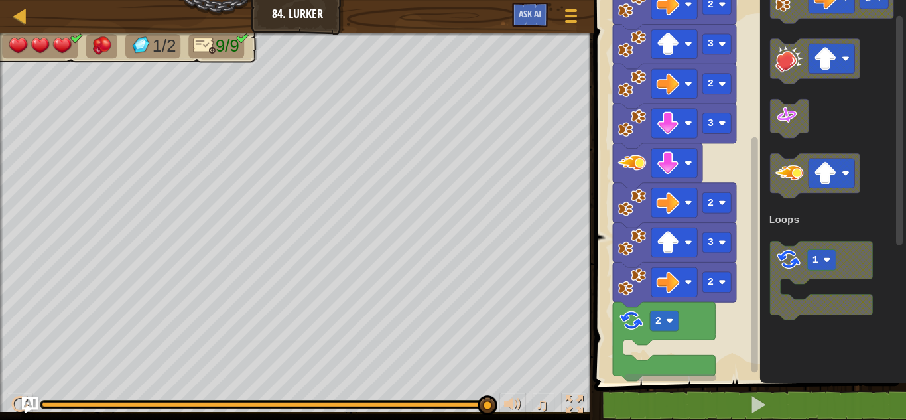
click at [831, 195] on g "Espace de travail de Blocky" at bounding box center [816, 175] width 90 height 45
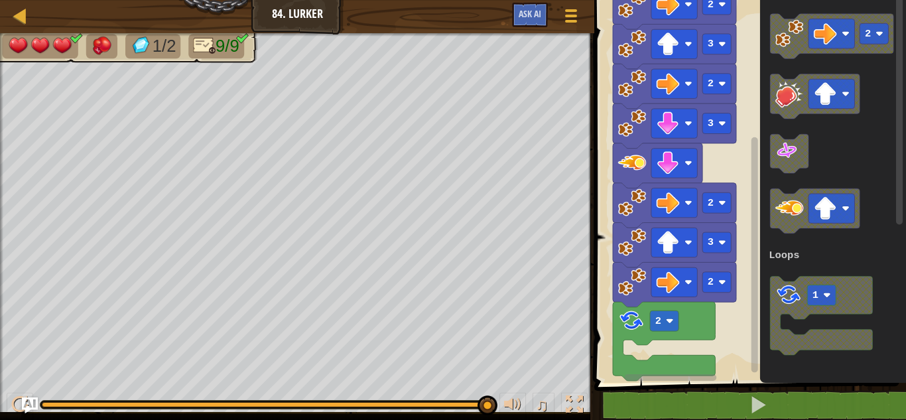
click at [739, 263] on div "Loops Démarrer 2 3 2 3 2 3 2 2 2 1 Loops" at bounding box center [748, 187] width 316 height 389
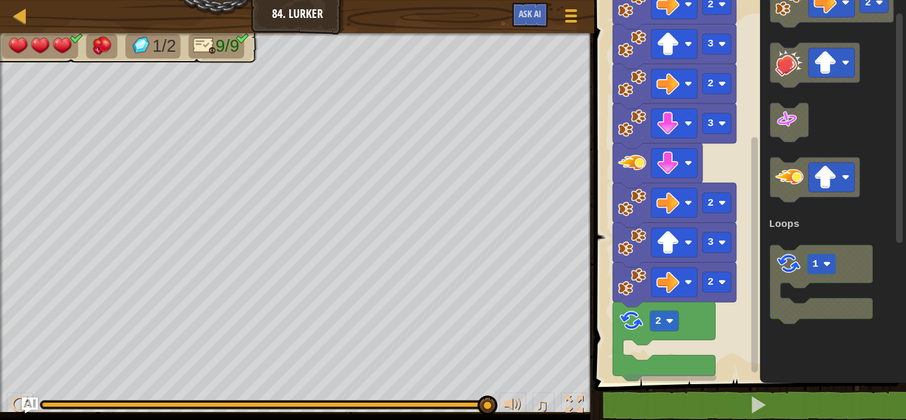
click at [770, 211] on icon "2 1 Loops" at bounding box center [833, 187] width 146 height 389
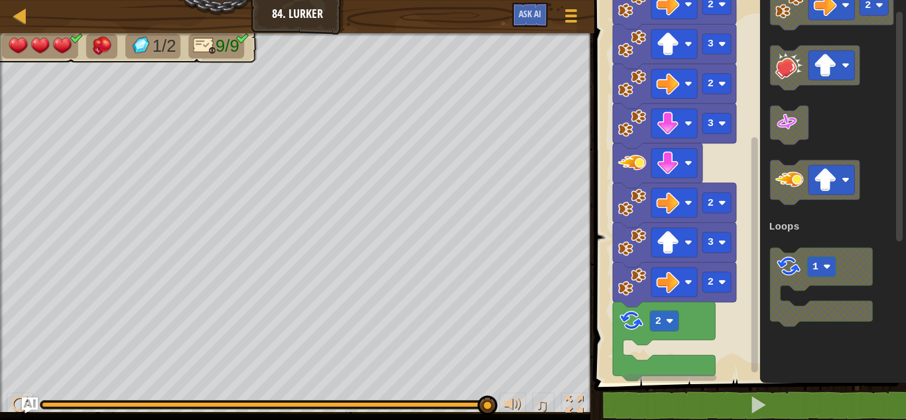
click at [746, 183] on div "Loops Démarrer 2 3 2 3 2 3 2 2 2 1 Loops" at bounding box center [748, 187] width 316 height 389
click at [778, 186] on image "Espace de travail de Blocky" at bounding box center [790, 179] width 28 height 28
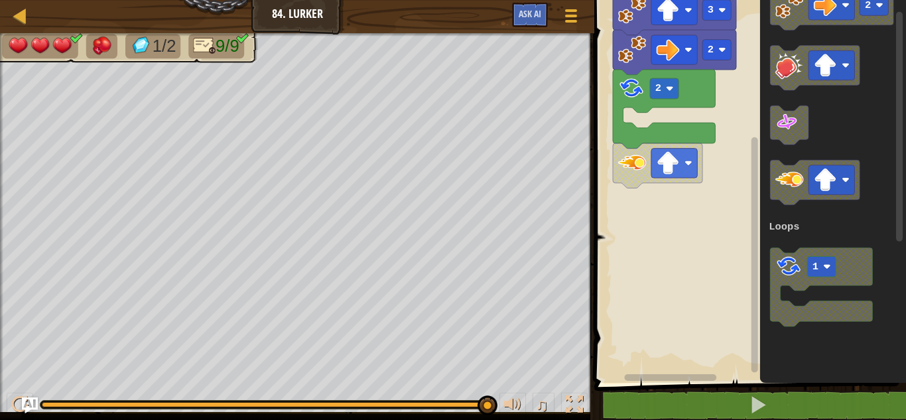
click at [756, 249] on rect "Espace de travail de Blocky" at bounding box center [755, 255] width 7 height 236
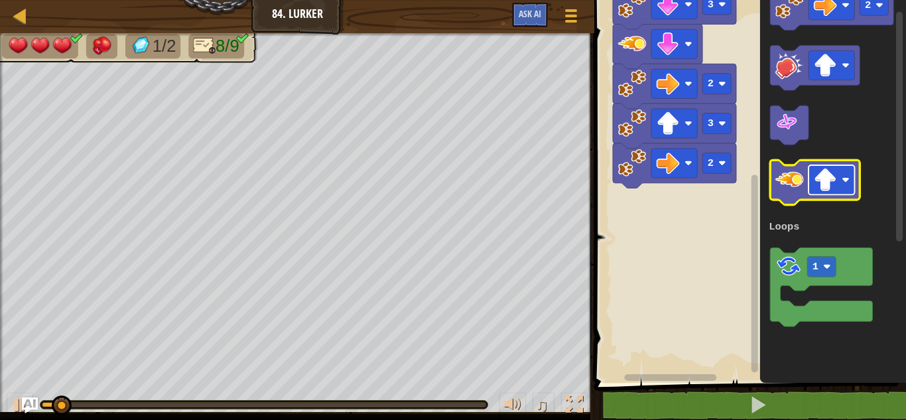
click at [836, 190] on image "Espace de travail de Blocky" at bounding box center [825, 180] width 23 height 23
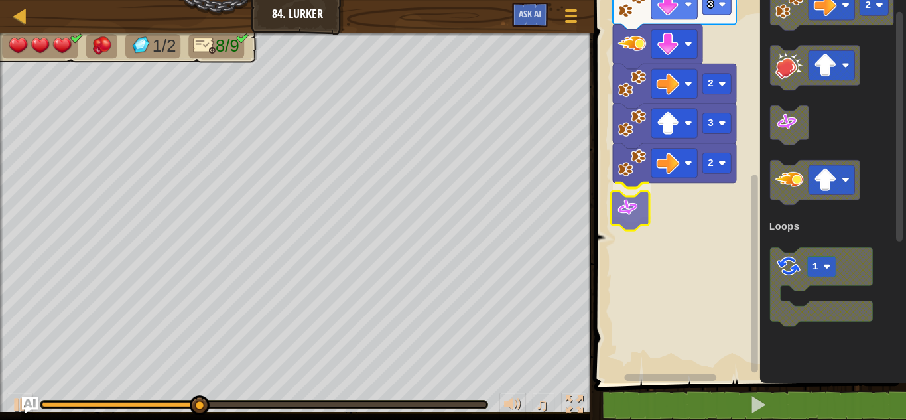
click at [611, 216] on div "Loops Démarrer 2 3 2 3 2 3 2 2 1 Loops" at bounding box center [748, 187] width 316 height 389
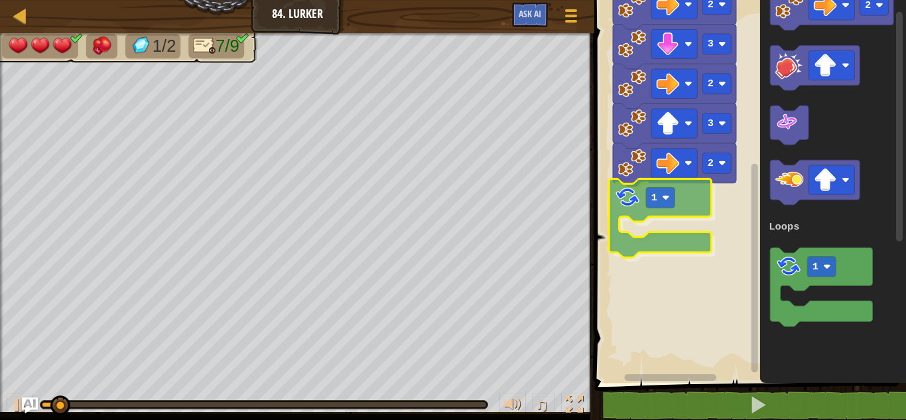
click at [625, 196] on div "Loops 2 1 3 2 3 2 3 2 Démarrer 2 1 Loops 1" at bounding box center [748, 187] width 316 height 389
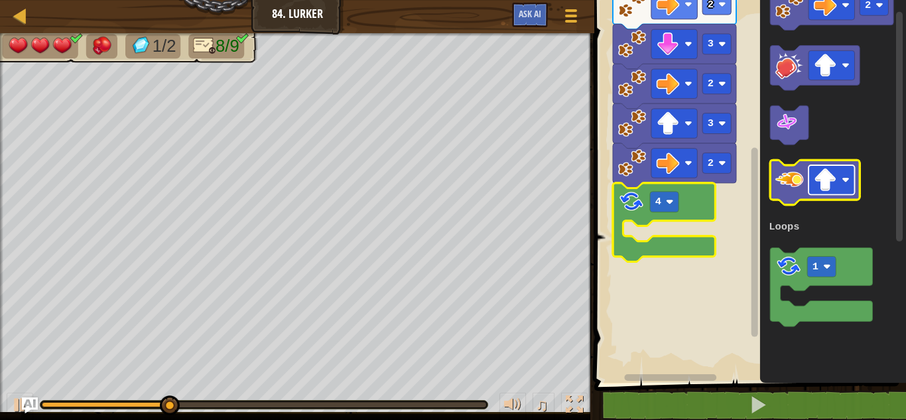
click at [833, 178] on image "Espace de travail de Blocky" at bounding box center [825, 180] width 23 height 23
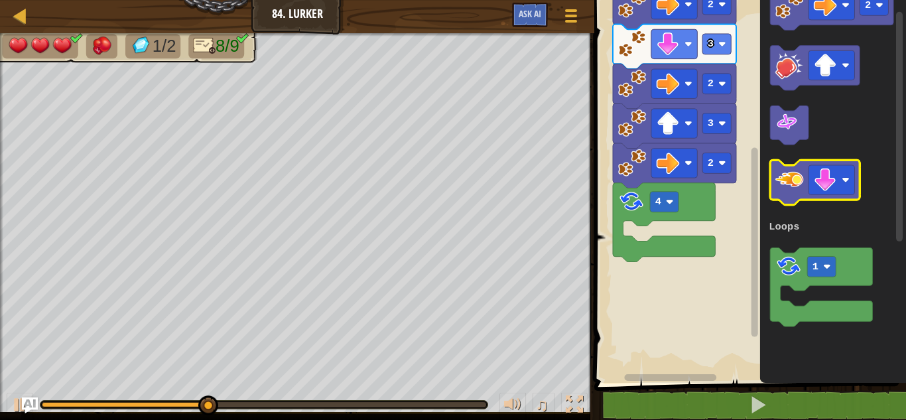
click at [796, 181] on image "Espace de travail de Blocky" at bounding box center [790, 179] width 28 height 28
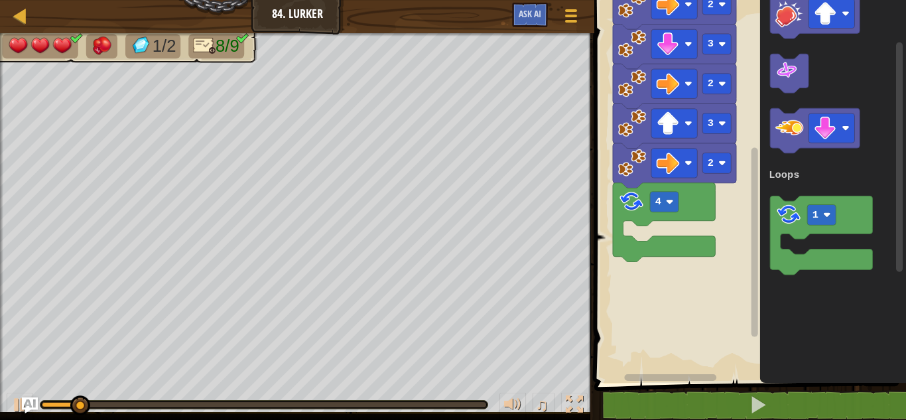
click at [801, 141] on image "Espace de travail de Blocky" at bounding box center [790, 127] width 28 height 28
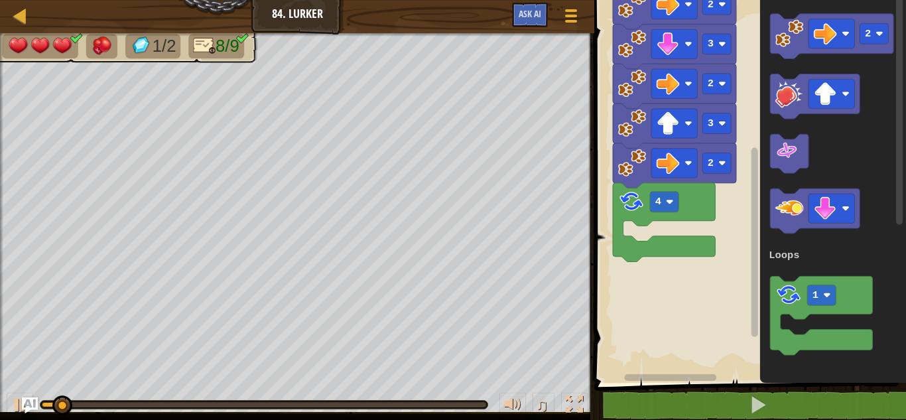
click at [906, 96] on div "Loops Démarrer 2 3 2 3 2 3 2 4 2 1 Loops" at bounding box center [748, 187] width 316 height 389
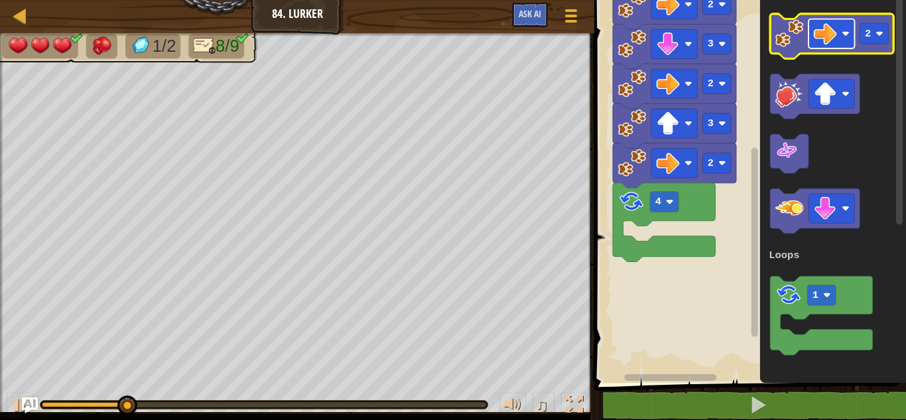
click at [835, 35] on image "Espace de travail de Blocky" at bounding box center [825, 33] width 23 height 23
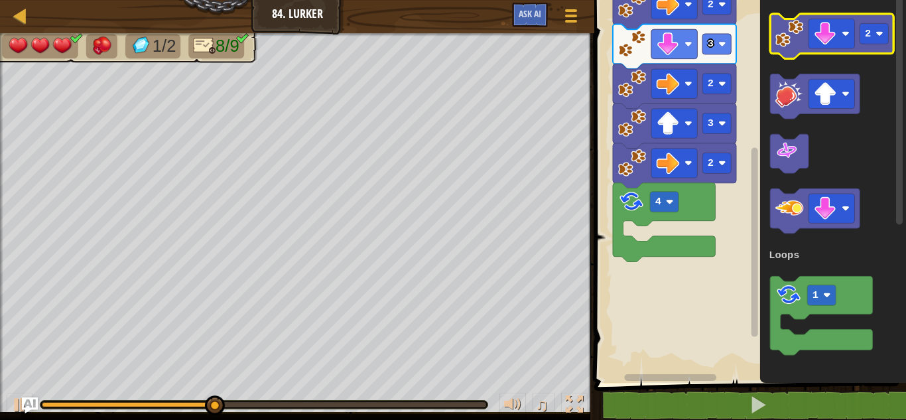
click at [786, 42] on image "Espace de travail de Blocky" at bounding box center [790, 33] width 28 height 28
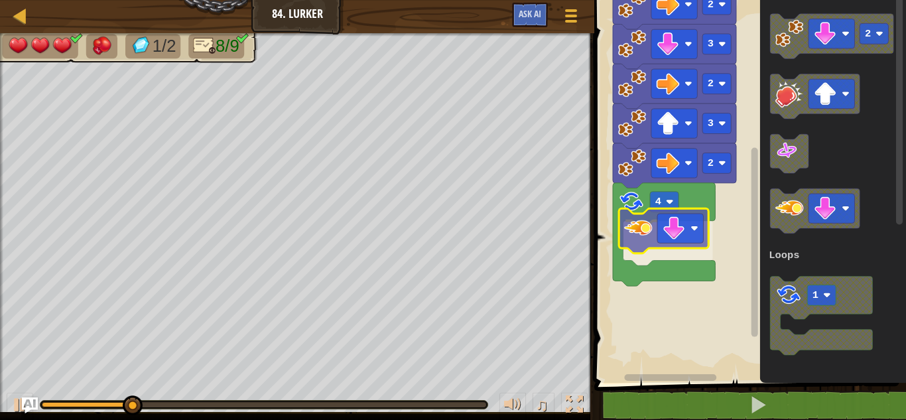
click at [632, 240] on div "Loops Démarrer 2 3 2 3 2 3 2 4 2 1 Loops" at bounding box center [748, 187] width 316 height 389
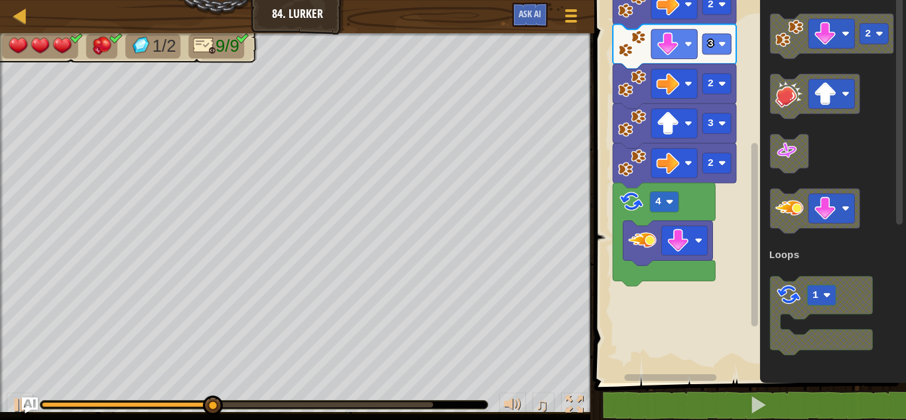
click at [718, 131] on div "Loops Démarrer 2 3 2 3 2 3 2 4 2 1 Loops" at bounding box center [748, 187] width 316 height 389
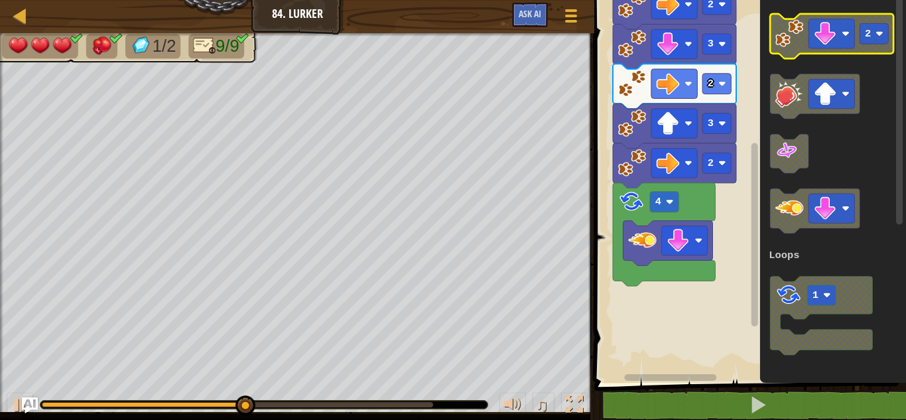
click at [778, 31] on image "Espace de travail de Blocky" at bounding box center [790, 33] width 28 height 28
